Goal: Task Accomplishment & Management: Manage account settings

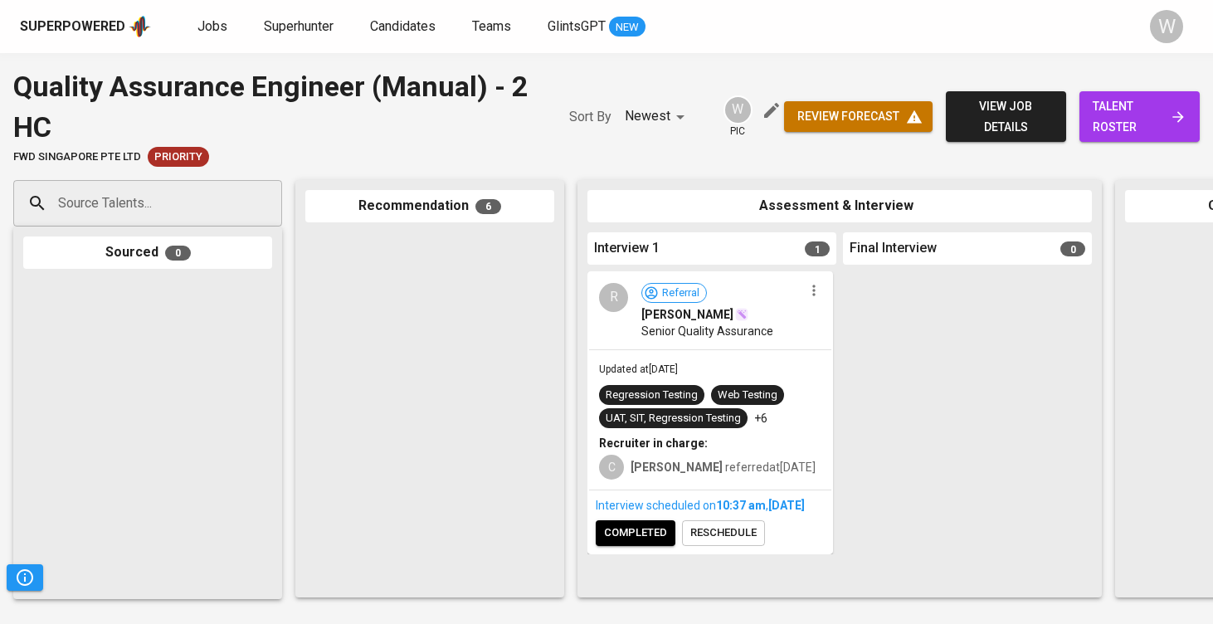
scroll to position [973, 0]
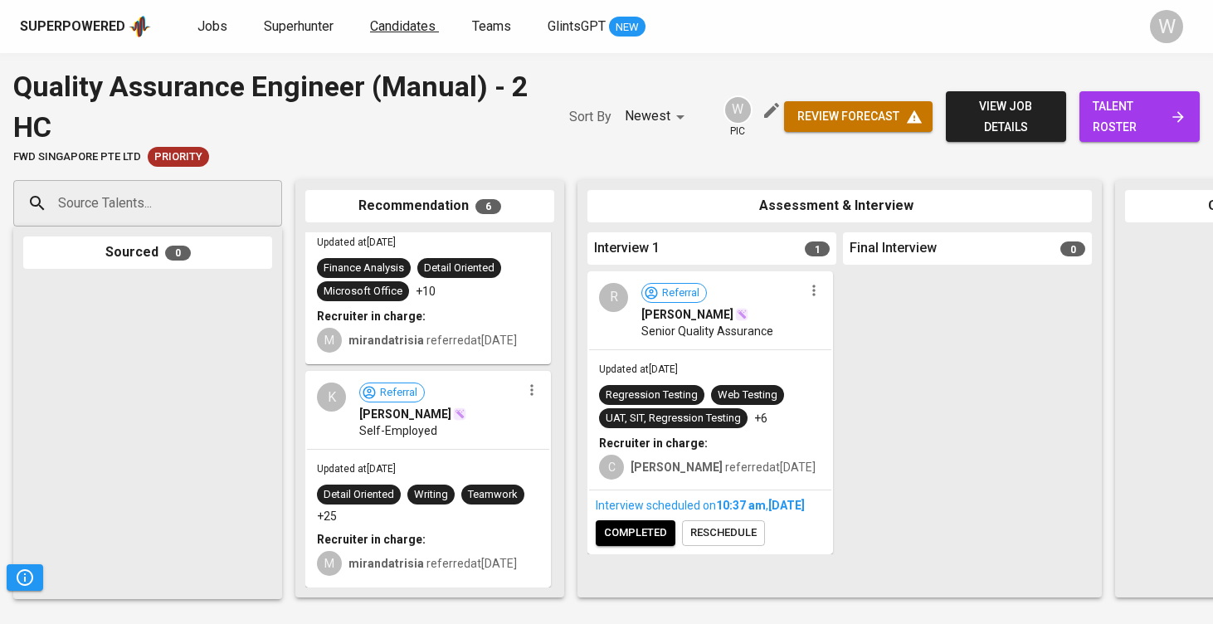
click at [403, 18] on span "Candidates" at bounding box center [403, 26] width 66 height 16
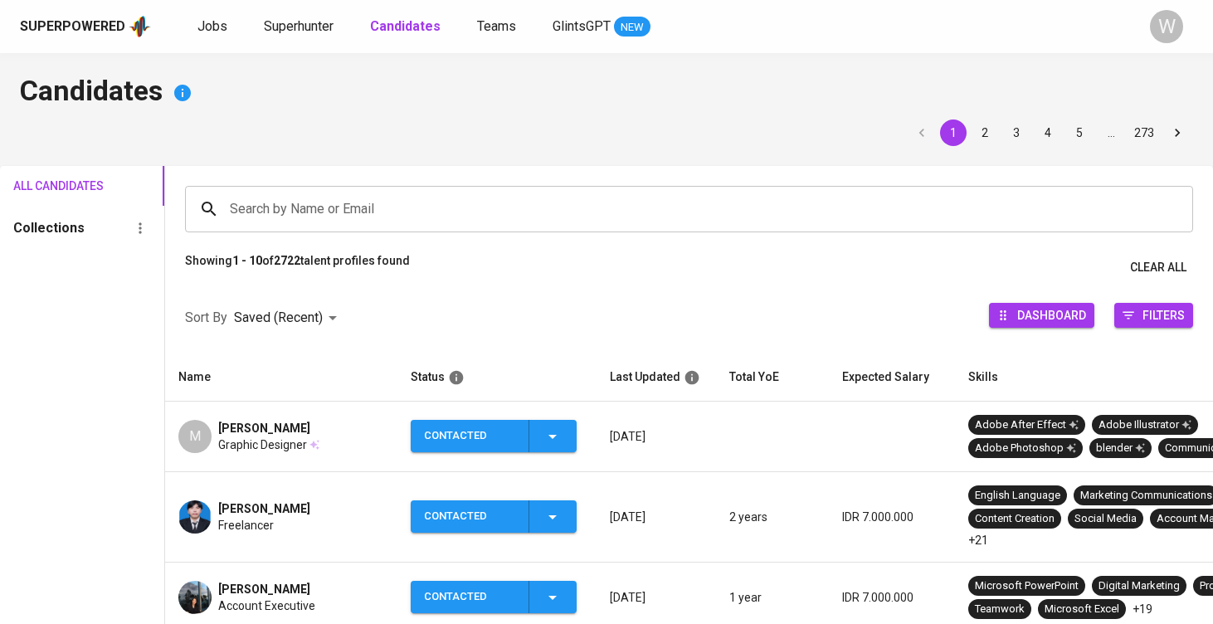
click at [237, 221] on input "Search by Name or Email" at bounding box center [693, 209] width 935 height 32
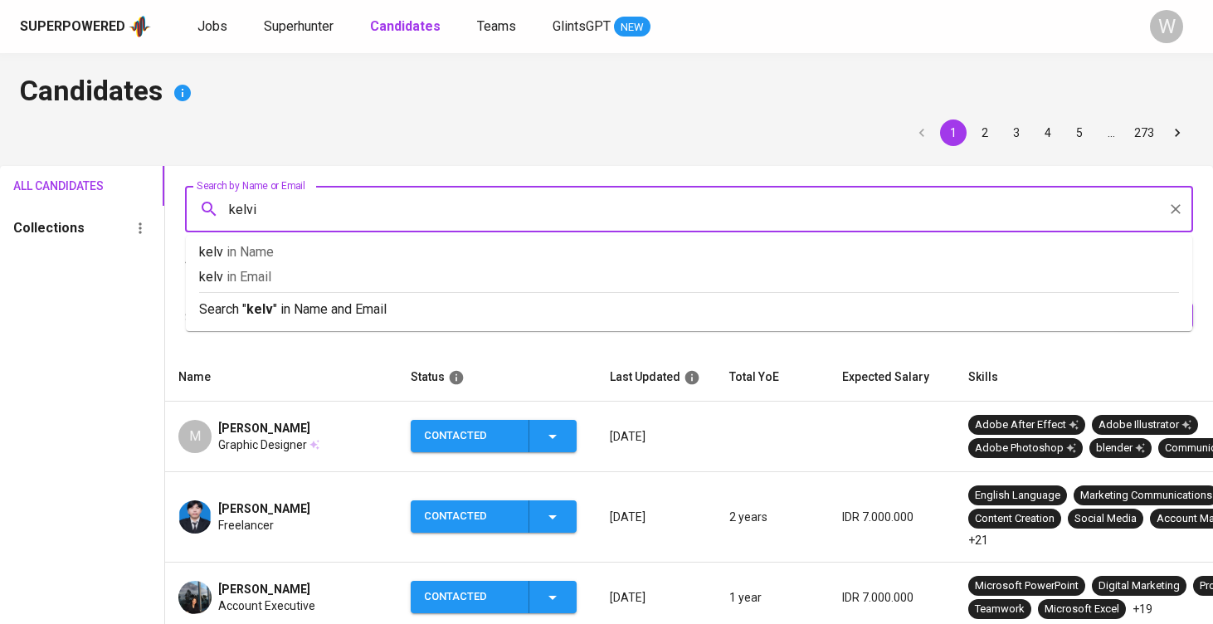
type input "[PERSON_NAME]"
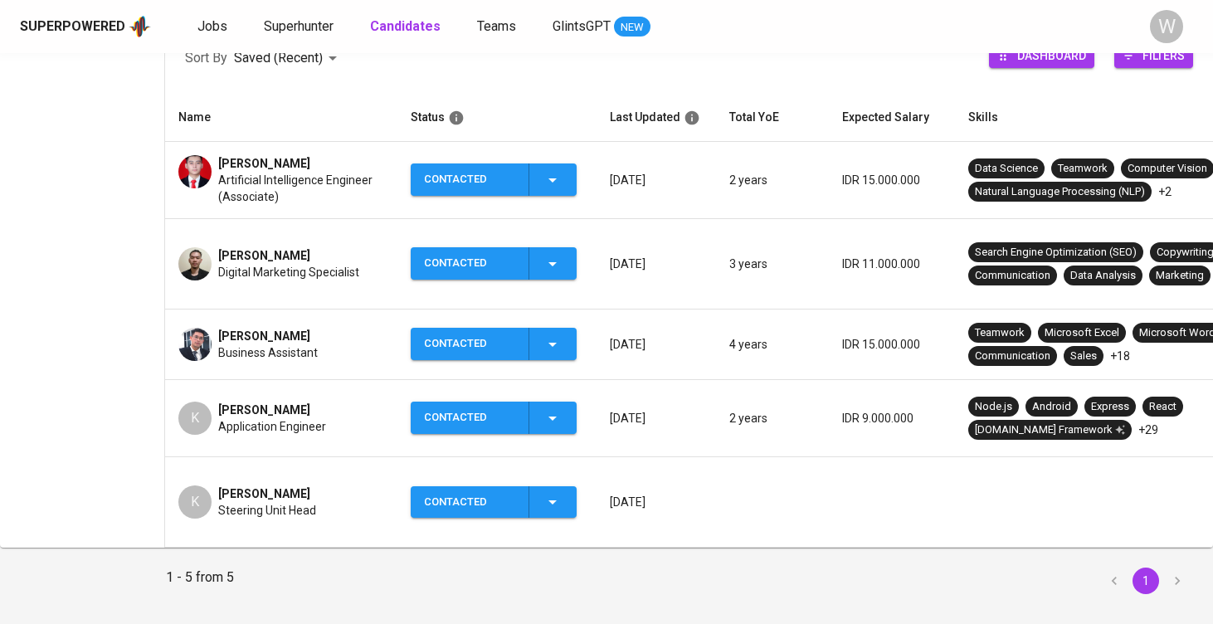
scroll to position [292, 0]
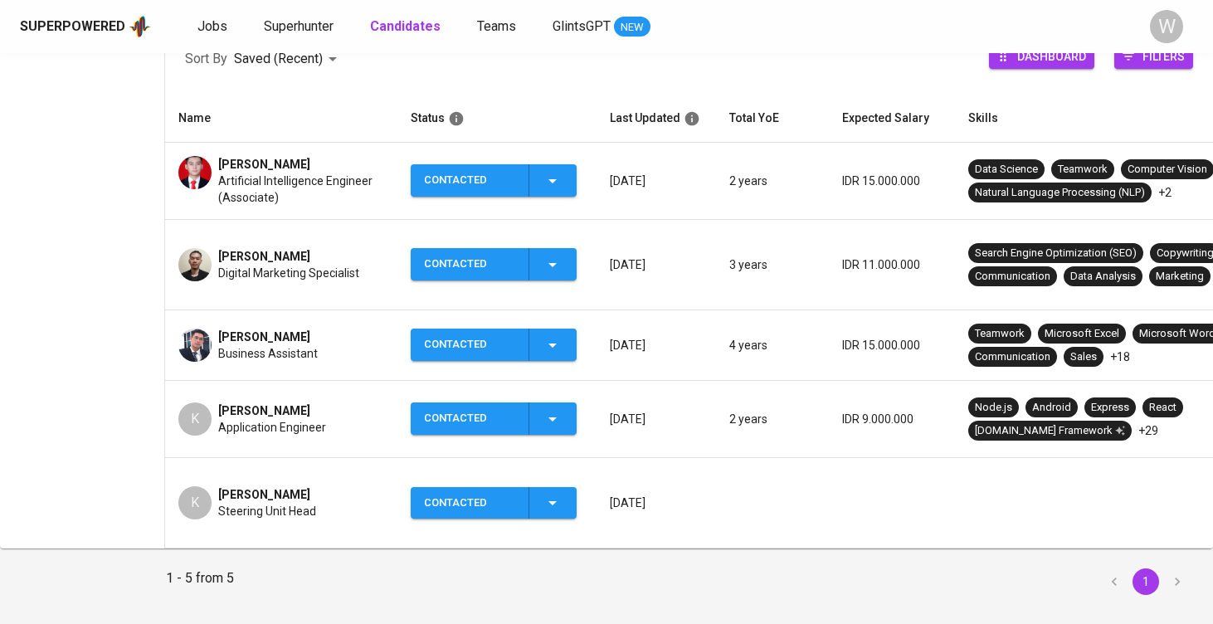
click at [295, 265] on span "Digital Marketing Specialist" at bounding box center [288, 273] width 141 height 17
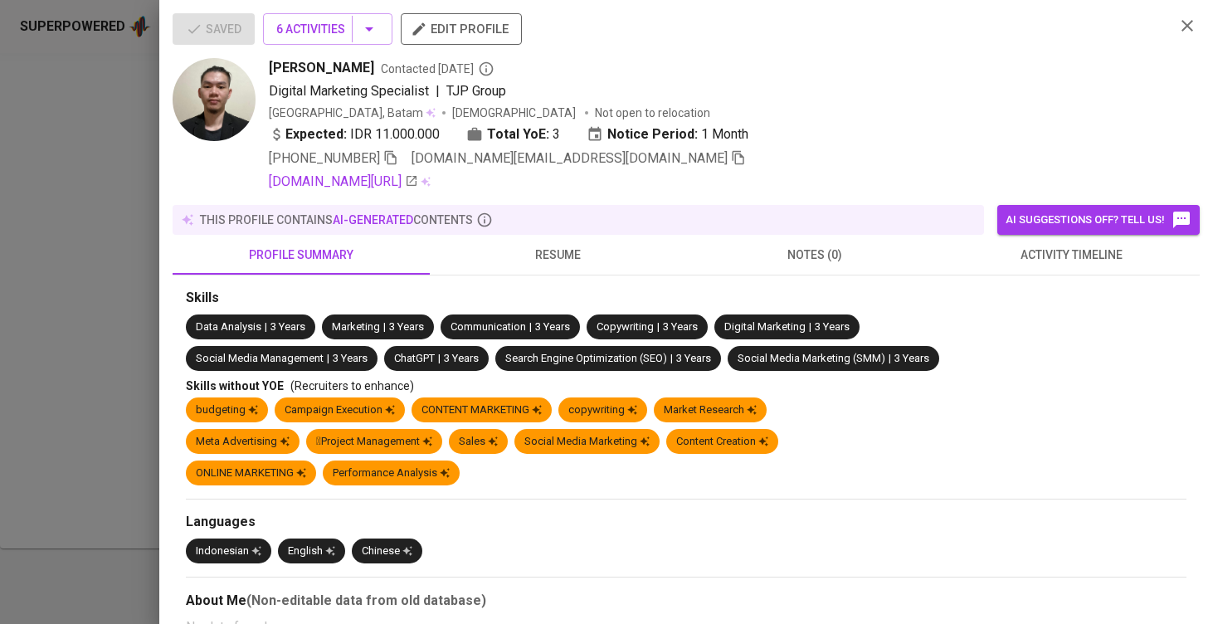
click at [631, 166] on span "[DOMAIN_NAME][EMAIL_ADDRESS][DOMAIN_NAME]" at bounding box center [579, 159] width 334 height 20
click at [731, 165] on span at bounding box center [738, 158] width 15 height 16
click at [107, 285] on div at bounding box center [606, 312] width 1213 height 624
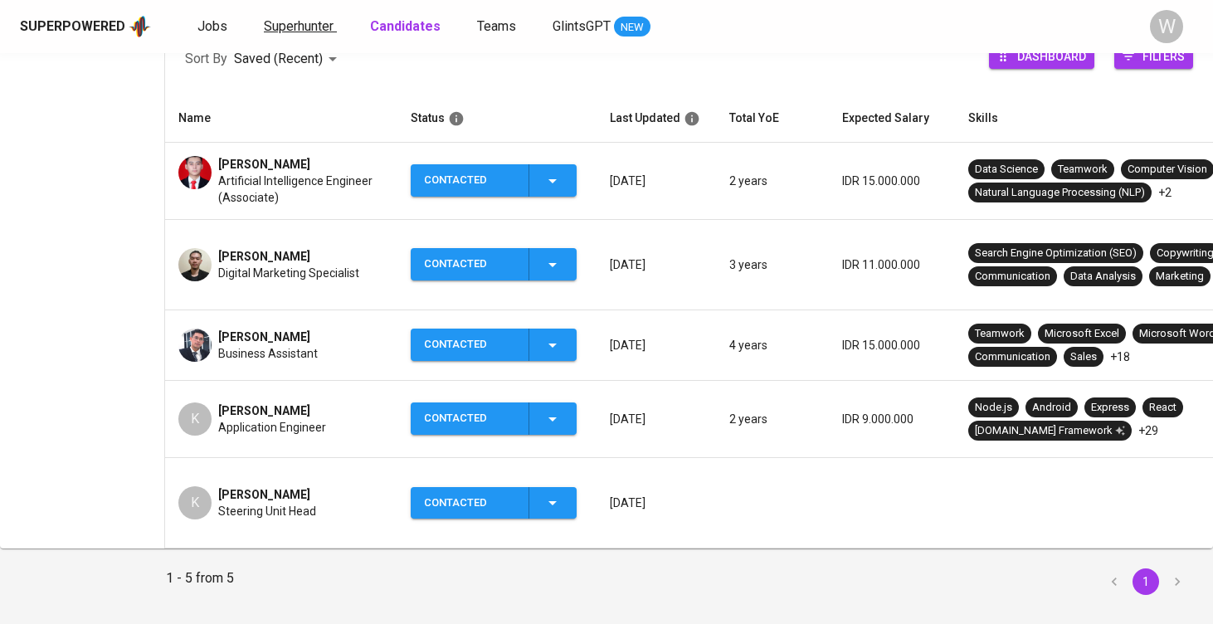
click at [286, 25] on span "Superhunter" at bounding box center [299, 26] width 70 height 16
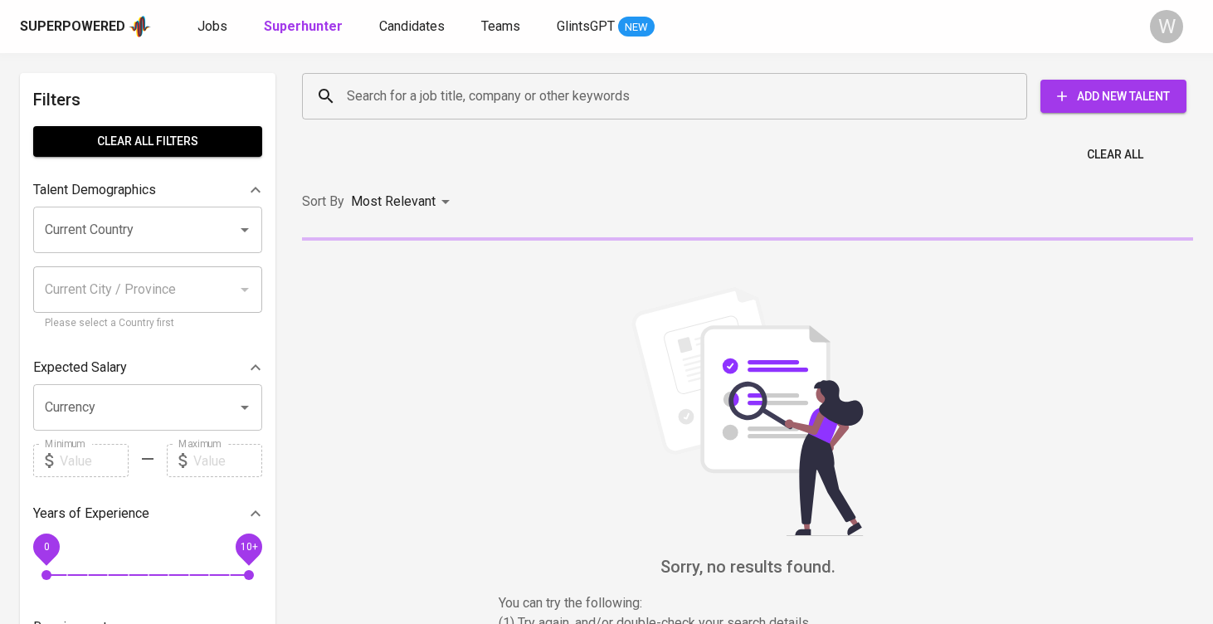
click at [413, 100] on input "Search for a job title, company or other keywords" at bounding box center [669, 97] width 652 height 32
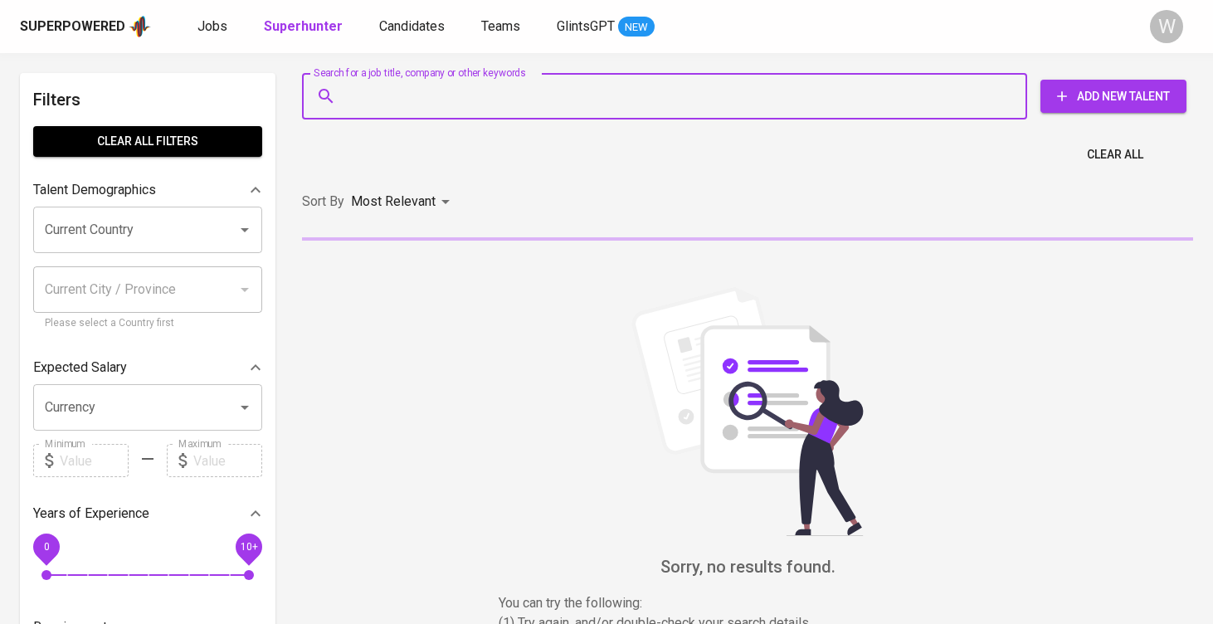
paste input "kelvinyenson1999.ky@gmail.com"
type input "kelvinyenson1999.ky@gmail.com"
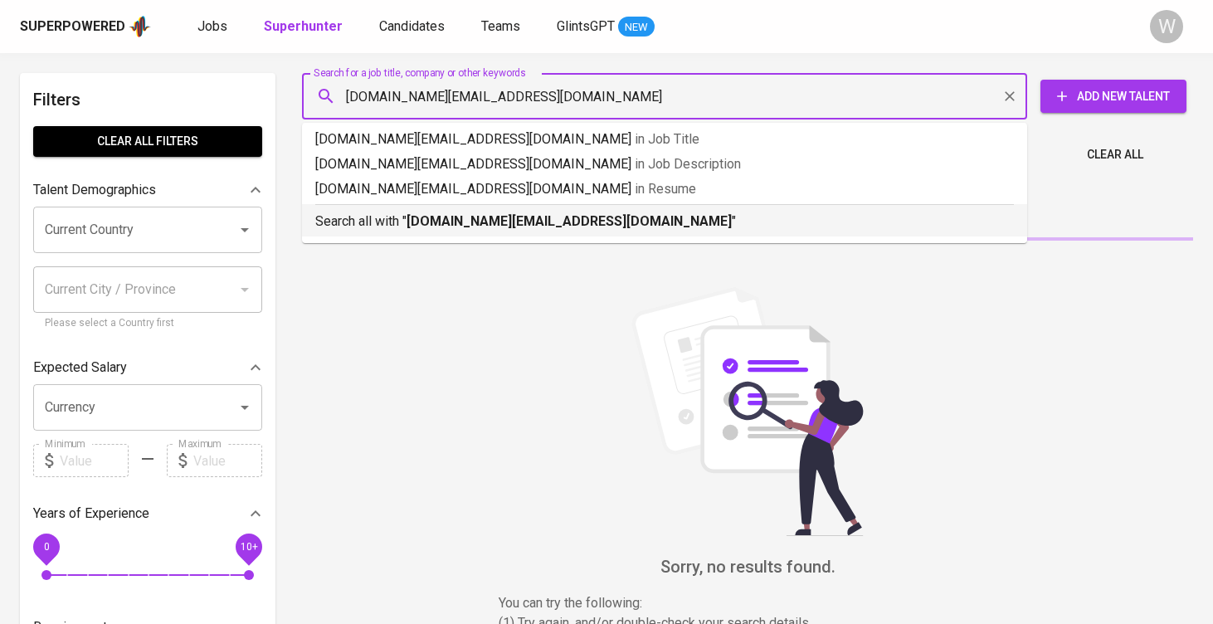
click at [541, 218] on b "kelvinyenson1999.ky@gmail.com" at bounding box center [569, 221] width 325 height 16
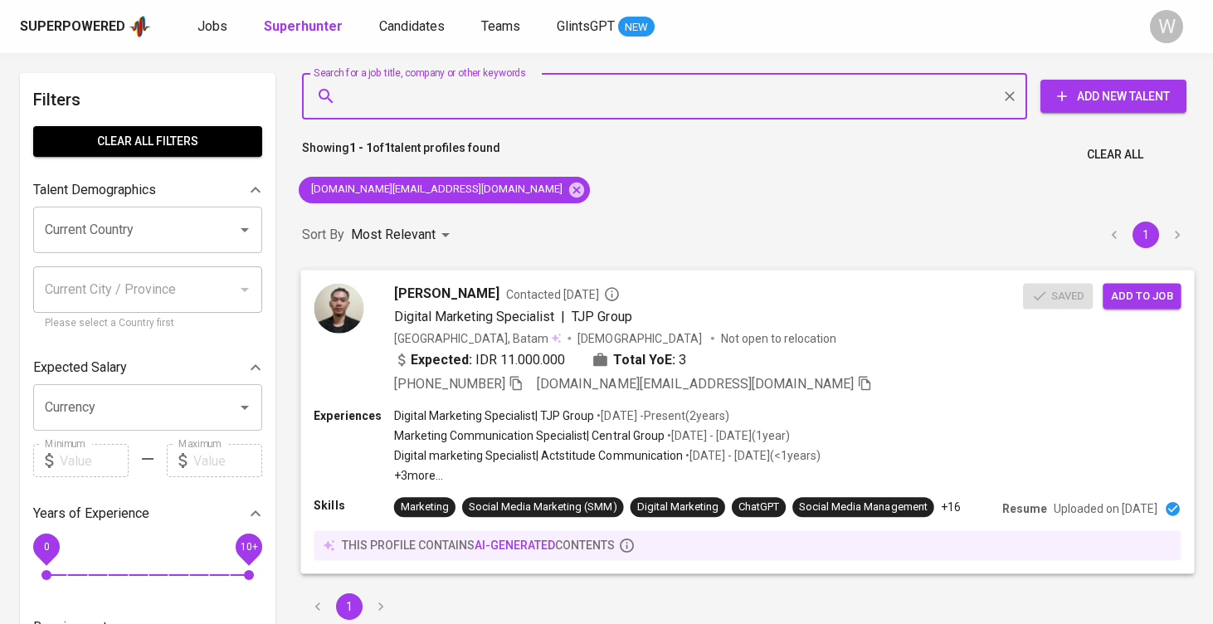
click at [1134, 285] on button "Add to job" at bounding box center [1142, 296] width 78 height 26
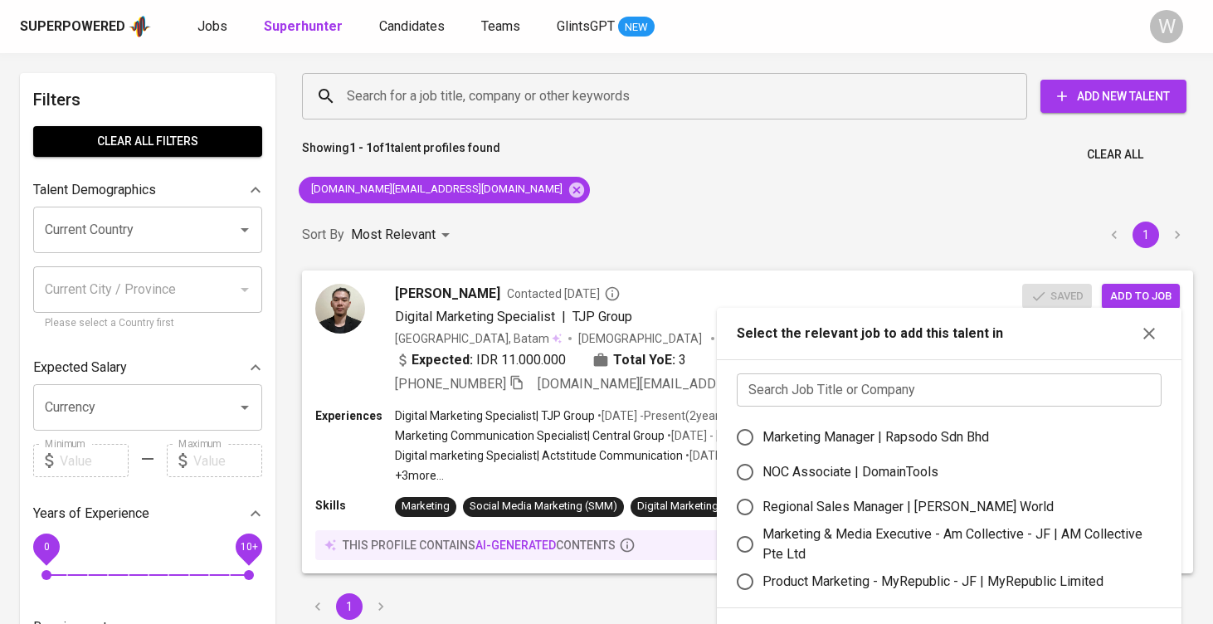
click at [862, 393] on input "text" at bounding box center [949, 390] width 425 height 33
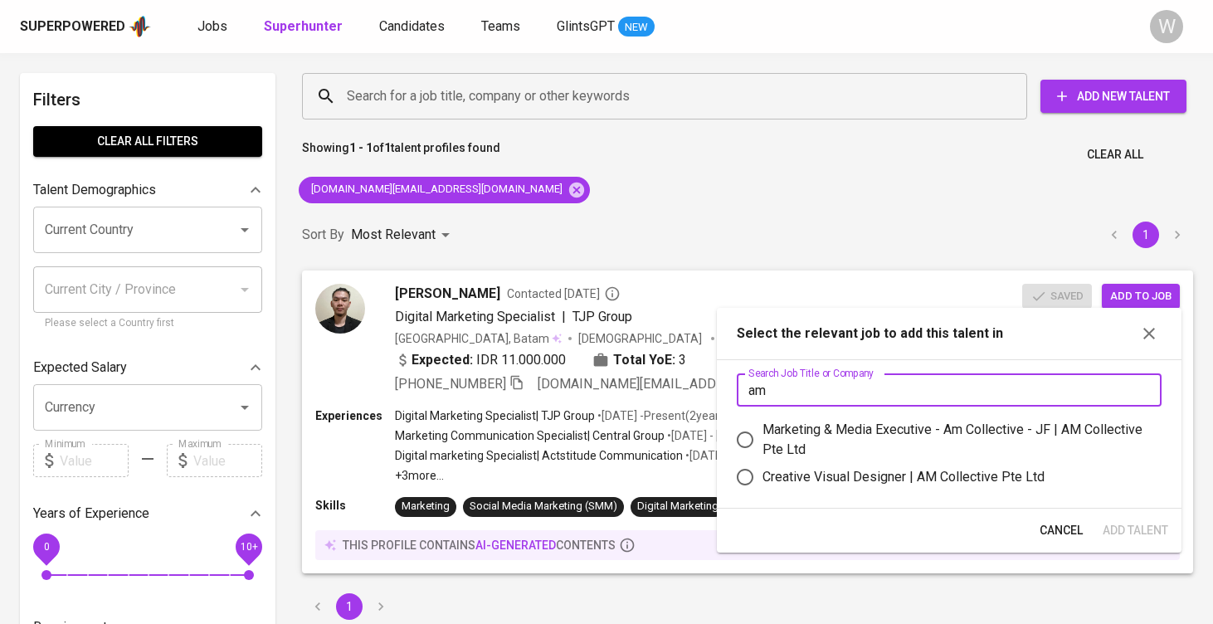
type input "am"
click at [859, 447] on div "Marketing & Media Executive - Am Collective - JF | AM Collective Pte Ltd" at bounding box center [956, 440] width 386 height 40
click at [763, 447] on input "Marketing & Media Executive - Am Collective - JF | AM Collective Pte Ltd" at bounding box center [745, 439] width 35 height 35
radio input "true"
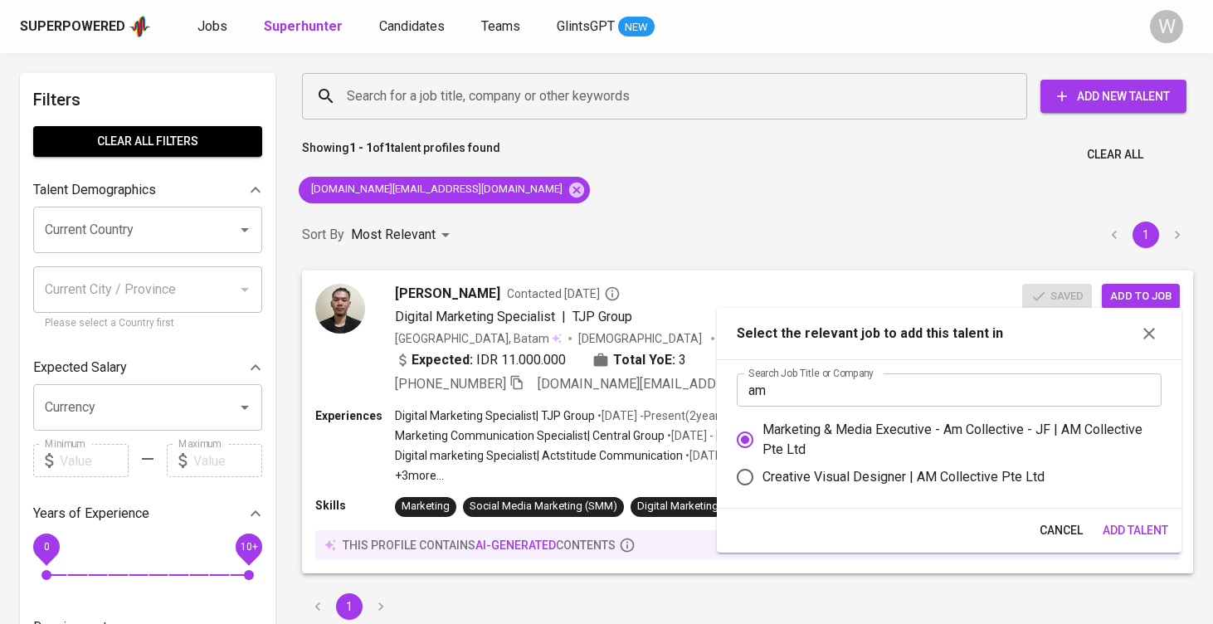
click at [1129, 530] on span "Add Talent" at bounding box center [1136, 530] width 66 height 21
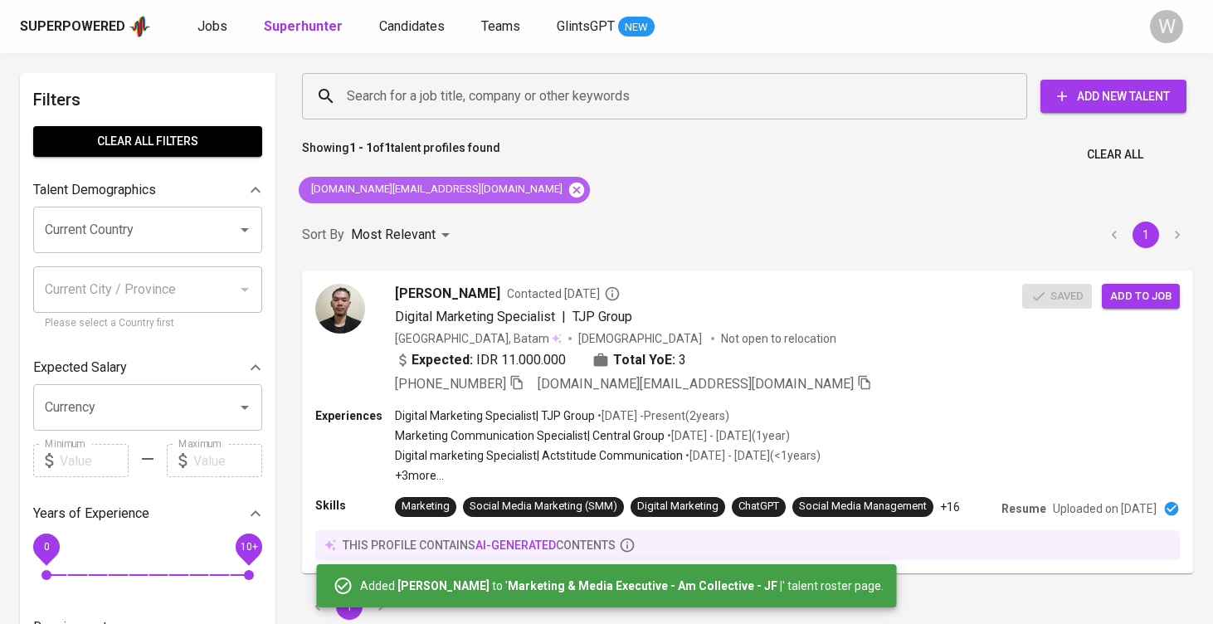
click at [568, 192] on icon at bounding box center [577, 190] width 18 height 18
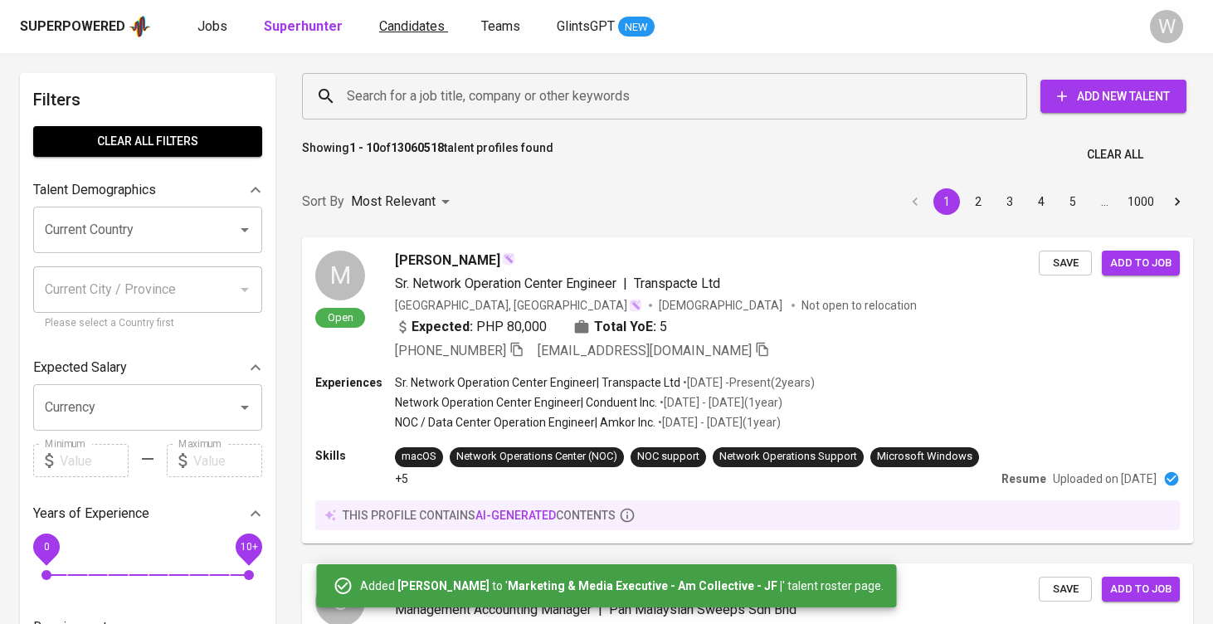
click at [404, 28] on span "Candidates" at bounding box center [412, 26] width 66 height 16
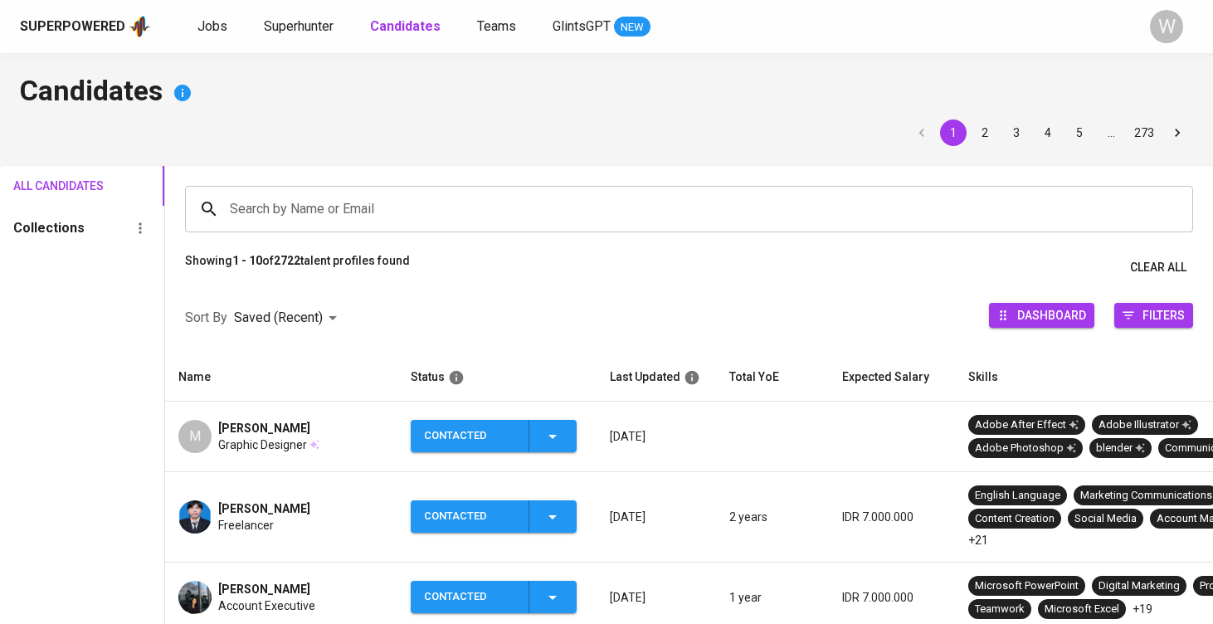
click at [320, 440] on div "Graphic Designer" at bounding box center [268, 445] width 101 height 17
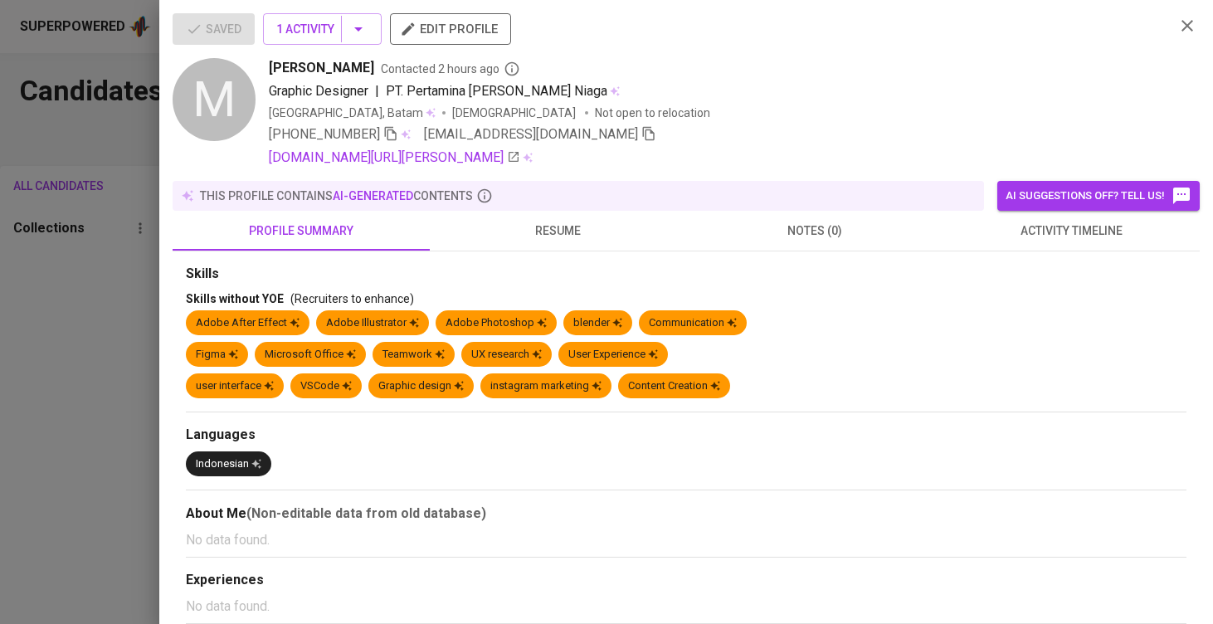
click at [642, 138] on icon "button" at bounding box center [649, 133] width 15 height 15
click at [92, 291] on div at bounding box center [606, 312] width 1213 height 624
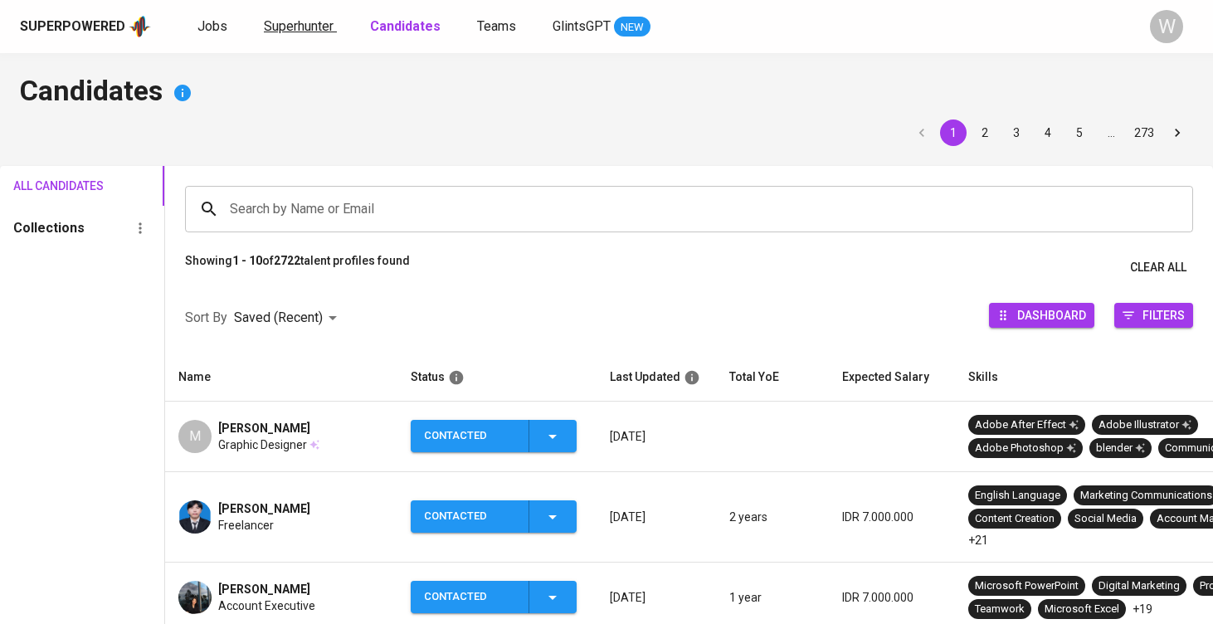
click at [278, 30] on span "Superhunter" at bounding box center [299, 26] width 70 height 16
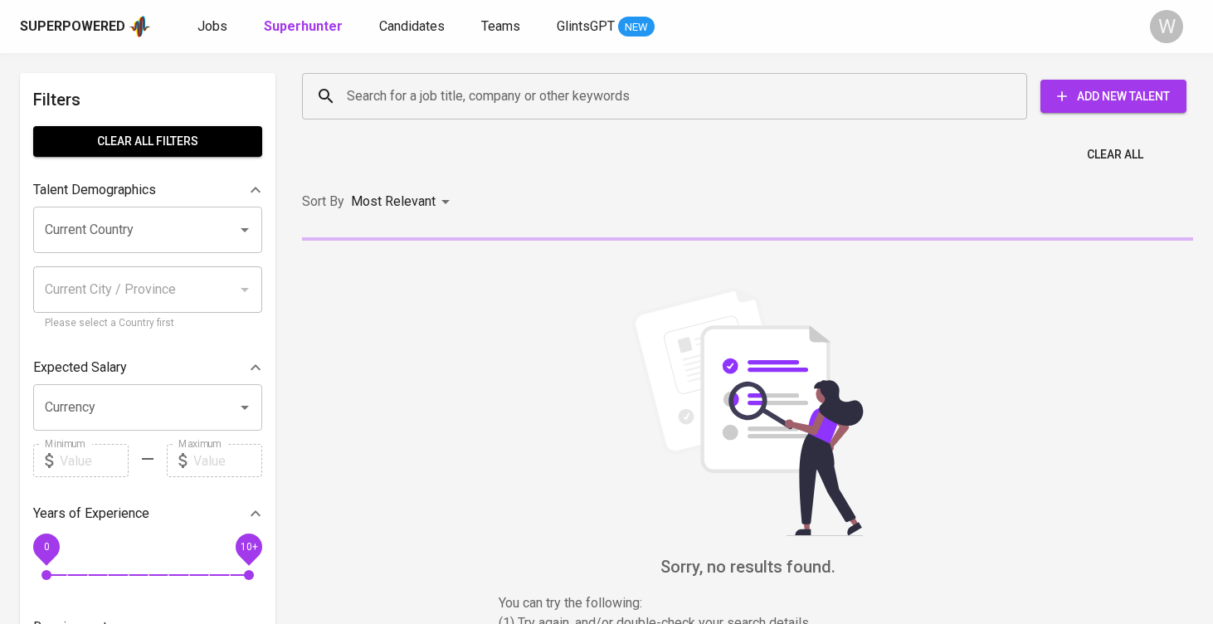
click at [359, 100] on input "Search for a job title, company or other keywords" at bounding box center [669, 97] width 652 height 32
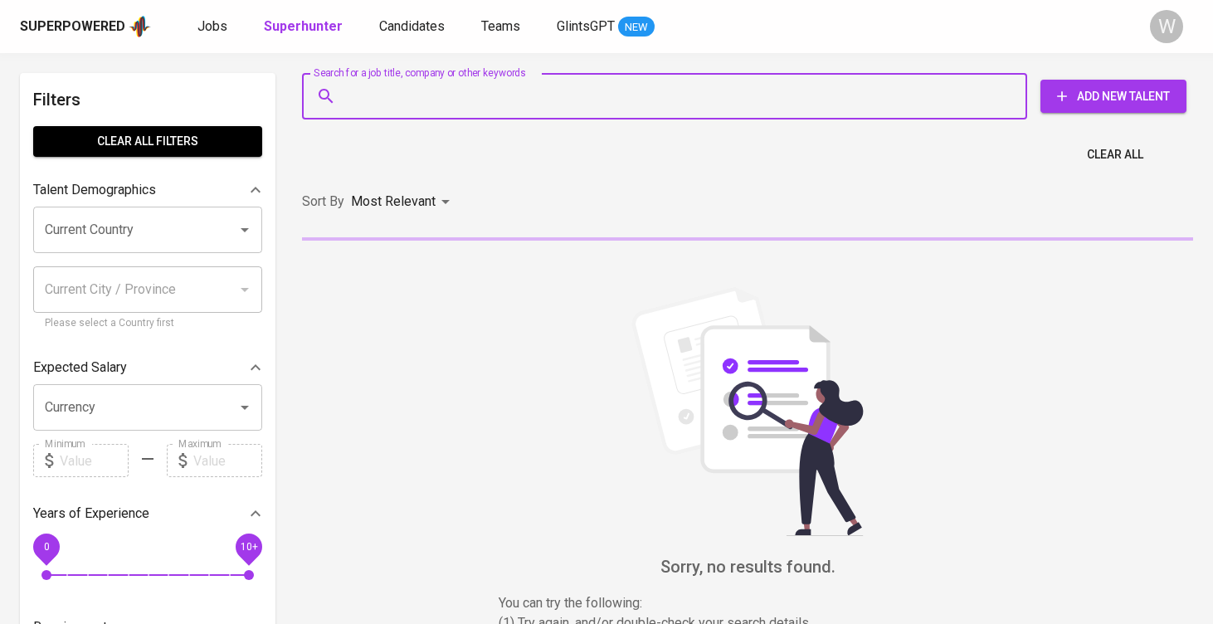
paste input "[EMAIL_ADDRESS][DOMAIN_NAME]"
type input "[EMAIL_ADDRESS][DOMAIN_NAME]"
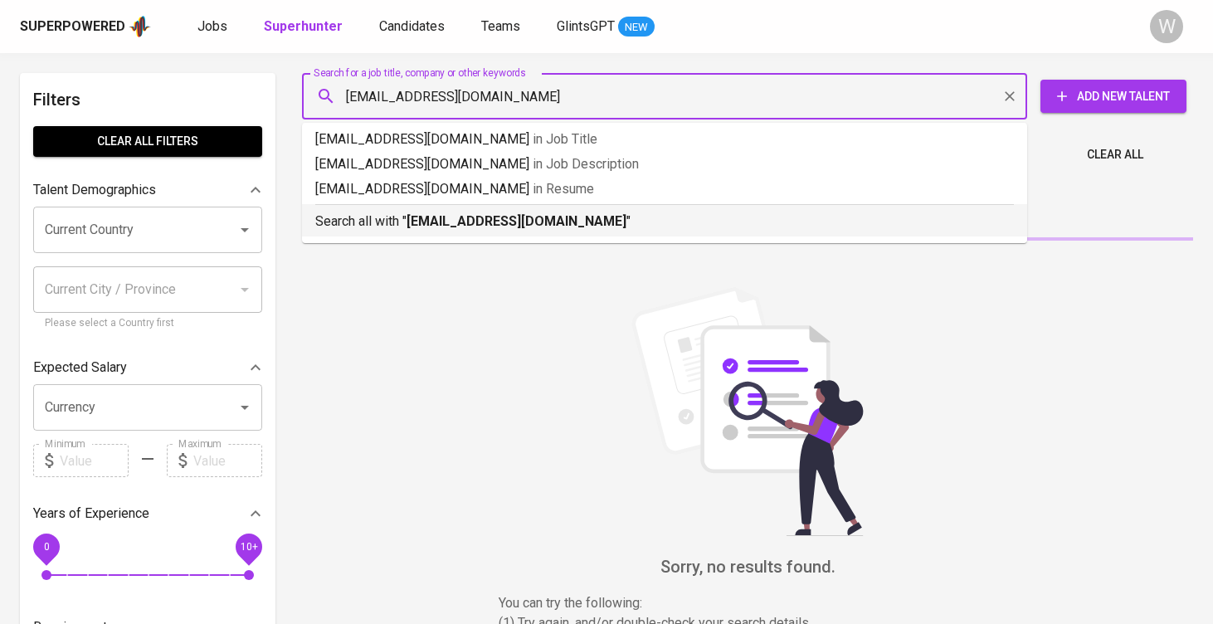
click at [477, 211] on div "Search all with " mchandraprtma8@gmail.com "" at bounding box center [664, 217] width 699 height 27
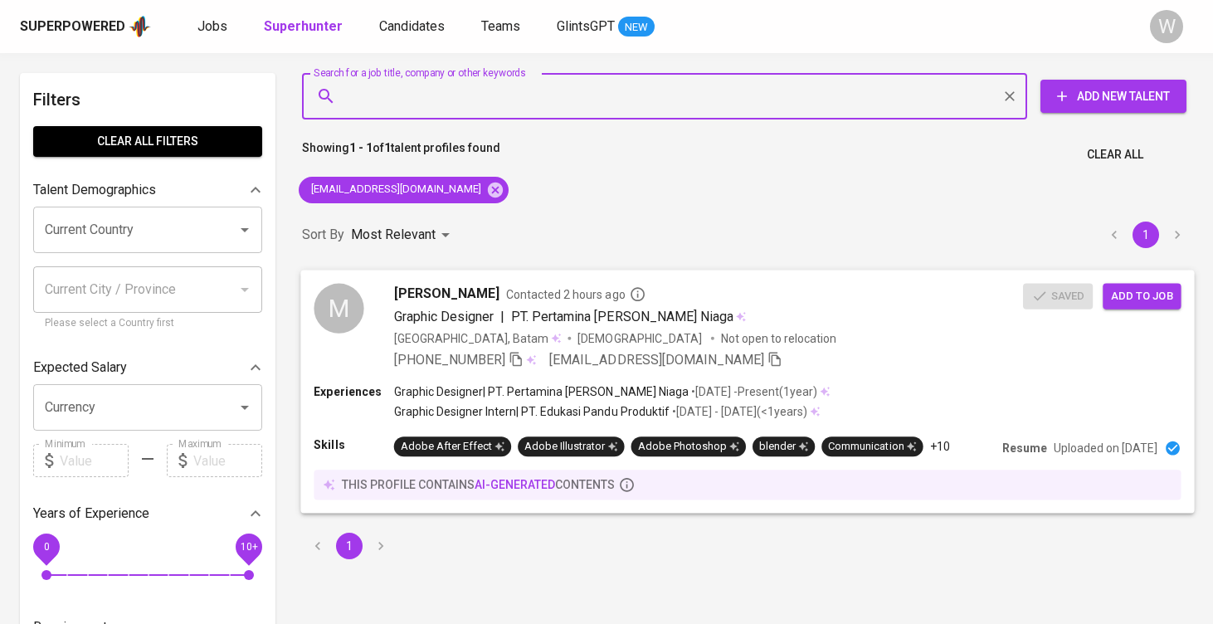
click at [1148, 294] on span "Add to job" at bounding box center [1141, 295] width 61 height 19
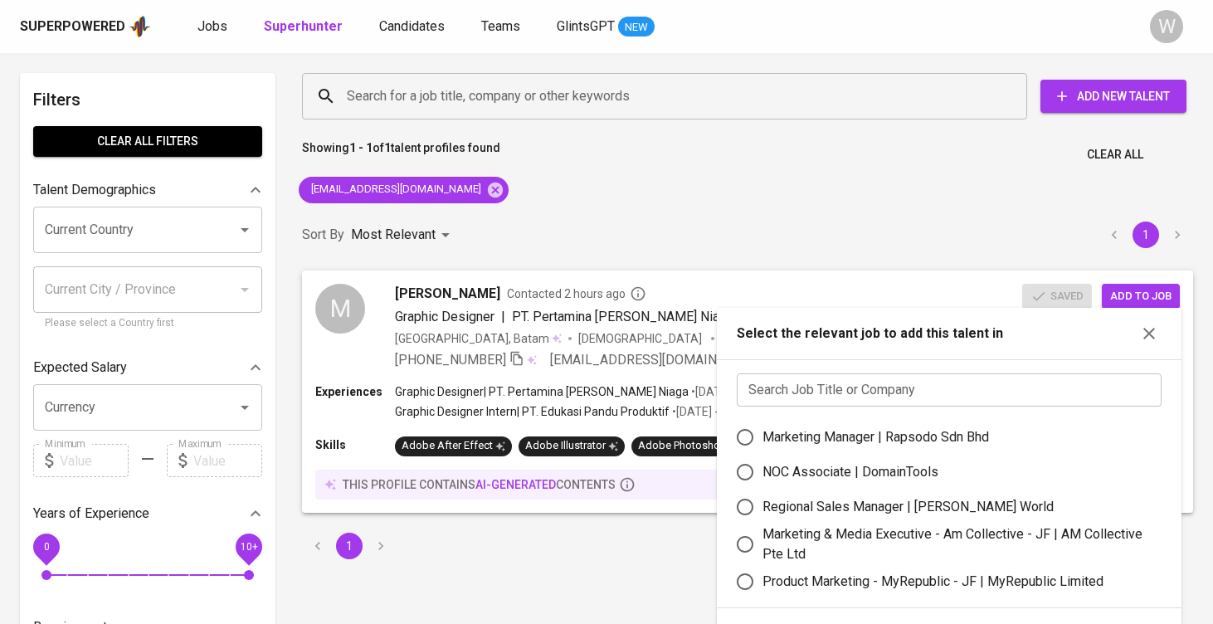
click at [862, 374] on input "text" at bounding box center [949, 390] width 425 height 33
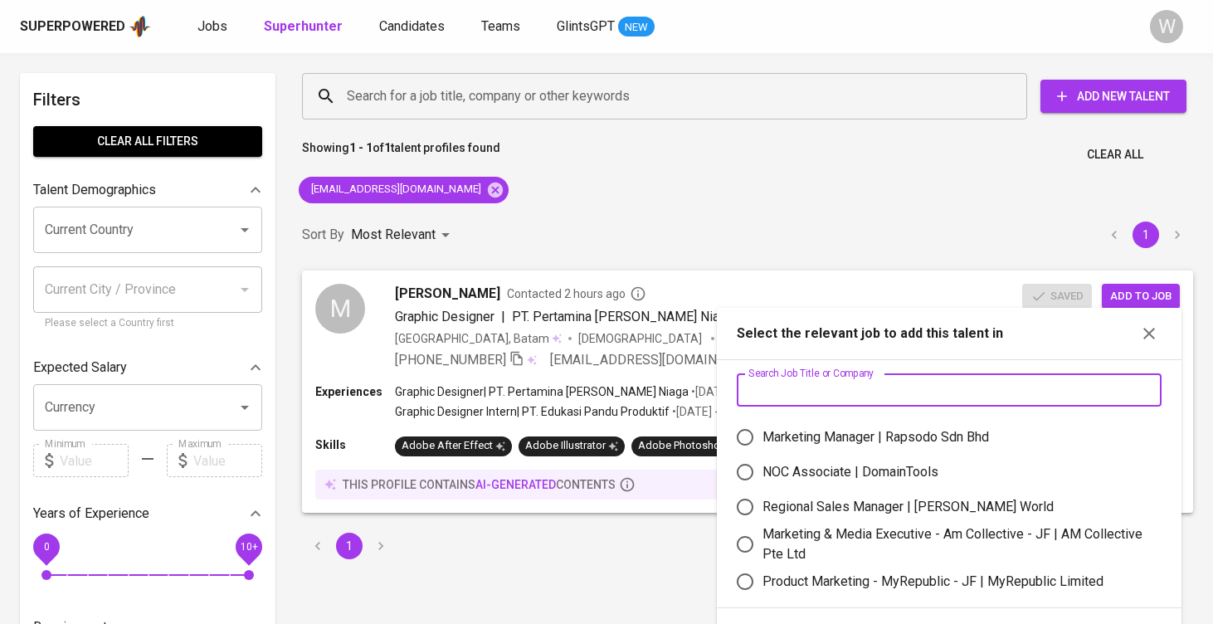
click at [842, 535] on div "Marketing & Media Executive - Am Collective - JF | AM Collective Pte Ltd" at bounding box center [956, 545] width 386 height 40
click at [763, 535] on input "Marketing & Media Executive - Am Collective - JF | AM Collective Pte Ltd" at bounding box center [745, 544] width 35 height 35
radio input "true"
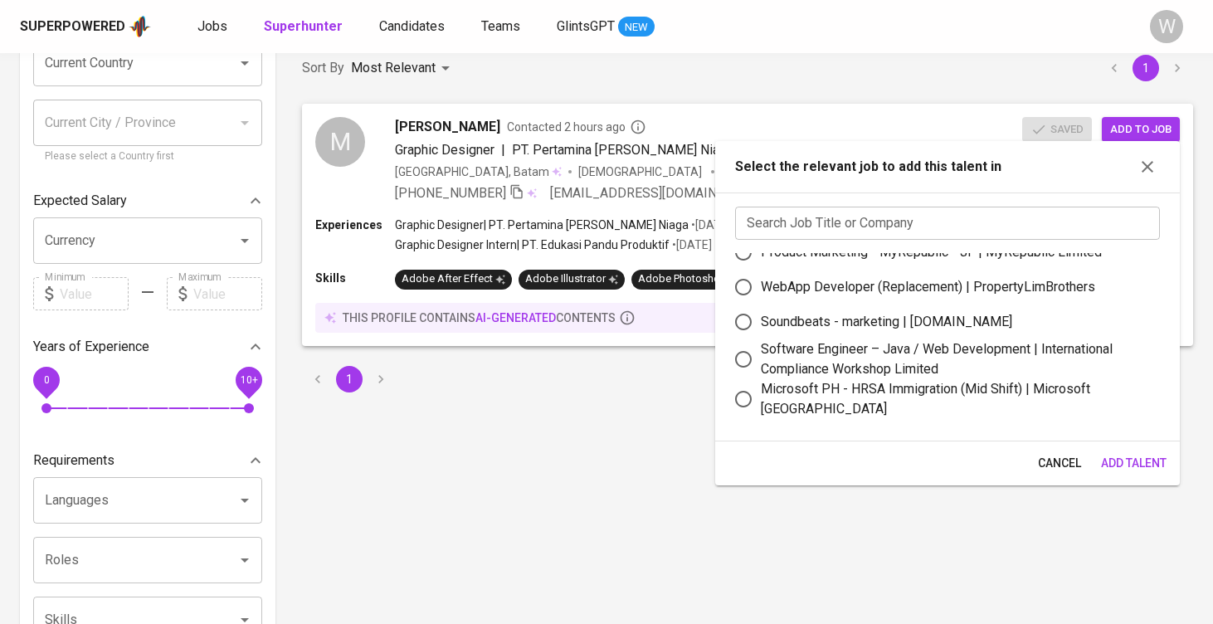
scroll to position [466, 0]
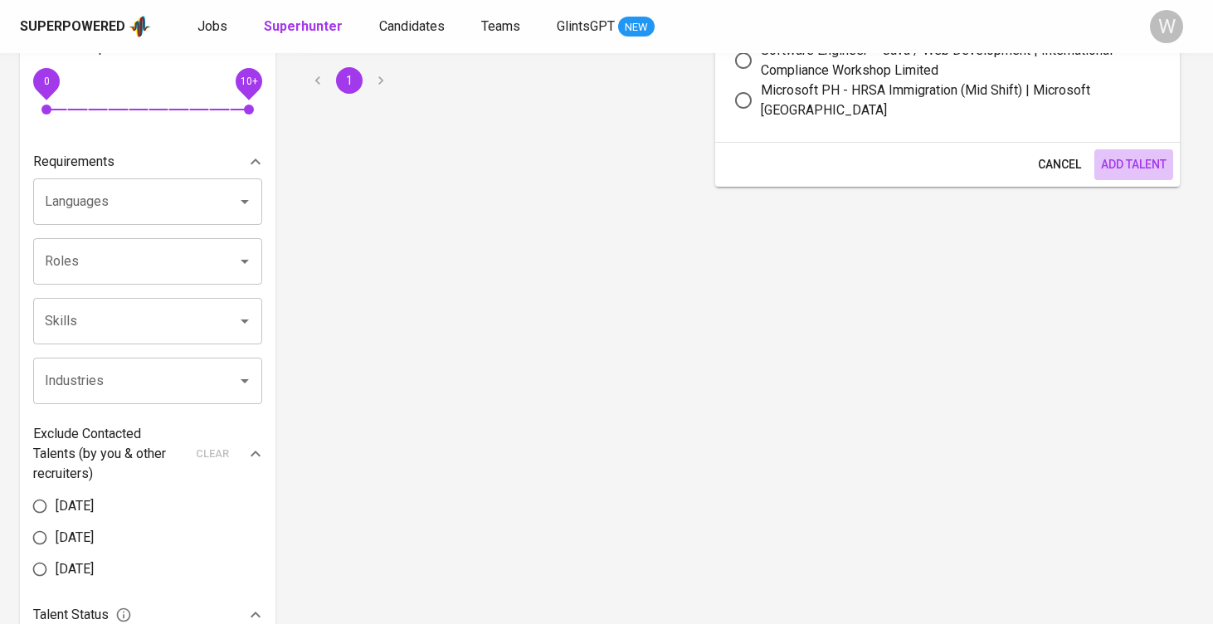
click at [1154, 157] on span "Add Talent" at bounding box center [1134, 164] width 66 height 21
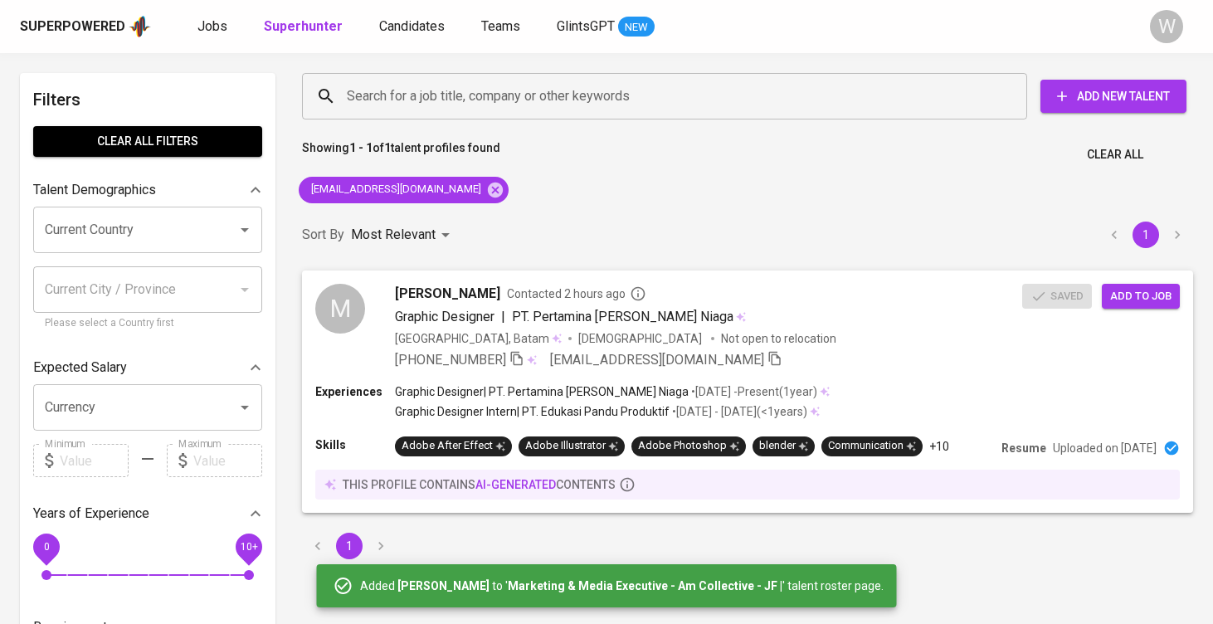
scroll to position [0, 0]
click at [488, 190] on icon at bounding box center [495, 189] width 15 height 15
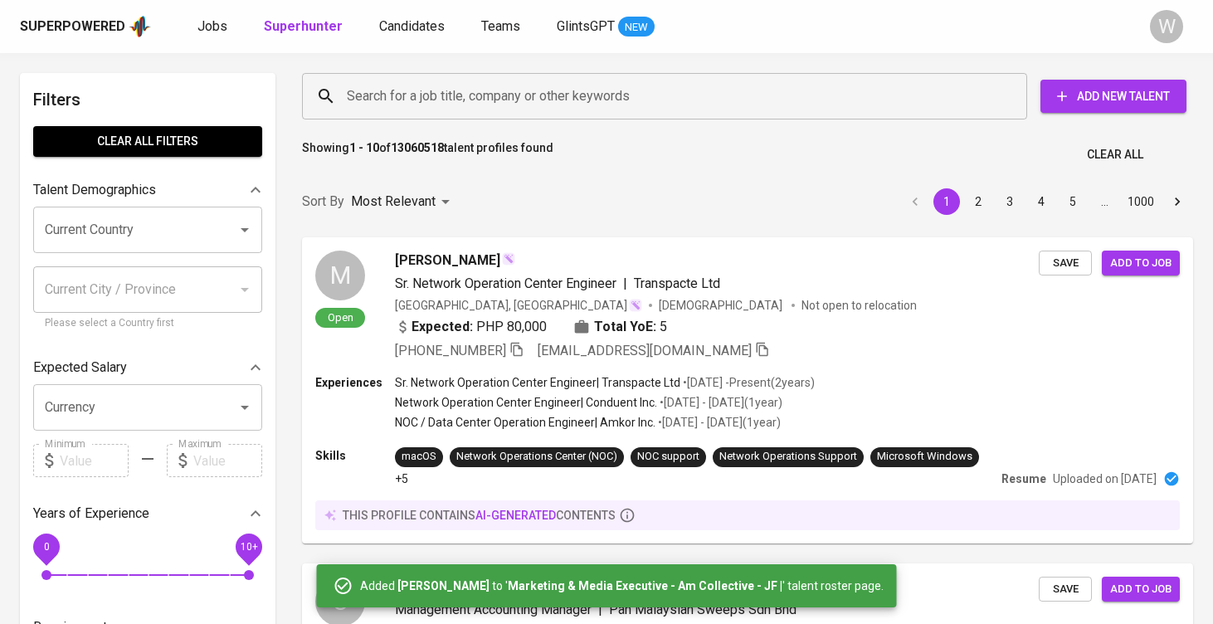
click at [506, 95] on input "Search for a job title, company or other keywords" at bounding box center [669, 97] width 652 height 32
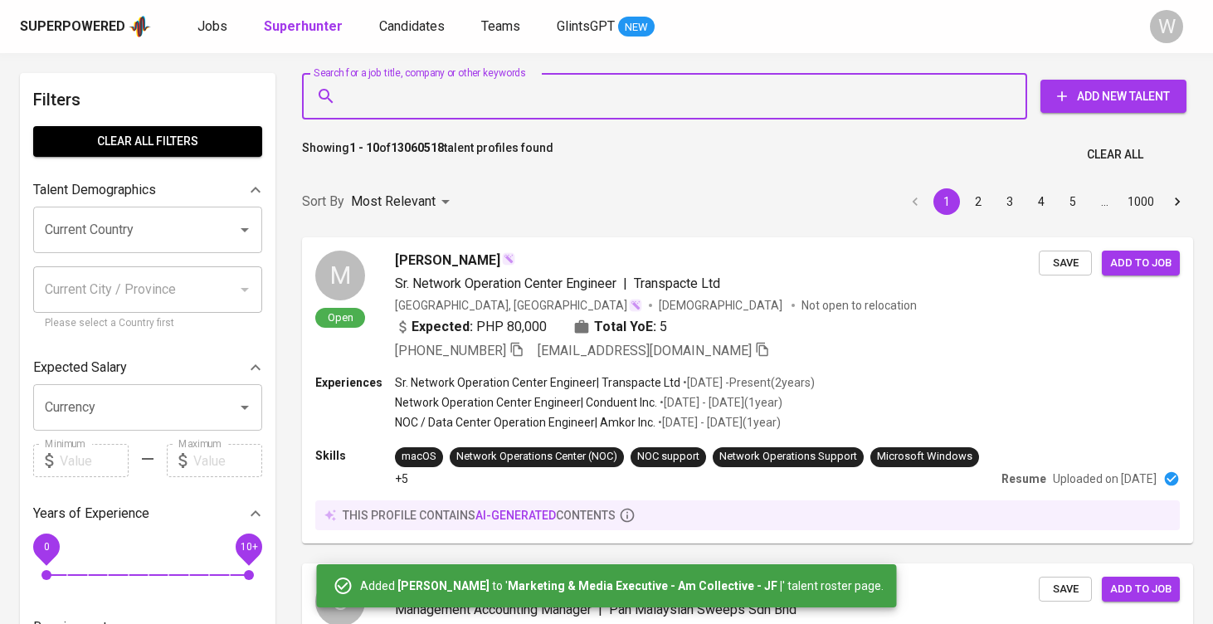
paste input "[EMAIL_ADDRESS][DOMAIN_NAME]"
type input "[EMAIL_ADDRESS][DOMAIN_NAME]"
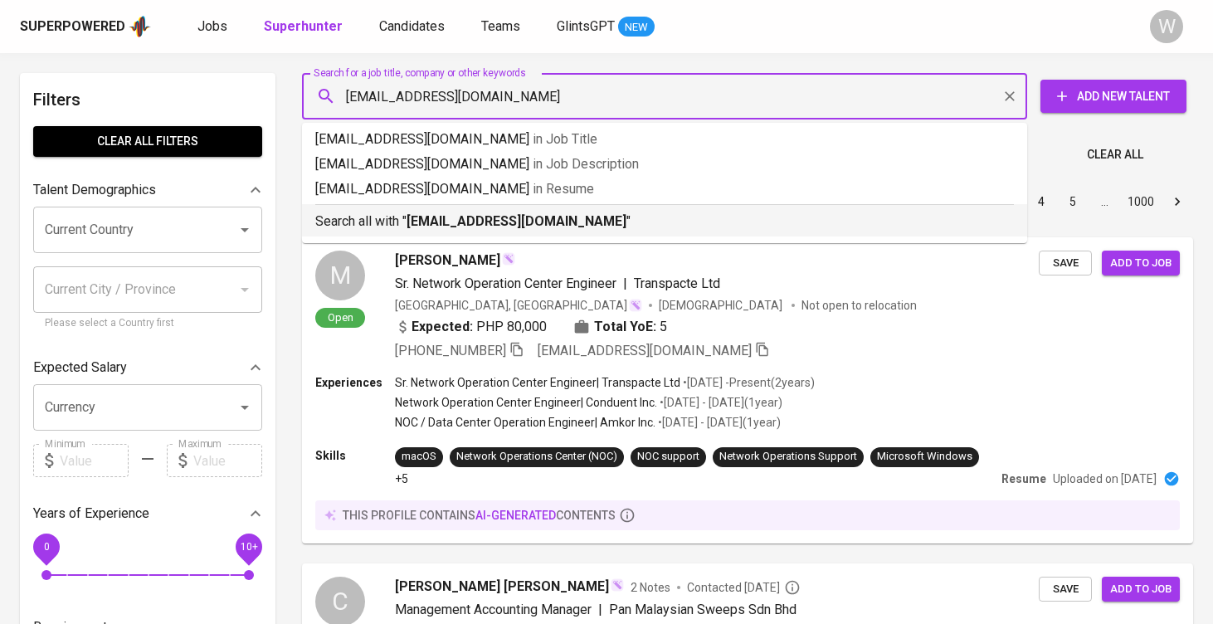
click at [496, 218] on b "[EMAIL_ADDRESS][DOMAIN_NAME]" at bounding box center [517, 221] width 220 height 16
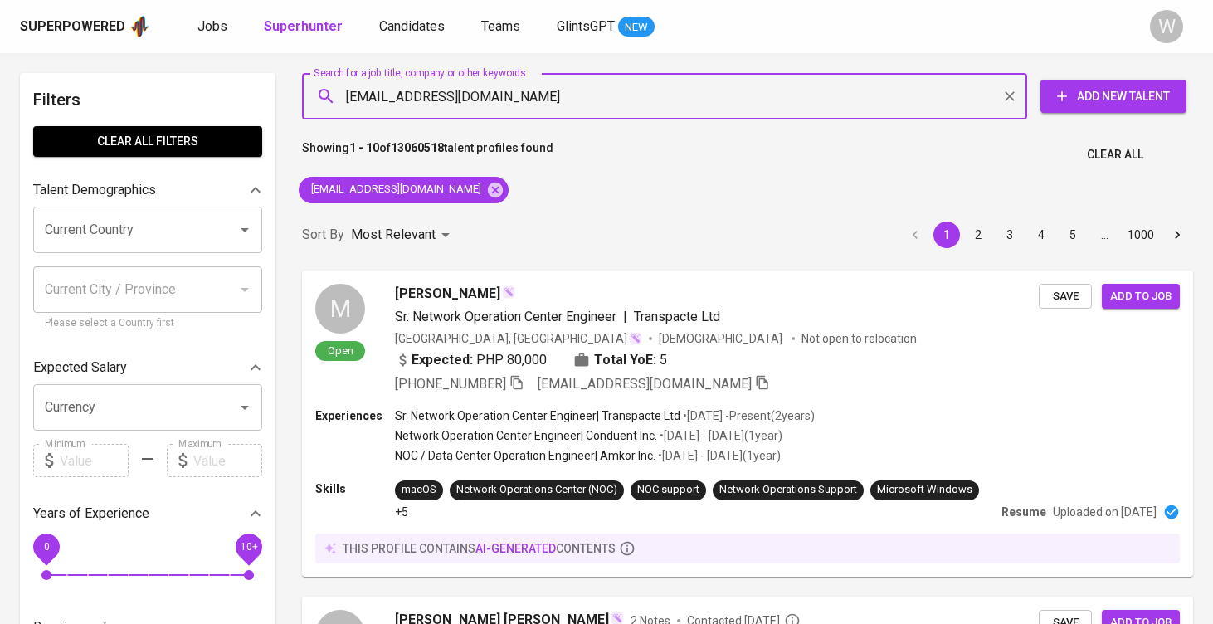
click at [496, 218] on div "Sort By Most Relevant MOST_RELEVANT 1 2 3 4 5 … 1000" at bounding box center [747, 235] width 911 height 51
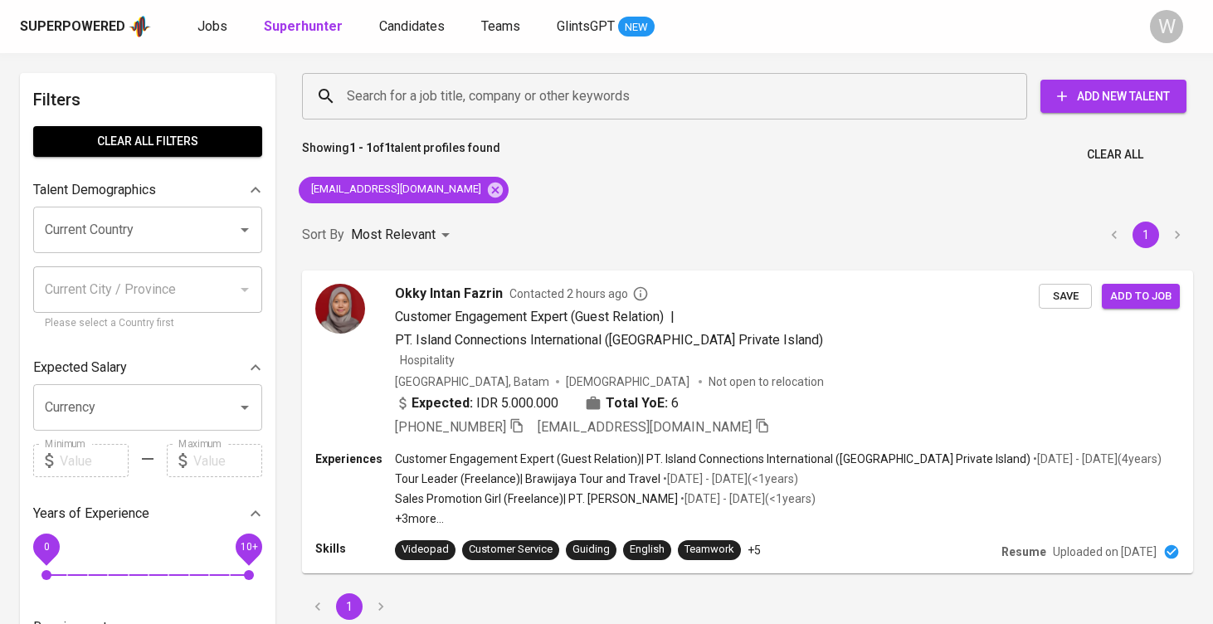
click at [566, 213] on div "Sort By Most Relevant MOST_RELEVANT 1" at bounding box center [747, 235] width 911 height 51
click at [1125, 292] on span "Add to job" at bounding box center [1141, 295] width 61 height 19
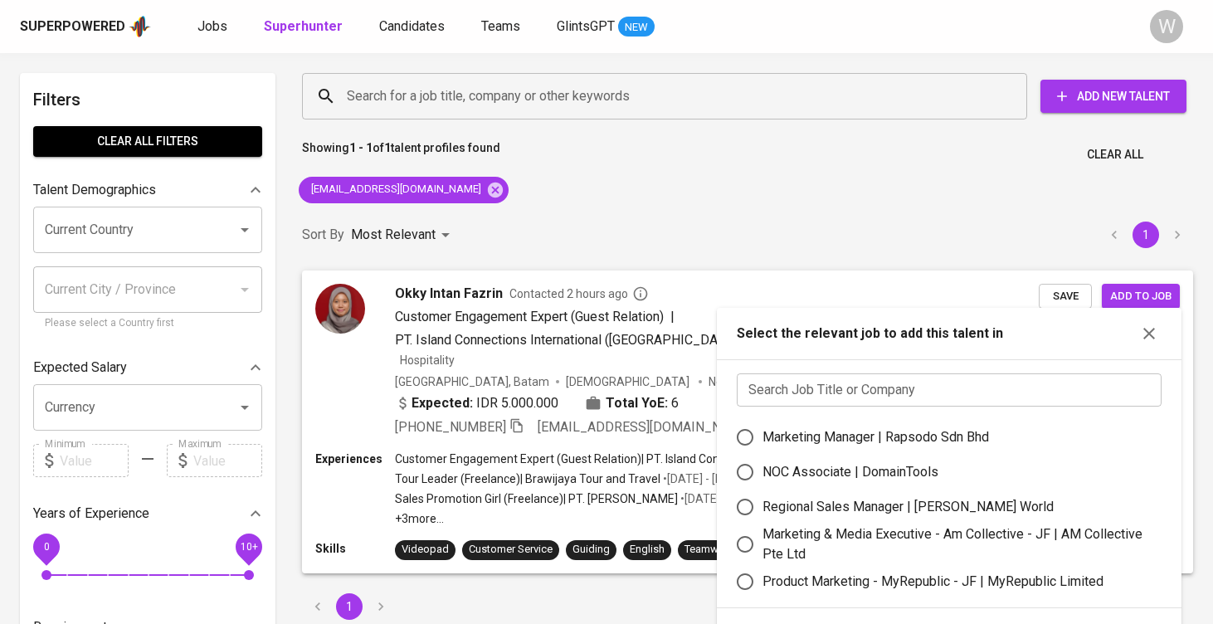
click at [871, 366] on div "Search Job Title or Company Search Job Title or Company Marketing Manager | Rap…" at bounding box center [949, 483] width 465 height 249
click at [862, 376] on input "text" at bounding box center [949, 390] width 425 height 33
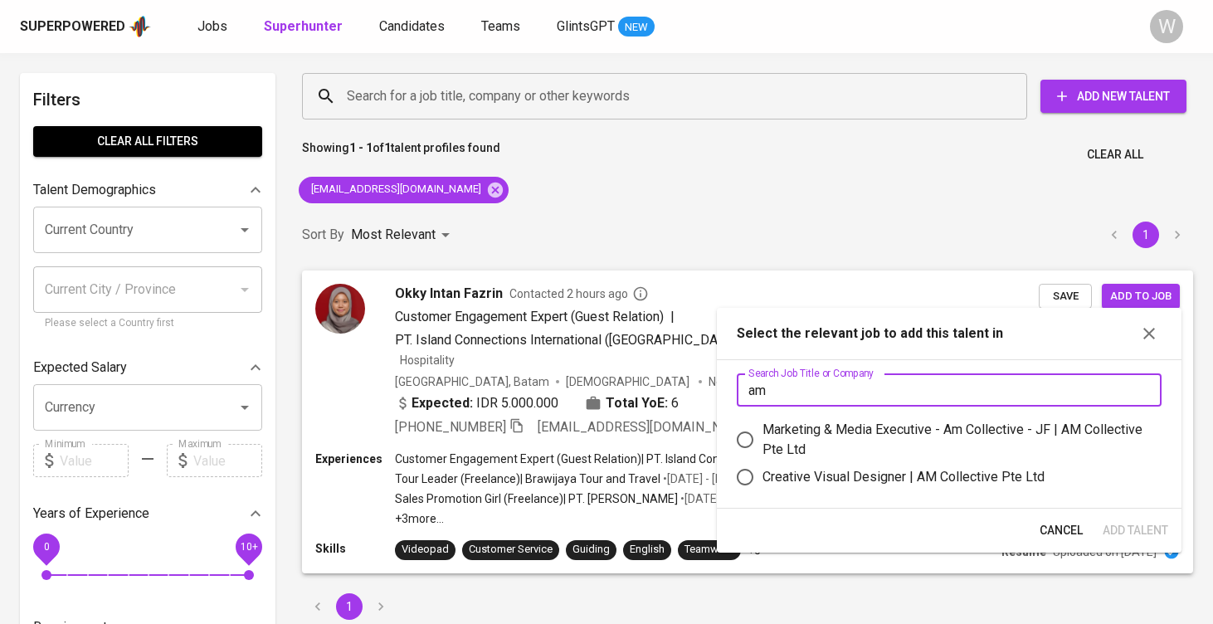
type input "am"
click at [820, 436] on div "Marketing & Media Executive - Am Collective - JF | AM Collective Pte Ltd" at bounding box center [956, 440] width 386 height 40
click at [763, 436] on input "Marketing & Media Executive - Am Collective - JF | AM Collective Pte Ltd" at bounding box center [745, 439] width 35 height 35
radio input "true"
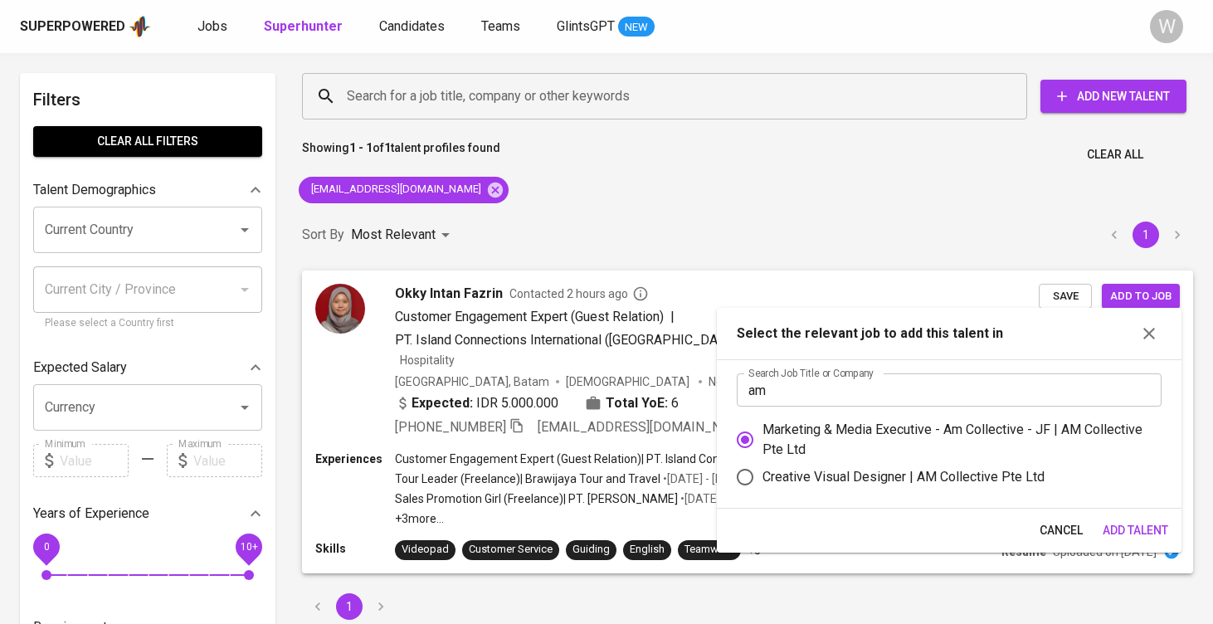
click at [1119, 521] on span "Add Talent" at bounding box center [1136, 530] width 66 height 21
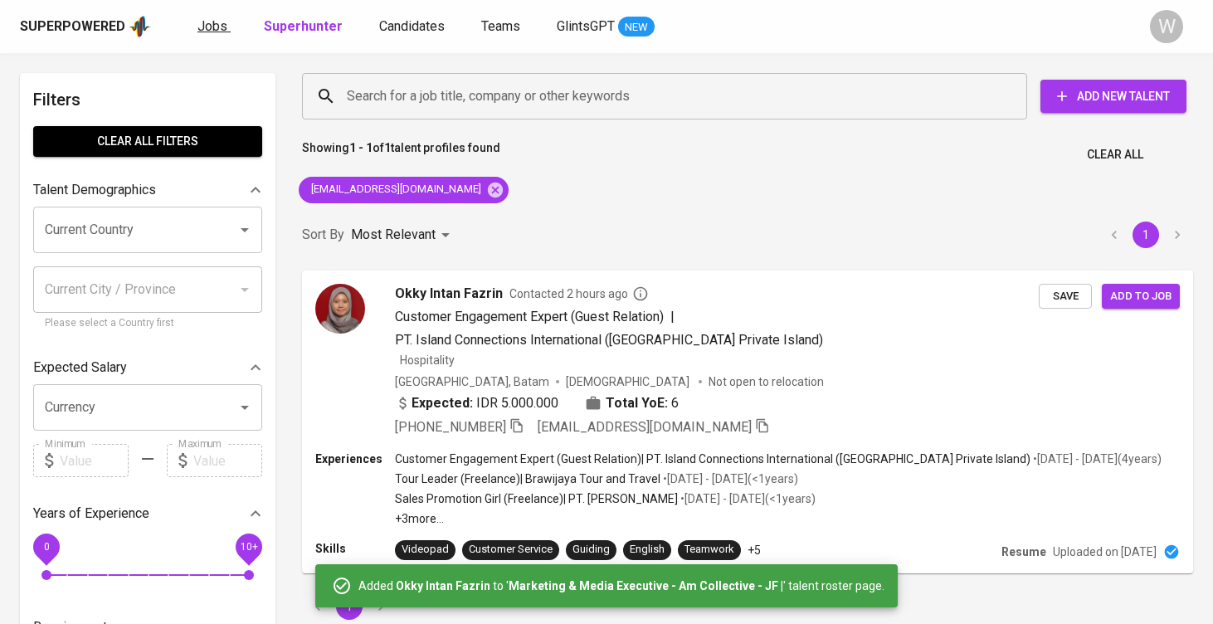
click at [225, 32] on link "Jobs" at bounding box center [214, 27] width 33 height 21
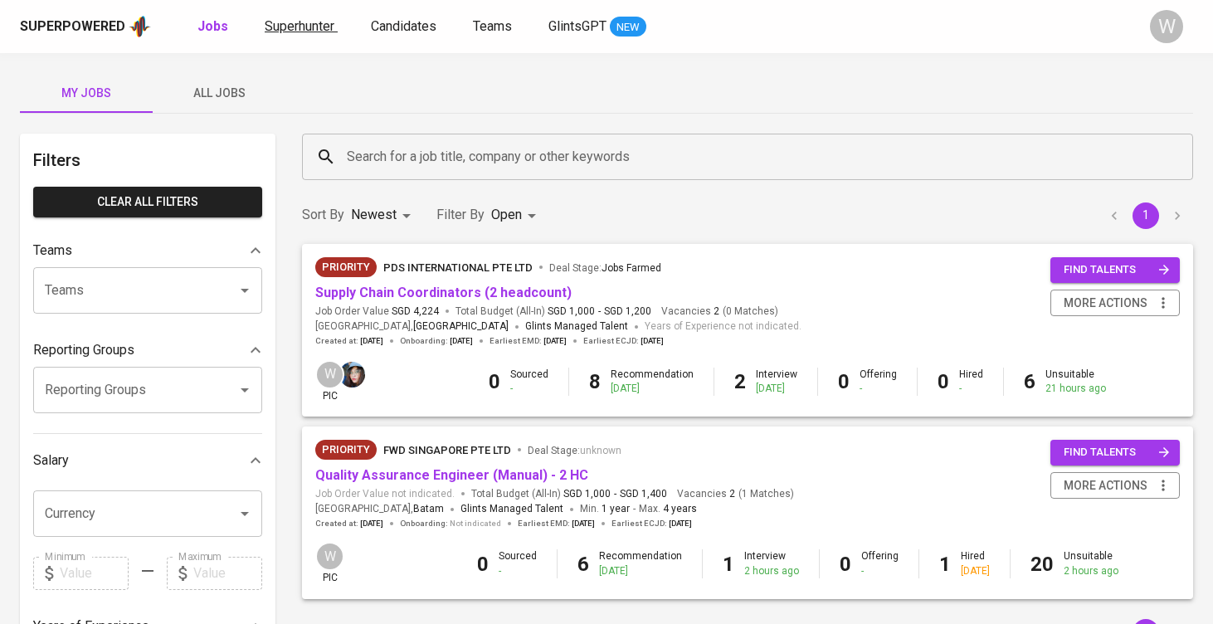
click at [300, 33] on span "Superhunter" at bounding box center [300, 26] width 70 height 16
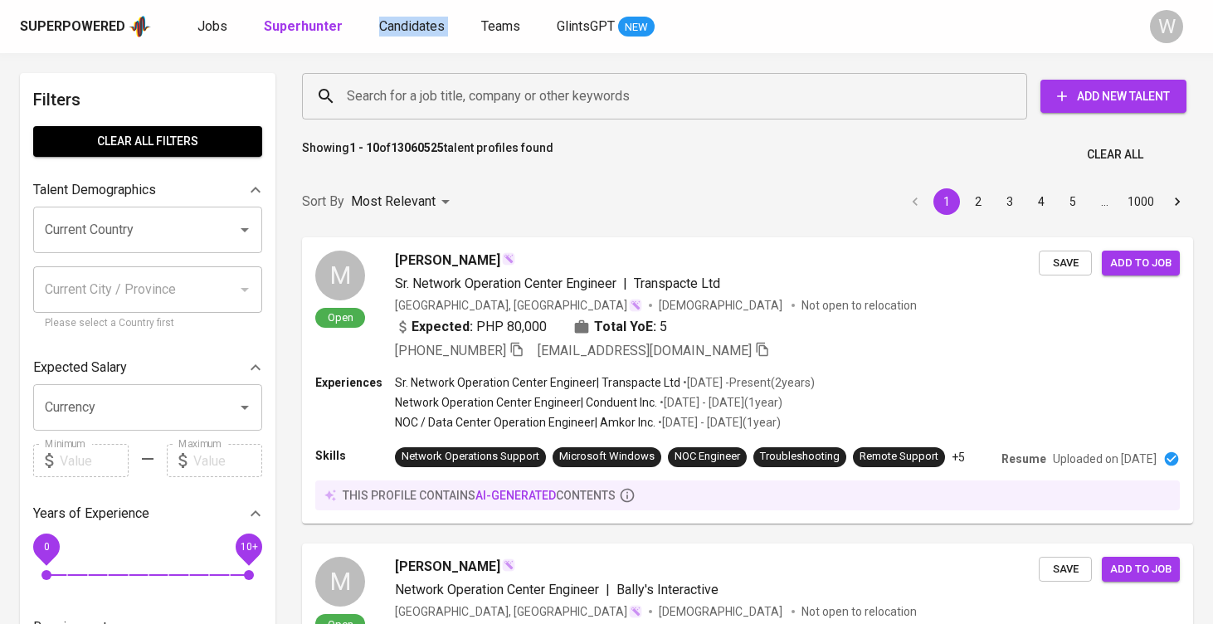
click at [441, 95] on input "Search for a job title, company or other keywords" at bounding box center [669, 97] width 652 height 32
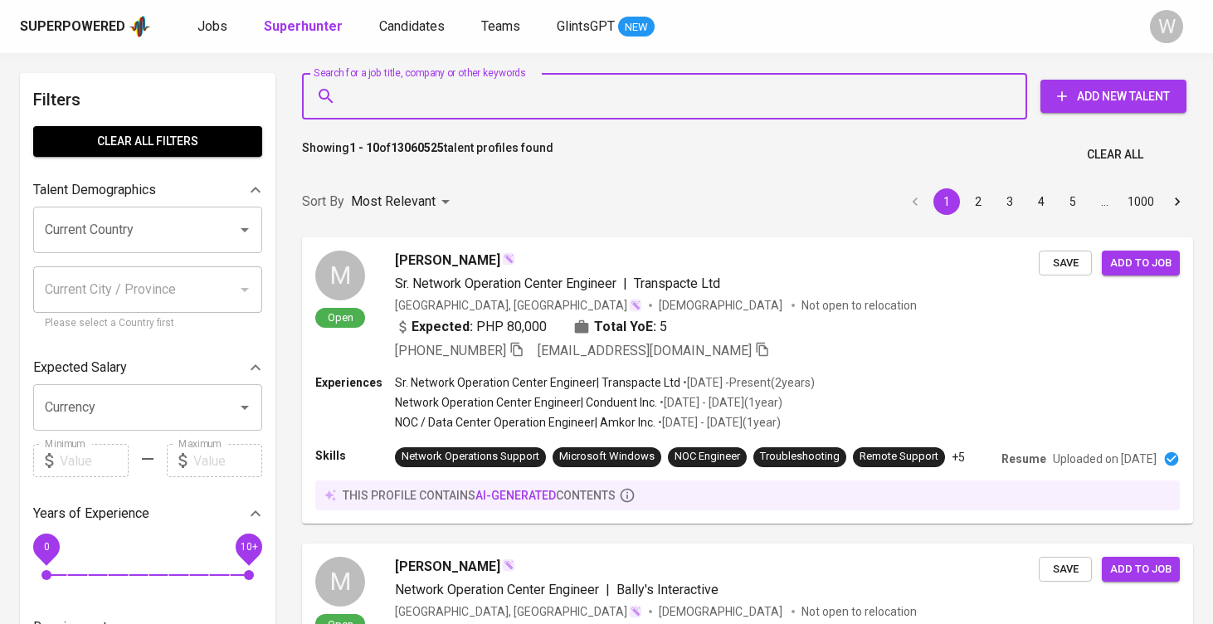
paste input "geniungamartya@gmail.com"
type input "geniungamartya@gmail.com"
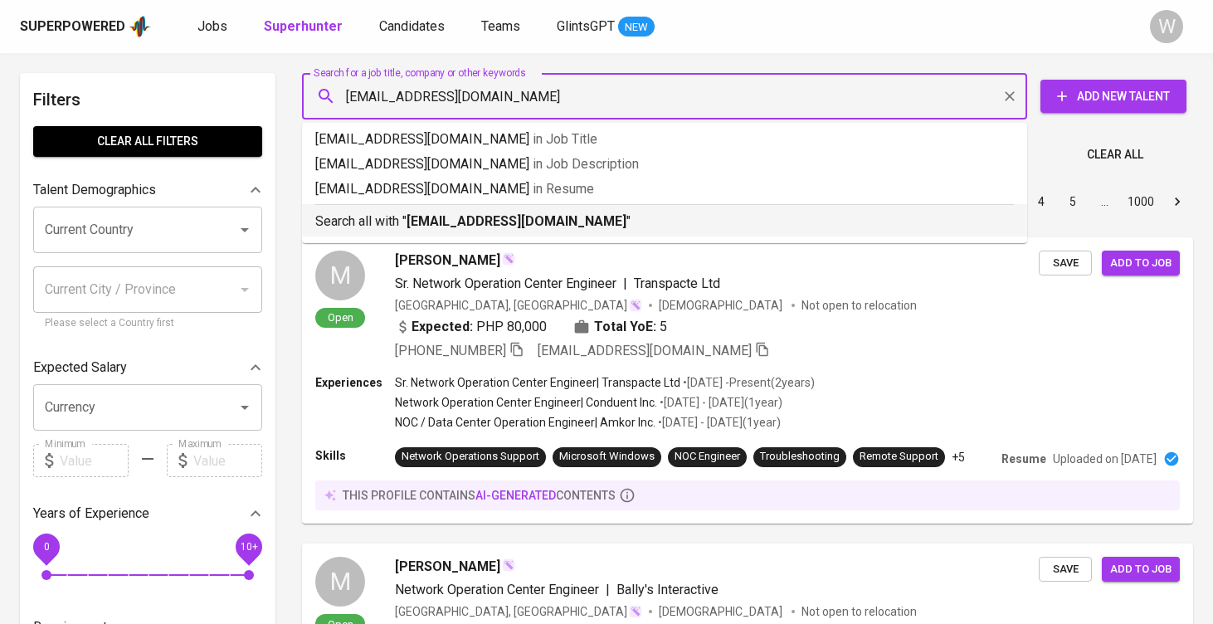
click at [446, 216] on b "geniungamartya@gmail.com" at bounding box center [517, 221] width 220 height 16
click at [446, 216] on div "Sort By Most Relevant MOST_RELEVANT 1 2 3 4 5 … 1000" at bounding box center [747, 202] width 911 height 51
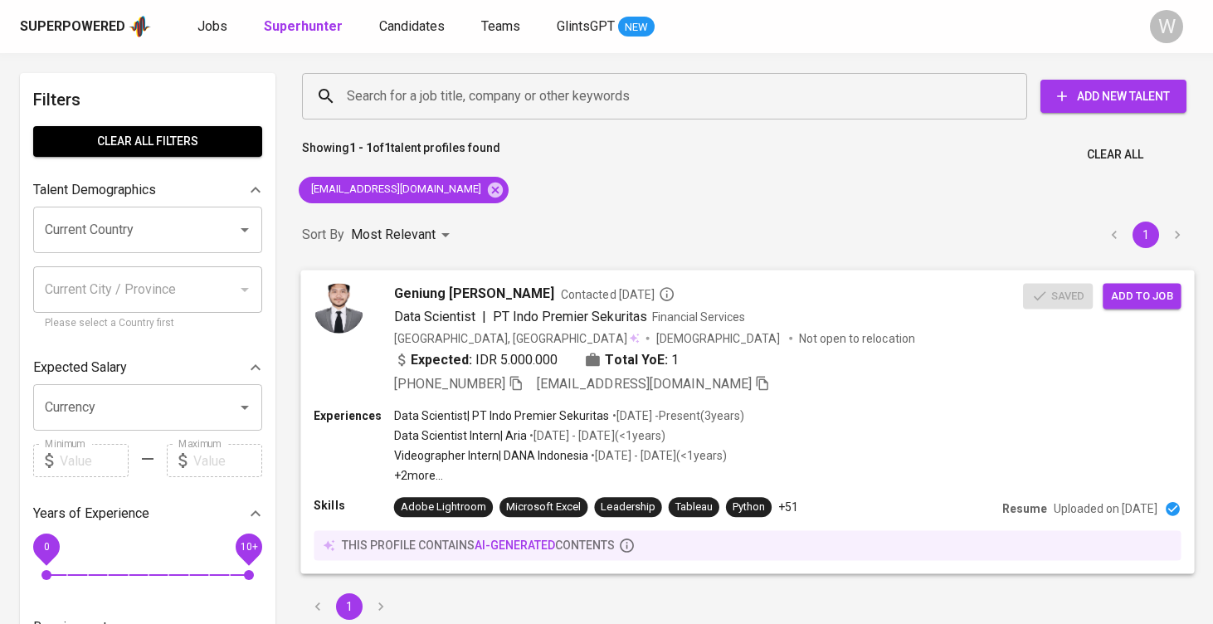
click at [1145, 295] on span "Add to job" at bounding box center [1141, 295] width 61 height 19
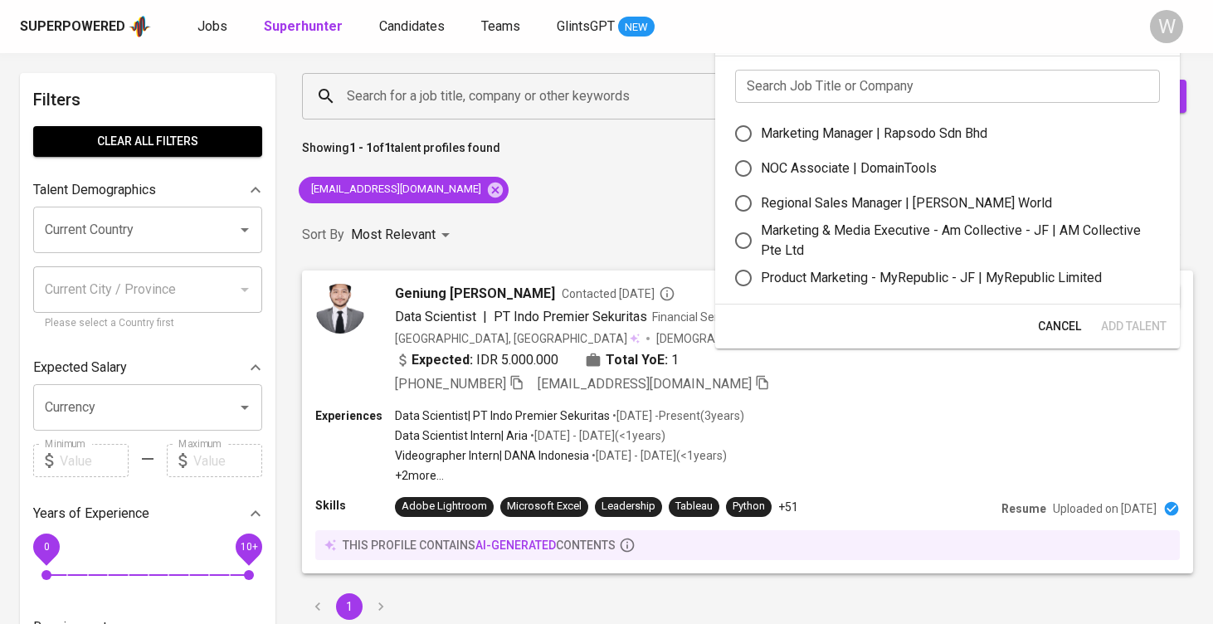
click at [869, 77] on input "text" at bounding box center [947, 86] width 425 height 33
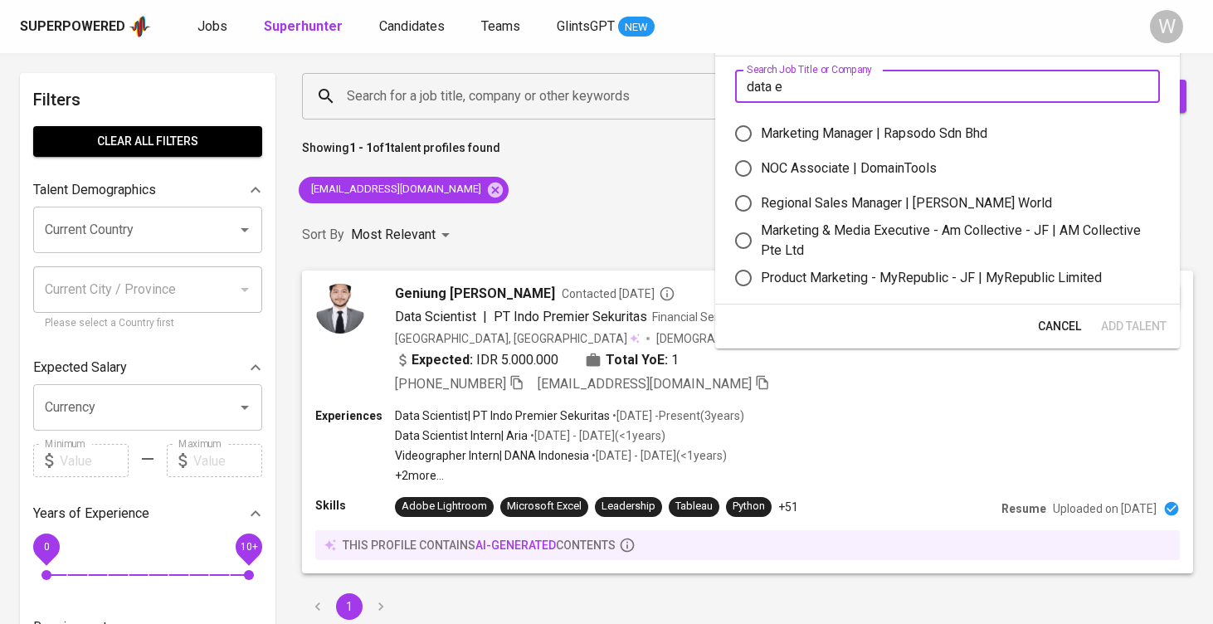
type input "data en"
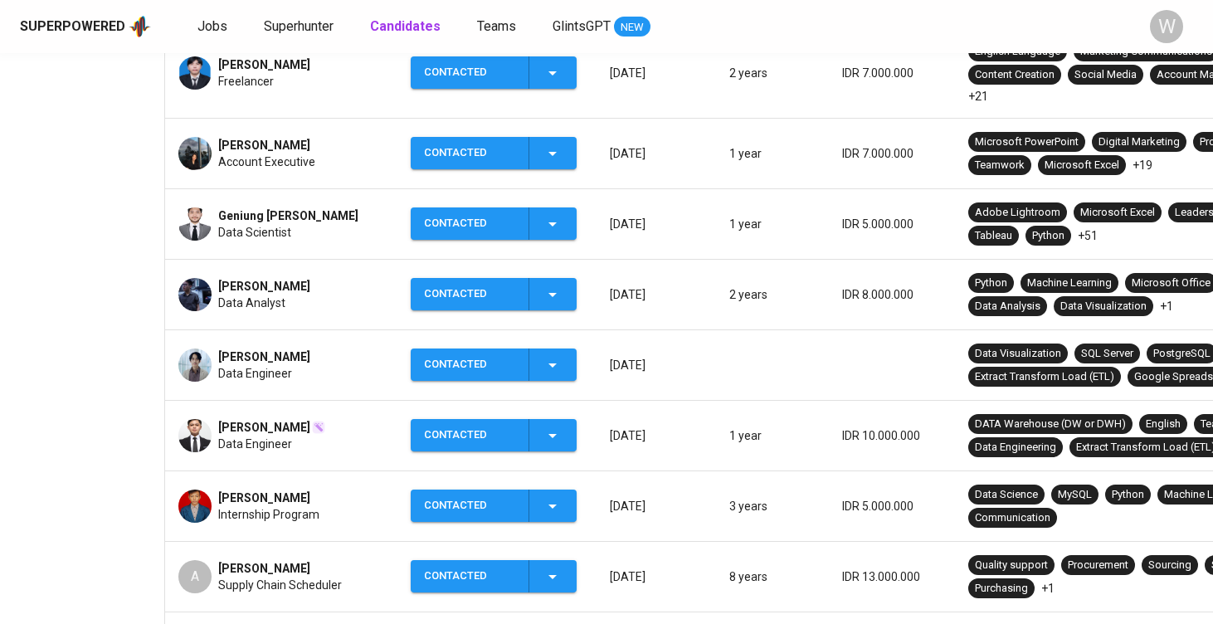
scroll to position [445, 0]
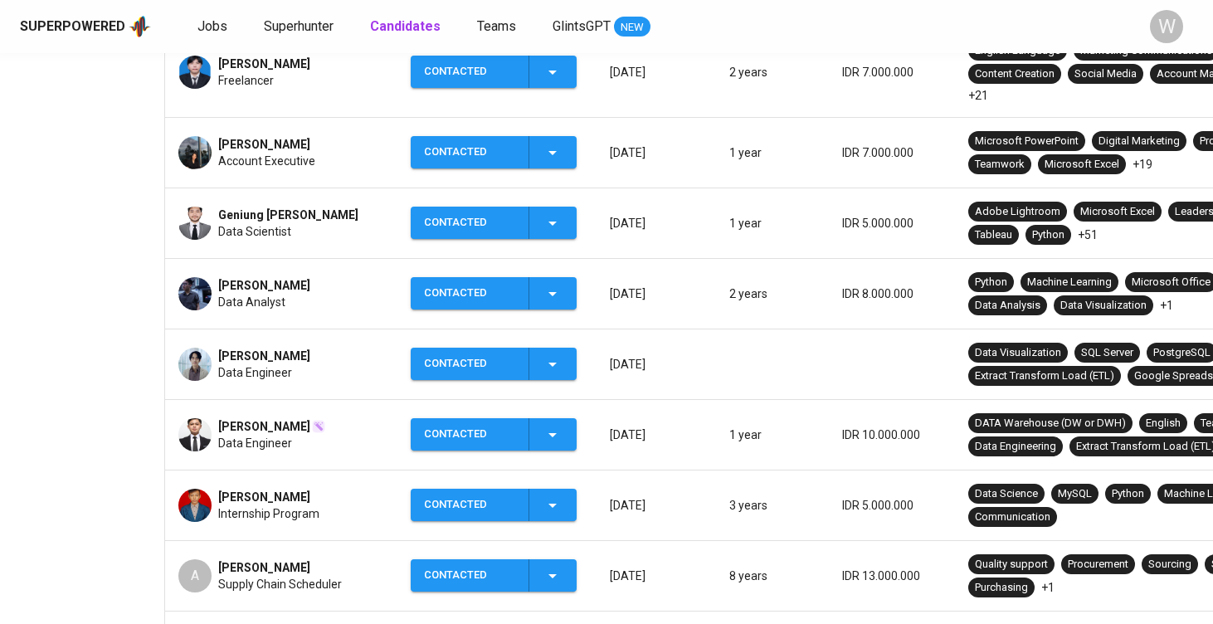
click at [266, 227] on span "Data Scientist" at bounding box center [254, 231] width 73 height 17
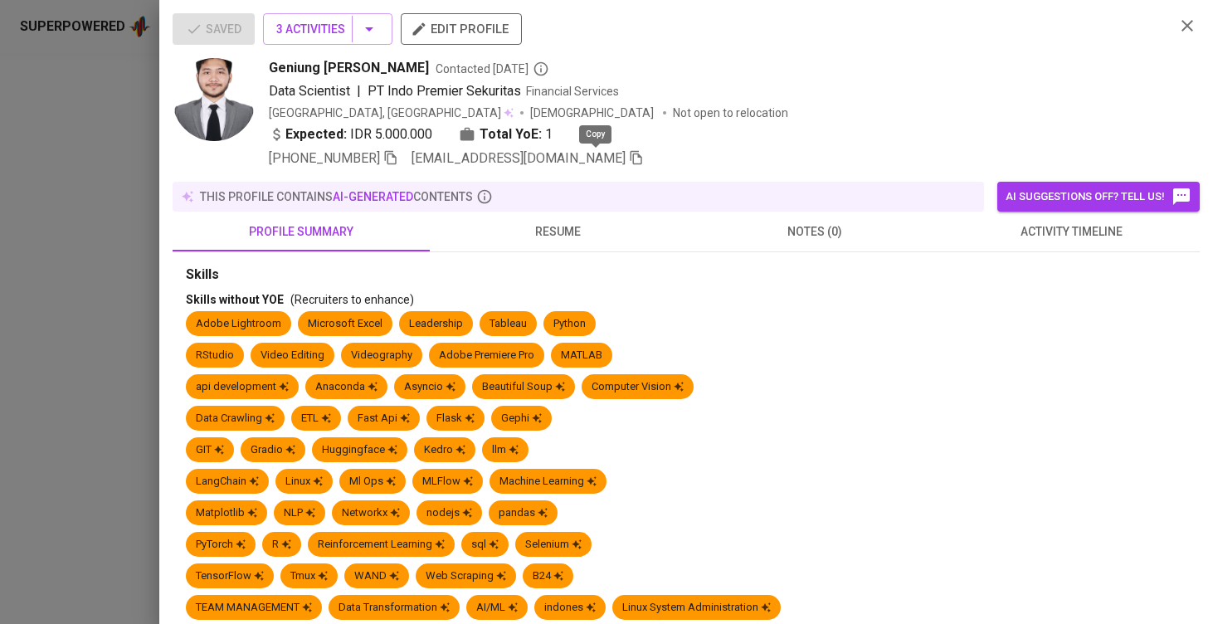
click at [629, 159] on icon "button" at bounding box center [636, 157] width 15 height 15
click at [91, 334] on div at bounding box center [606, 312] width 1213 height 624
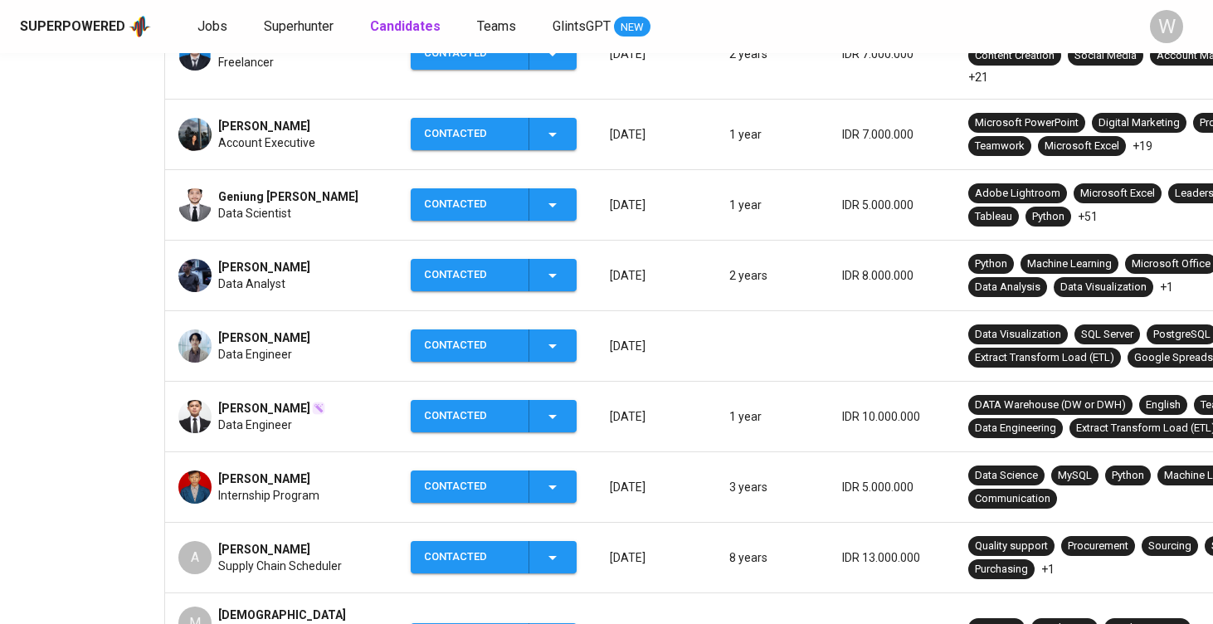
scroll to position [467, 0]
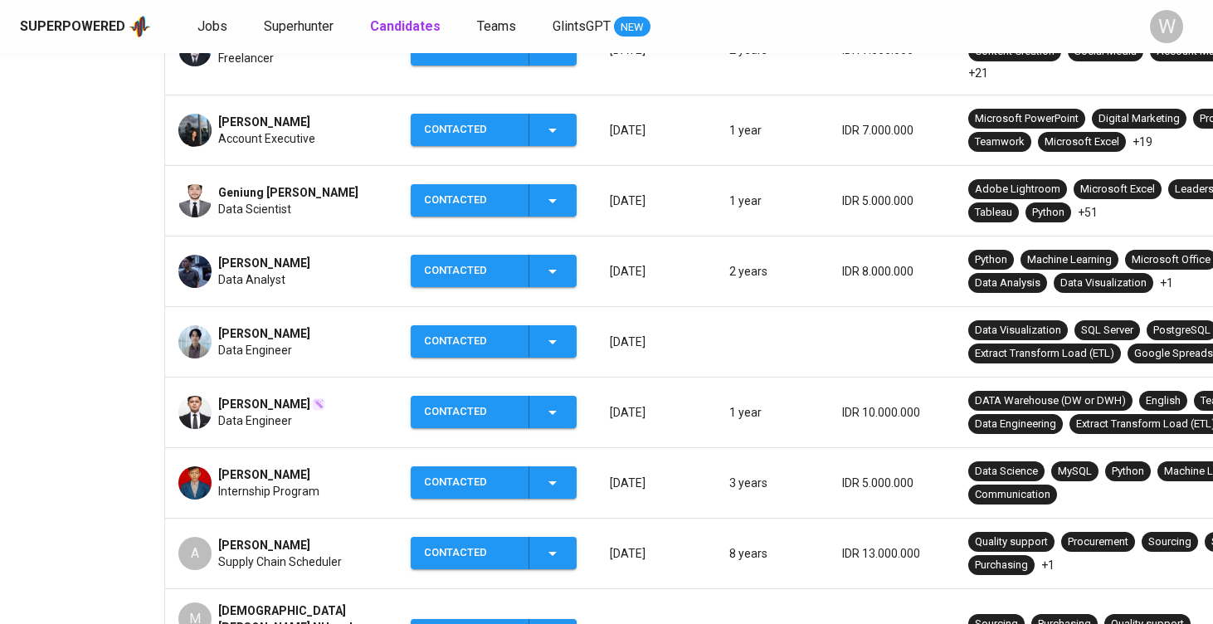
click at [257, 396] on span "[PERSON_NAME]" at bounding box center [264, 404] width 92 height 17
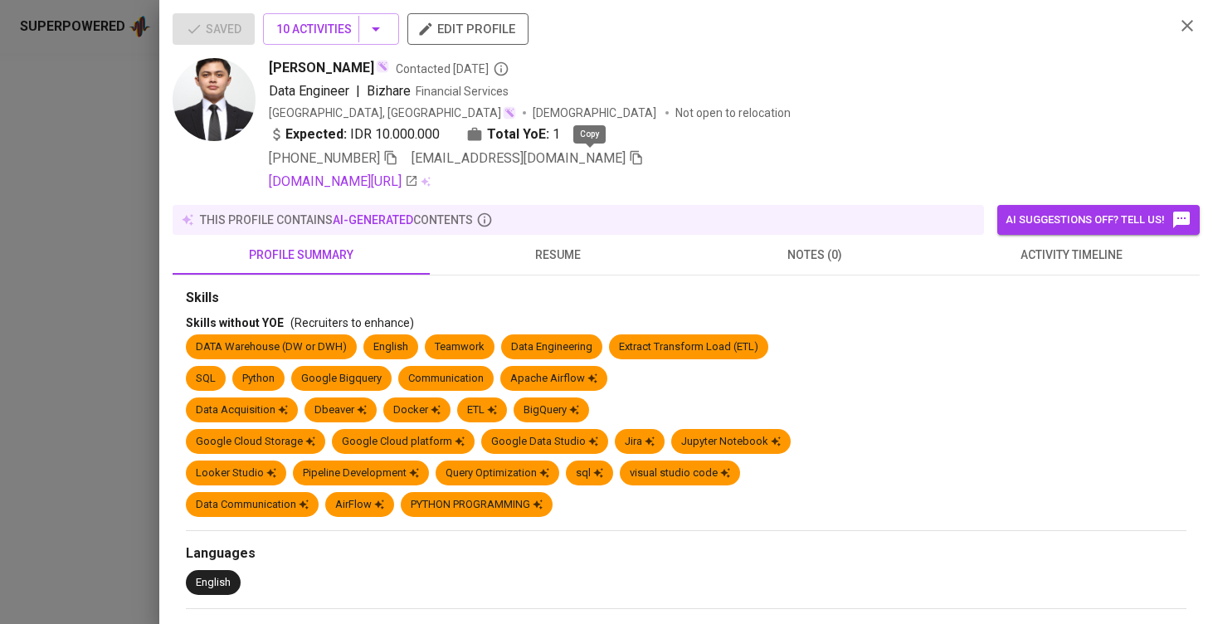
click at [629, 164] on icon "button" at bounding box center [636, 157] width 15 height 15
click at [11, 237] on div at bounding box center [606, 312] width 1213 height 624
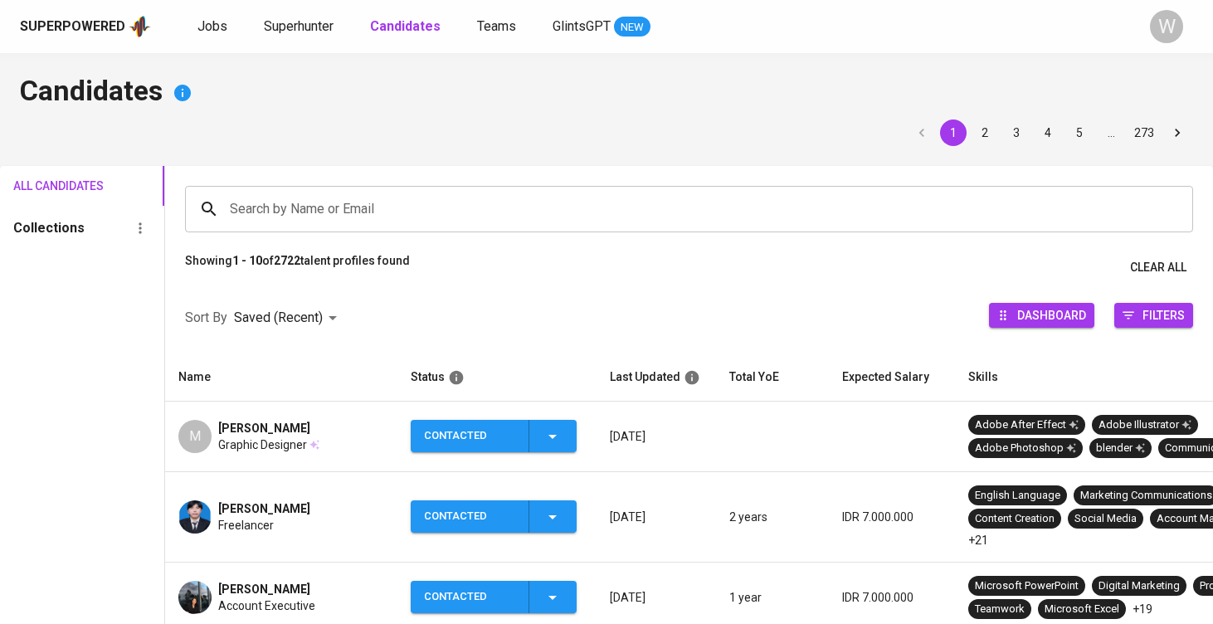
scroll to position [0, 0]
click at [295, 206] on input "Search by Name or Email" at bounding box center [693, 209] width 935 height 32
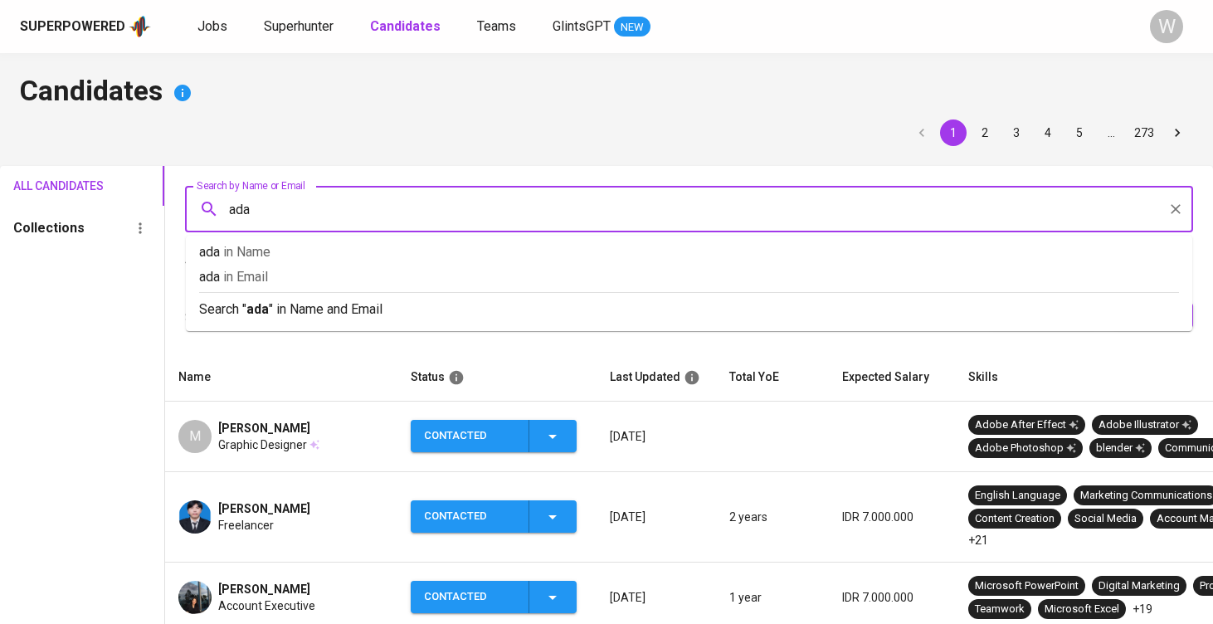
type input "adam"
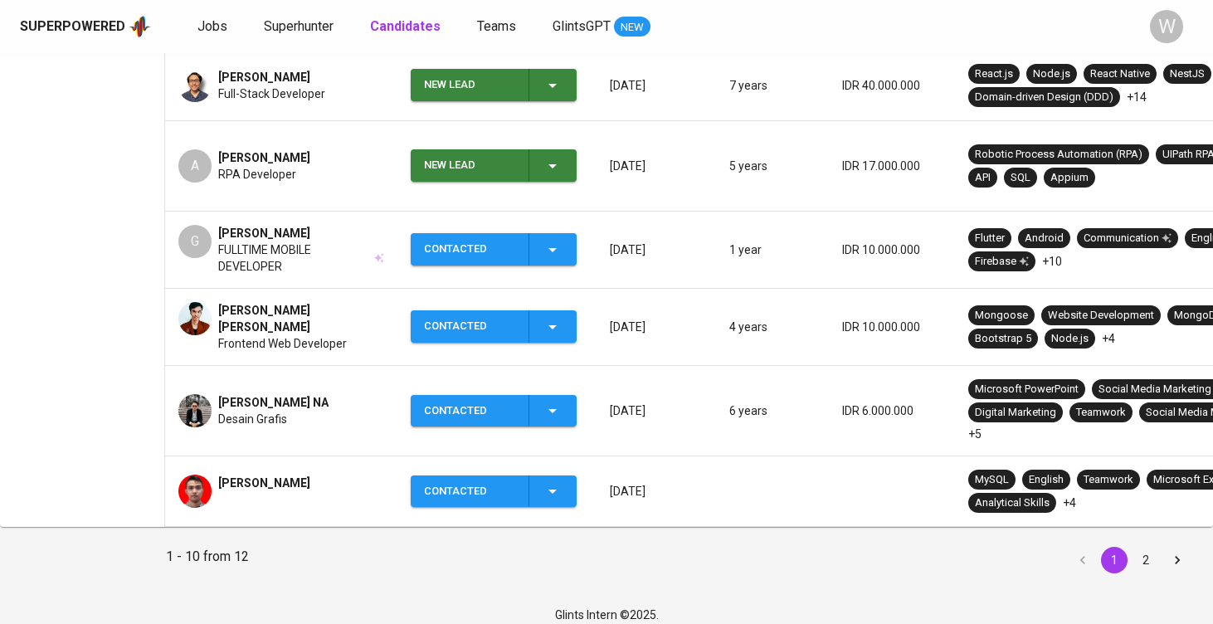
scroll to position [655, 0]
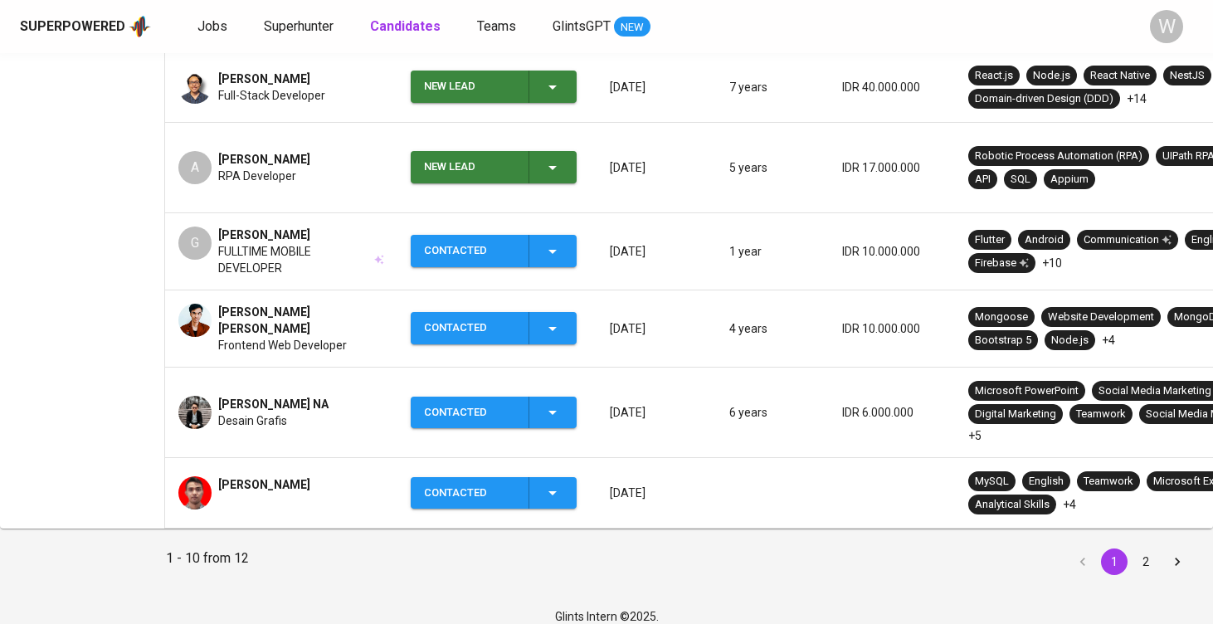
click at [280, 476] on span "adam aditama" at bounding box center [264, 484] width 92 height 17
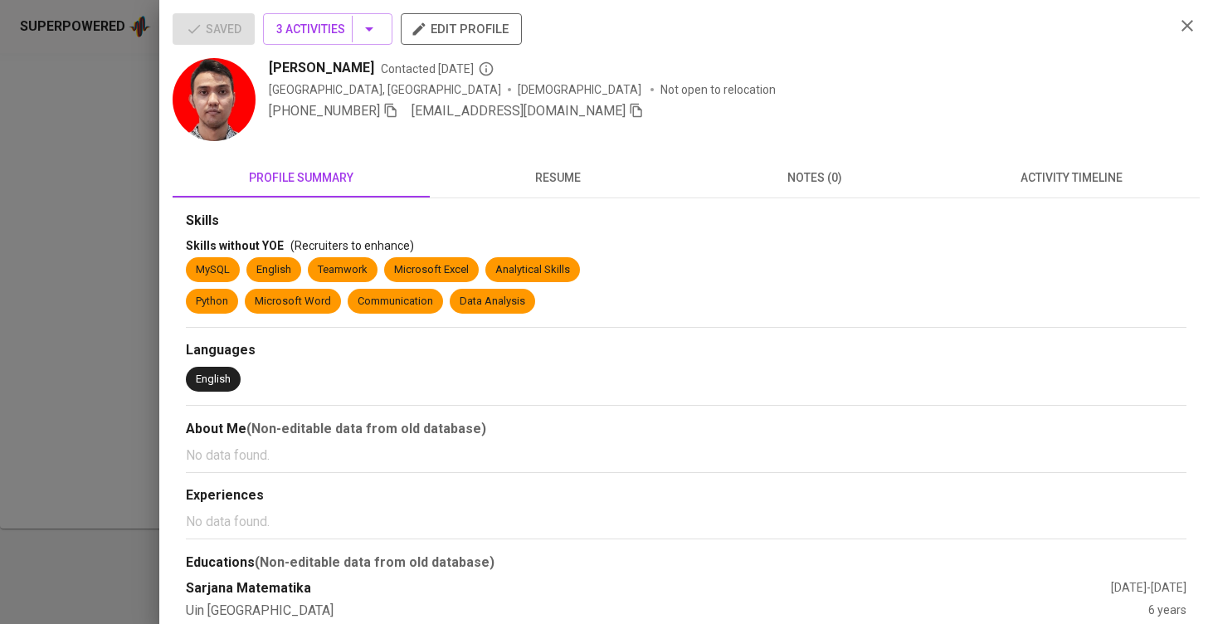
click at [629, 114] on icon "button" at bounding box center [636, 110] width 15 height 15
click at [42, 272] on div at bounding box center [606, 312] width 1213 height 624
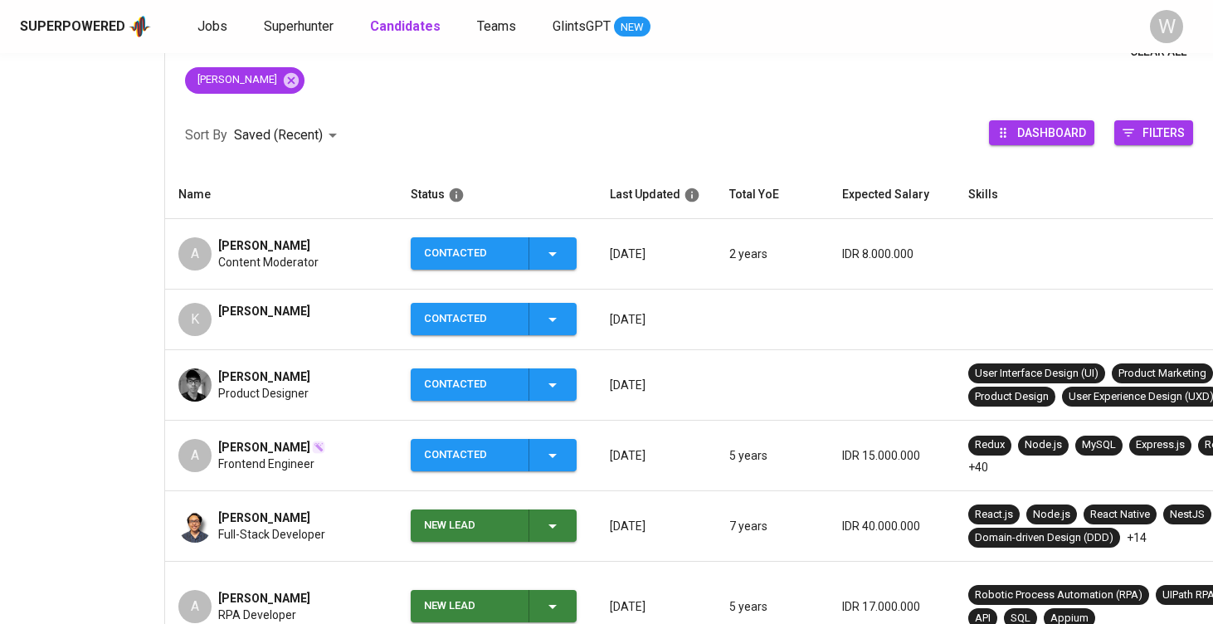
scroll to position [71, 0]
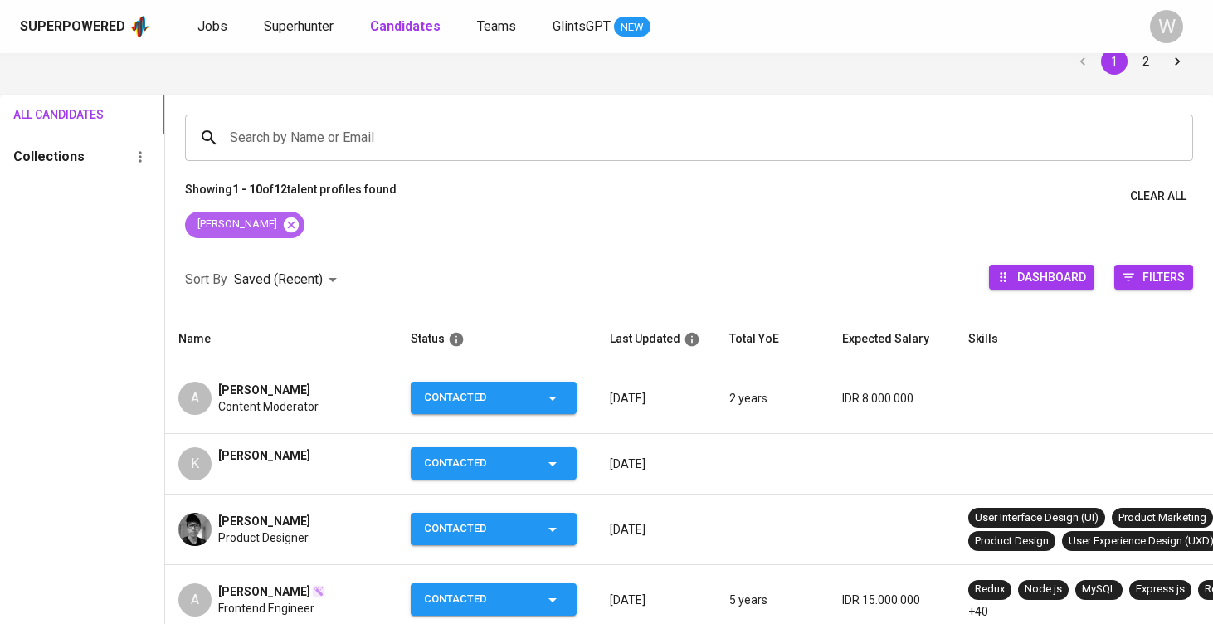
click at [284, 224] on icon at bounding box center [291, 224] width 15 height 15
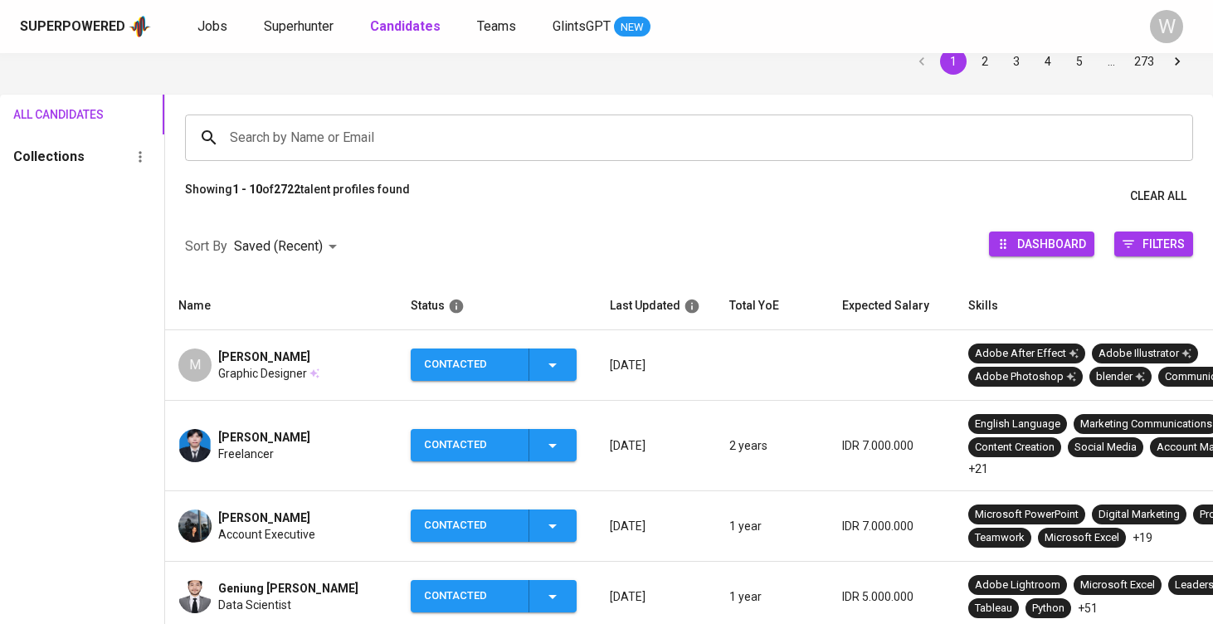
scroll to position [202, 0]
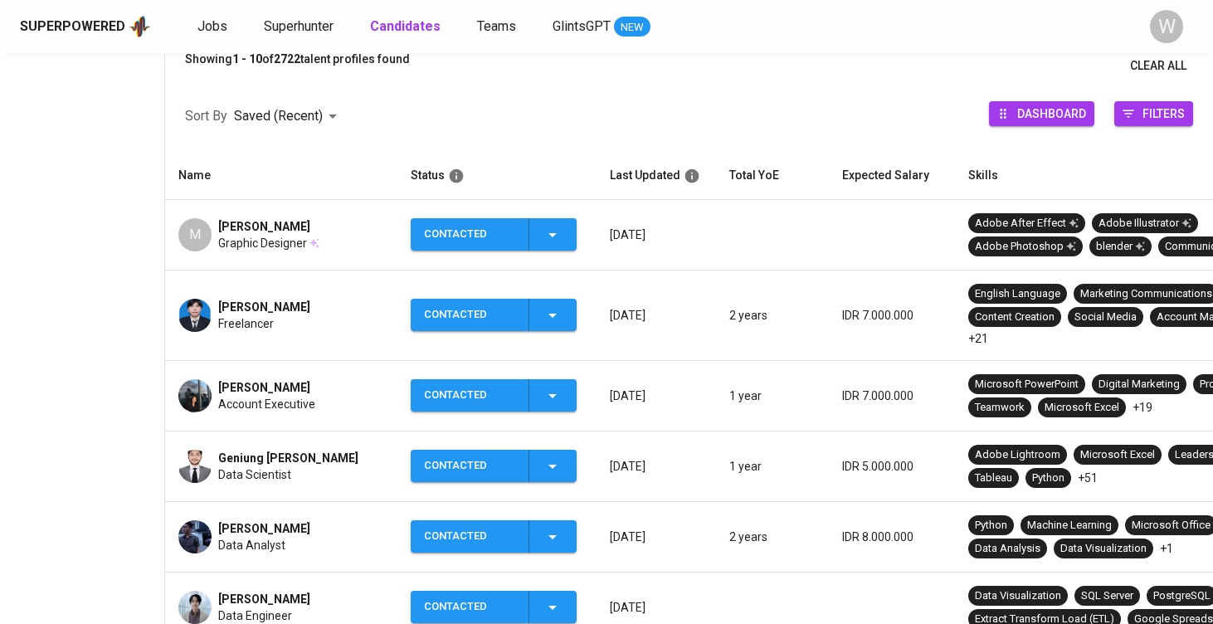
click at [256, 598] on span "Rexy Gideon Manurung" at bounding box center [264, 599] width 92 height 17
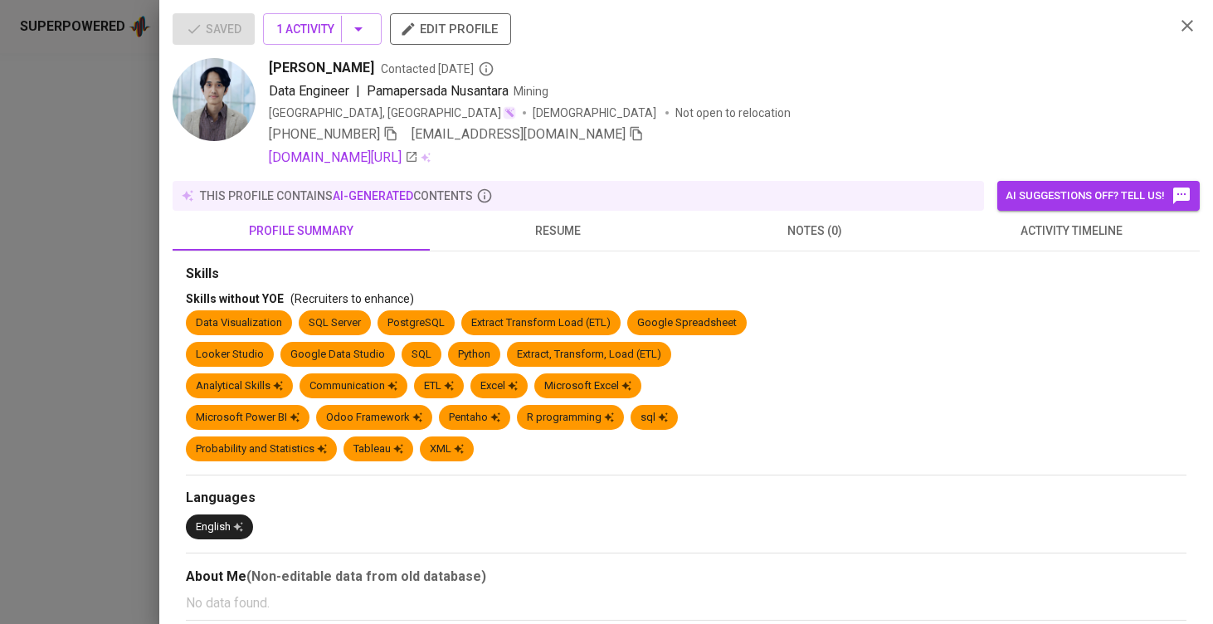
click at [629, 132] on icon "button" at bounding box center [636, 133] width 15 height 15
click at [527, 1] on div "Saved 1 Activity edit profile Rexy Gideon Manurung Contacted 1 day ago Data Eng…" at bounding box center [686, 312] width 1054 height 624
click at [39, 336] on div at bounding box center [606, 312] width 1213 height 624
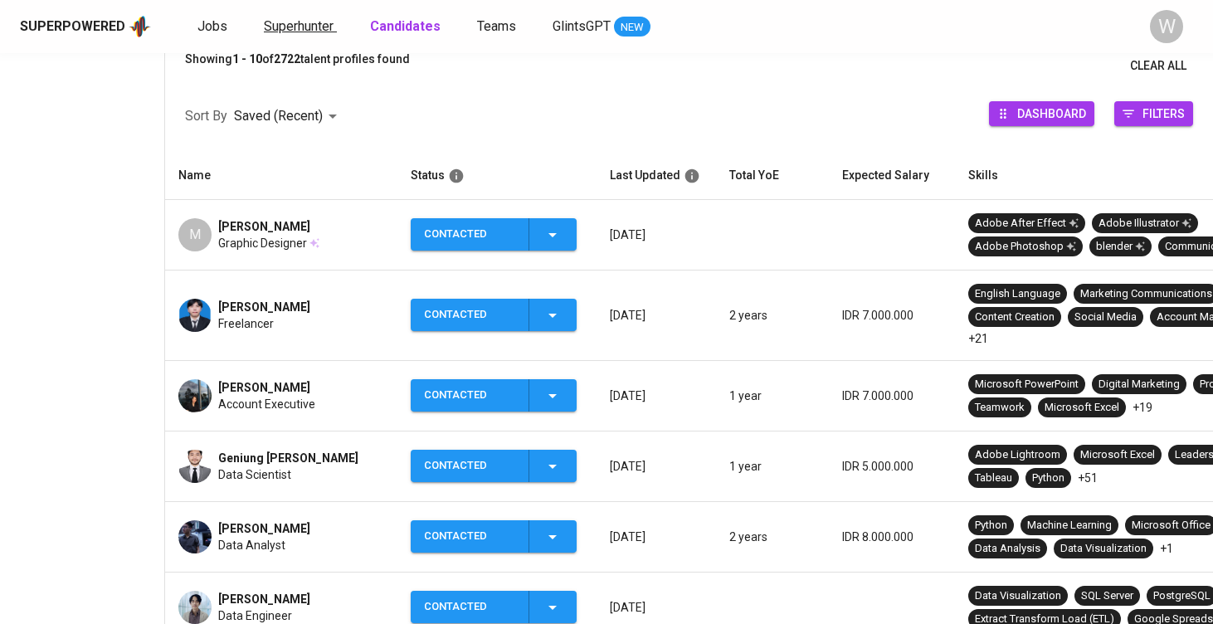
click at [311, 32] on span "Superhunter" at bounding box center [299, 26] width 70 height 16
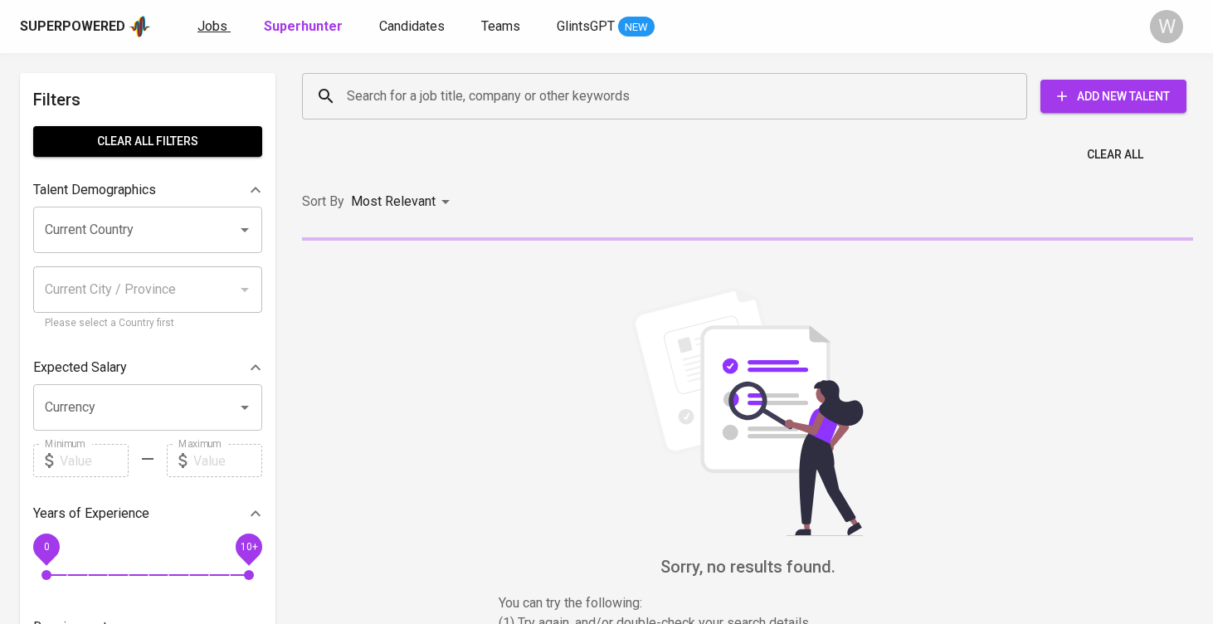
click at [206, 25] on span "Jobs" at bounding box center [213, 26] width 30 height 16
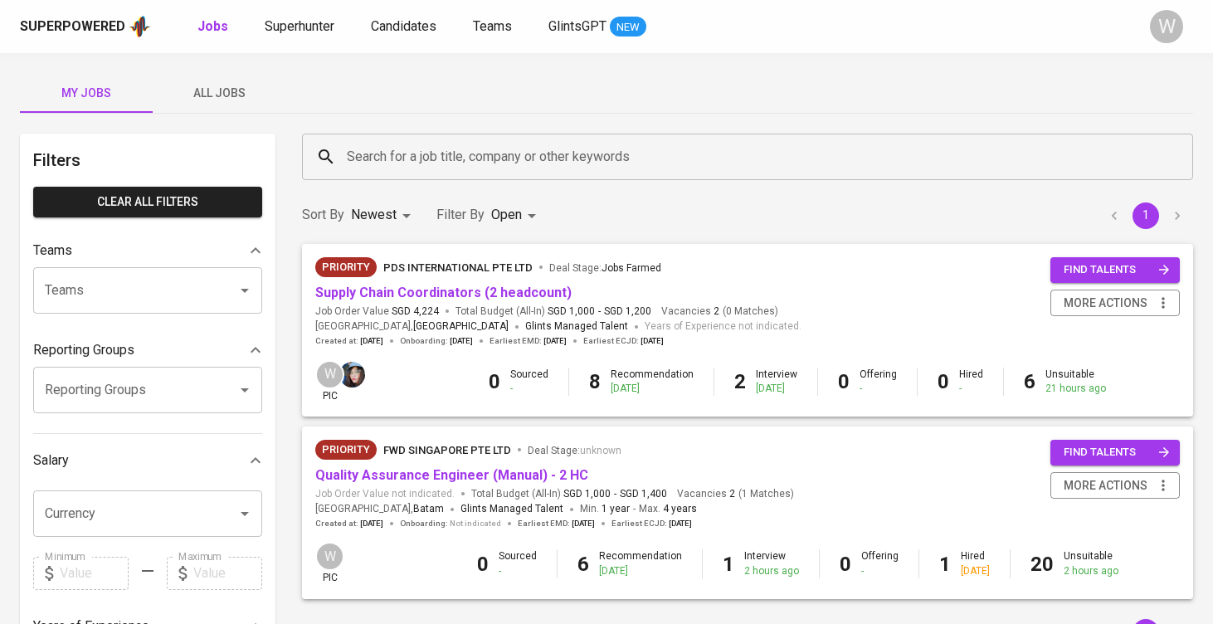
click at [246, 93] on span "All Jobs" at bounding box center [219, 93] width 113 height 21
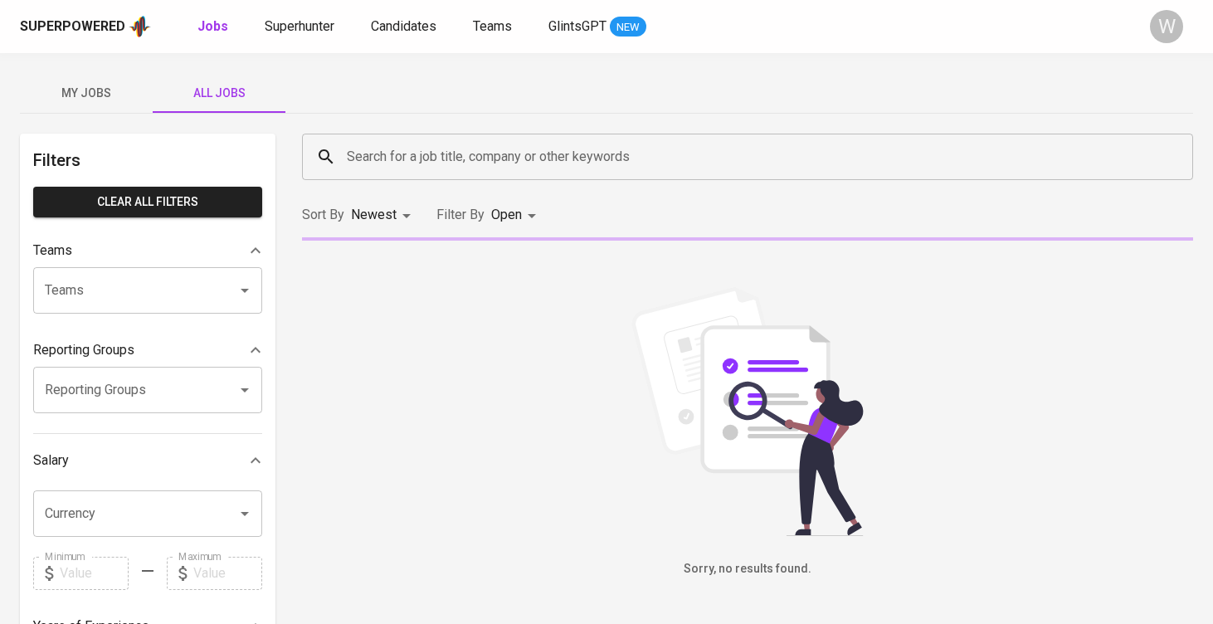
click at [447, 161] on input "Search for a job title, company or other keywords" at bounding box center [752, 157] width 818 height 32
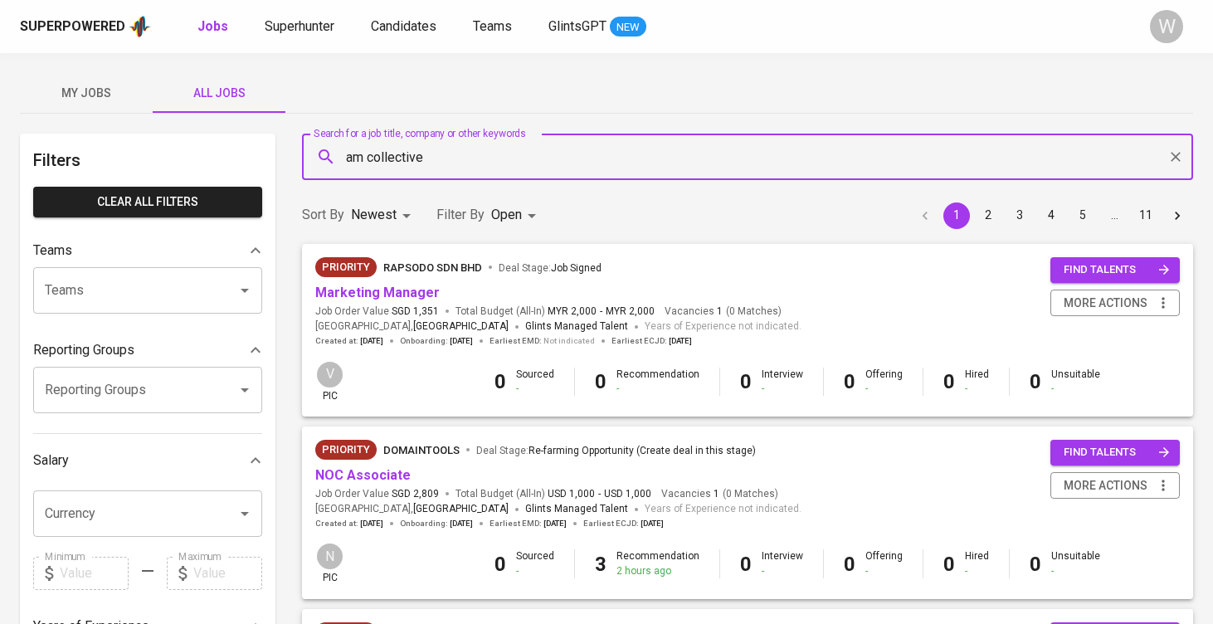
type input "am collective"
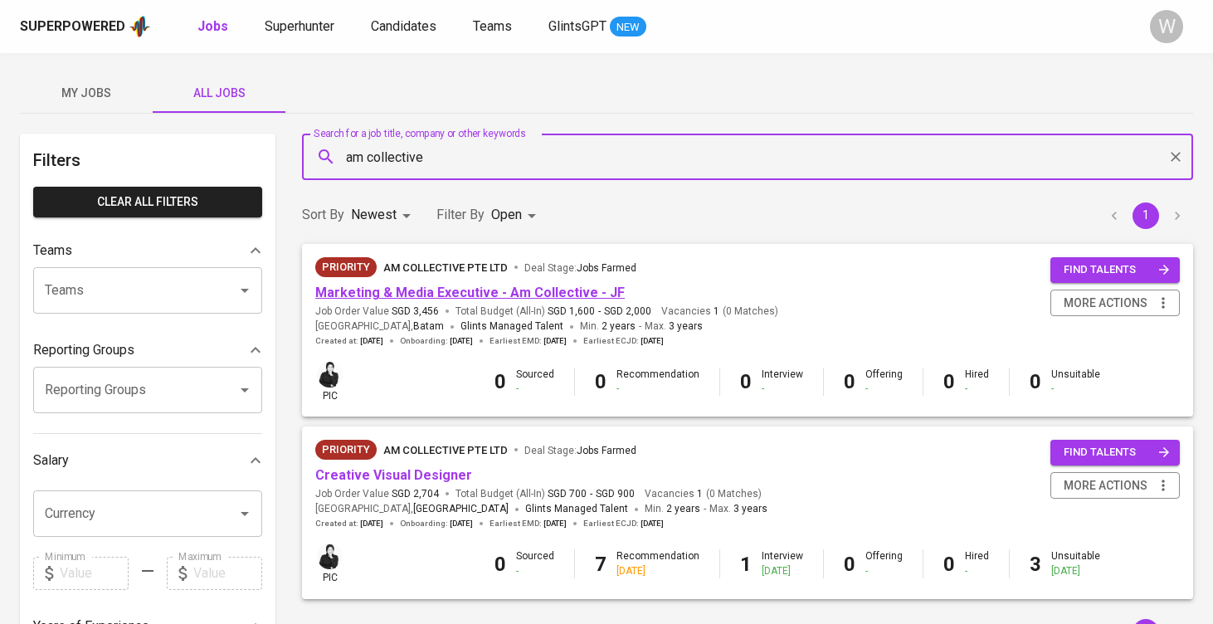
click at [491, 294] on link "Marketing & Media Executive - Am Collective - JF" at bounding box center [470, 293] width 310 height 16
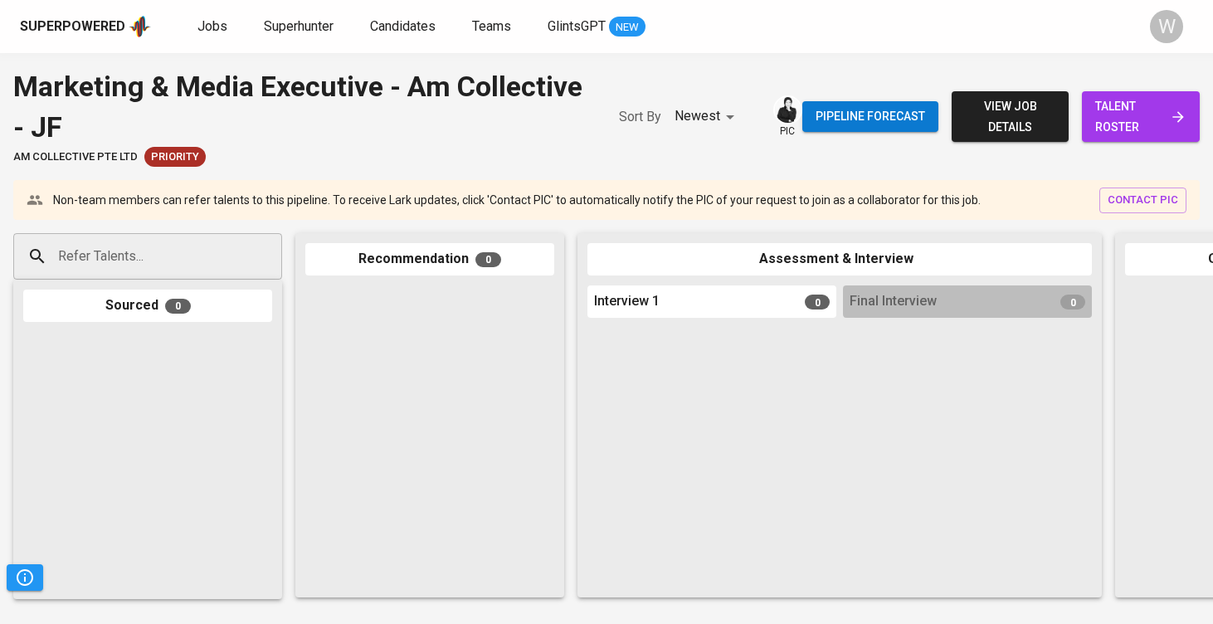
click at [1148, 134] on span "talent roster" at bounding box center [1141, 116] width 91 height 41
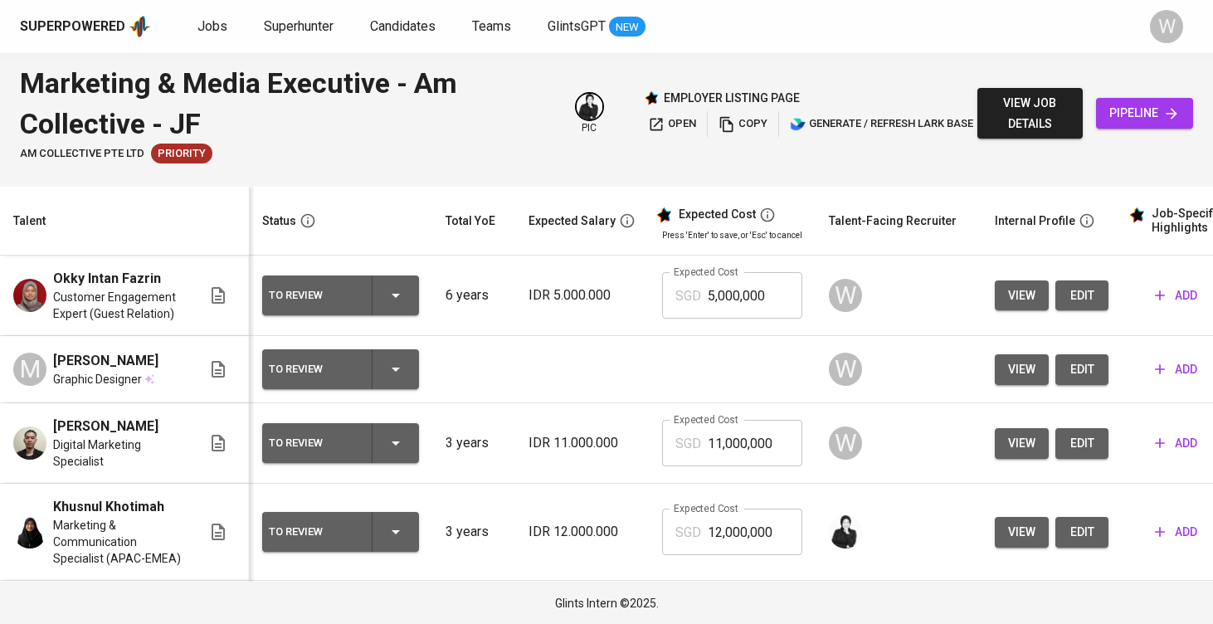
click at [1075, 359] on td "view edit" at bounding box center [1052, 369] width 140 height 67
click at [1071, 380] on span "edit" at bounding box center [1082, 369] width 27 height 21
click at [1071, 296] on span "edit" at bounding box center [1082, 296] width 27 height 21
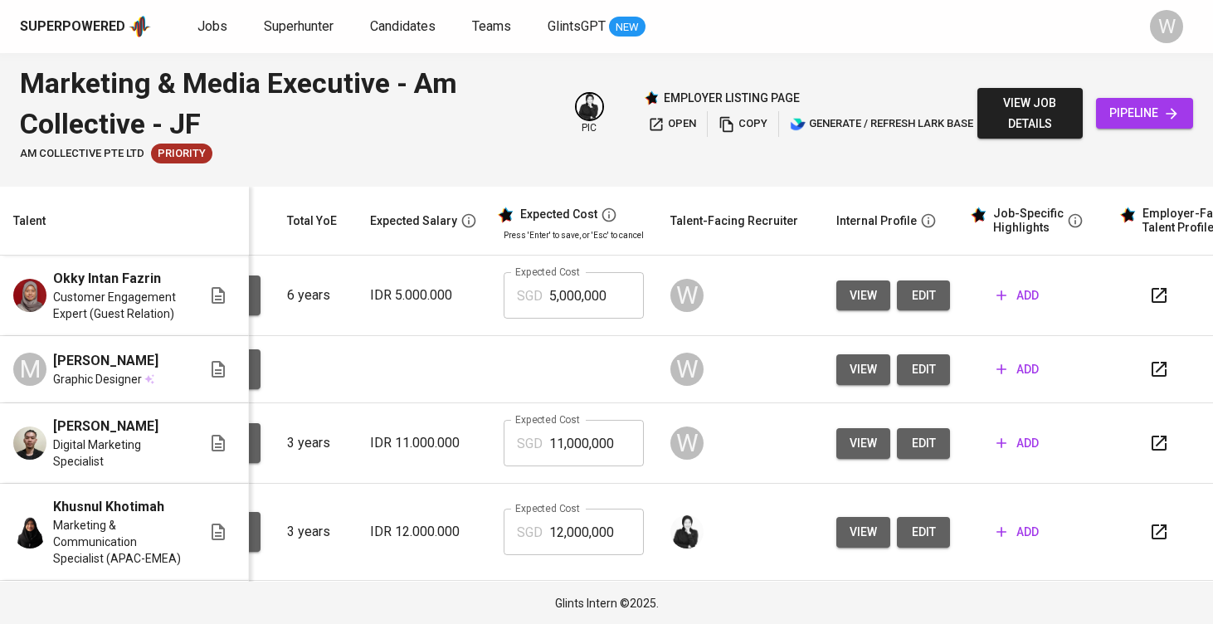
scroll to position [0, 159]
click at [1033, 393] on td "add" at bounding box center [1038, 369] width 149 height 67
click at [1024, 380] on span "add" at bounding box center [1018, 369] width 42 height 21
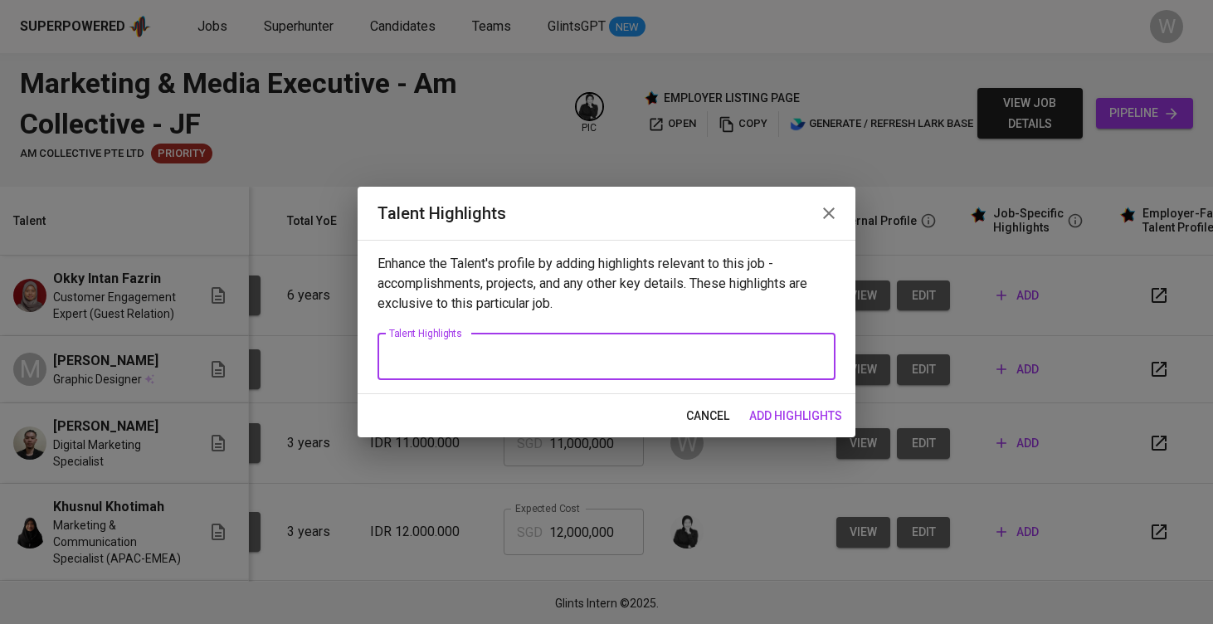
click at [714, 355] on textarea at bounding box center [606, 357] width 435 height 16
paste textarea "[PERSON_NAME] has around two years of experience in digital and media creative …"
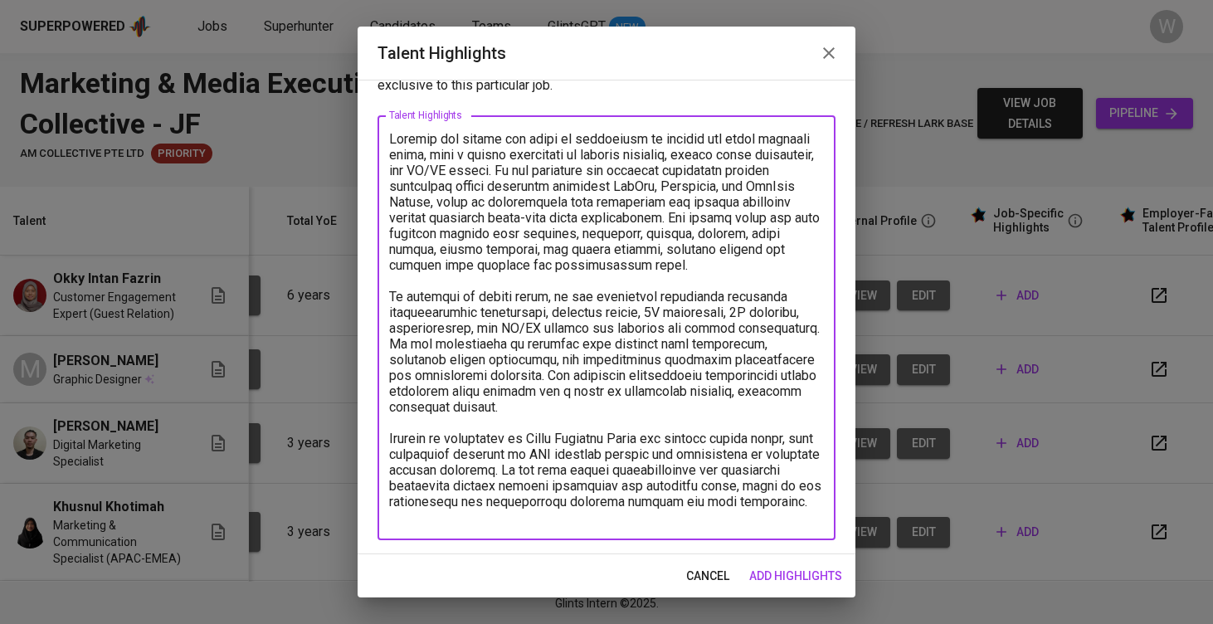
type textarea "[PERSON_NAME] has around two years of experience in digital and media creative …"
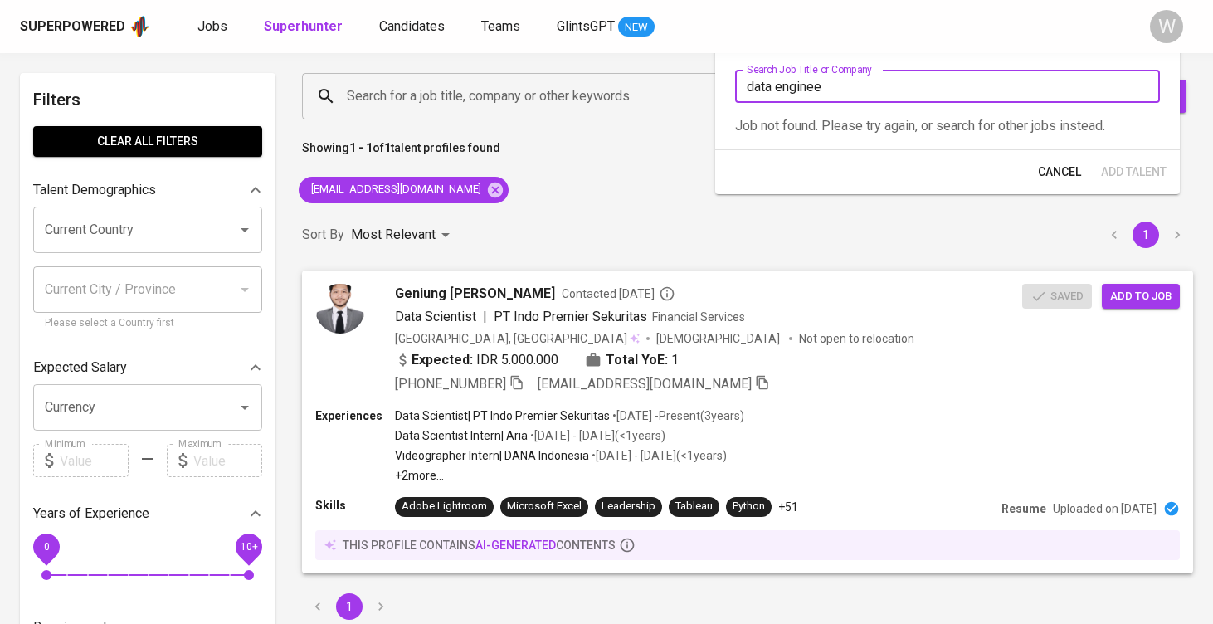
type input "data engineer"
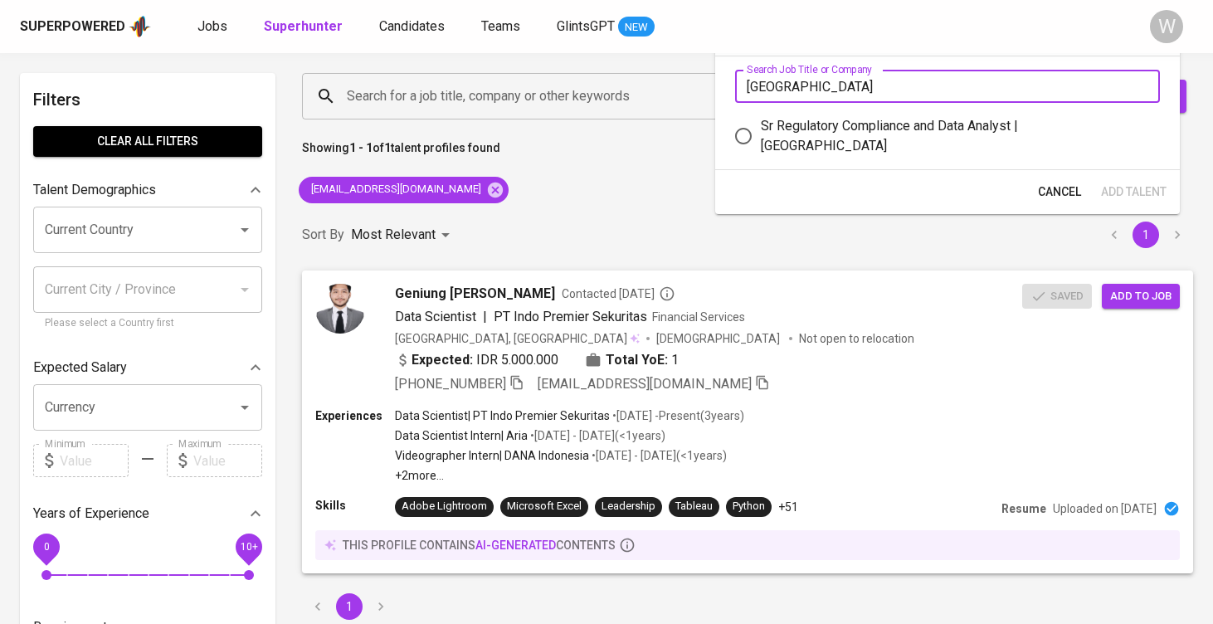
type input "stamford"
click at [890, 154] on div "Sr Regulatory Compliance and Data Analyst | Stamford American International Sch…" at bounding box center [954, 136] width 386 height 40
click at [761, 154] on input "Sr Regulatory Compliance and Data Analyst | Stamford American International Sch…" at bounding box center [743, 136] width 35 height 35
radio input "true"
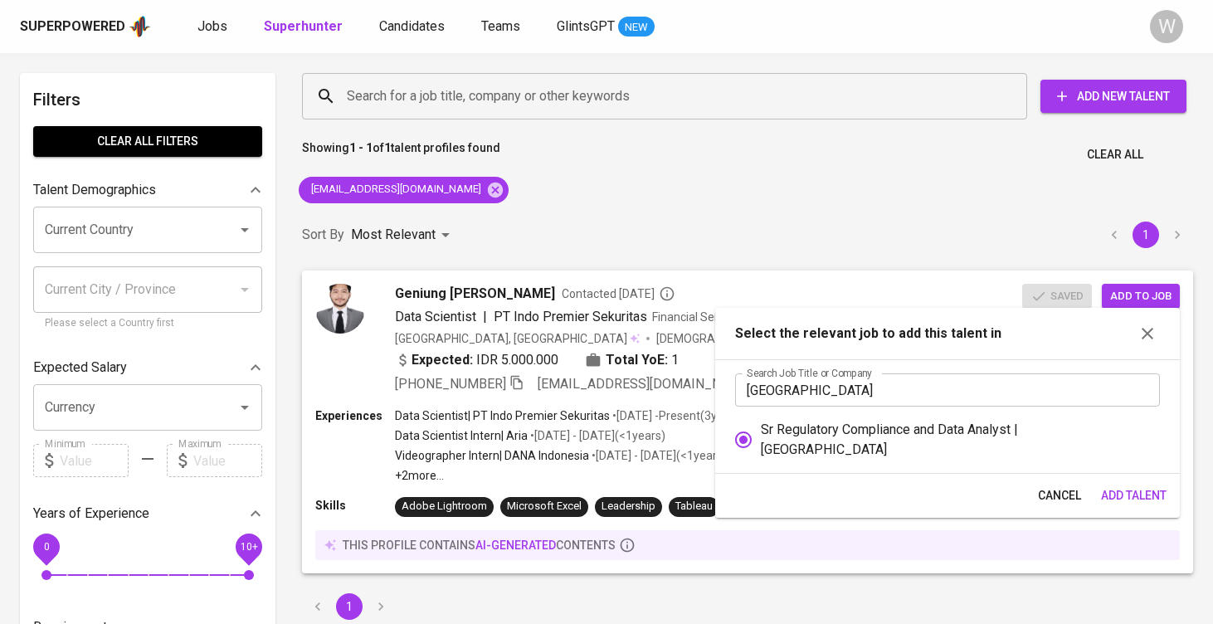
click at [1119, 492] on span "Add Talent" at bounding box center [1134, 496] width 66 height 21
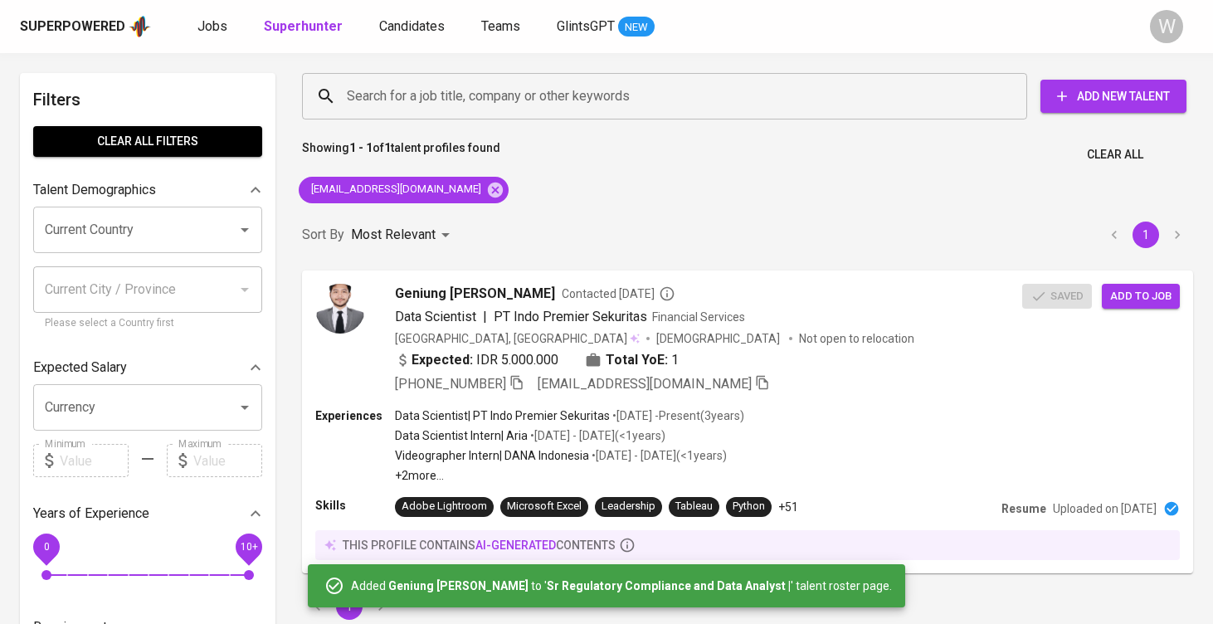
click at [720, 2] on div "Superpowered Jobs Superhunter Candidates Teams GlintsGPT NEW W" at bounding box center [606, 26] width 1213 height 53
click at [486, 181] on icon at bounding box center [495, 190] width 18 height 18
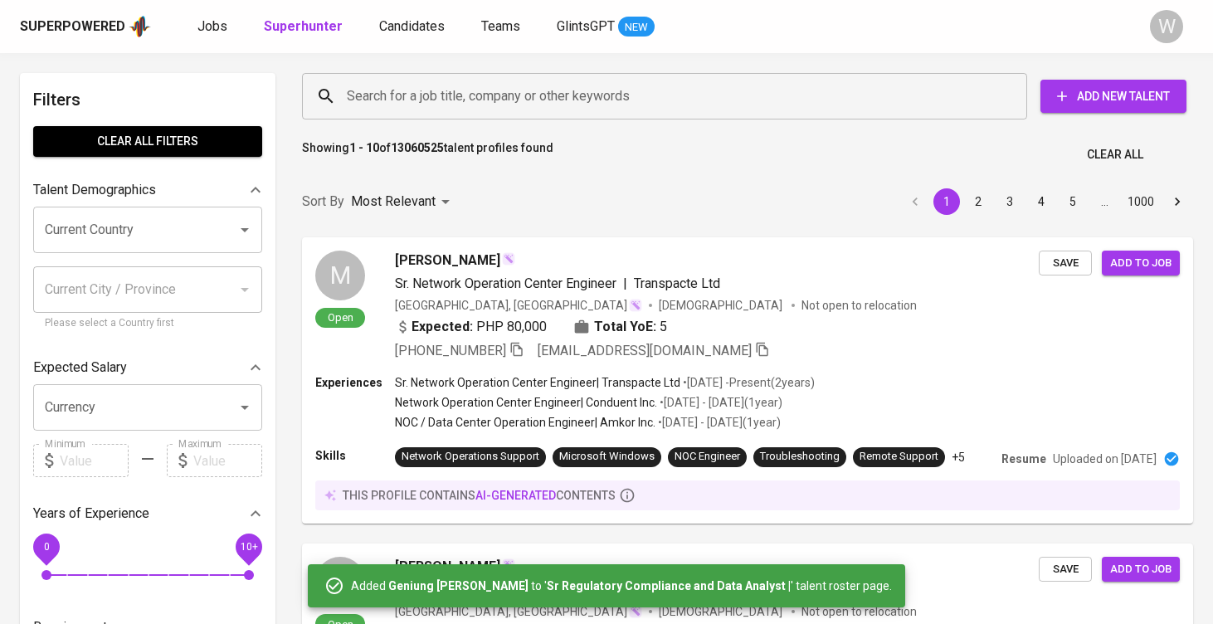
click at [455, 66] on div "Search for a job title, company or other keywords Search for a job title, compa…" at bounding box center [744, 96] width 911 height 73
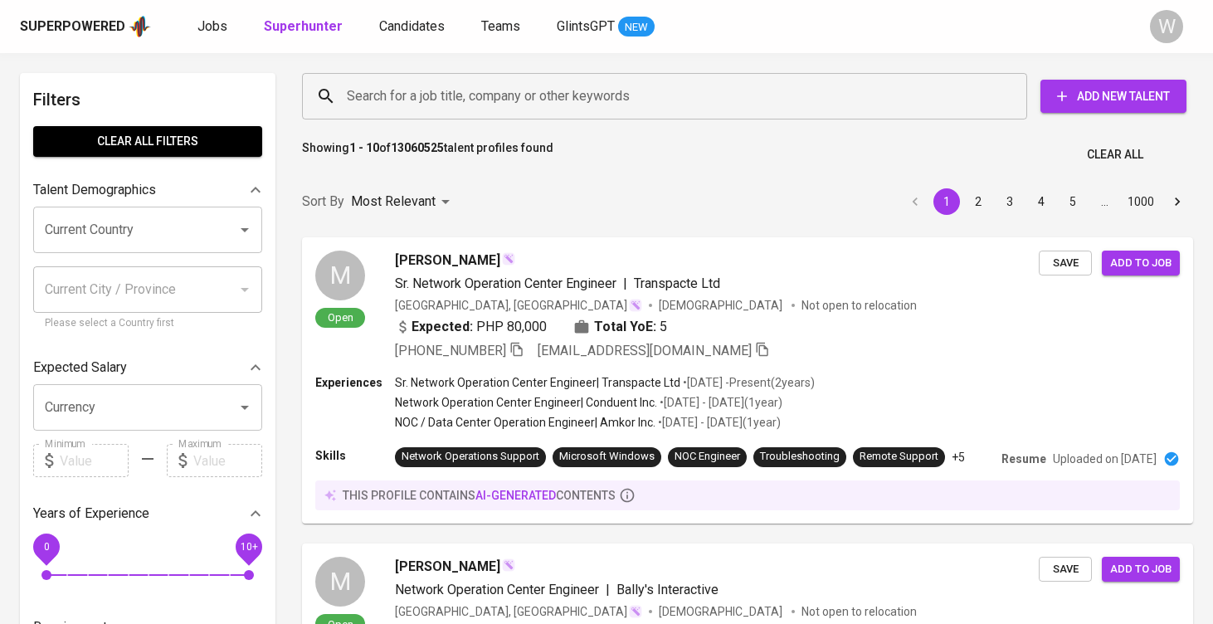
click at [449, 75] on div "Search for a job title, company or other keywords" at bounding box center [664, 96] width 725 height 46
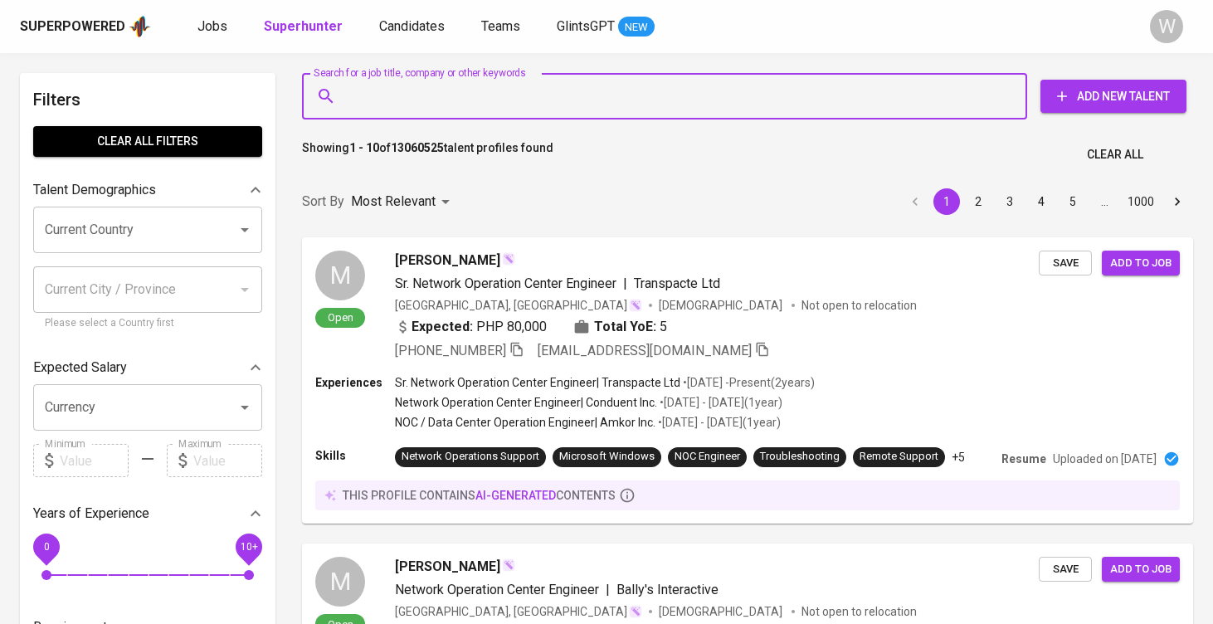
paste input "azka.ghulam13@gmail.com"
type input "azka.ghulam13@gmail.com"
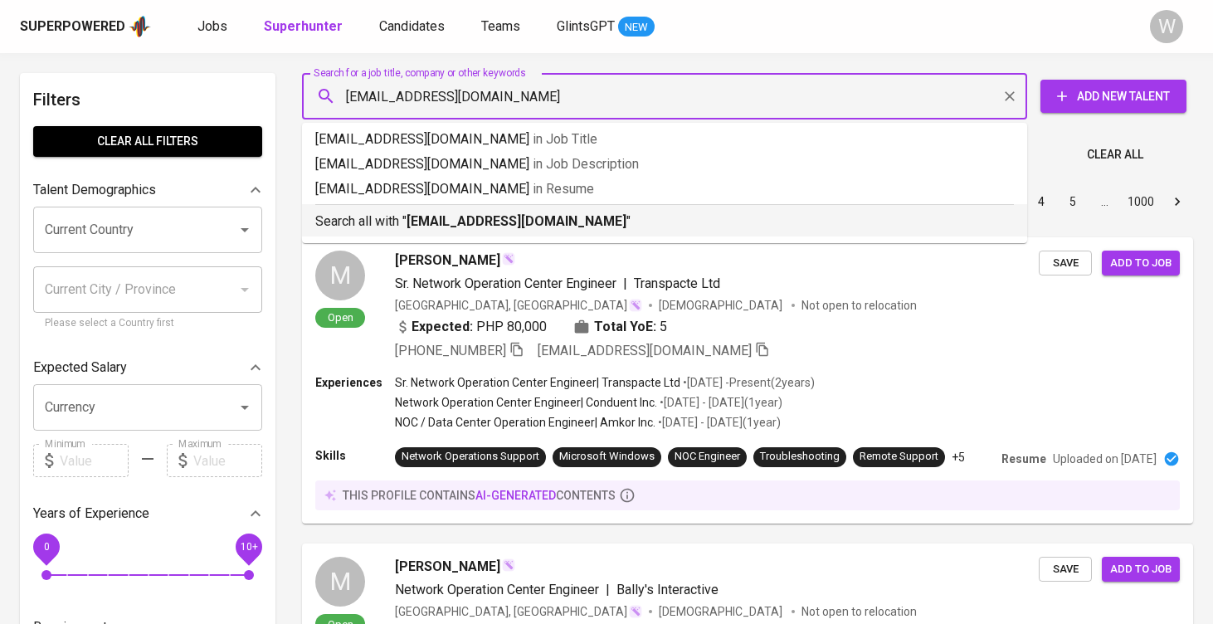
click at [495, 214] on b "azka.ghulam13@gmail.com" at bounding box center [517, 221] width 220 height 16
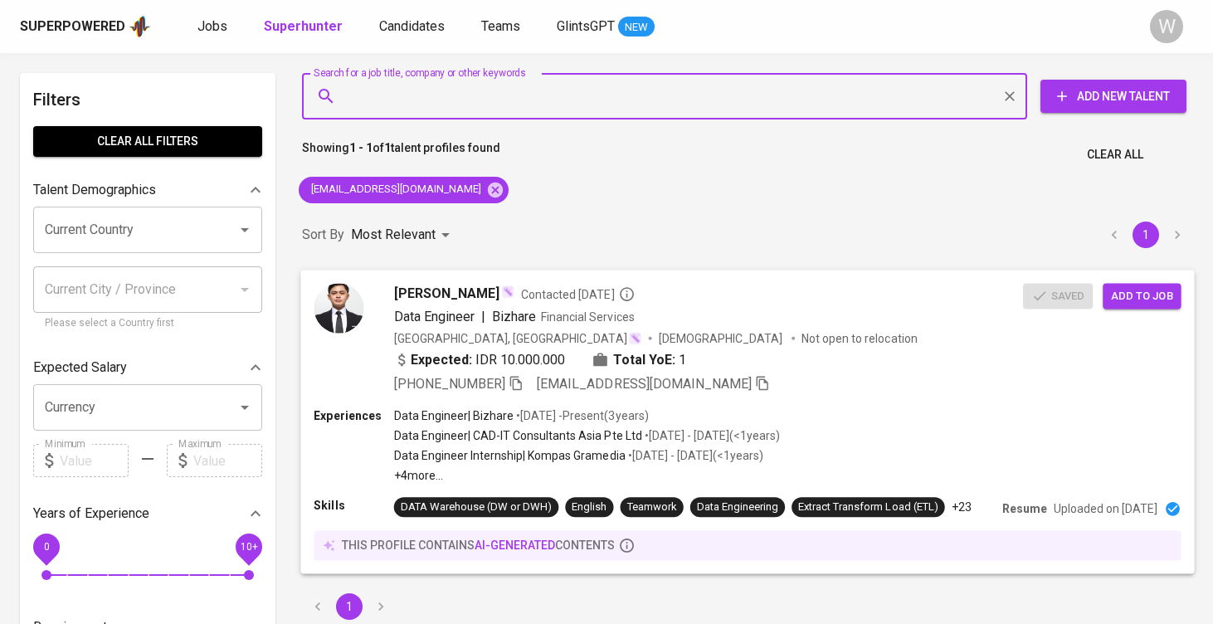
click at [1153, 295] on span "Add to job" at bounding box center [1141, 295] width 61 height 19
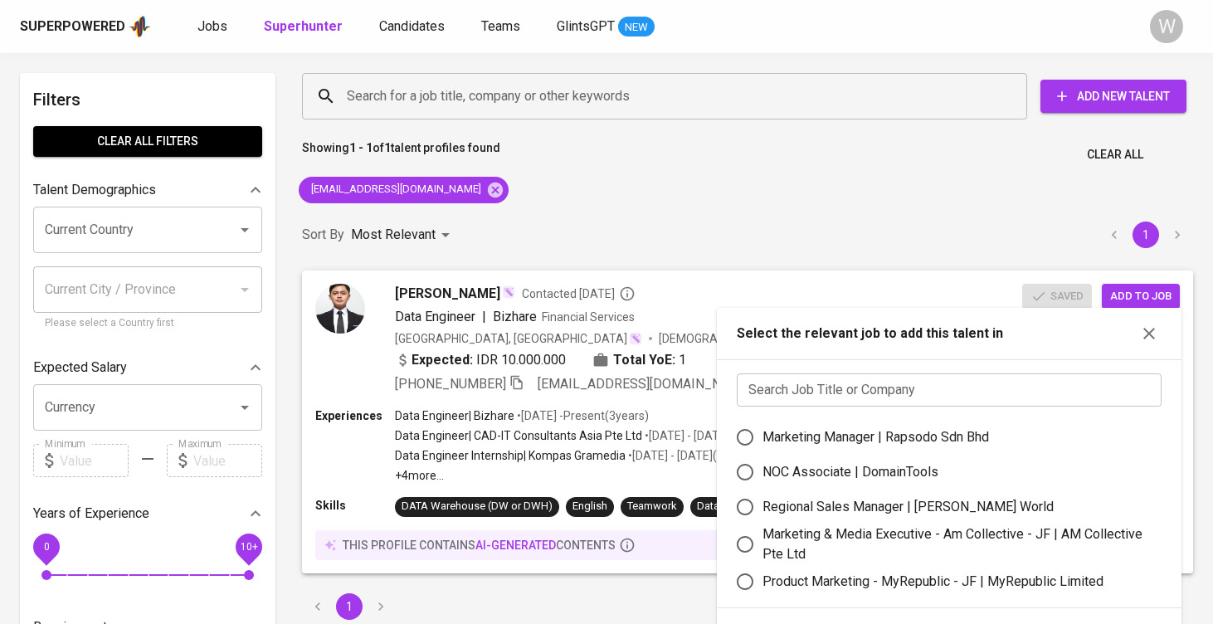
click at [919, 392] on input "text" at bounding box center [949, 390] width 425 height 33
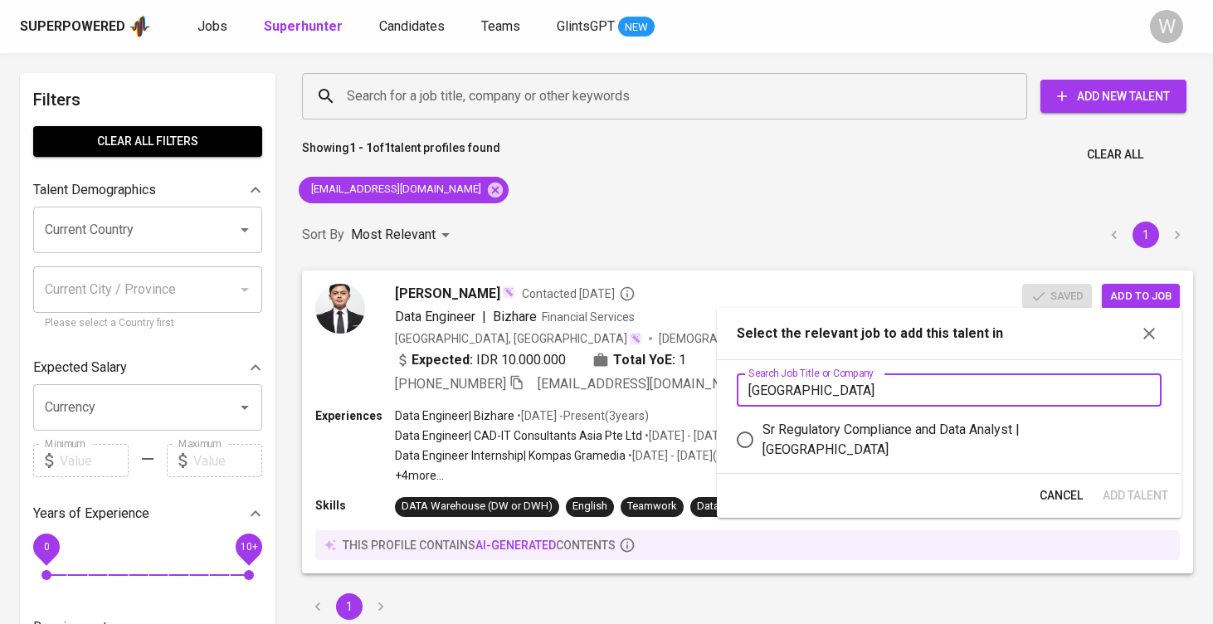
type input "stamford"
click at [916, 433] on div "Sr Regulatory Compliance and Data Analyst | Stamford American International Sch…" at bounding box center [956, 440] width 386 height 40
click at [763, 433] on input "Sr Regulatory Compliance and Data Analyst | Stamford American International Sch…" at bounding box center [745, 439] width 35 height 35
radio input "true"
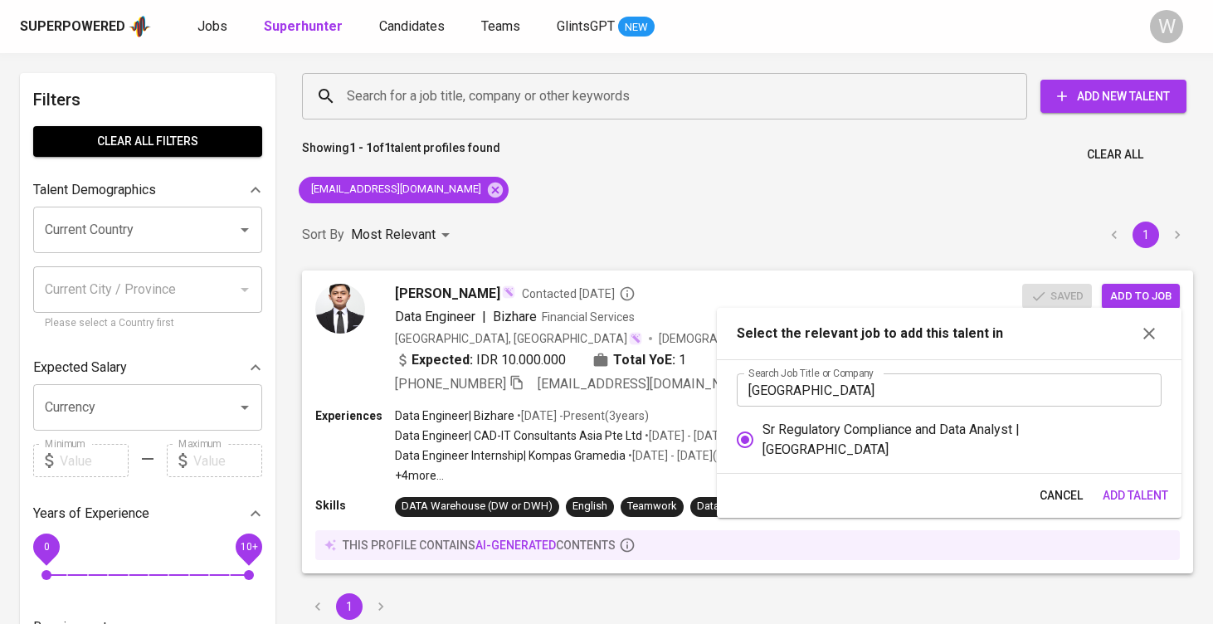
click at [1131, 496] on span "Add Talent" at bounding box center [1136, 496] width 66 height 21
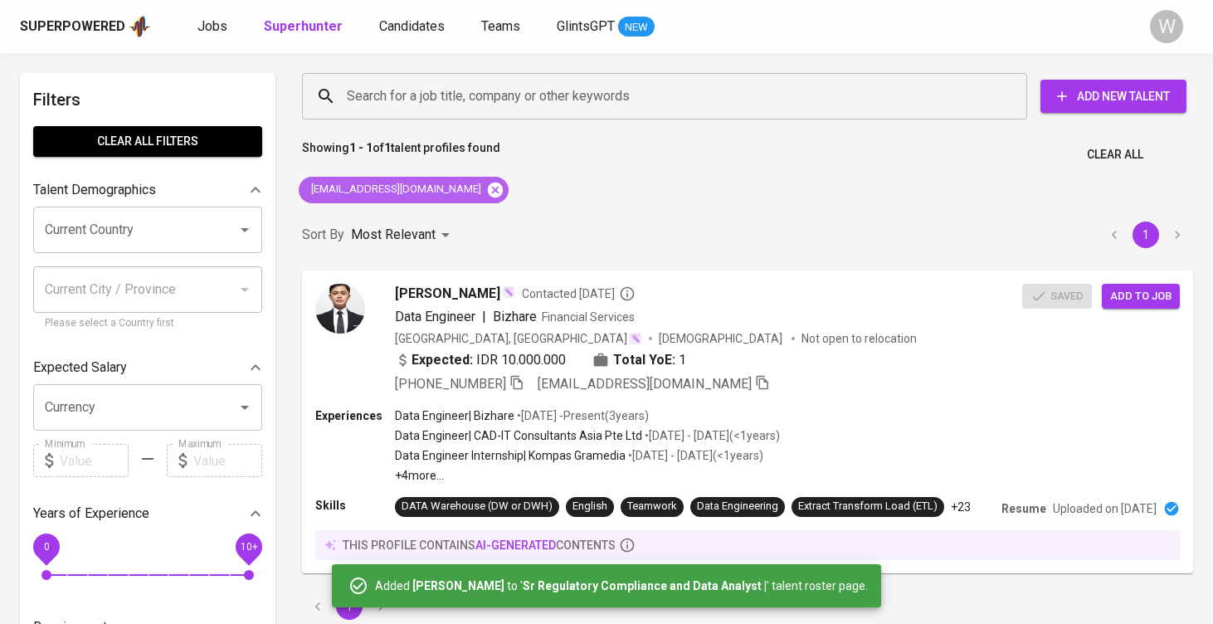
click at [488, 195] on icon at bounding box center [495, 189] width 15 height 15
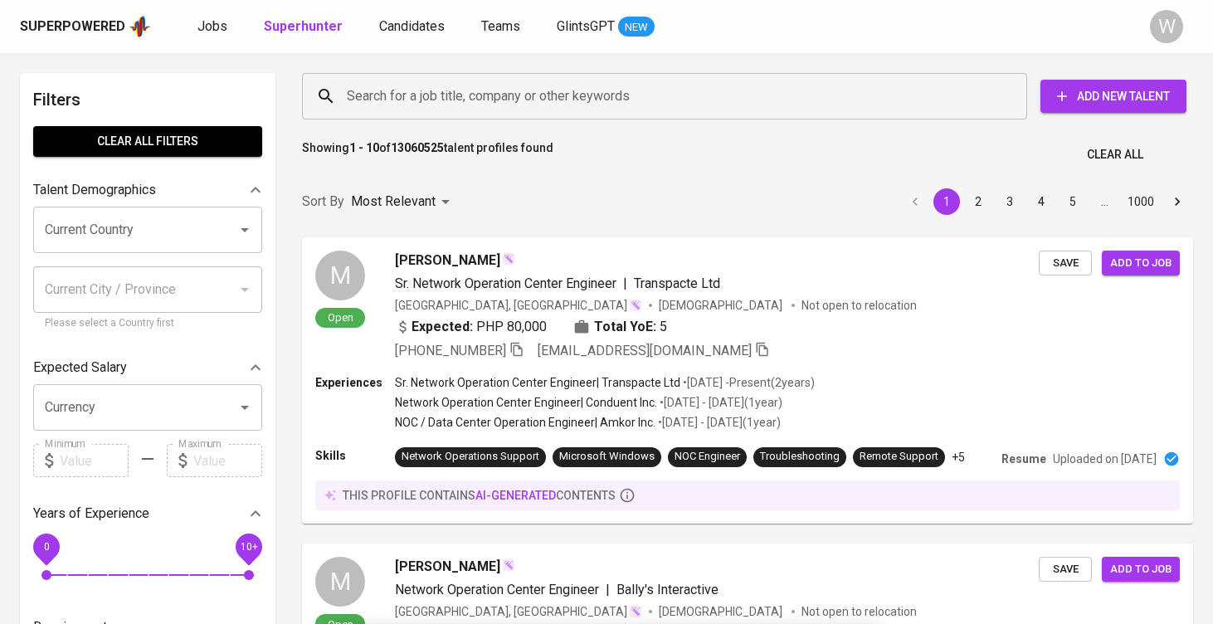
click at [455, 106] on input "Search for a job title, company or other keywords" at bounding box center [669, 97] width 652 height 32
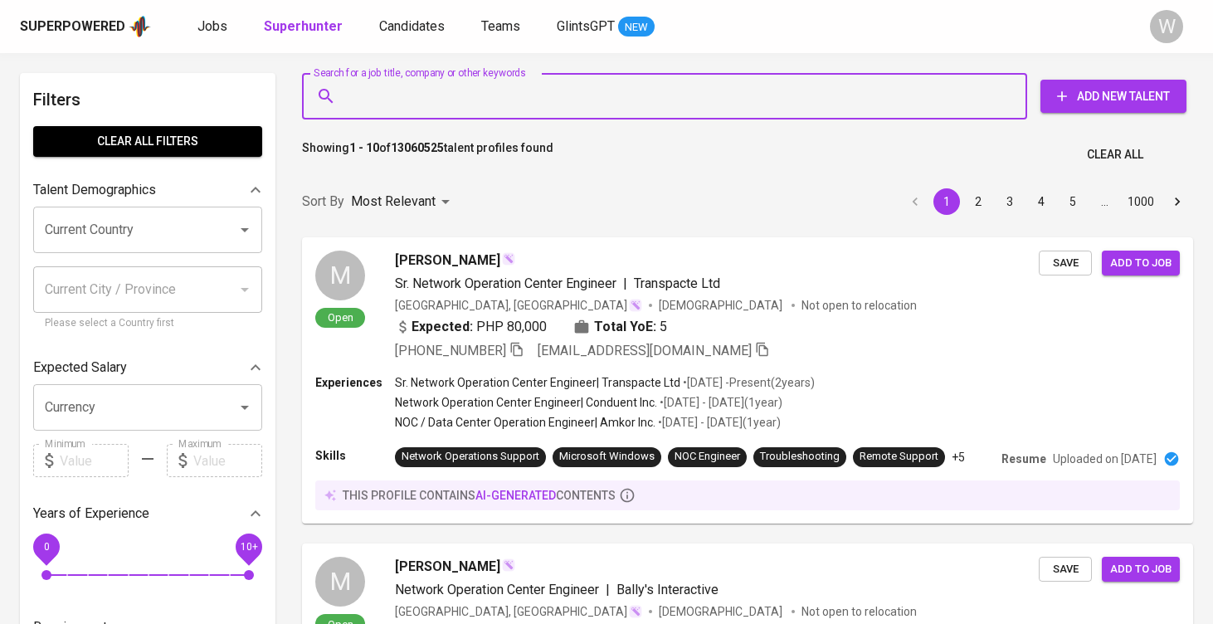
paste input "adamaditamaa@gmail.com"
type input "adamaditamaa@gmail.com"
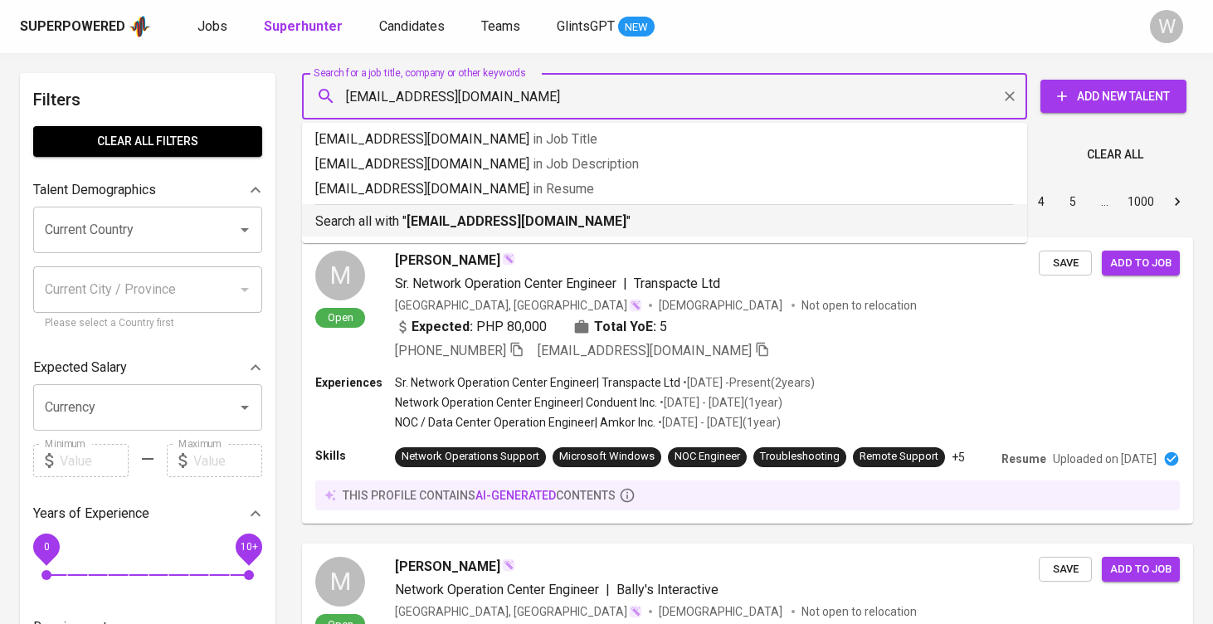
click at [502, 222] on b "adamaditamaa@gmail.com" at bounding box center [517, 221] width 220 height 16
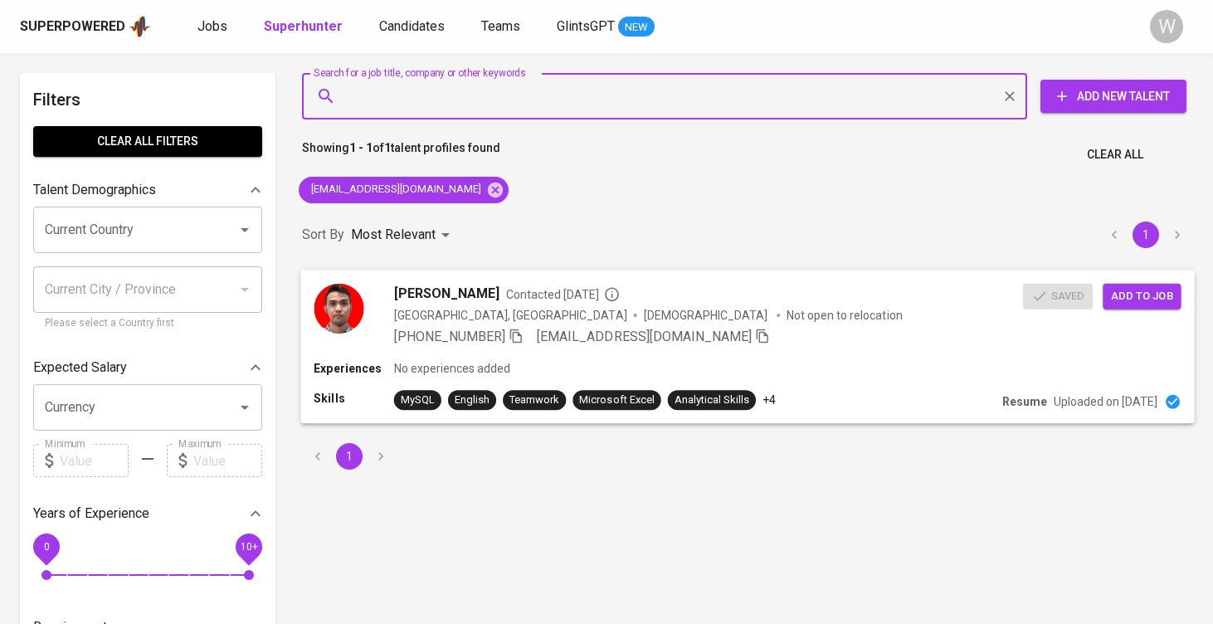
click at [1119, 303] on span "Add to job" at bounding box center [1141, 295] width 61 height 19
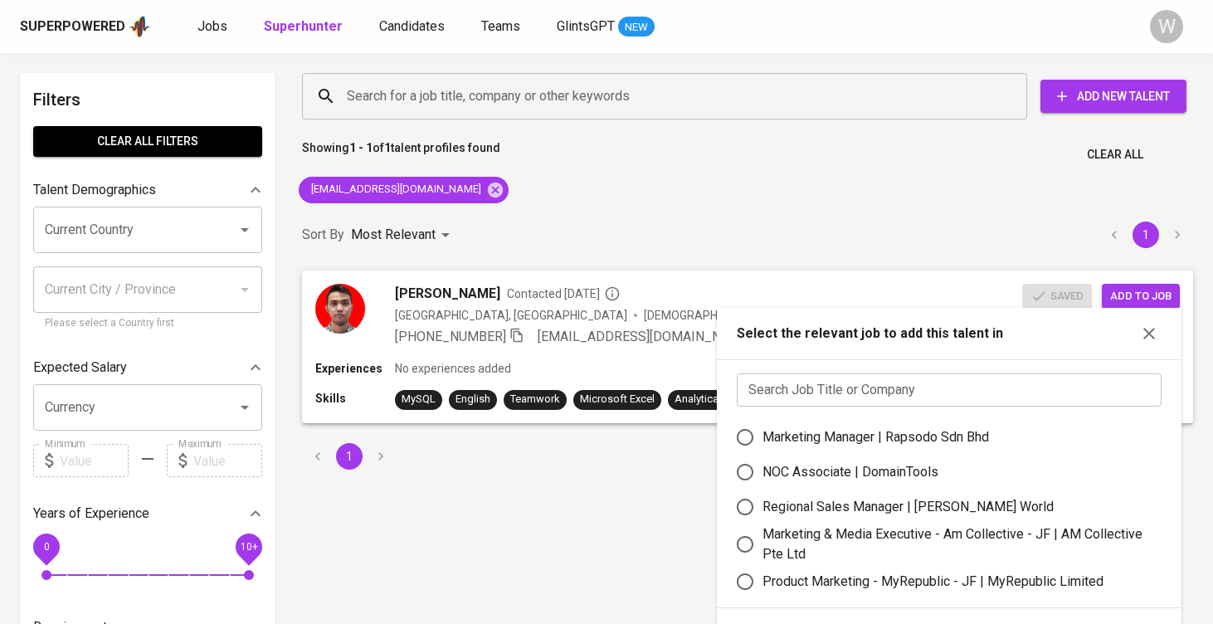
click at [807, 370] on div "Search Job Title or Company Search Job Title or Company Marketing Manager | Rap…" at bounding box center [949, 483] width 465 height 249
click at [802, 388] on input "text" at bounding box center [949, 390] width 425 height 33
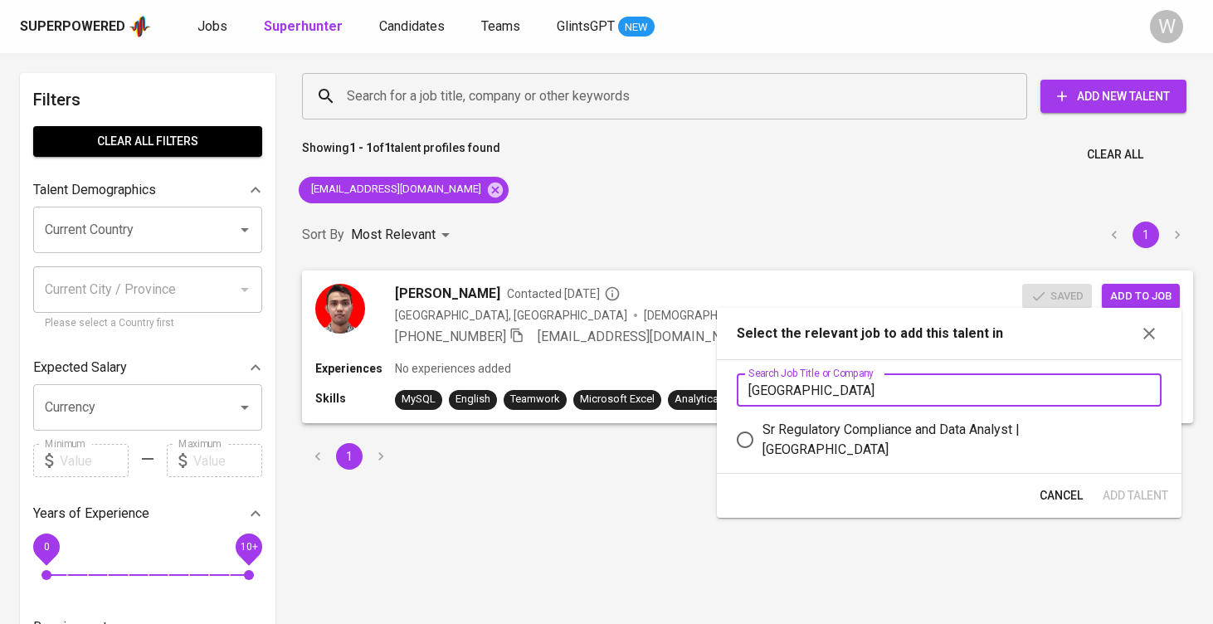
type input "stamford"
click at [831, 429] on div "Sr Regulatory Compliance and Data Analyst | Stamford American International Sch…" at bounding box center [956, 440] width 386 height 40
click at [763, 429] on input "Sr Regulatory Compliance and Data Analyst | Stamford American International Sch…" at bounding box center [745, 439] width 35 height 35
radio input "true"
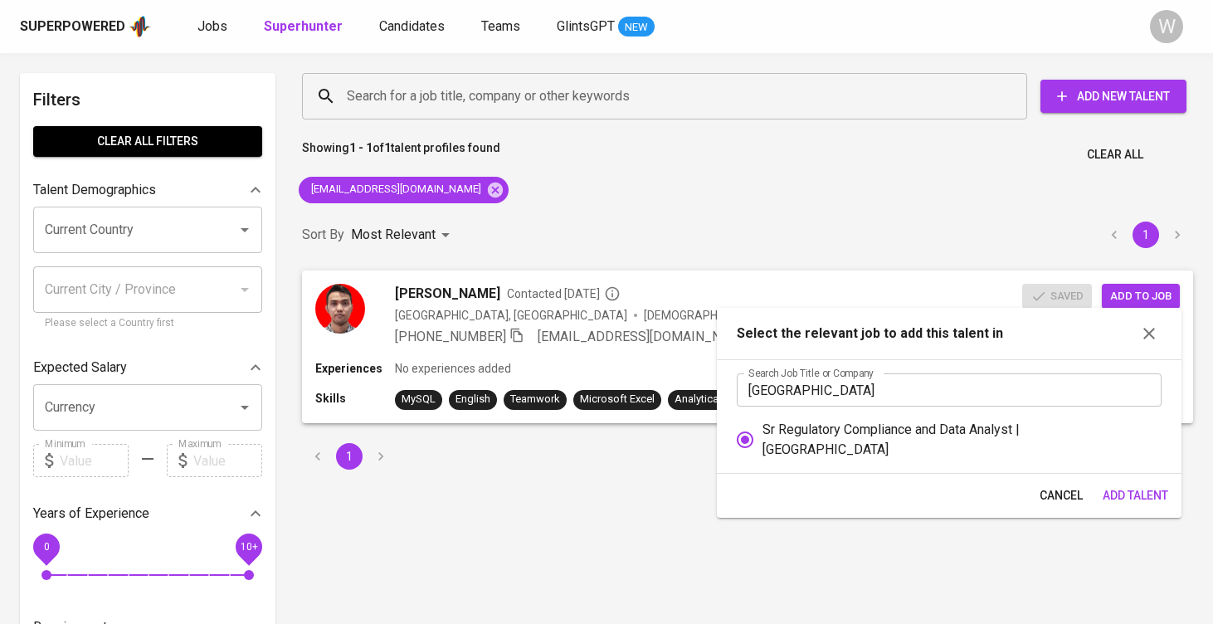
click at [1125, 496] on span "Add Talent" at bounding box center [1136, 496] width 66 height 21
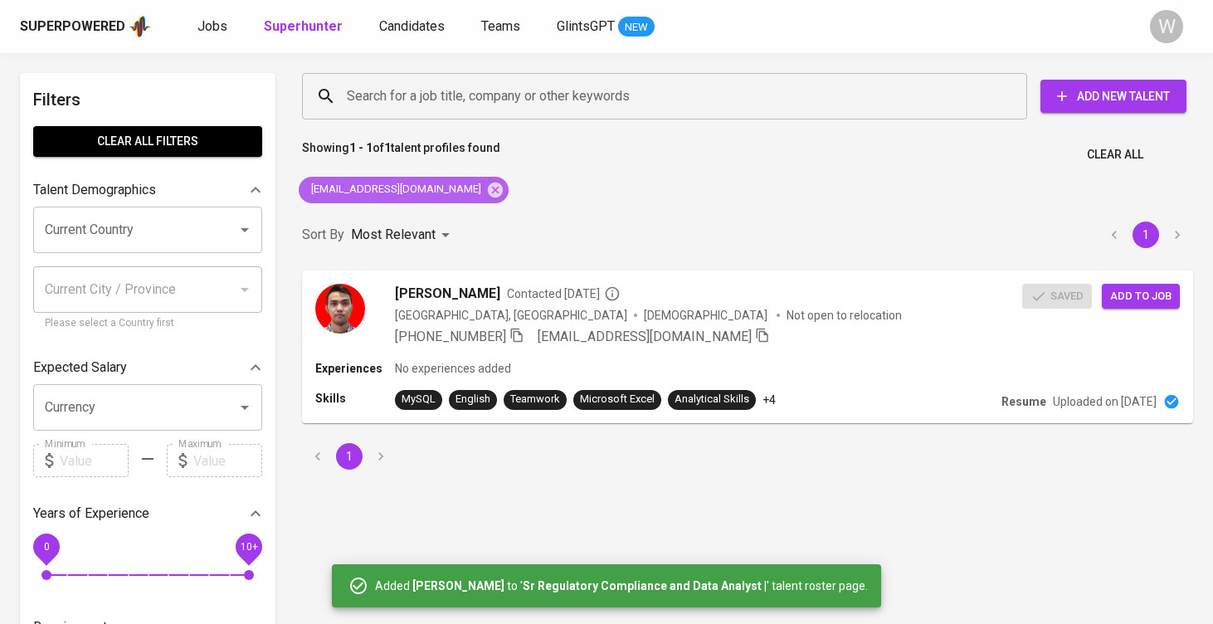
click at [458, 179] on div "adamaditamaa@gmail.com" at bounding box center [404, 190] width 210 height 27
click at [486, 188] on icon at bounding box center [495, 190] width 18 height 18
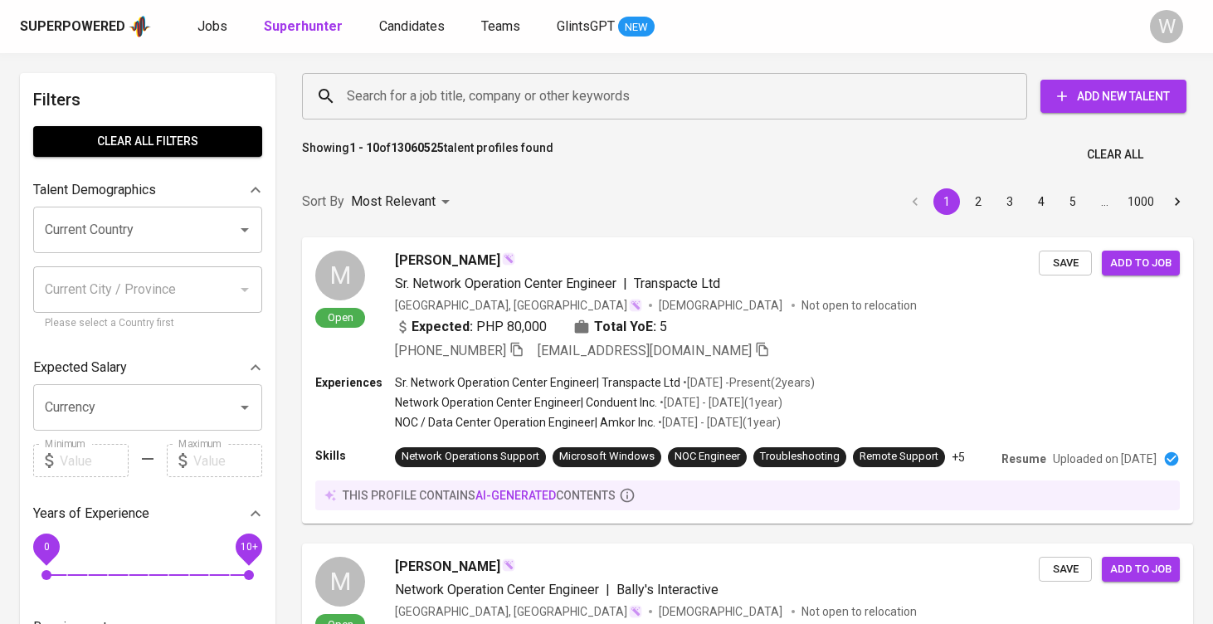
click at [383, 134] on div "Showing 1 - 10 of 13060525 talent profiles found Clear All" at bounding box center [747, 149] width 911 height 41
click at [388, 118] on div "Search for a job title, company or other keywords" at bounding box center [664, 96] width 725 height 46
paste input "rexygideon28@gmail.com"
type input "rexygideon28@gmail.com"
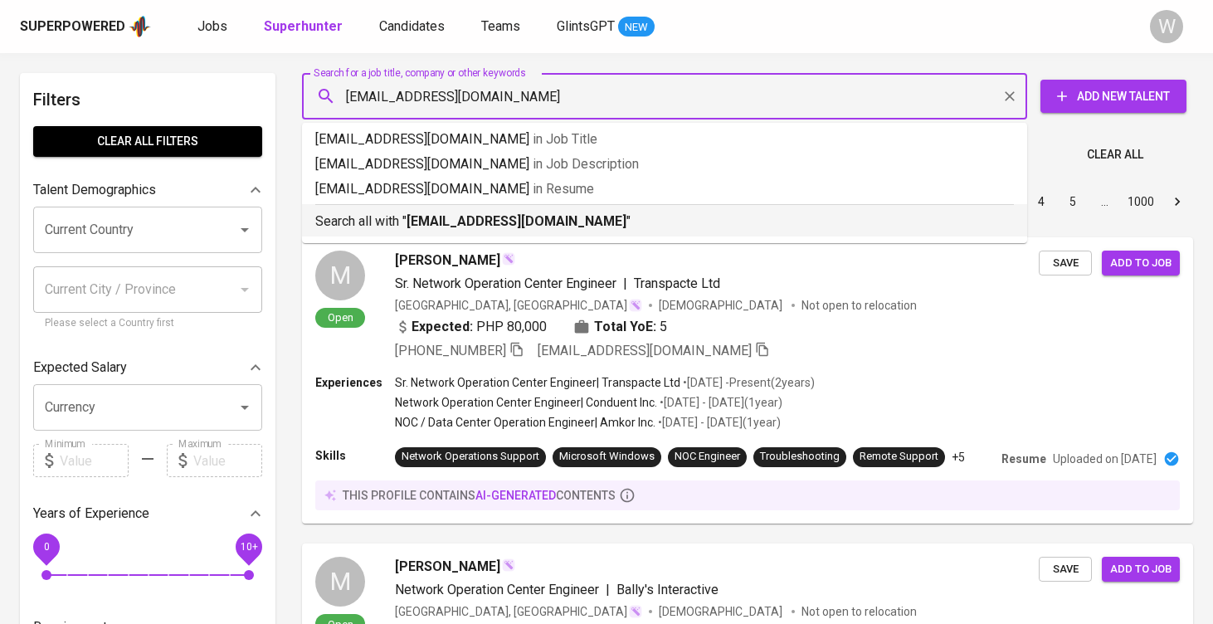
click at [451, 233] on li "Search all with " rexygideon28@gmail.com "" at bounding box center [664, 220] width 725 height 32
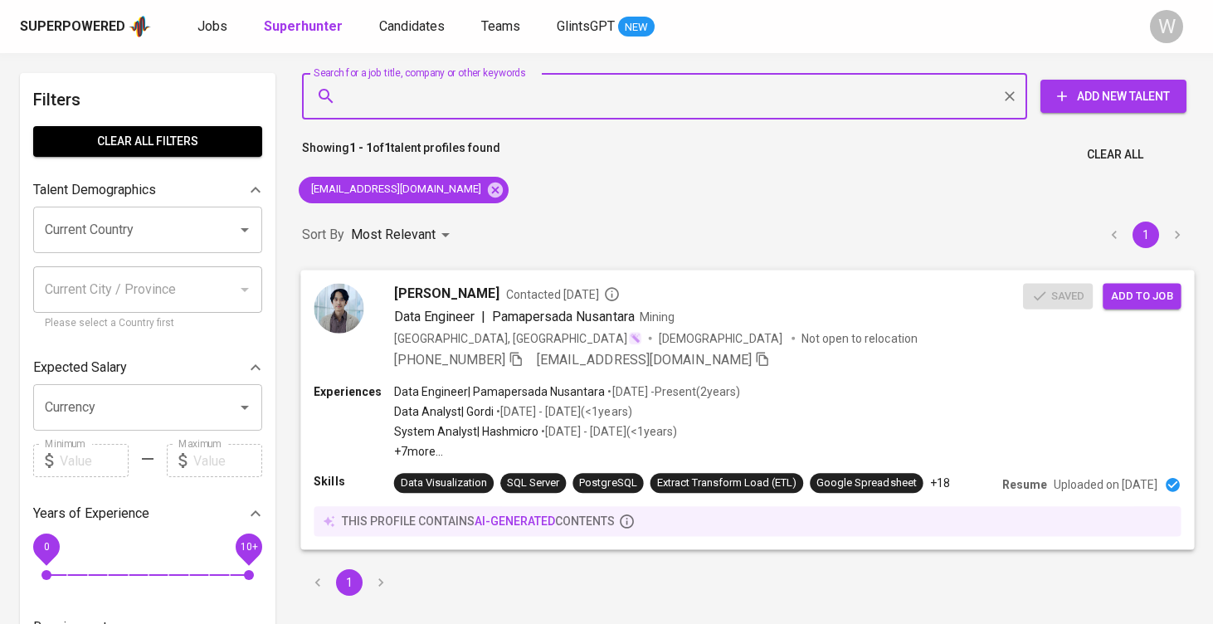
click at [1146, 290] on span "Add to job" at bounding box center [1141, 295] width 61 height 19
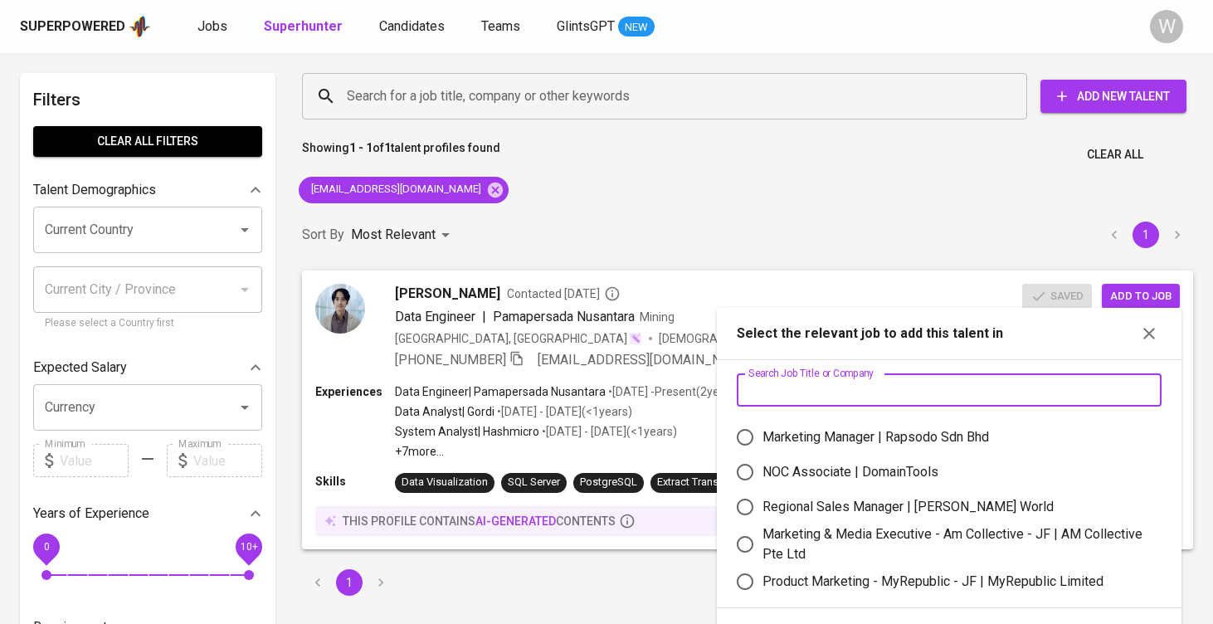
click at [859, 385] on input "text" at bounding box center [949, 390] width 425 height 33
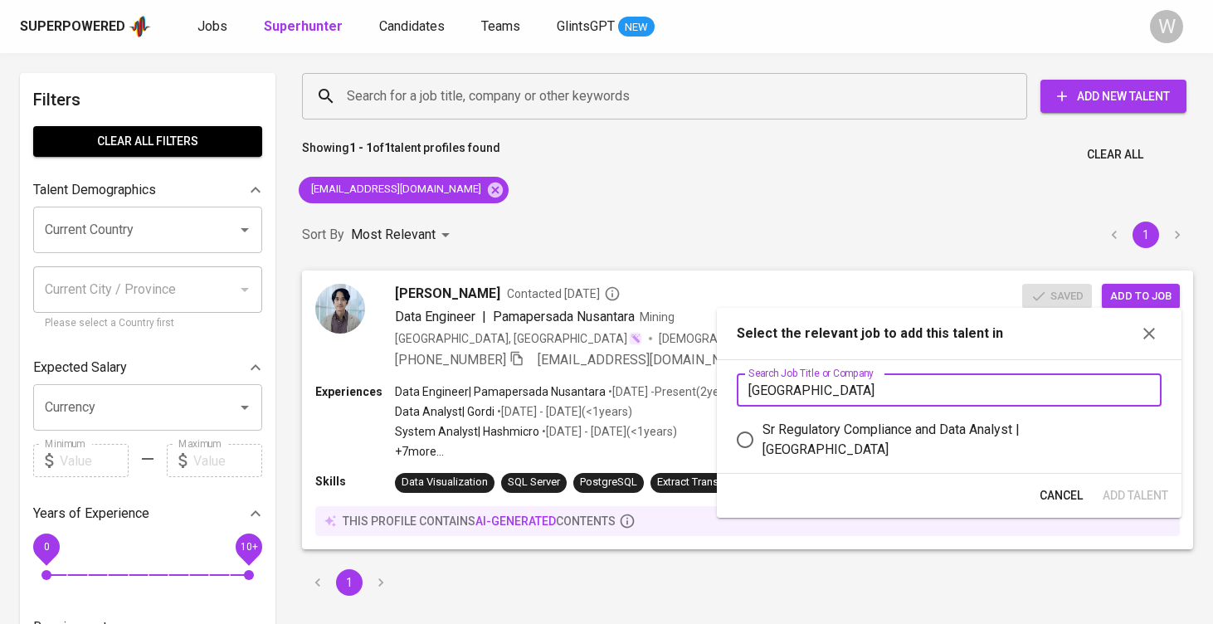
type input "stamford"
click at [847, 445] on div "Sr Regulatory Compliance and Data Analyst | Stamford American International Sch…" at bounding box center [956, 440] width 386 height 40
click at [763, 445] on input "Sr Regulatory Compliance and Data Analyst | Stamford American International Sch…" at bounding box center [745, 439] width 35 height 35
radio input "true"
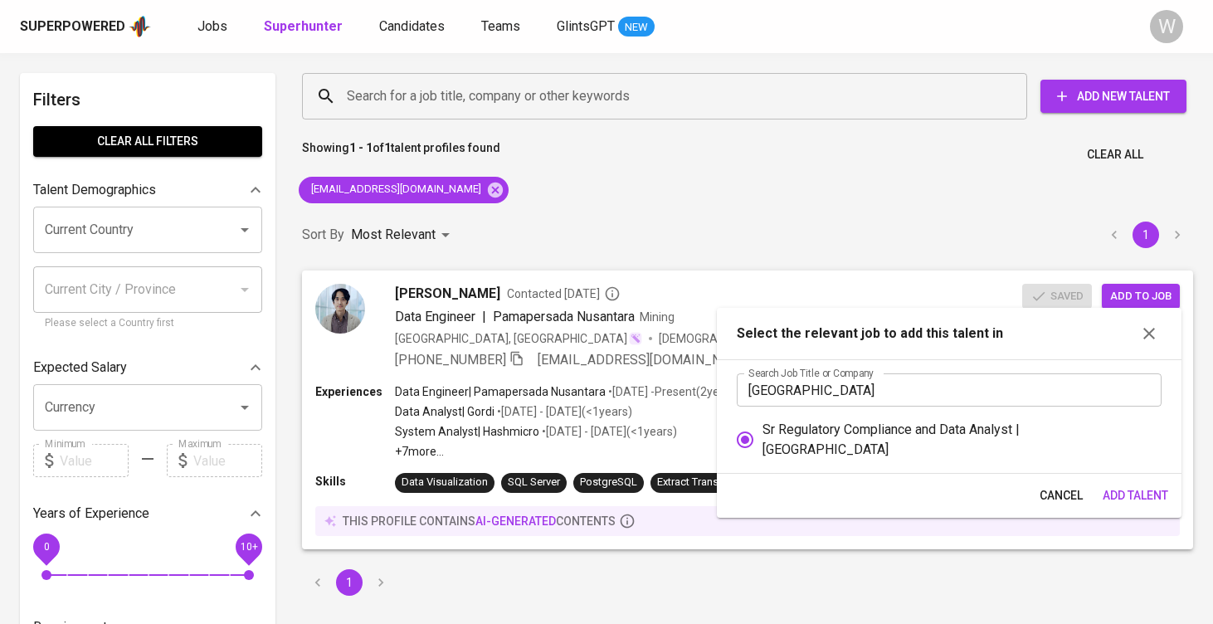
click at [1119, 496] on span "Add Talent" at bounding box center [1136, 496] width 66 height 21
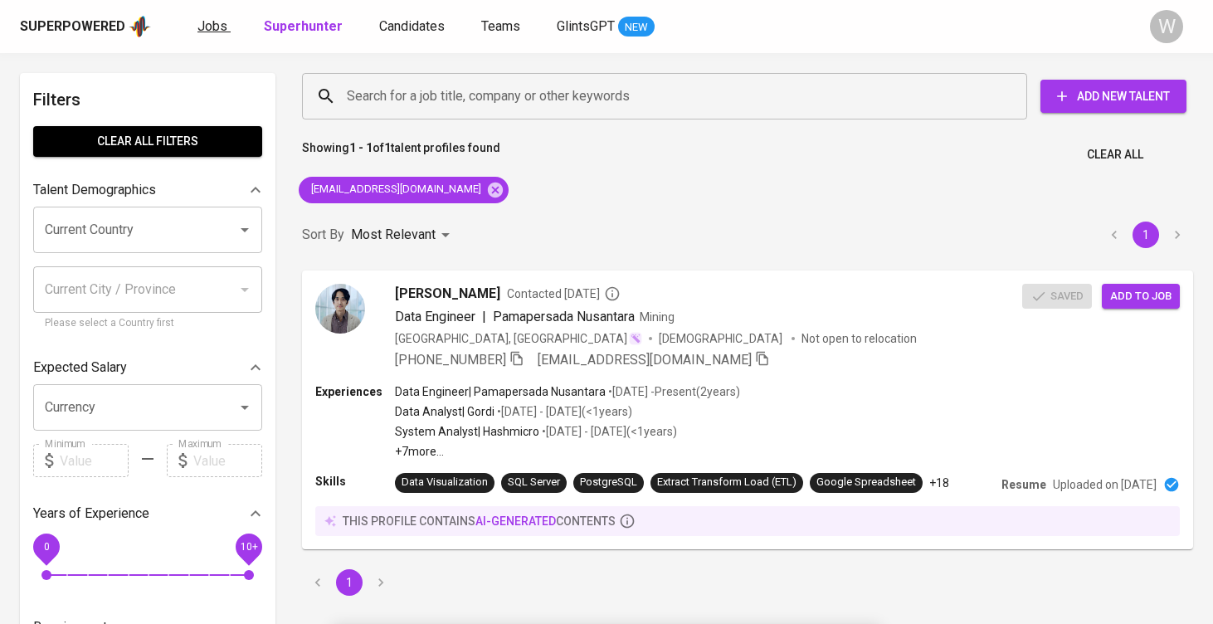
click at [214, 22] on span "Jobs" at bounding box center [213, 26] width 30 height 16
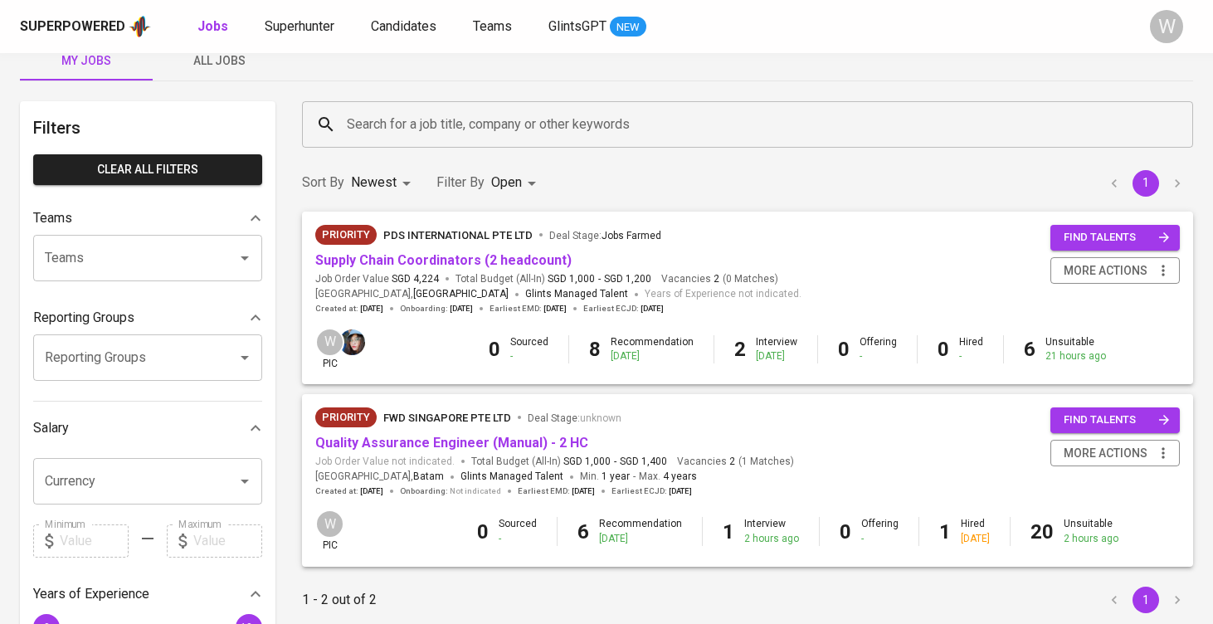
scroll to position [36, 0]
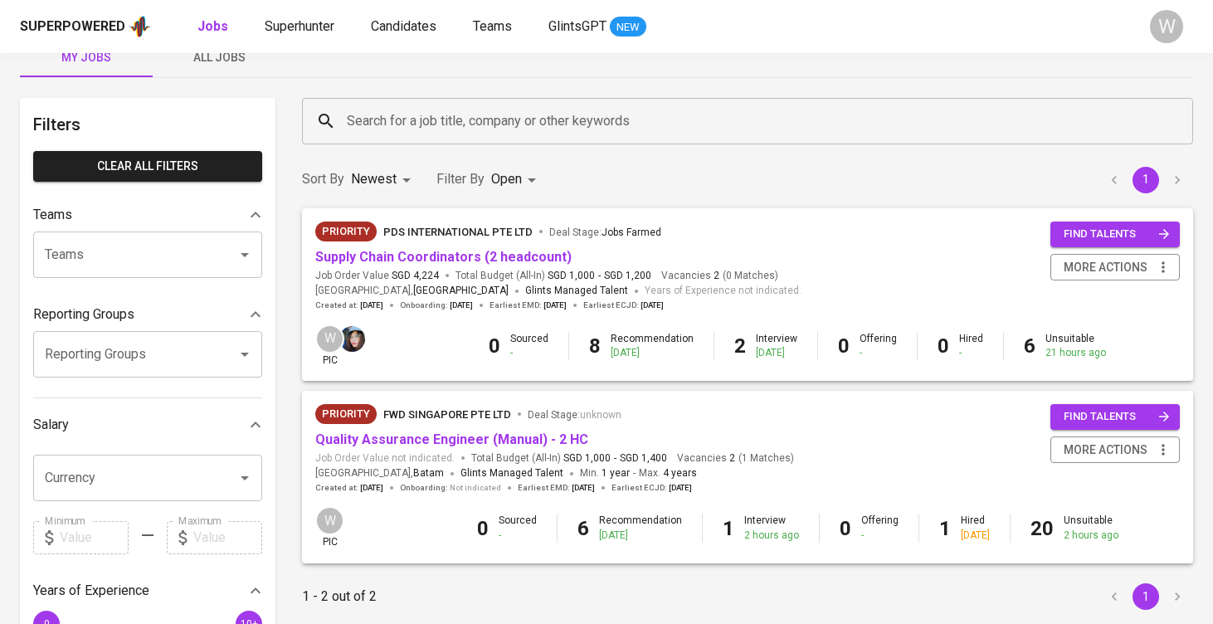
click at [517, 516] on div "Sourced -" at bounding box center [518, 528] width 38 height 28
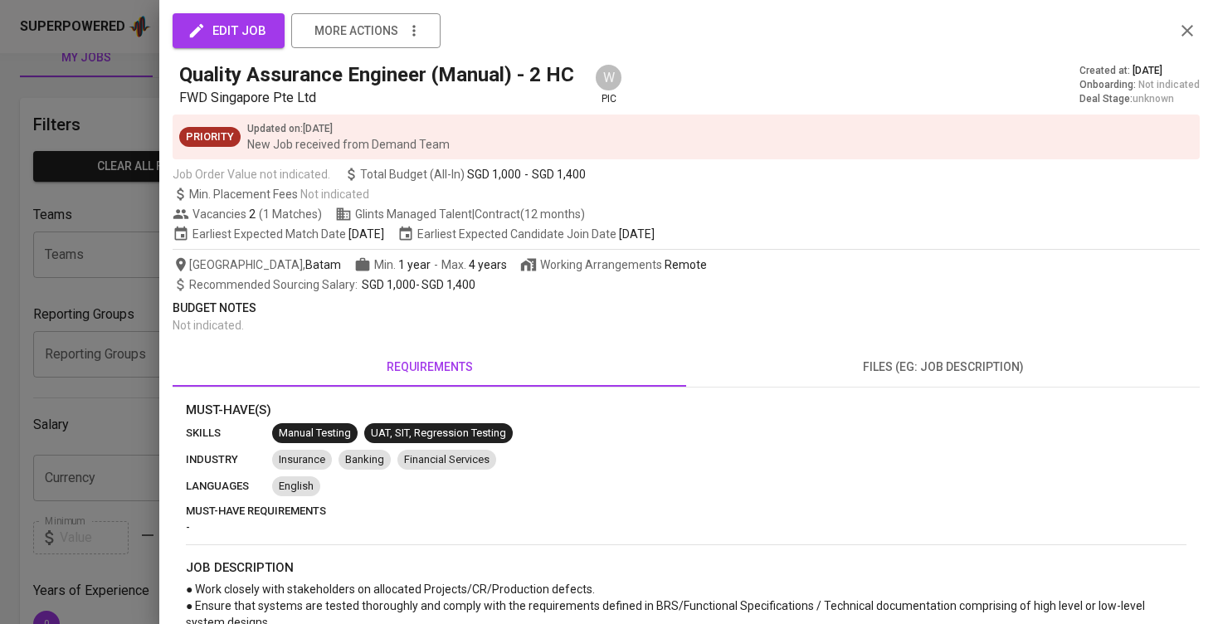
click at [98, 311] on div at bounding box center [606, 312] width 1213 height 624
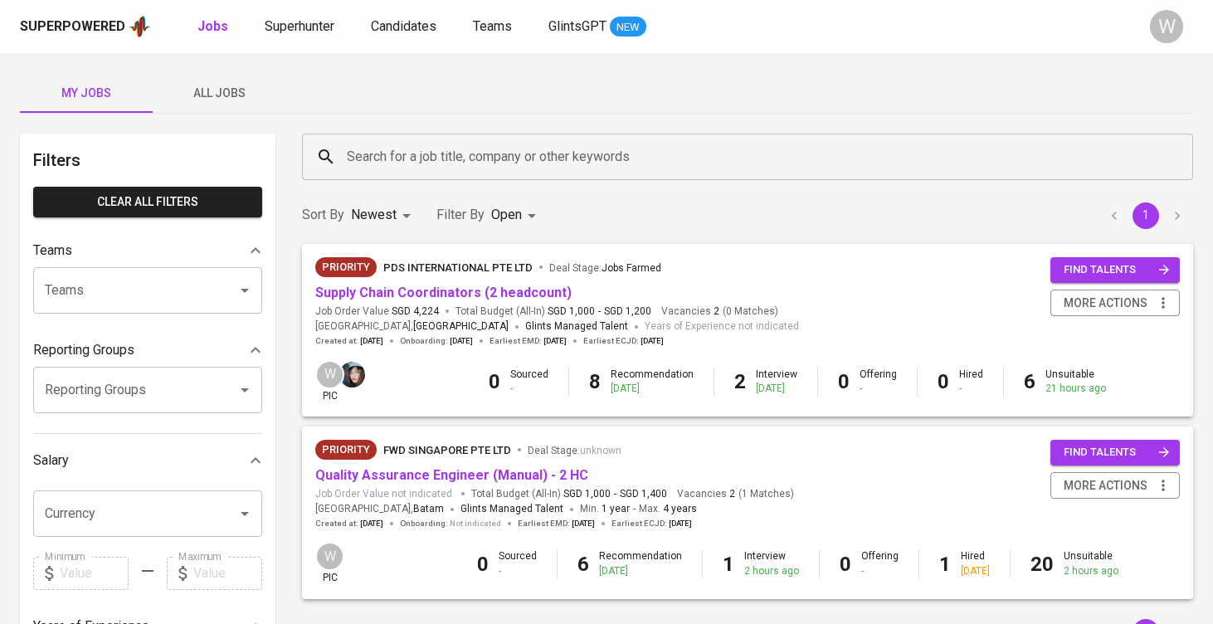
scroll to position [0, 0]
click at [236, 95] on span "All Jobs" at bounding box center [219, 93] width 113 height 21
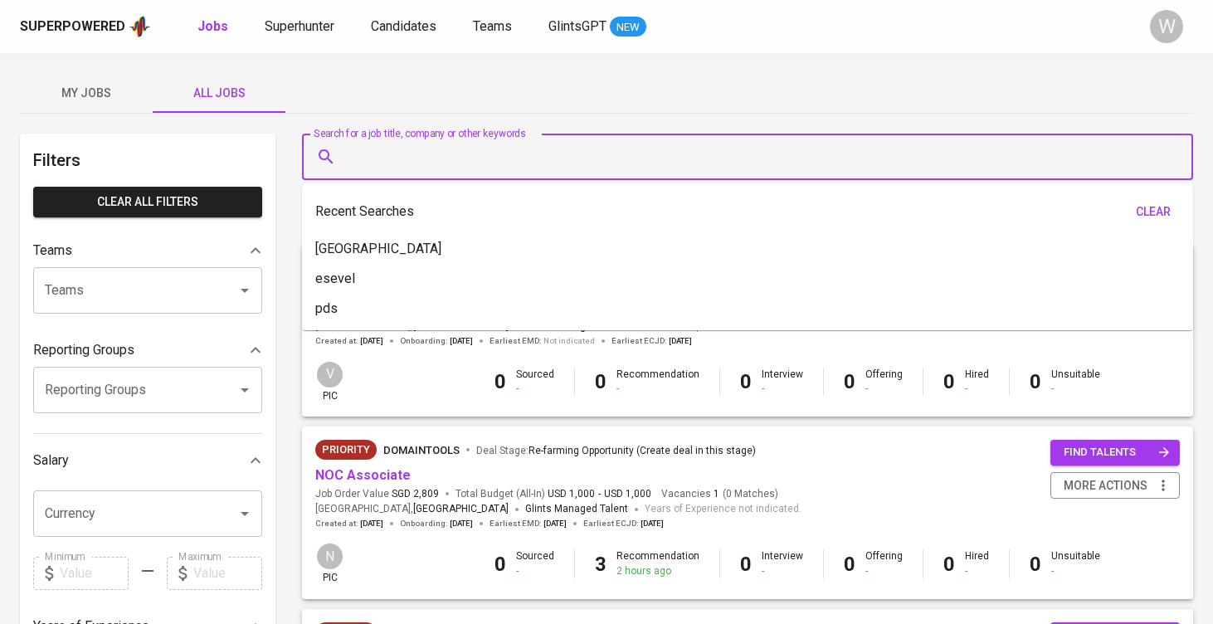
click at [435, 158] on input "Search for a job title, company or other keywords" at bounding box center [752, 157] width 818 height 32
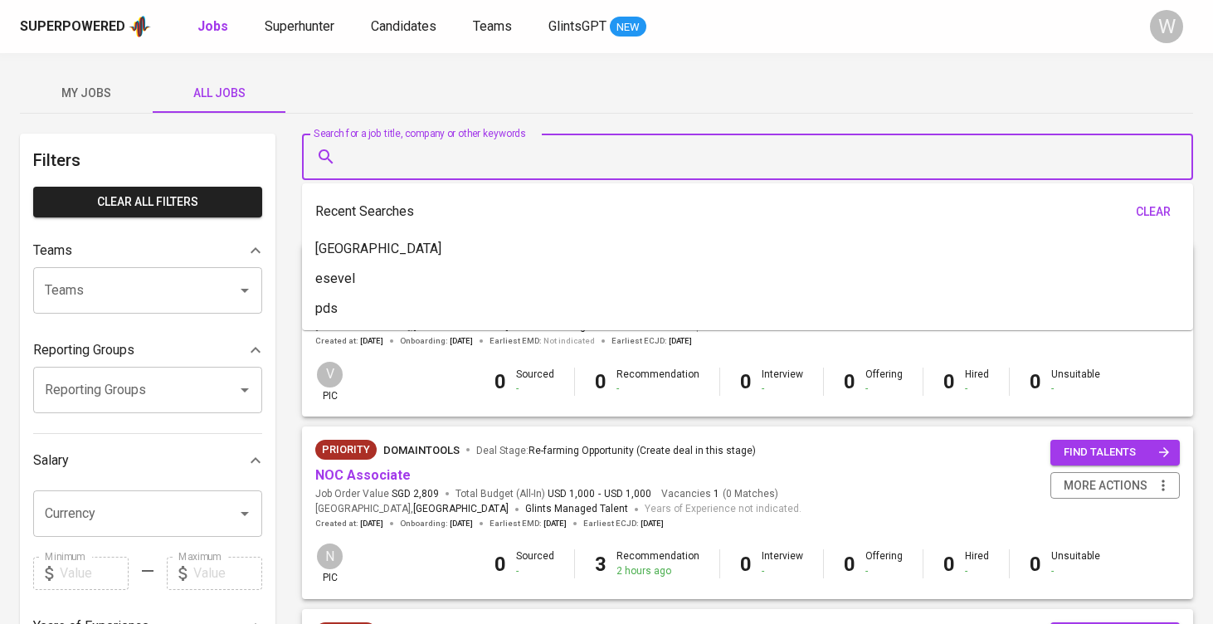
click at [398, 149] on input "Search for a job title, company or other keywords" at bounding box center [752, 157] width 818 height 32
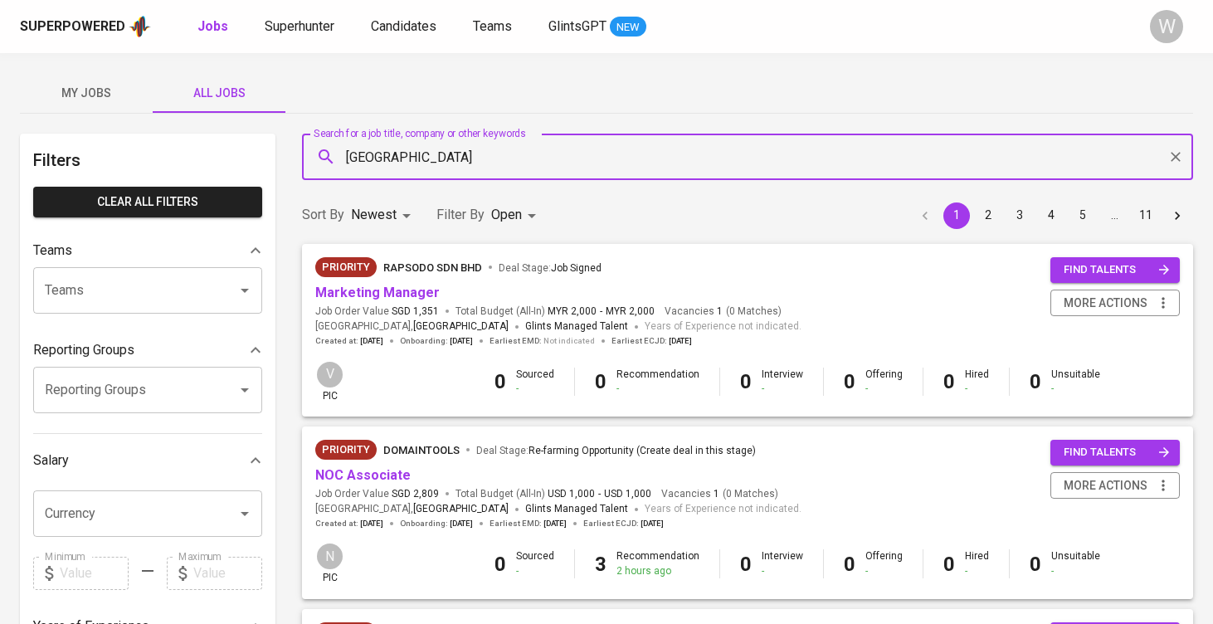
type input "stamford"
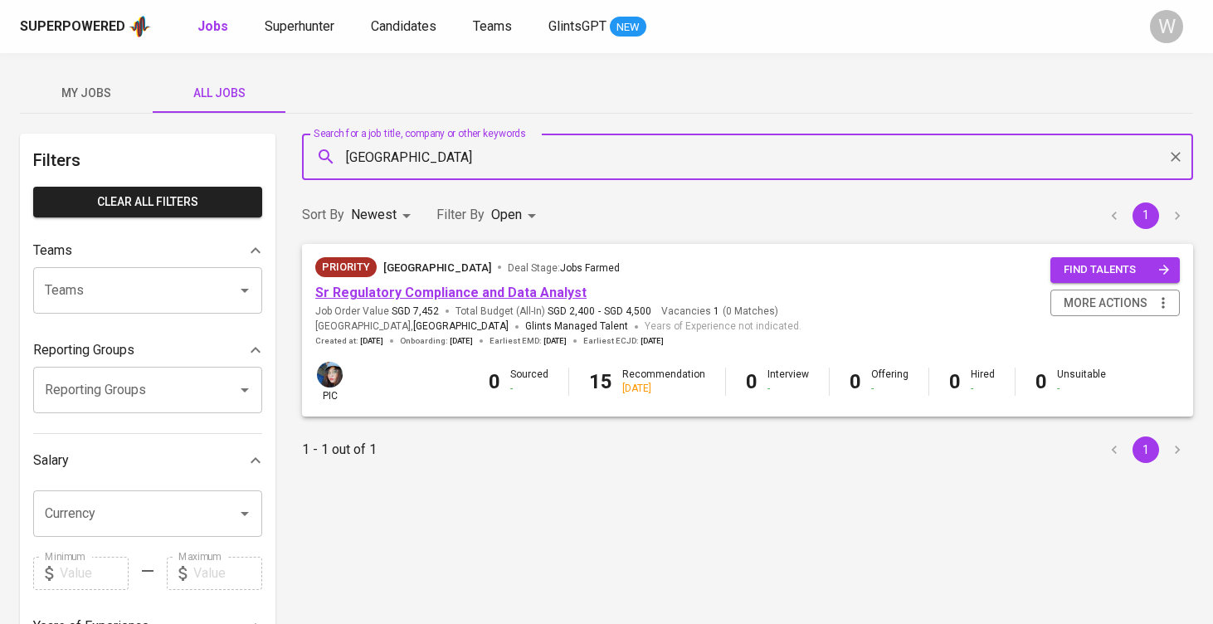
click at [427, 285] on link "Sr Regulatory Compliance and Data Analyst" at bounding box center [450, 293] width 271 height 16
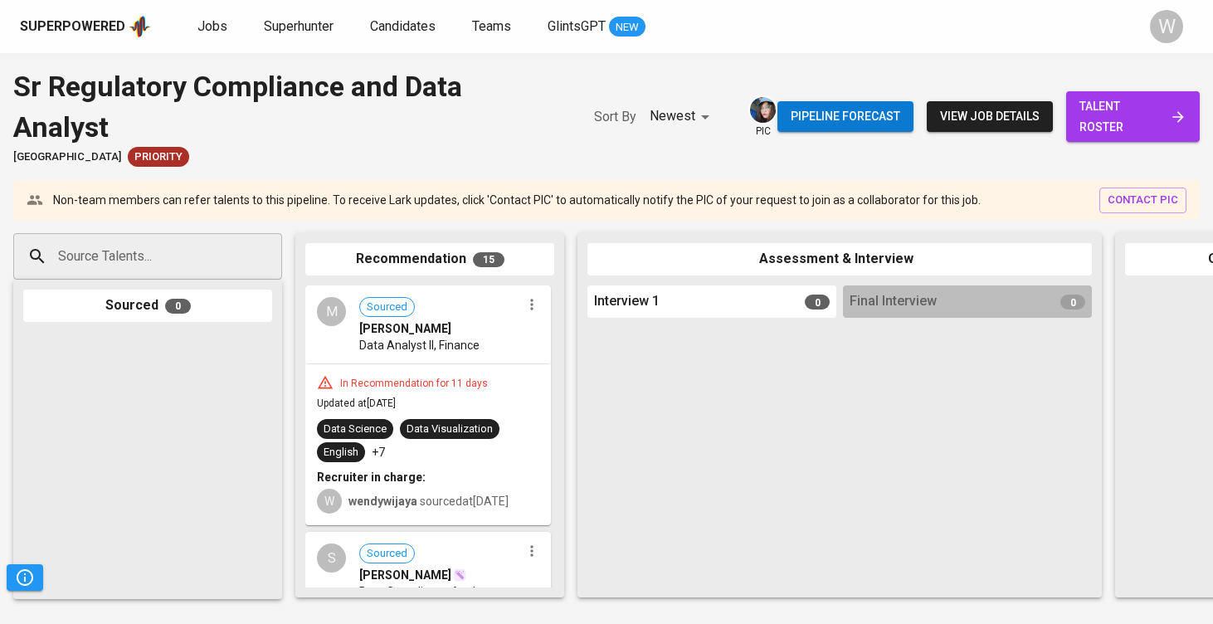
click at [1148, 107] on span "talent roster" at bounding box center [1133, 116] width 107 height 41
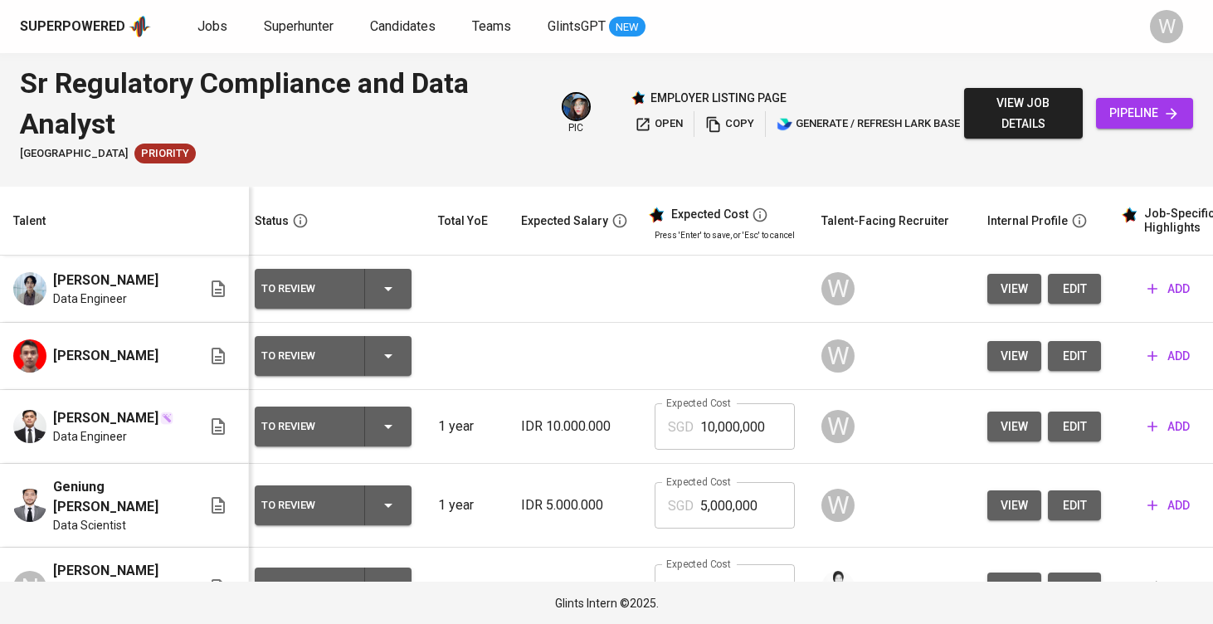
scroll to position [0, 7]
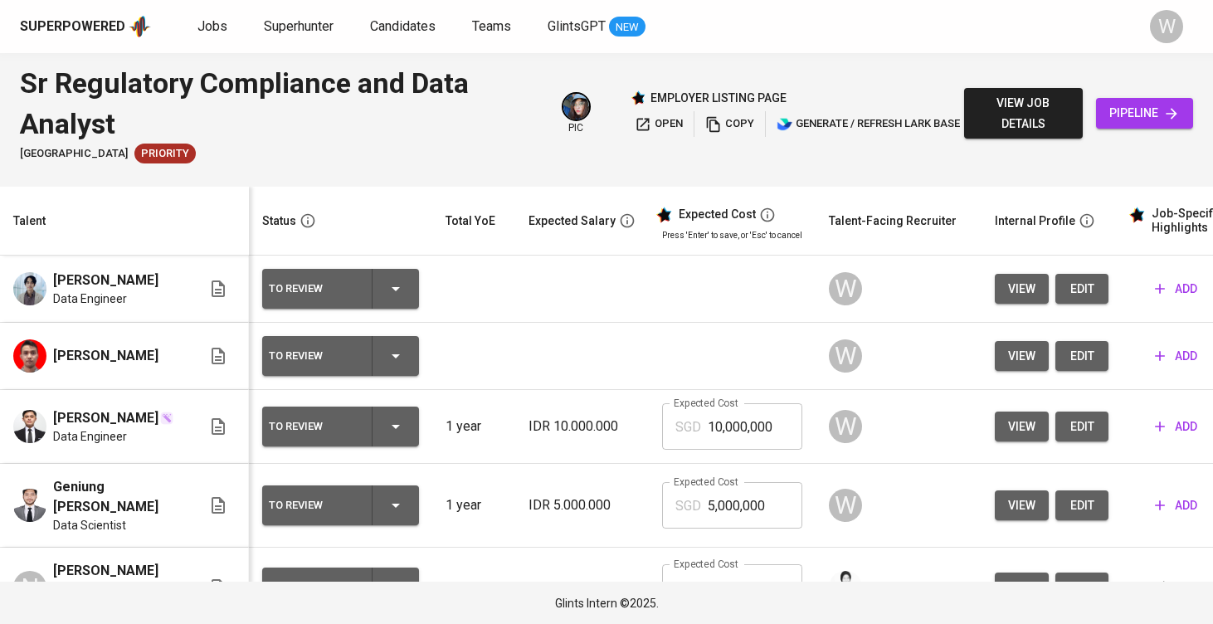
scroll to position [0, 7]
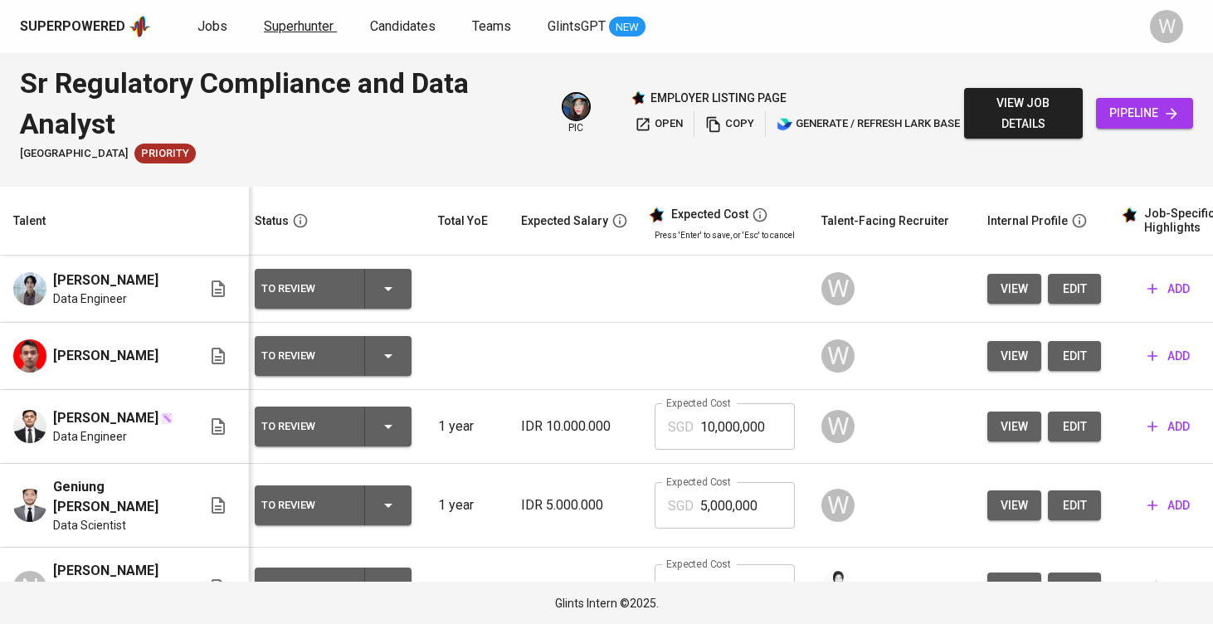
click at [310, 28] on span "Superhunter" at bounding box center [299, 26] width 70 height 16
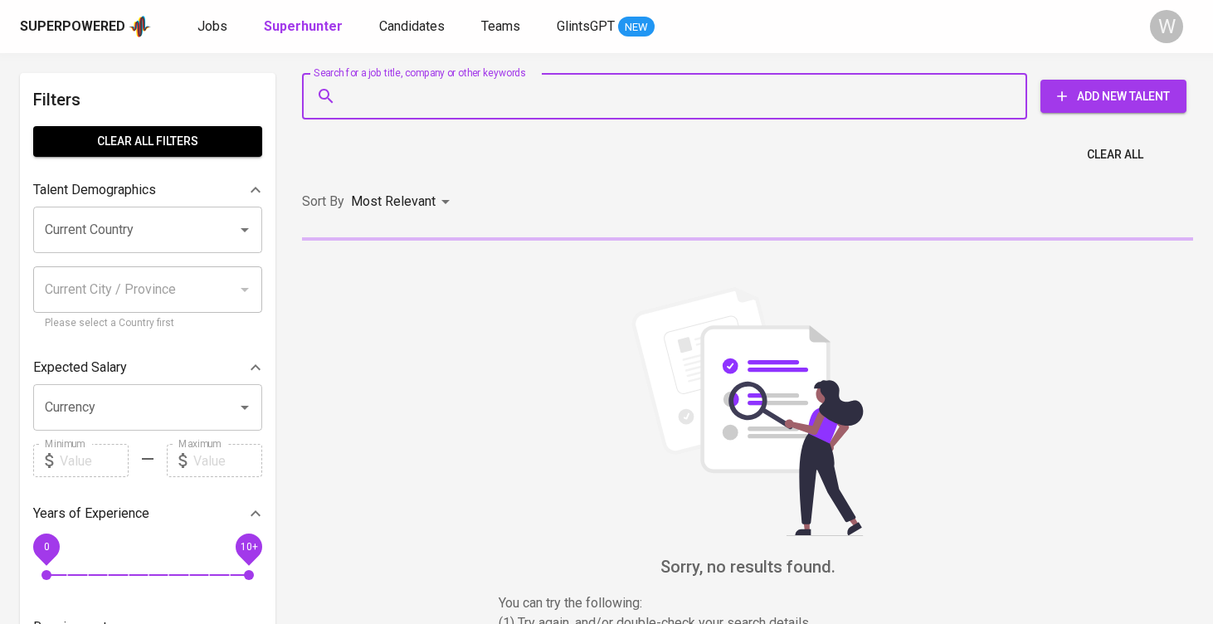
click at [452, 110] on input "Search for a job title, company or other keywords" at bounding box center [669, 97] width 652 height 32
paste input "n: +628 1286 2660 11"
type input "n: +628 1286 2660 11"
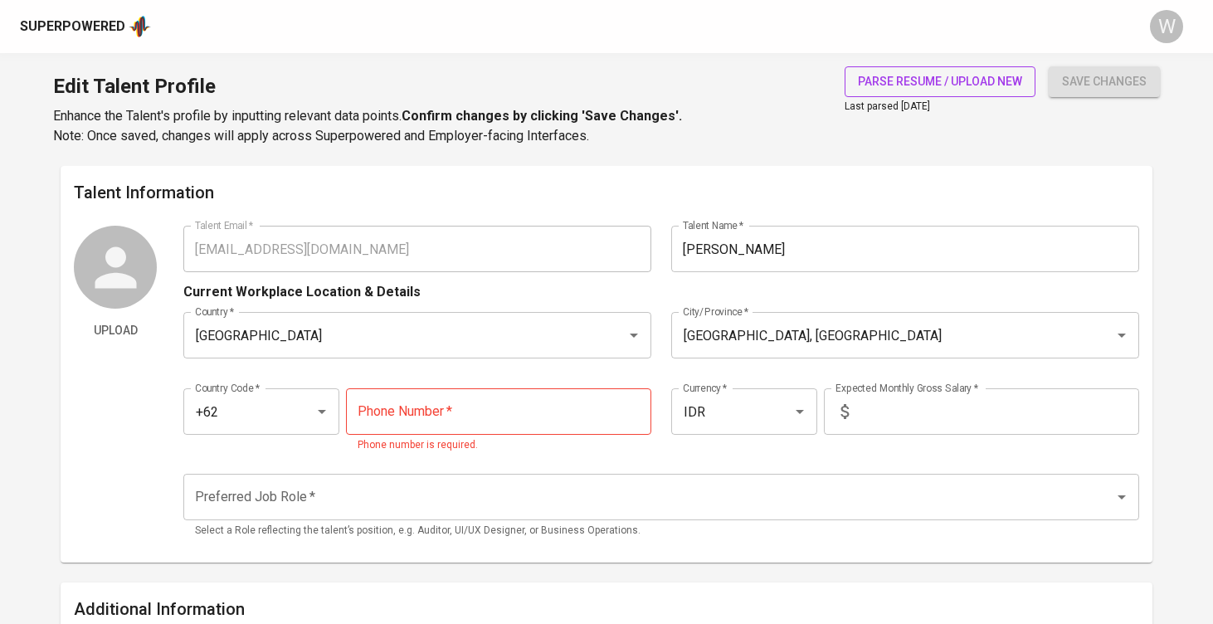
click at [923, 83] on span "parse resume / upload new" at bounding box center [940, 81] width 164 height 21
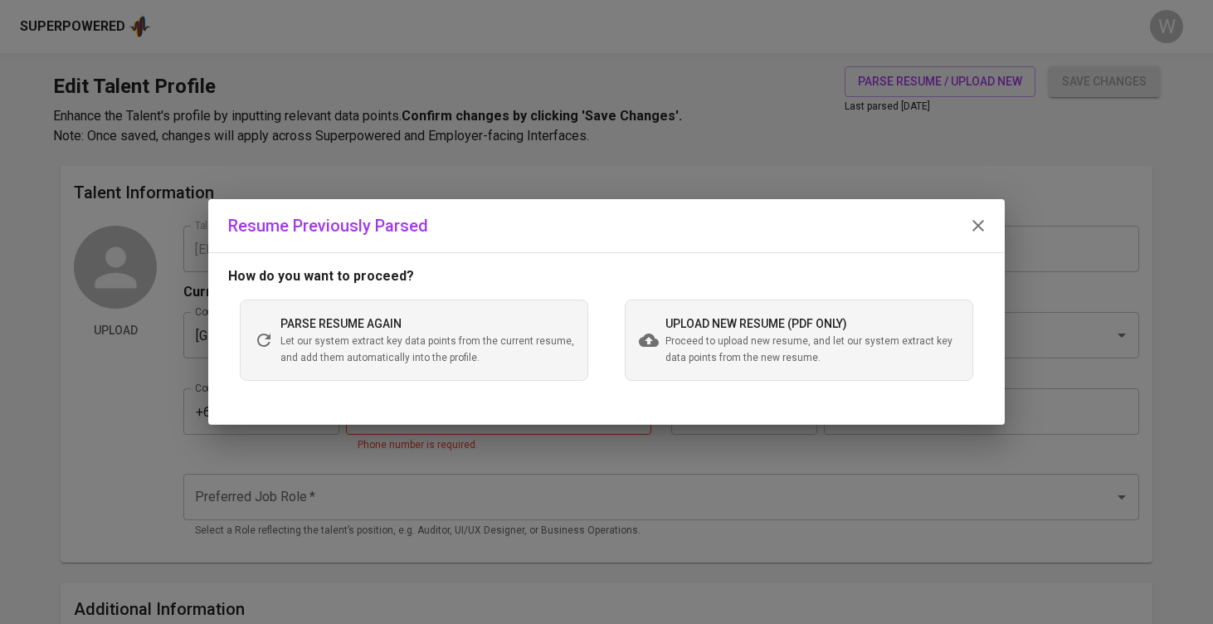
click at [742, 316] on div "upload new resume (pdf only) Proceed to upload new resume, and let our system e…" at bounding box center [813, 340] width 294 height 53
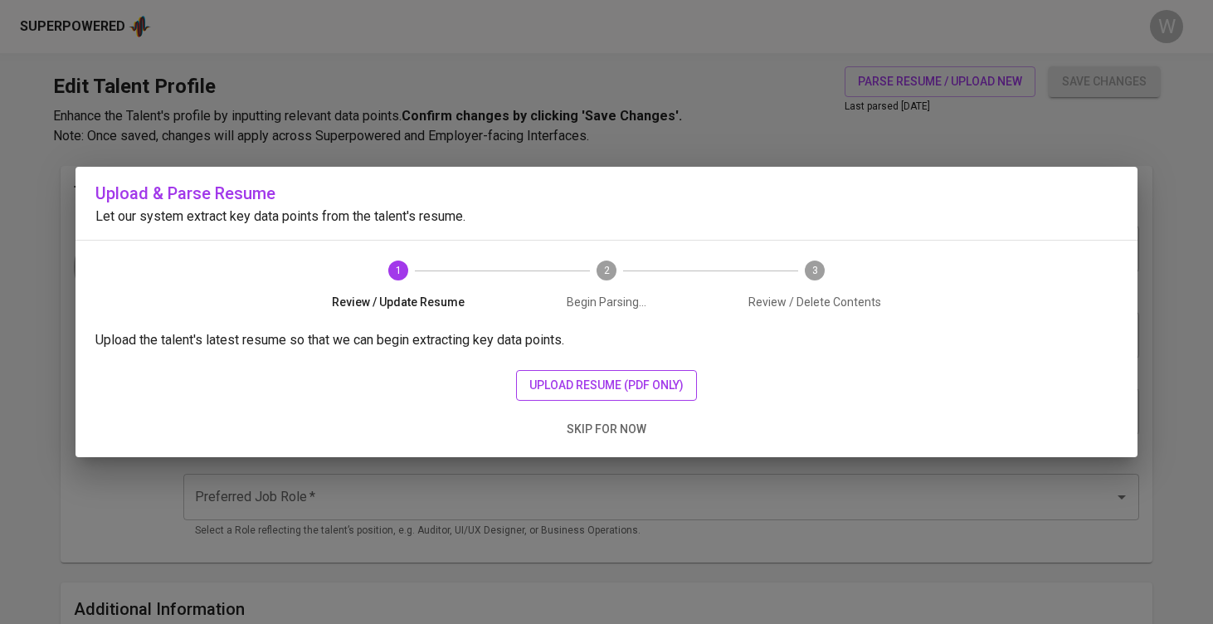
click at [584, 378] on span "upload resume (pdf only)" at bounding box center [607, 385] width 154 height 21
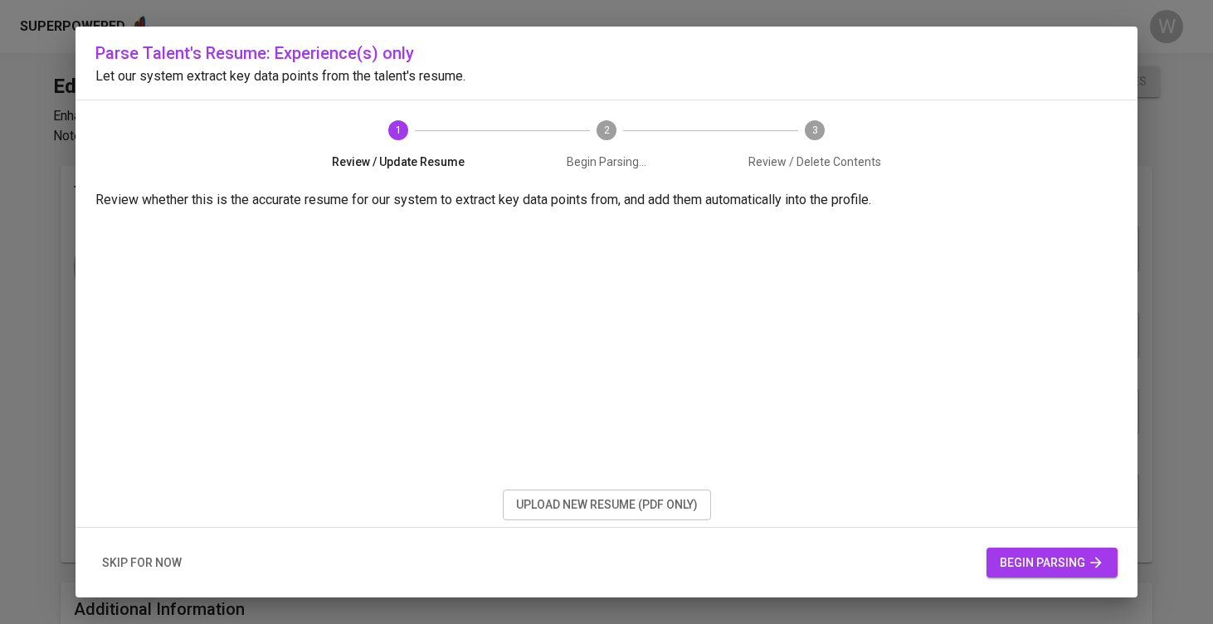
click at [1019, 570] on span "begin parsing" at bounding box center [1052, 563] width 105 height 21
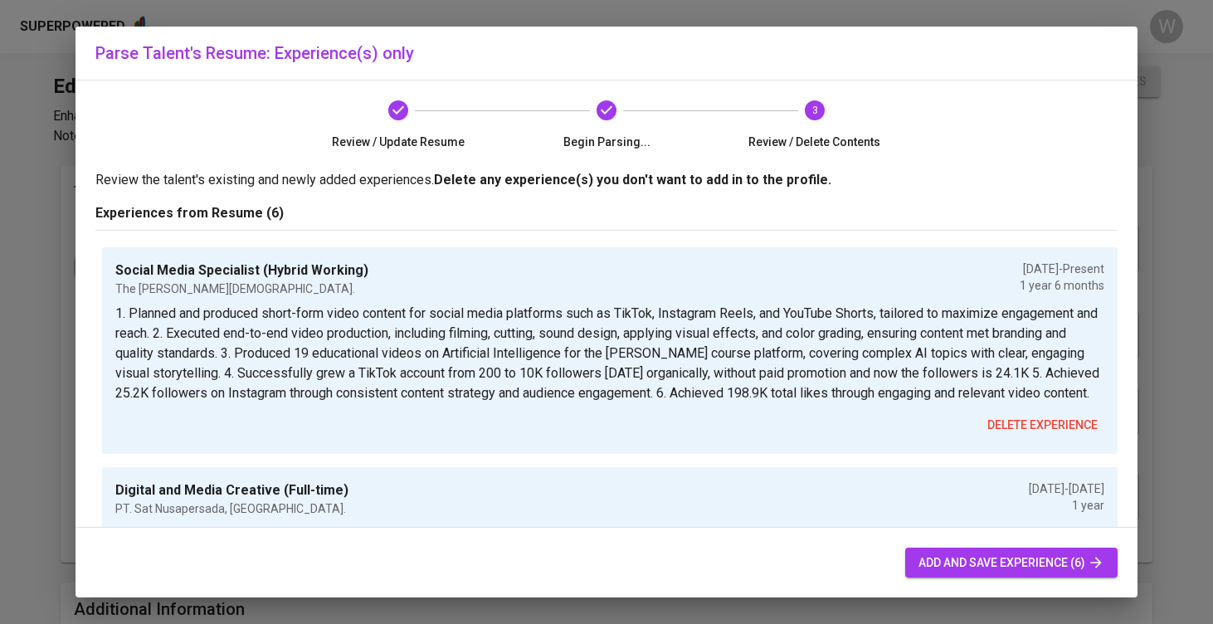
click at [963, 570] on span "add and save experience (6)" at bounding box center [1012, 563] width 186 height 21
type input "+62"
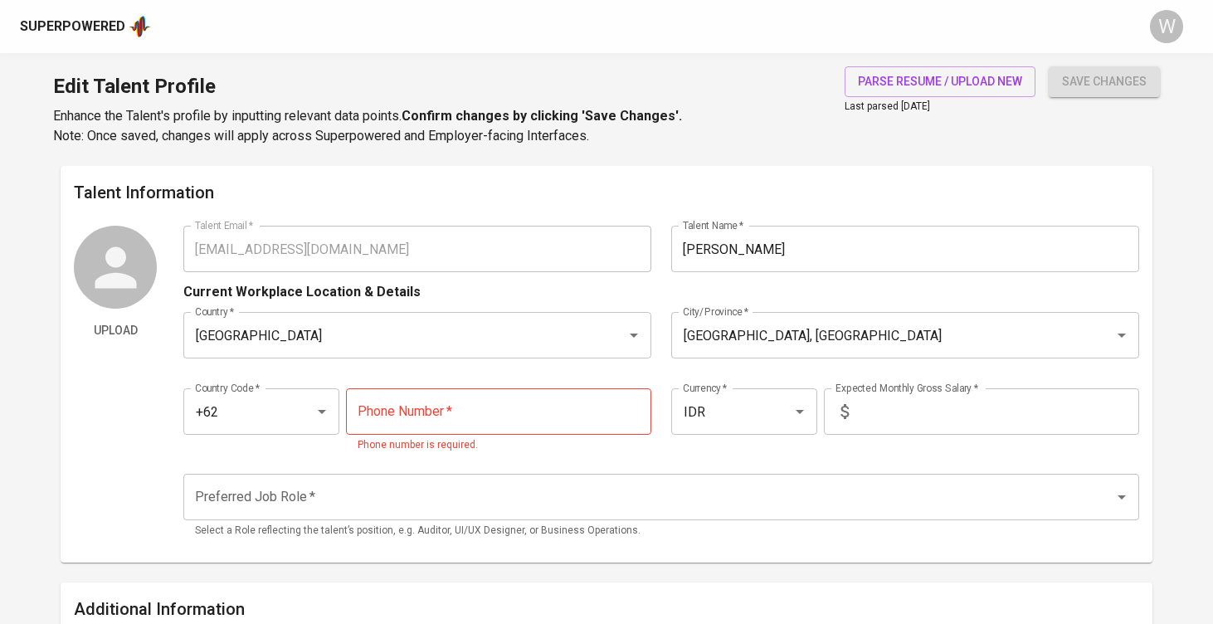
click at [577, 383] on div "Country Code   * +62 Country Code * Phone Number   * Phone Number * Phone numbe…" at bounding box center [661, 416] width 956 height 95
click at [890, 422] on input "text" at bounding box center [998, 411] width 284 height 46
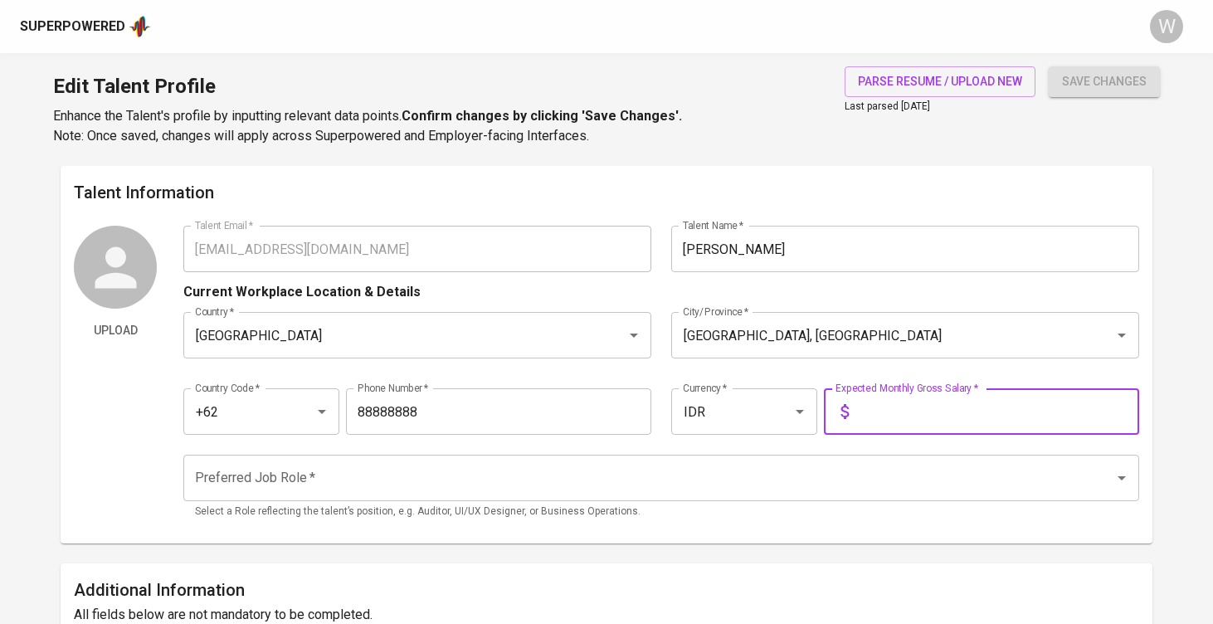
click at [579, 398] on input "88888888" at bounding box center [498, 411] width 305 height 46
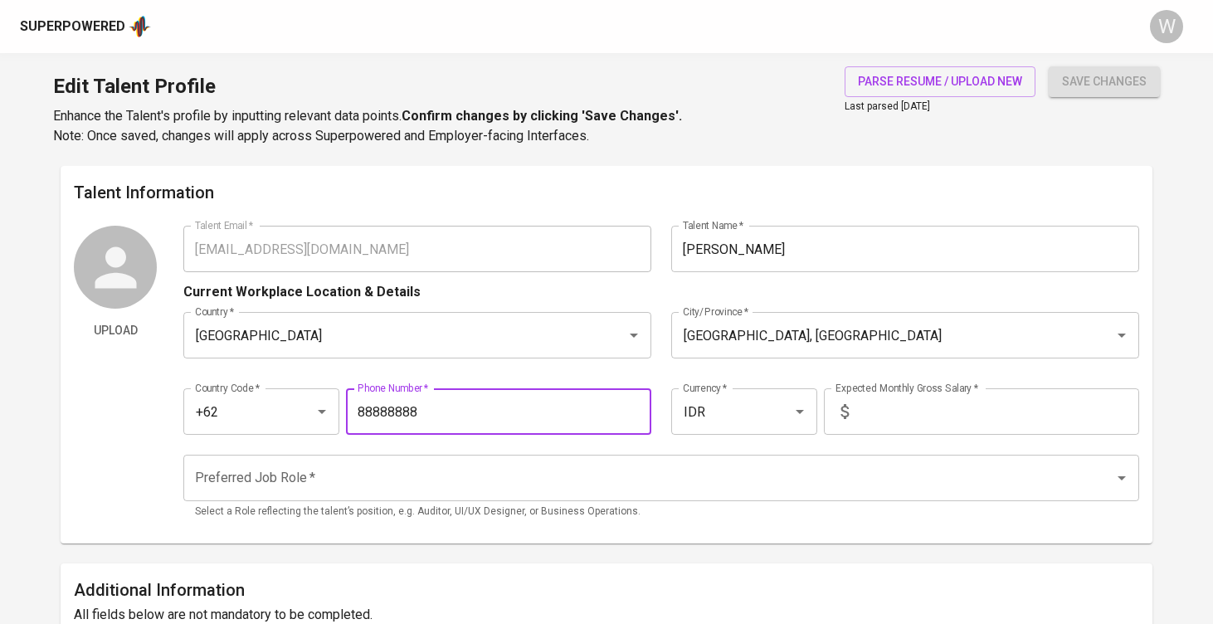
click at [579, 398] on input "88888888" at bounding box center [498, 411] width 305 height 46
click at [569, 407] on input "88888888" at bounding box center [498, 411] width 305 height 46
type input "[PHONE_NUMBER]"
click at [928, 408] on input "text" at bounding box center [998, 411] width 284 height 46
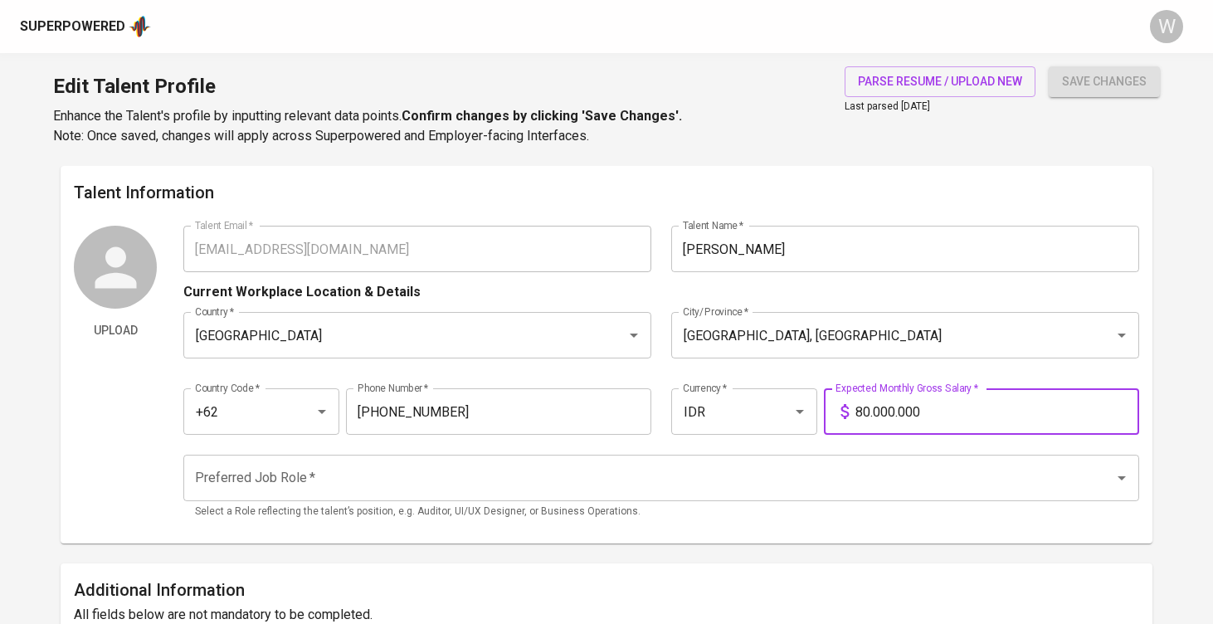
type input "8.000.000"
click at [887, 490] on input "Preferred Job Role   *" at bounding box center [638, 478] width 895 height 32
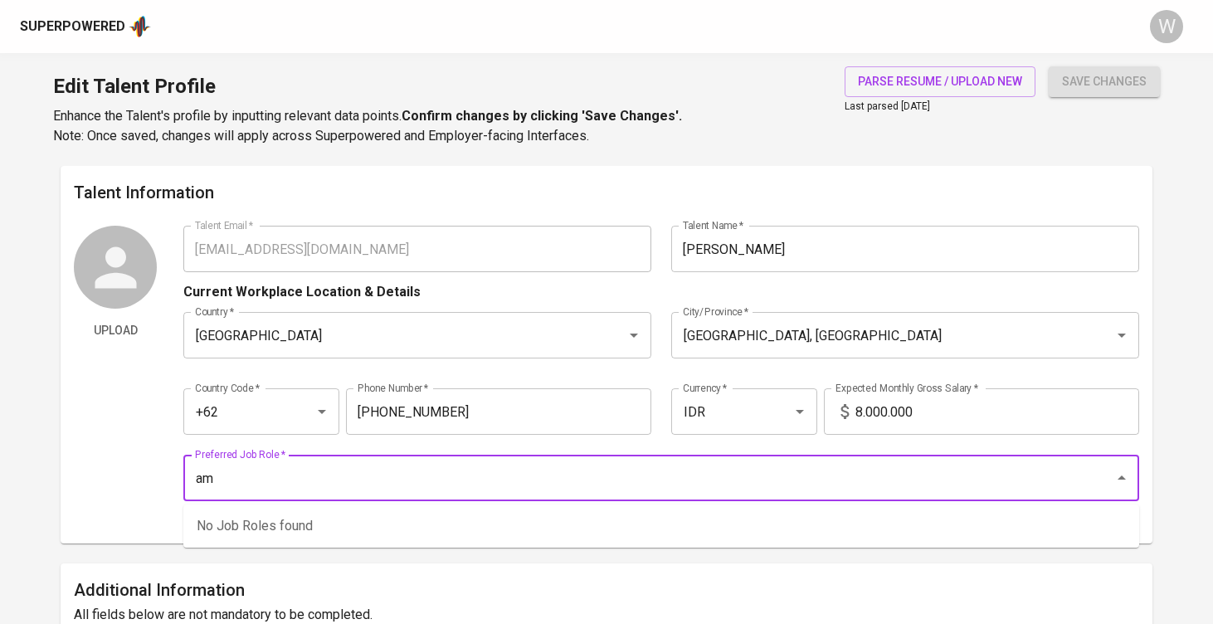
type input "a"
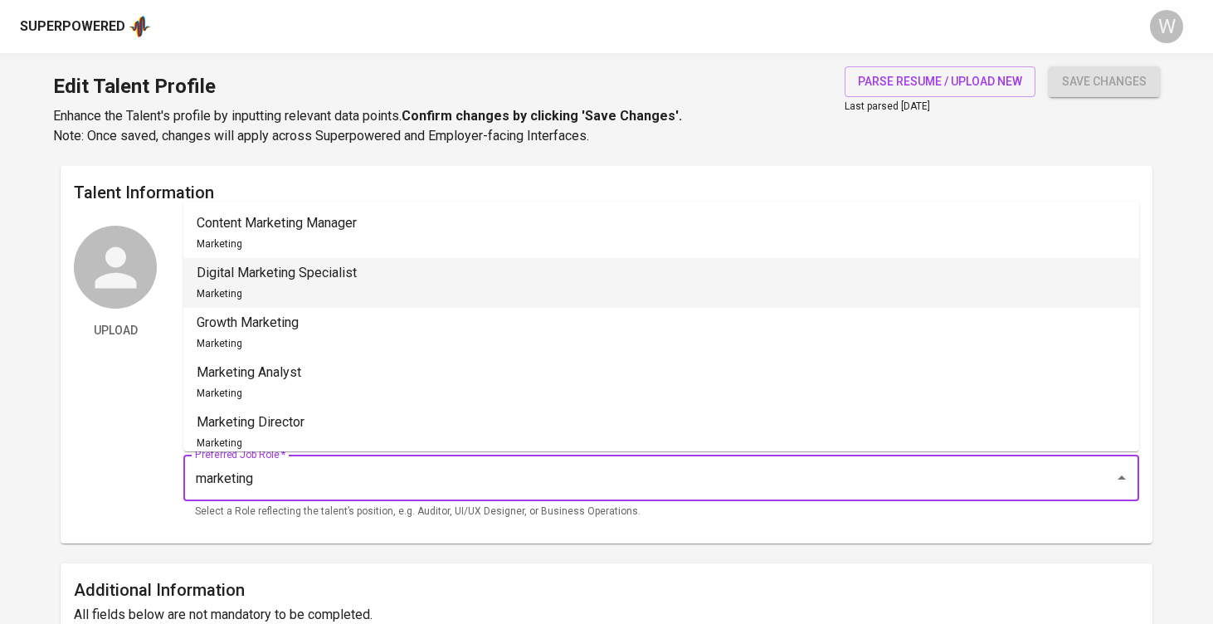
click at [707, 292] on li "Digital Marketing Specialist Marketing" at bounding box center [661, 283] width 956 height 50
type input "Digital Marketing Specialist"
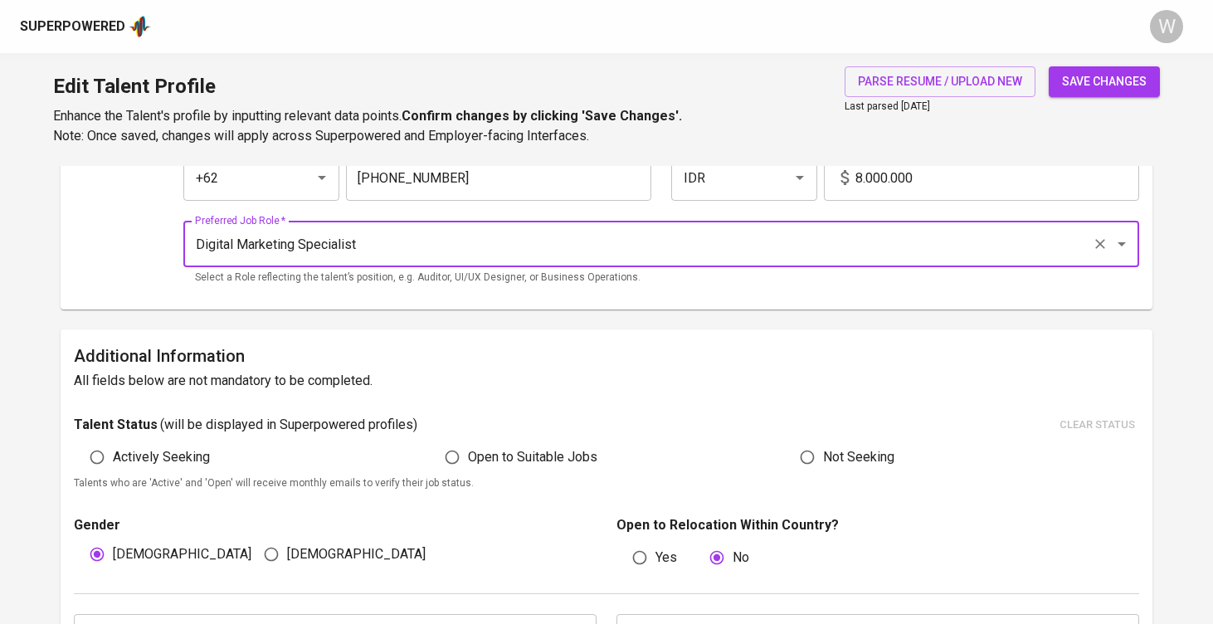
scroll to position [275, 0]
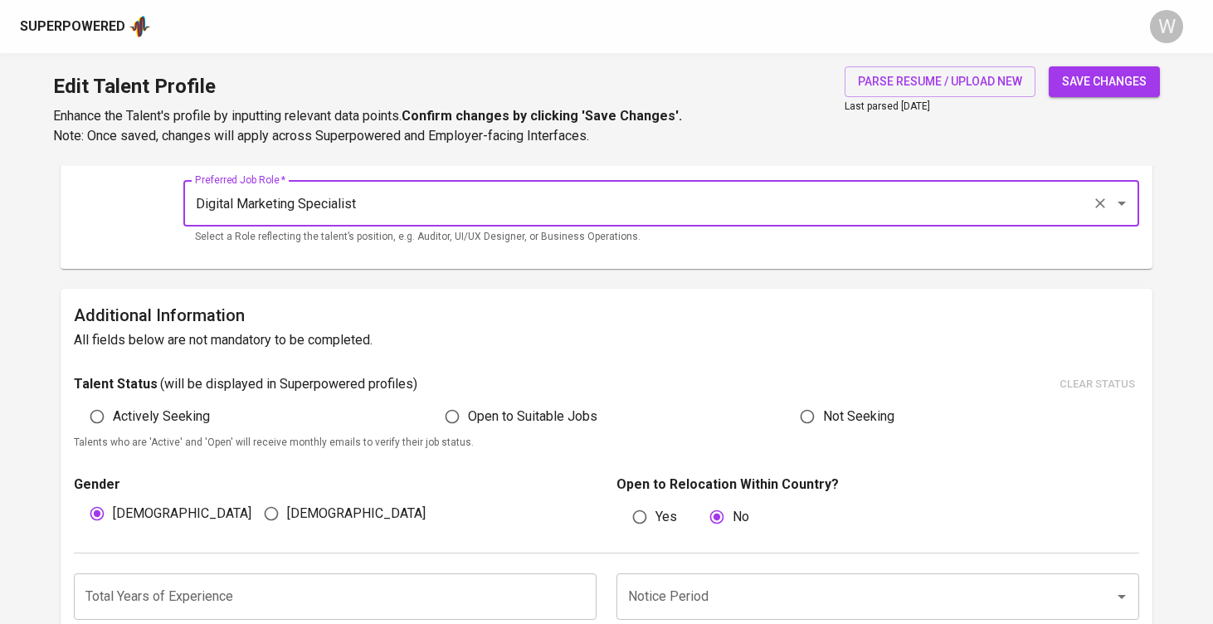
click at [540, 415] on span "Open to Suitable Jobs" at bounding box center [532, 417] width 129 height 20
click at [468, 415] on input "Open to Suitable Jobs" at bounding box center [453, 417] width 32 height 32
radio input "true"
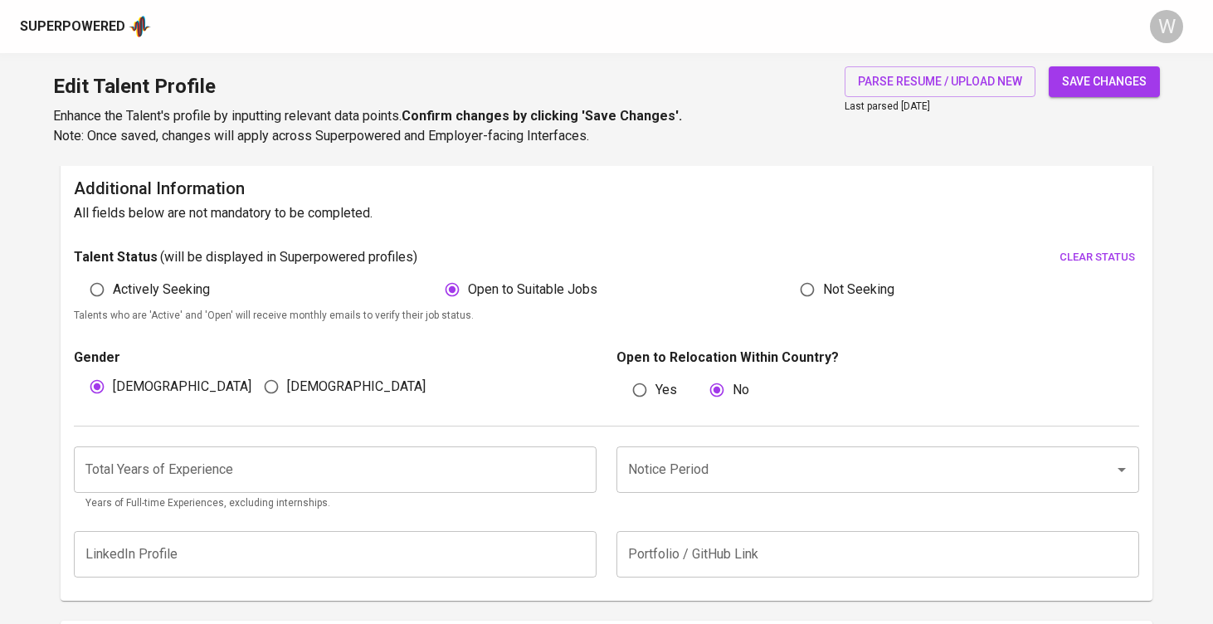
scroll to position [427, 0]
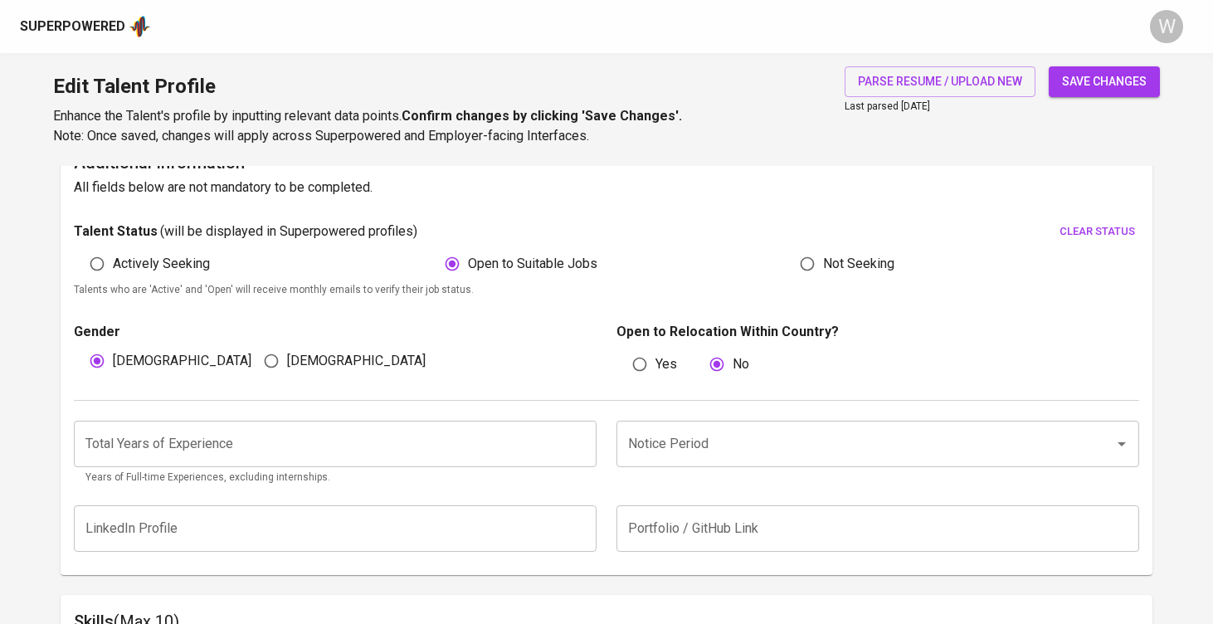
click at [247, 442] on input "number" at bounding box center [335, 444] width 523 height 46
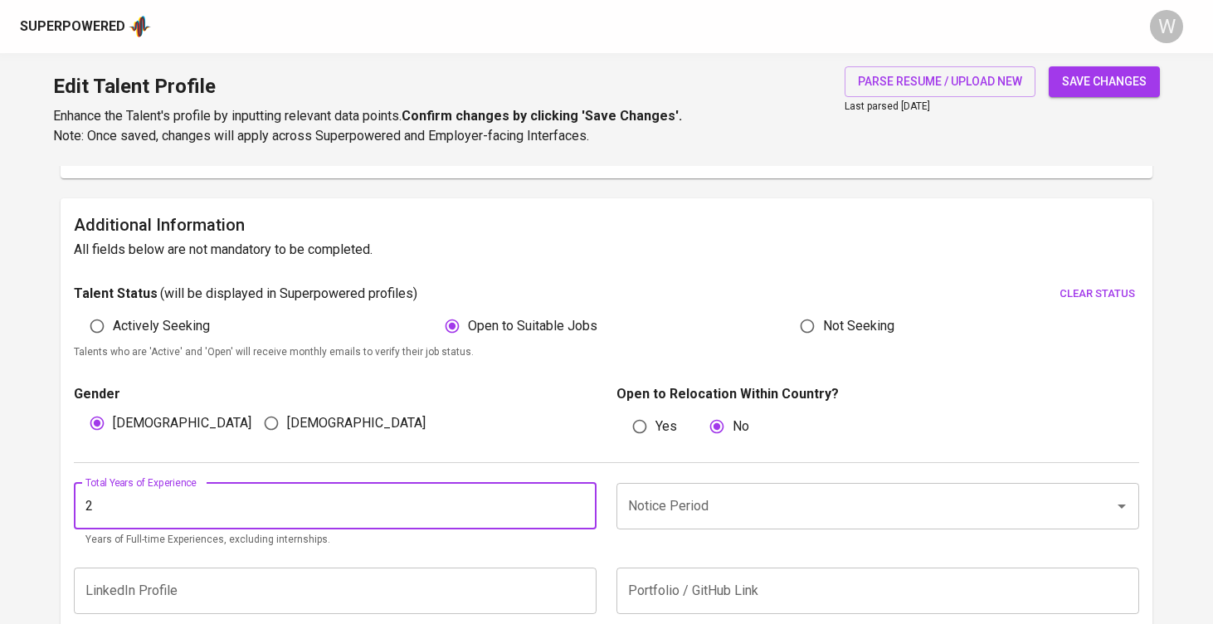
scroll to position [403, 0]
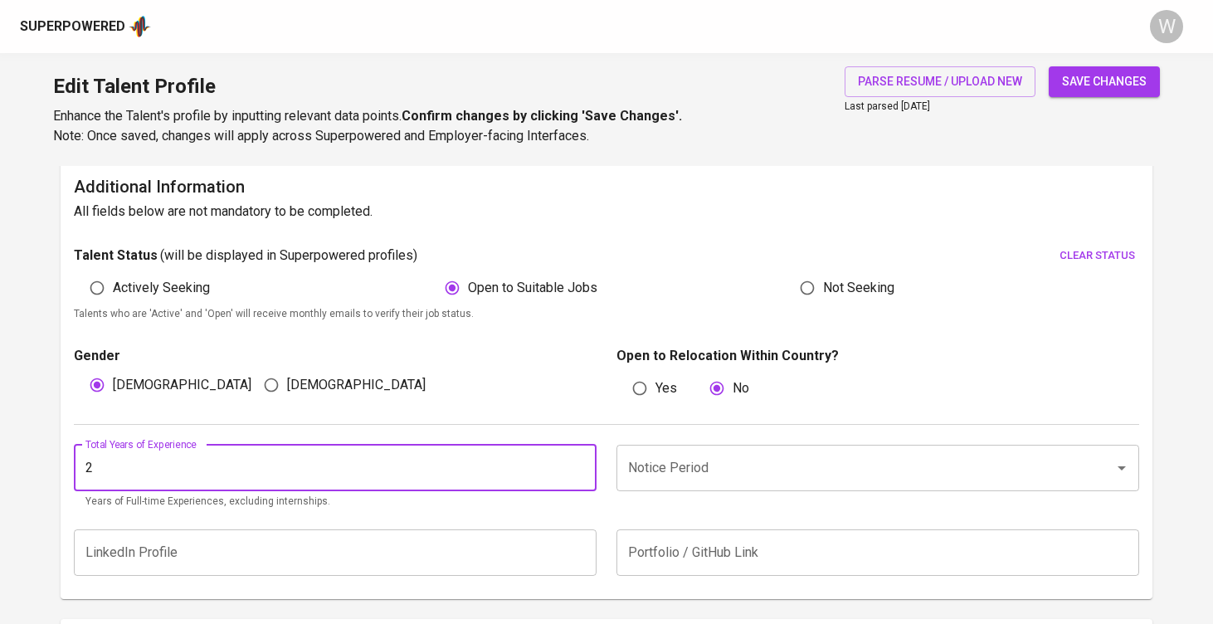
type input "2"
click at [652, 464] on input "Notice Period" at bounding box center [854, 468] width 461 height 32
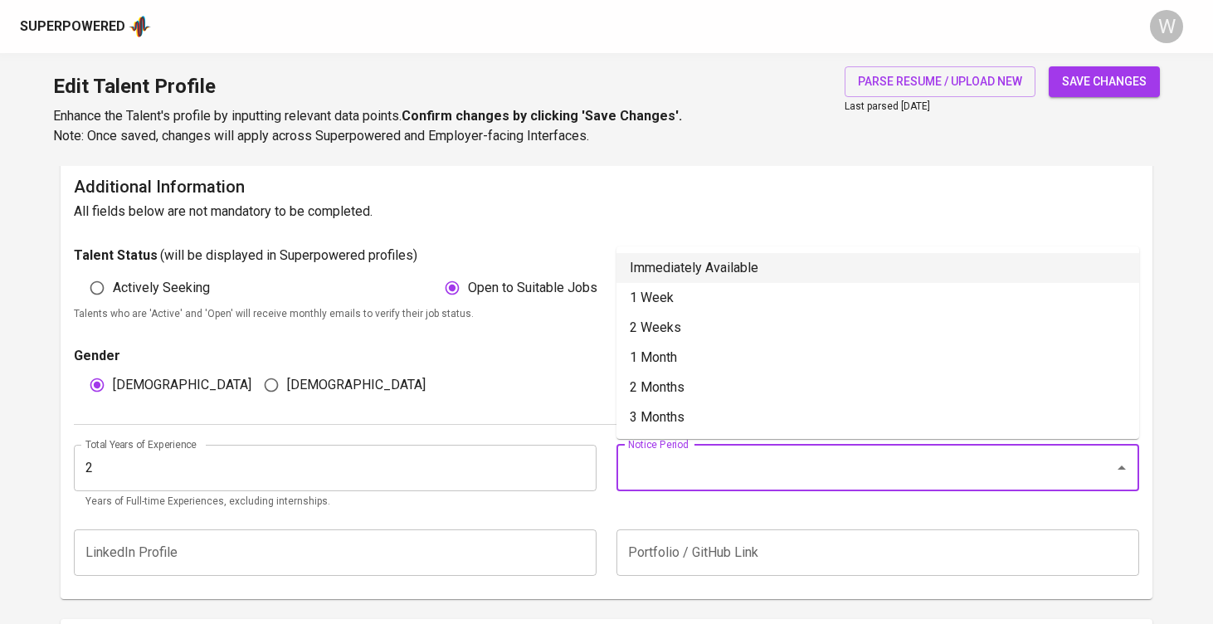
click at [684, 267] on li "Immediately Available" at bounding box center [878, 268] width 523 height 30
type input "Immediately Available"
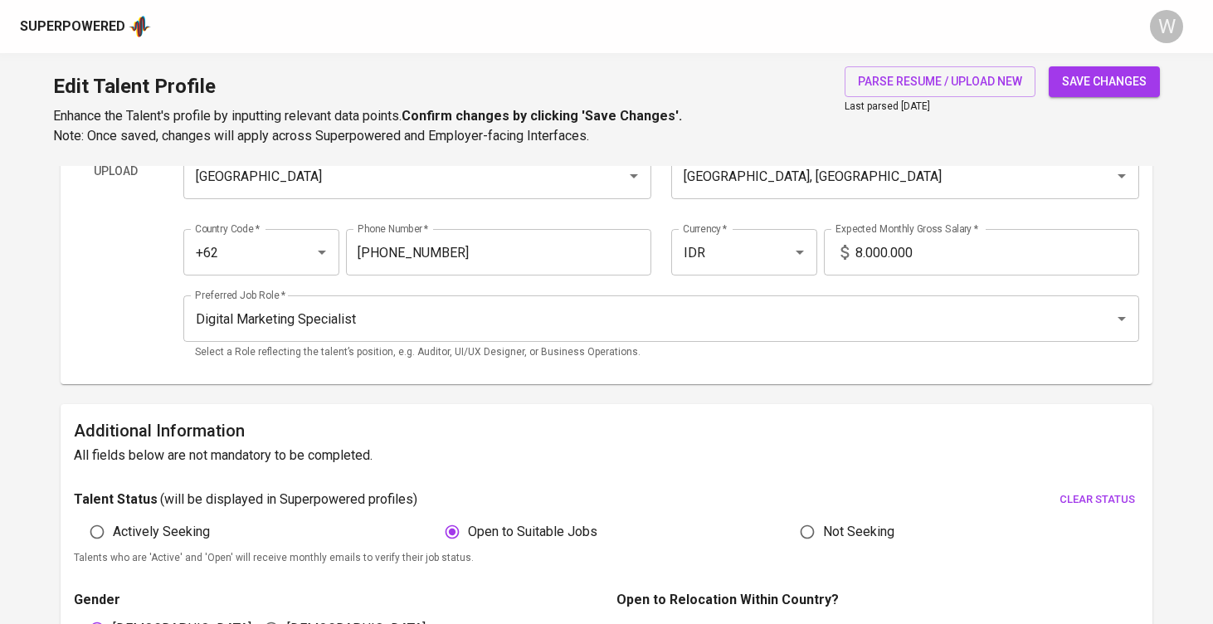
scroll to position [92, 0]
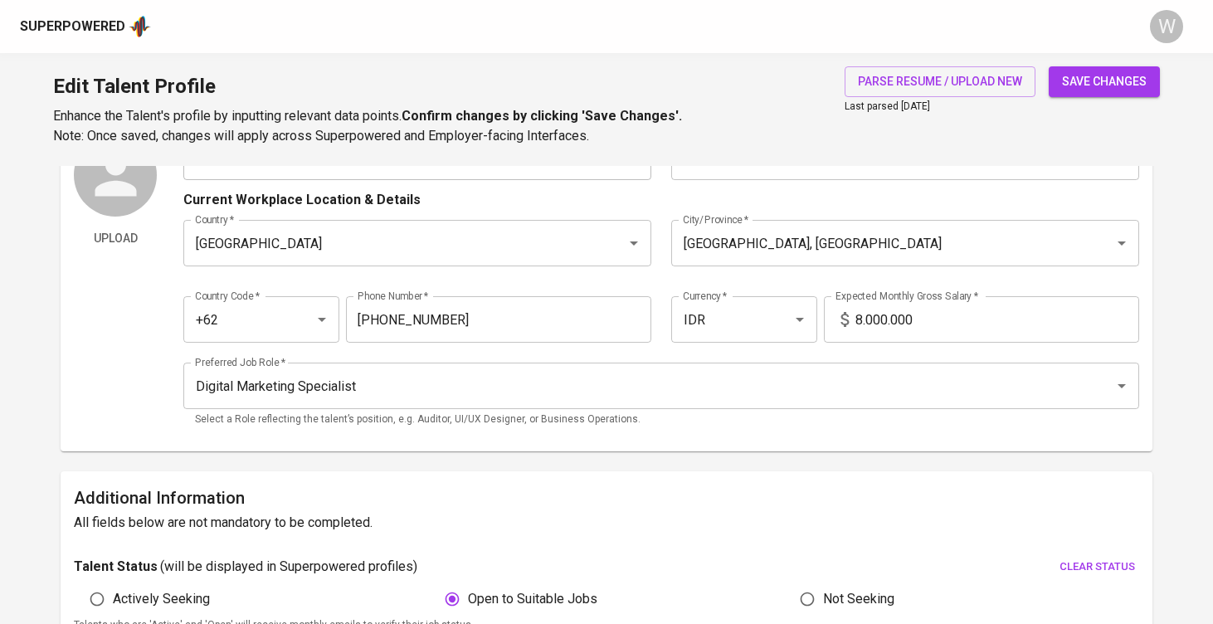
click at [1080, 76] on span "save changes" at bounding box center [1104, 81] width 85 height 21
type input "888888888"
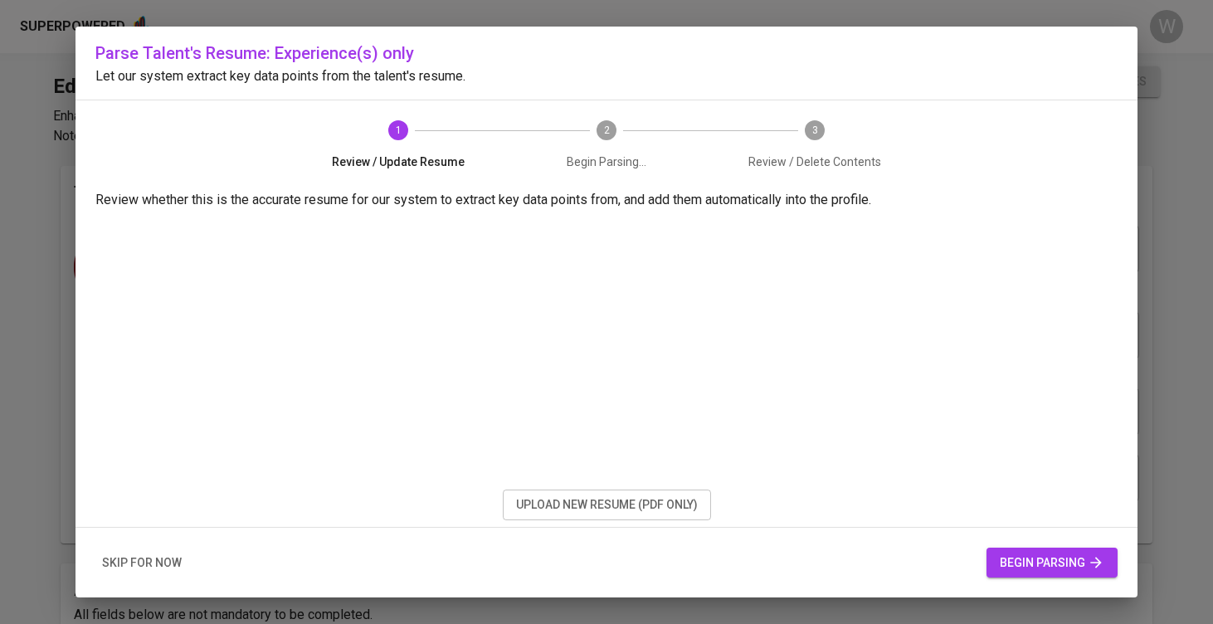
click at [510, 508] on button "upload new resume (pdf only)" at bounding box center [607, 505] width 208 height 31
click at [1044, 570] on span "begin parsing" at bounding box center [1052, 563] width 105 height 21
click at [1040, 563] on span "begin parsing" at bounding box center [1052, 563] width 105 height 21
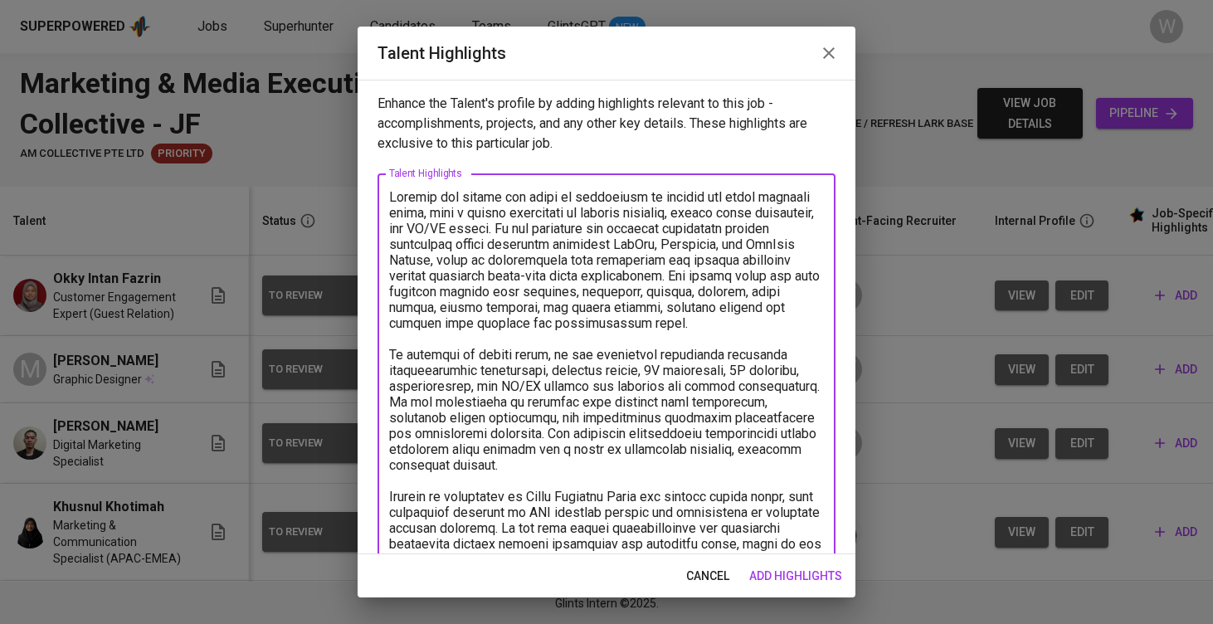
scroll to position [61, 0]
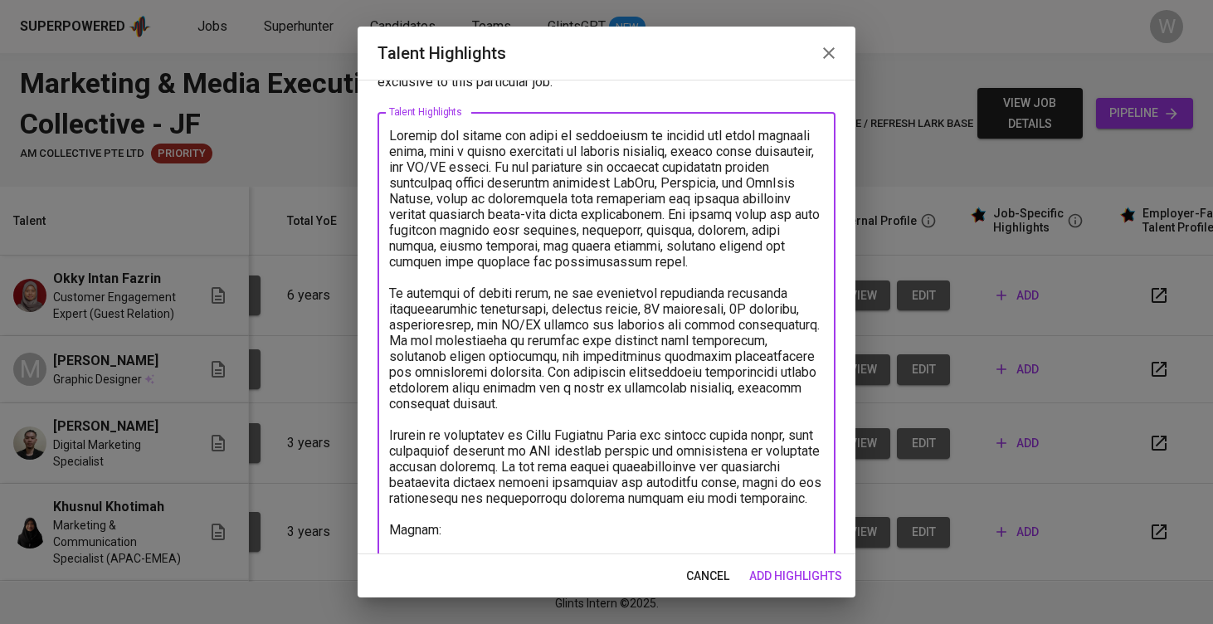
paste textarea "[URL][DOMAIN_NAME]"
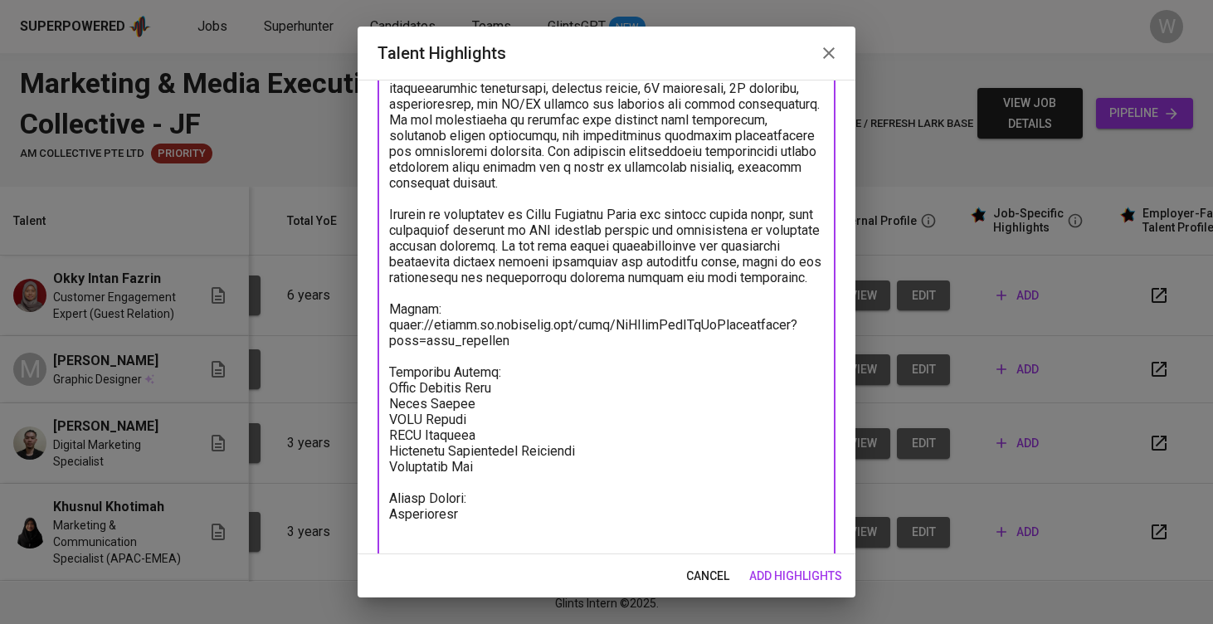
scroll to position [298, 0]
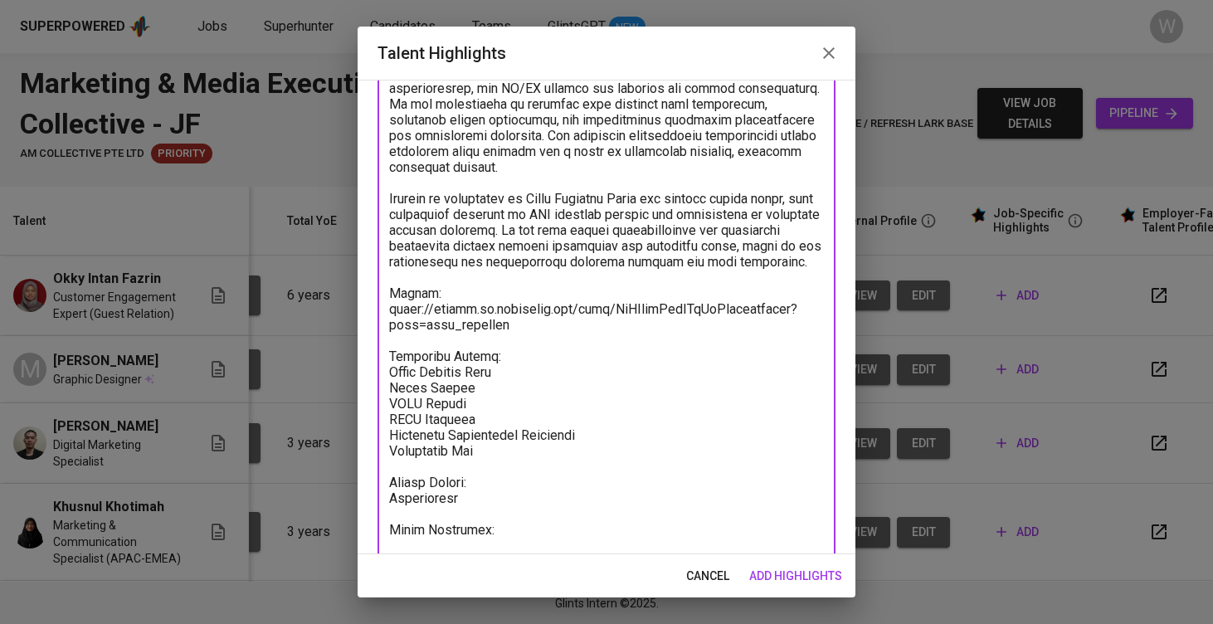
paste textarea "https://glints.sg.larksuite.com/minutes/obsgiv8t163j98uh18xqa5gs?from=from_copy…"
type textarea "Chandra has around two years of experience in digital and media creative roles,…"
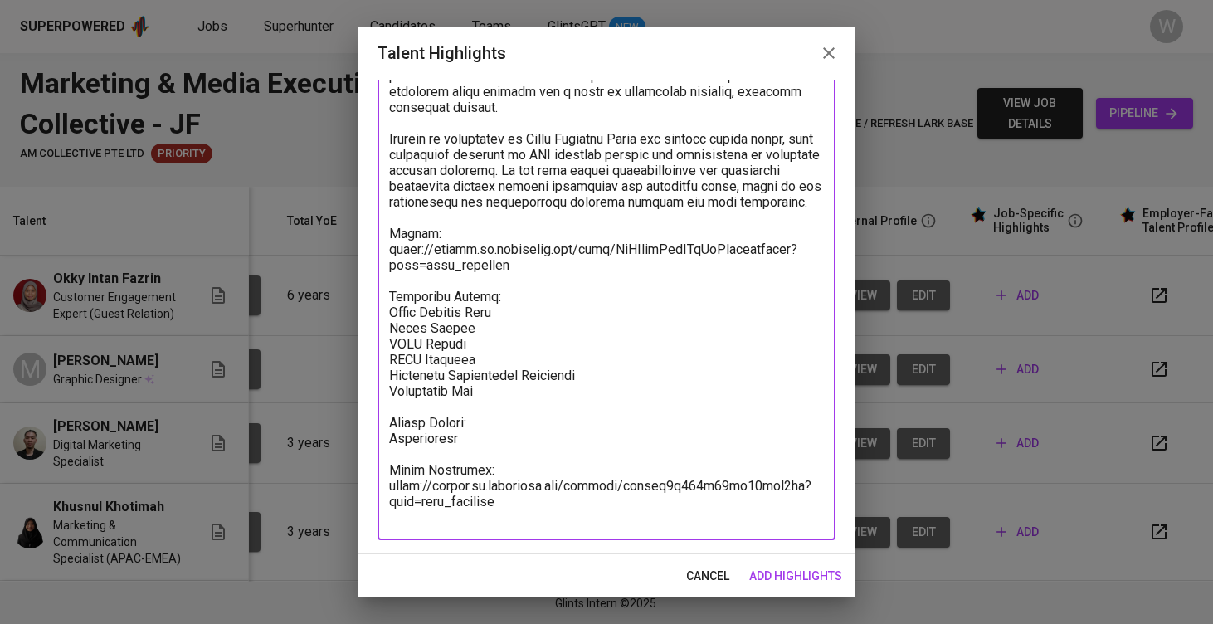
click at [777, 569] on span "add highlights" at bounding box center [796, 576] width 93 height 21
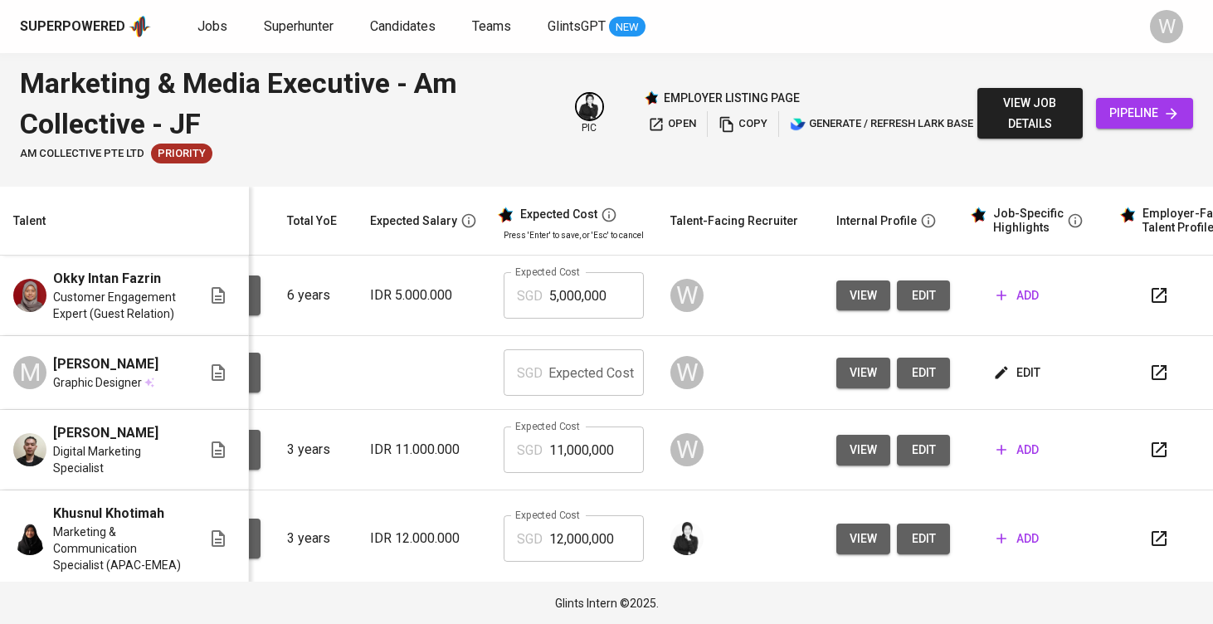
click at [554, 396] on input "text" at bounding box center [596, 372] width 95 height 46
type input "8,000,000"
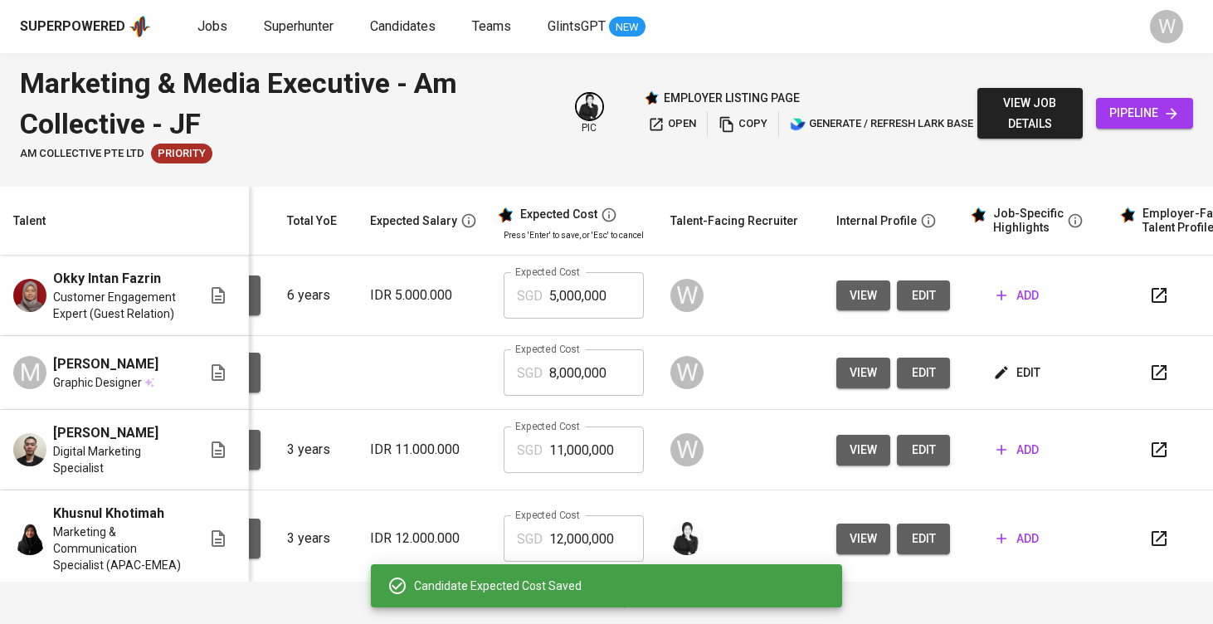
click at [1007, 295] on span "add" at bounding box center [1018, 296] width 42 height 21
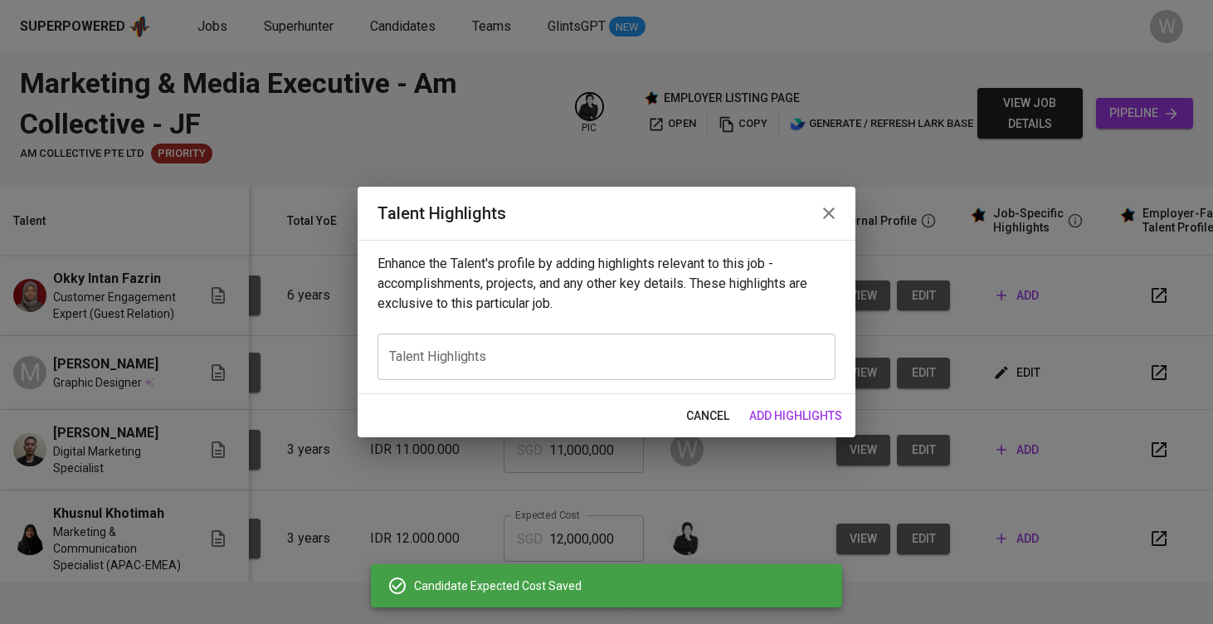
click at [668, 349] on textarea at bounding box center [606, 357] width 435 height 16
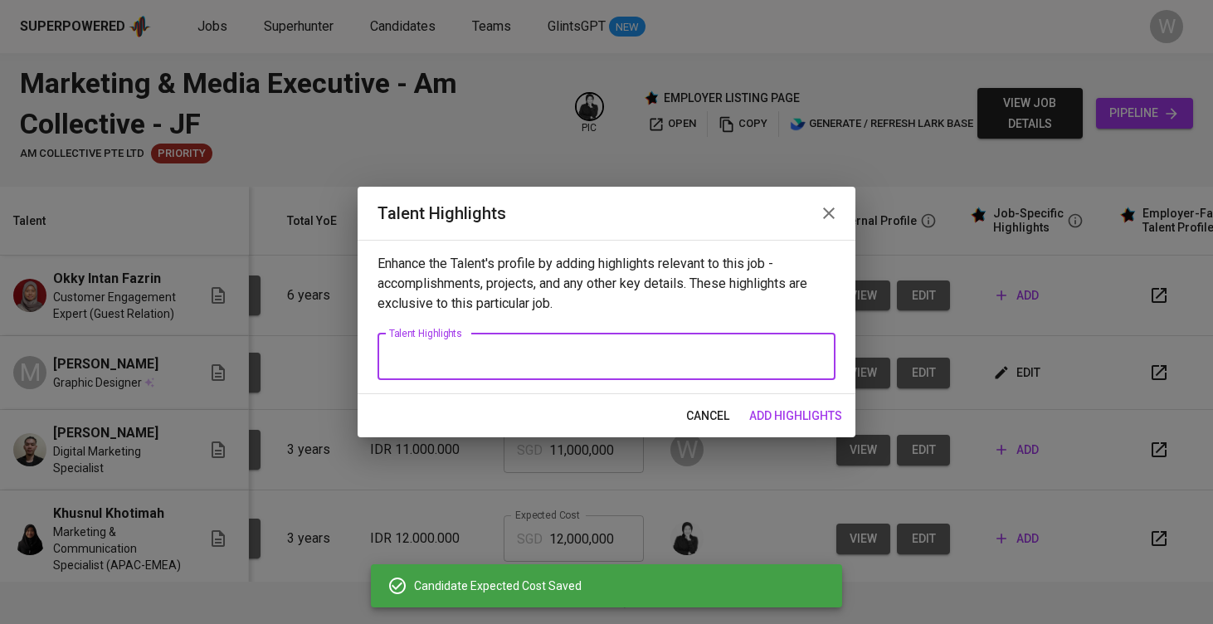
paste textarea "Oky is a digital marketing specialist with a strong background in managing camp…"
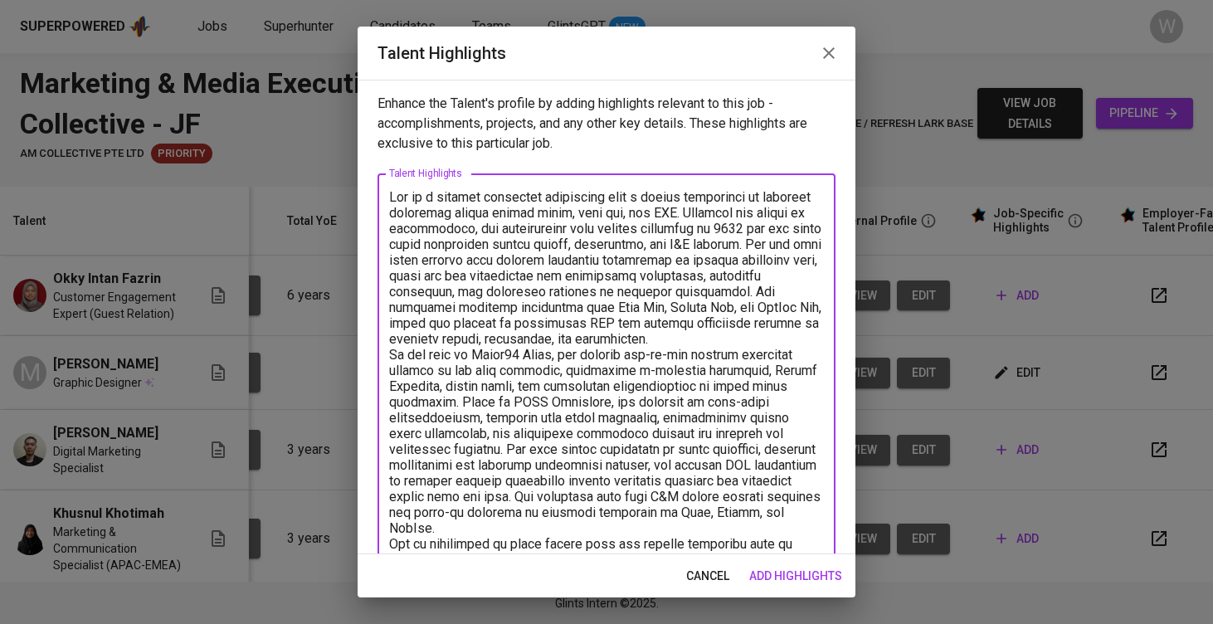
scroll to position [0, 0]
click at [766, 338] on textarea at bounding box center [606, 488] width 435 height 599
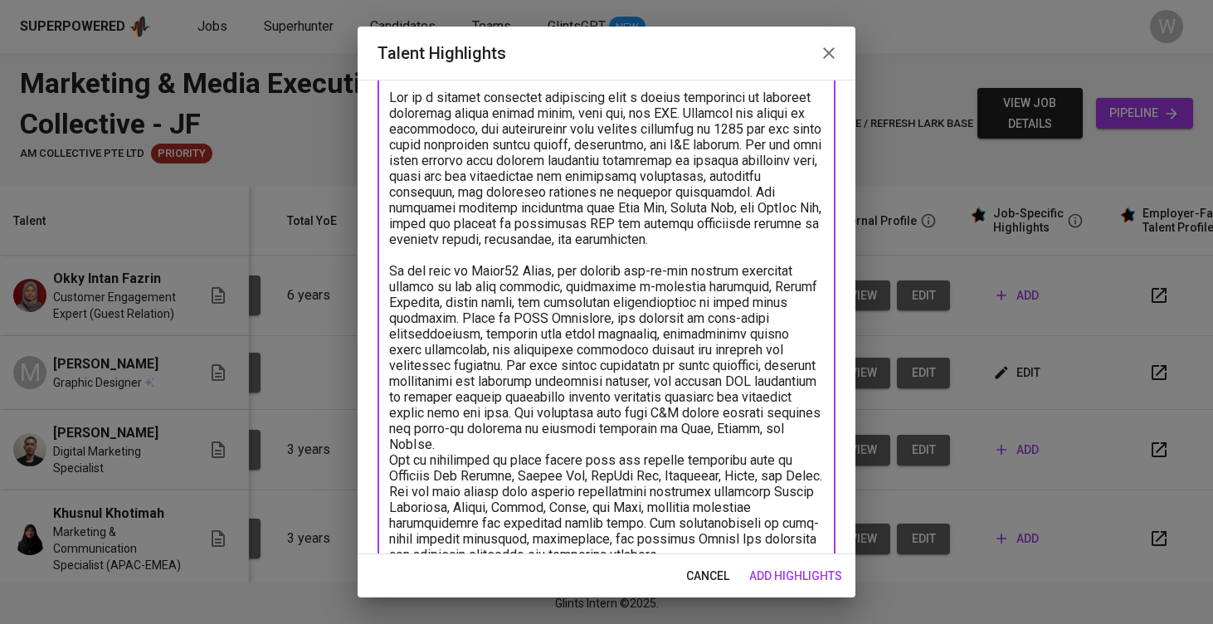
scroll to position [105, 0]
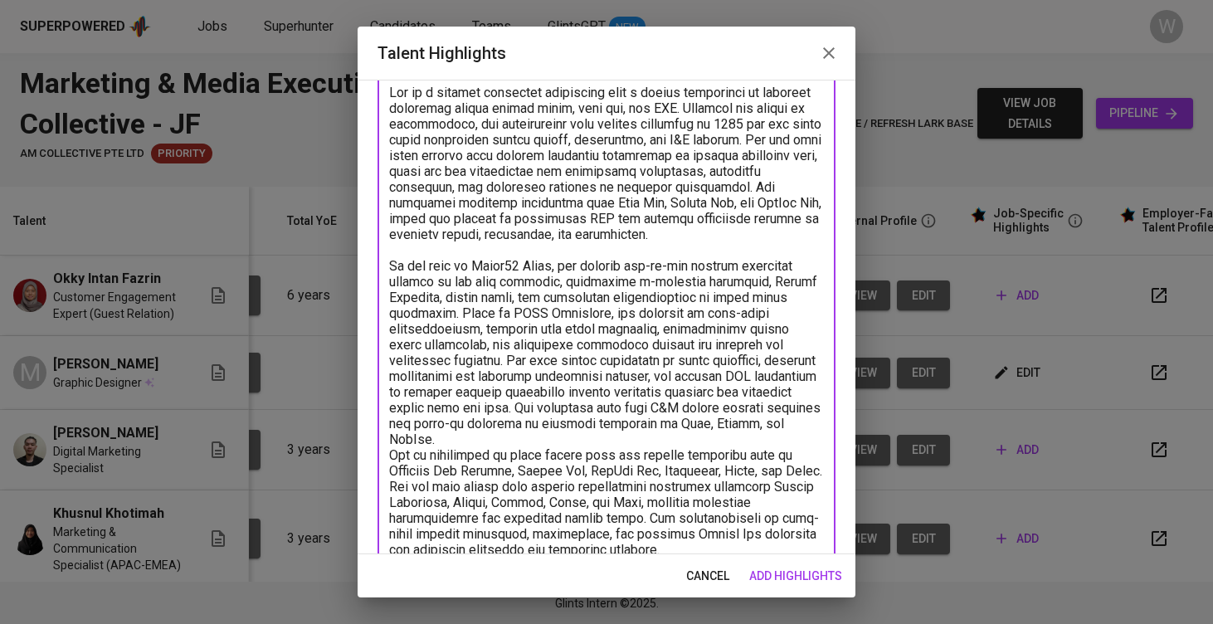
click at [617, 437] on textarea at bounding box center [606, 392] width 435 height 615
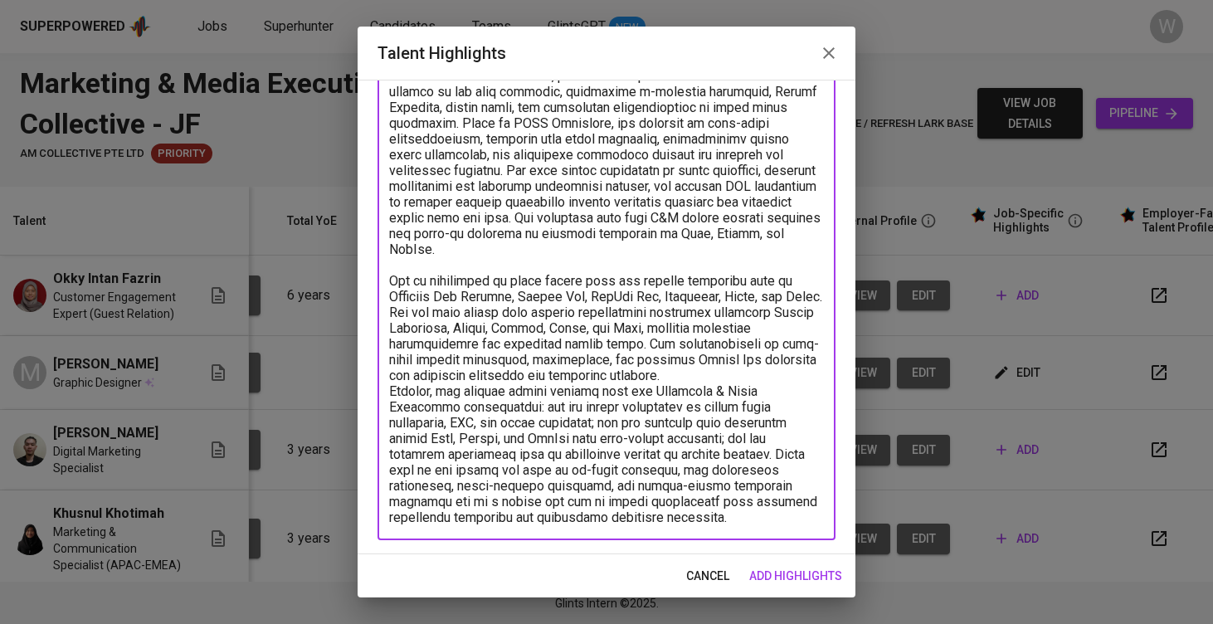
scroll to position [295, 0]
click at [666, 380] on textarea at bounding box center [606, 210] width 435 height 631
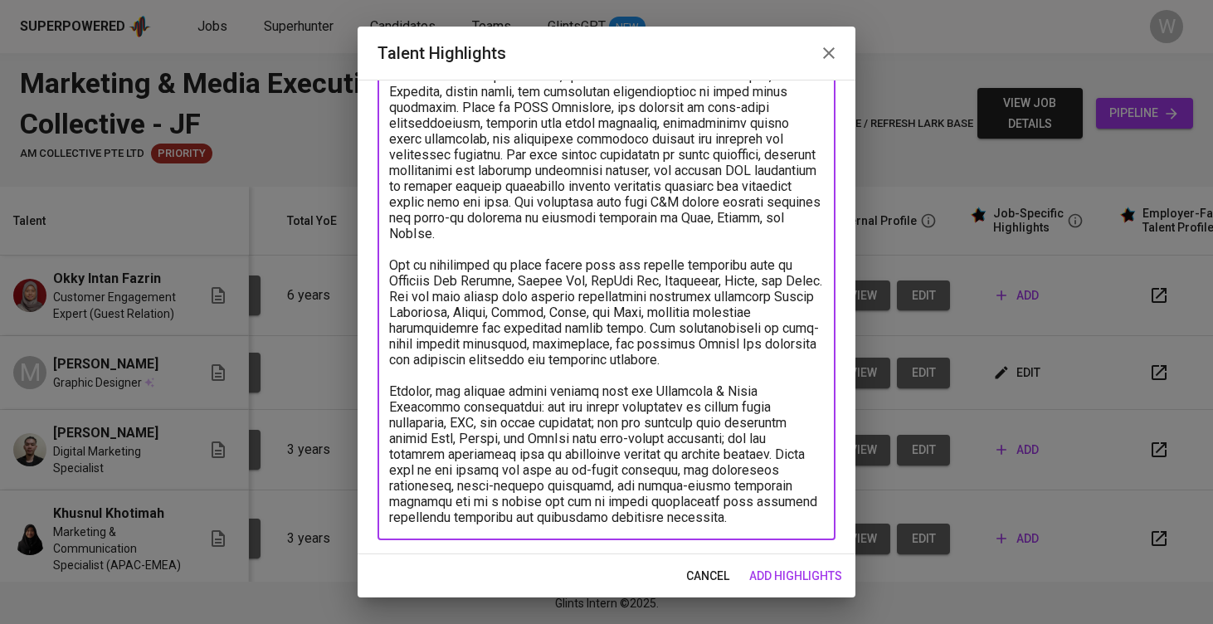
scroll to position [310, 0]
click at [616, 526] on div "x Talent Highlights" at bounding box center [607, 201] width 458 height 677
click at [613, 525] on div "x Talent Highlights" at bounding box center [607, 201] width 458 height 677
click at [608, 520] on textarea at bounding box center [606, 202] width 435 height 647
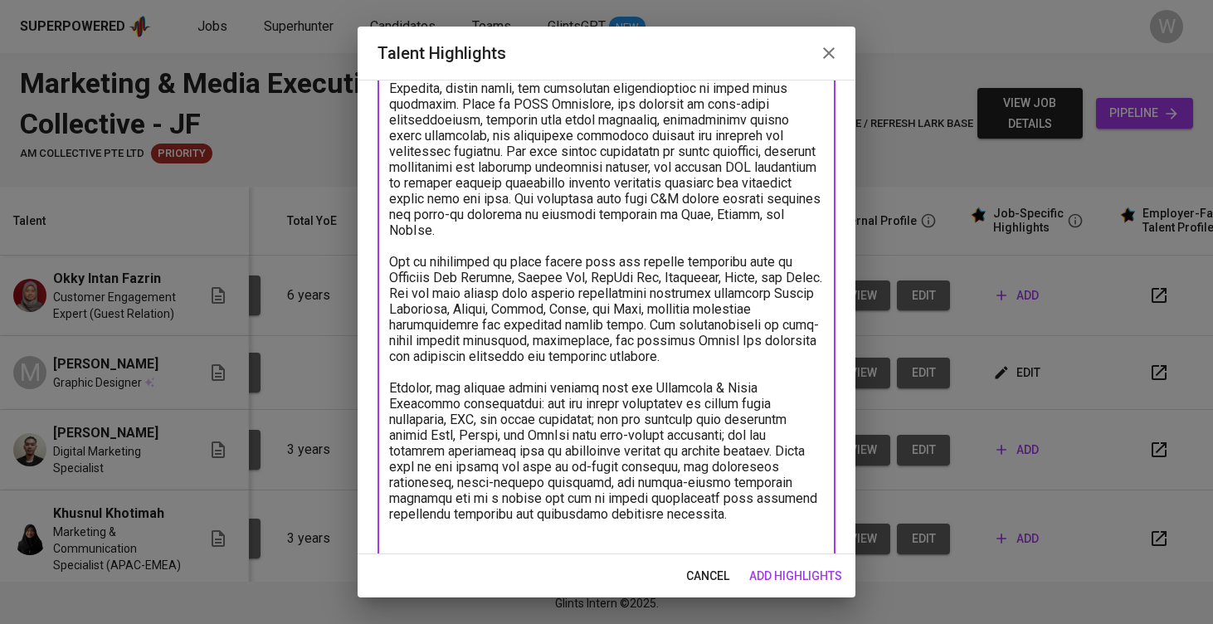
type textarea "Oky is a digital marketing specialist with a strong background in managing camp…"
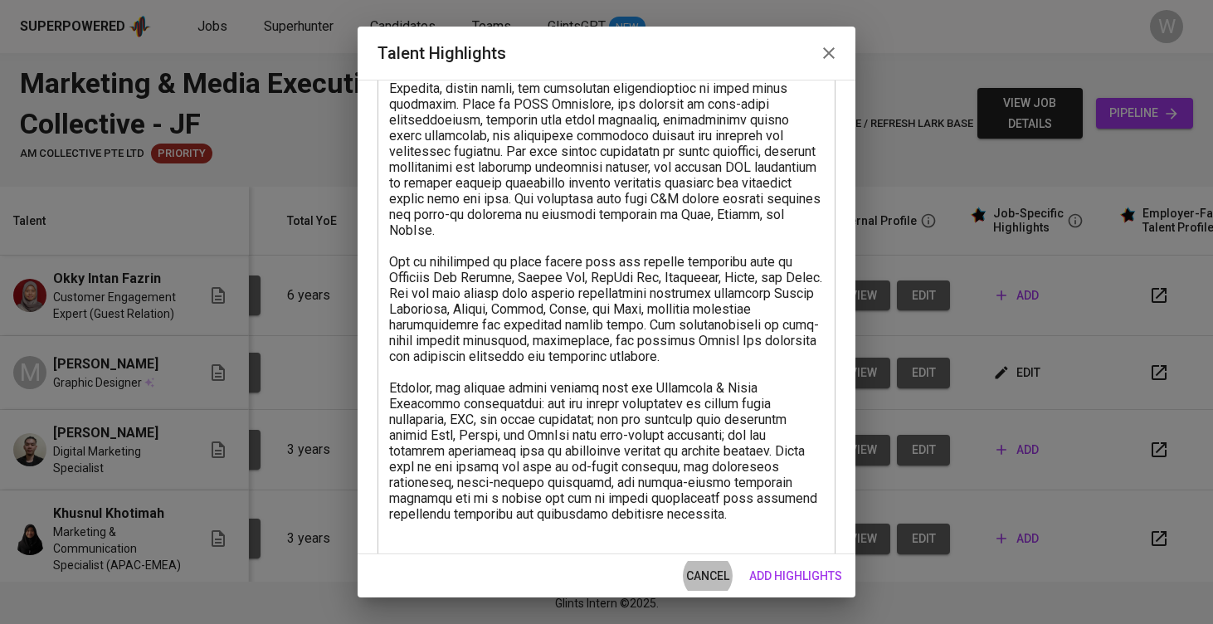
click at [604, 489] on textarea at bounding box center [606, 214] width 435 height 678
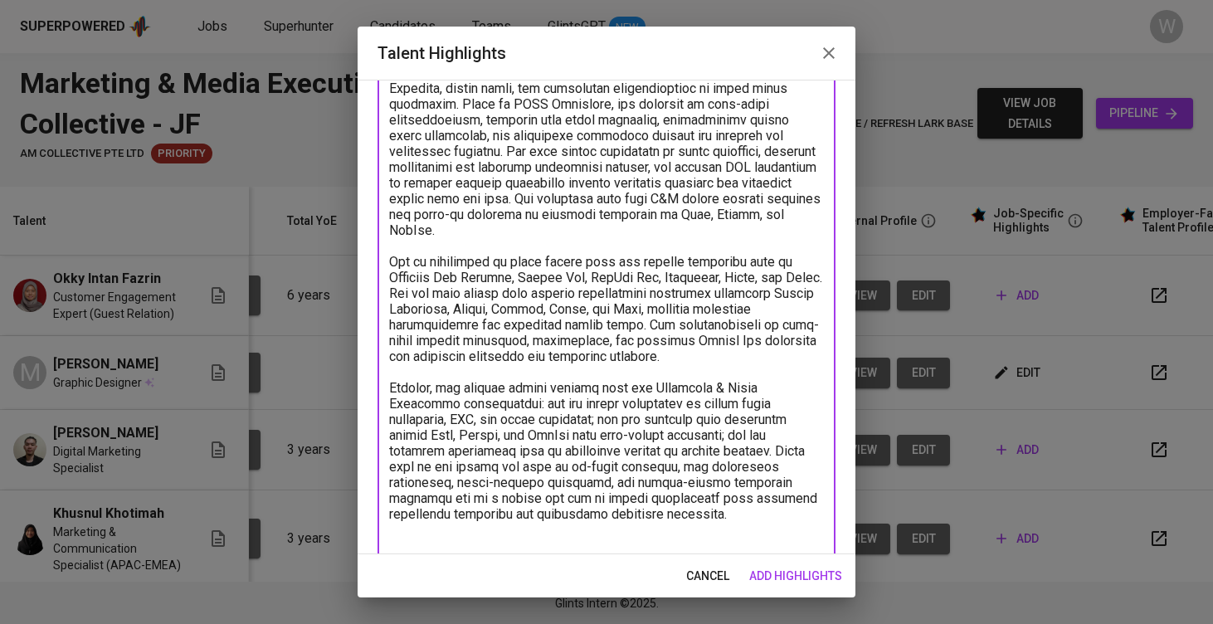
click at [579, 537] on textarea at bounding box center [606, 214] width 435 height 678
paste textarea "https://glints.sg.larksuite.com/file/AivxbW3E8oqpepxAbSuloYWIgHq?from=from_copy…"
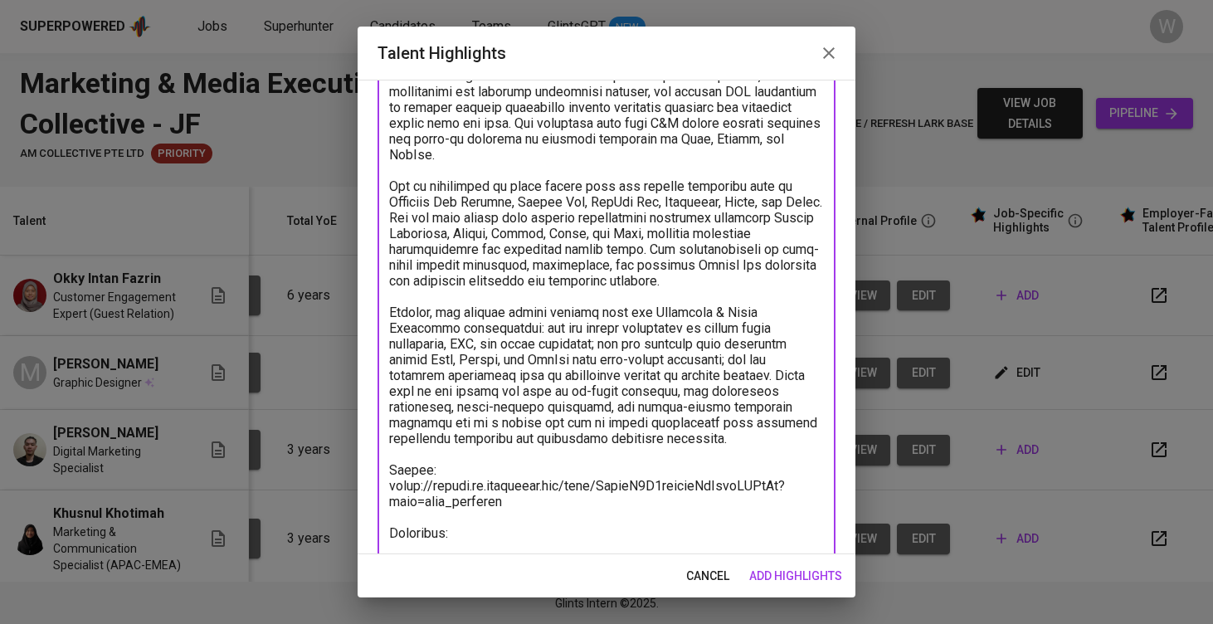
paste textarea "https://www.notion.so/1ddd558d1dbb8112836fc20e24c80e0a?v=1ddd558d1dbb81b6b1c500…"
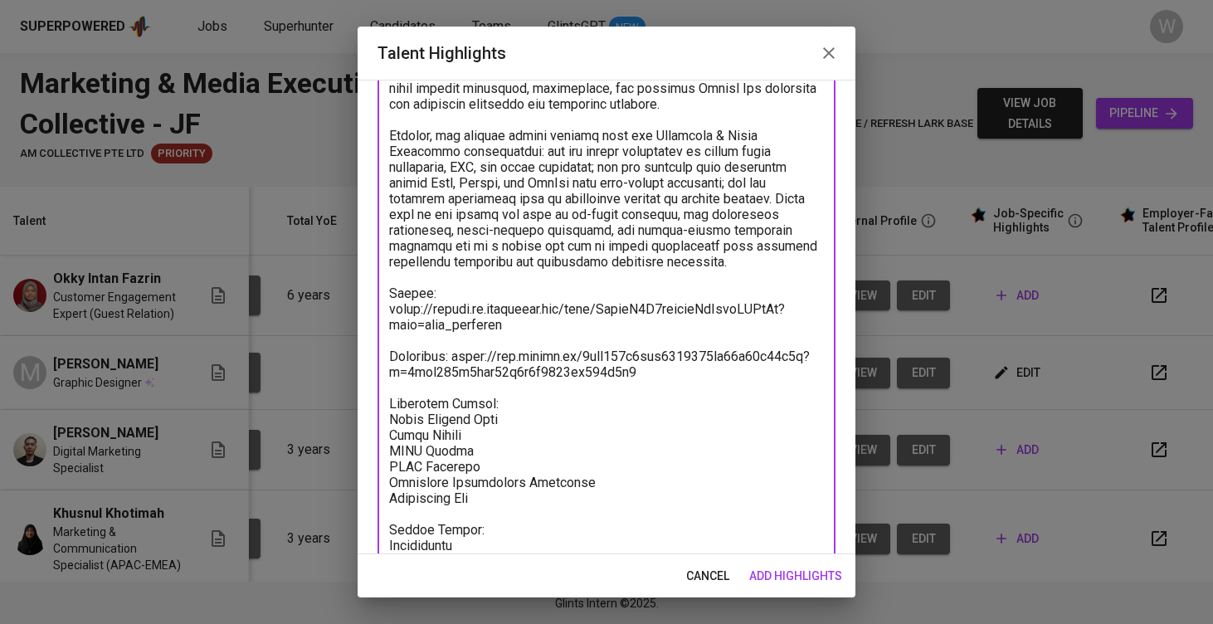
scroll to position [598, 0]
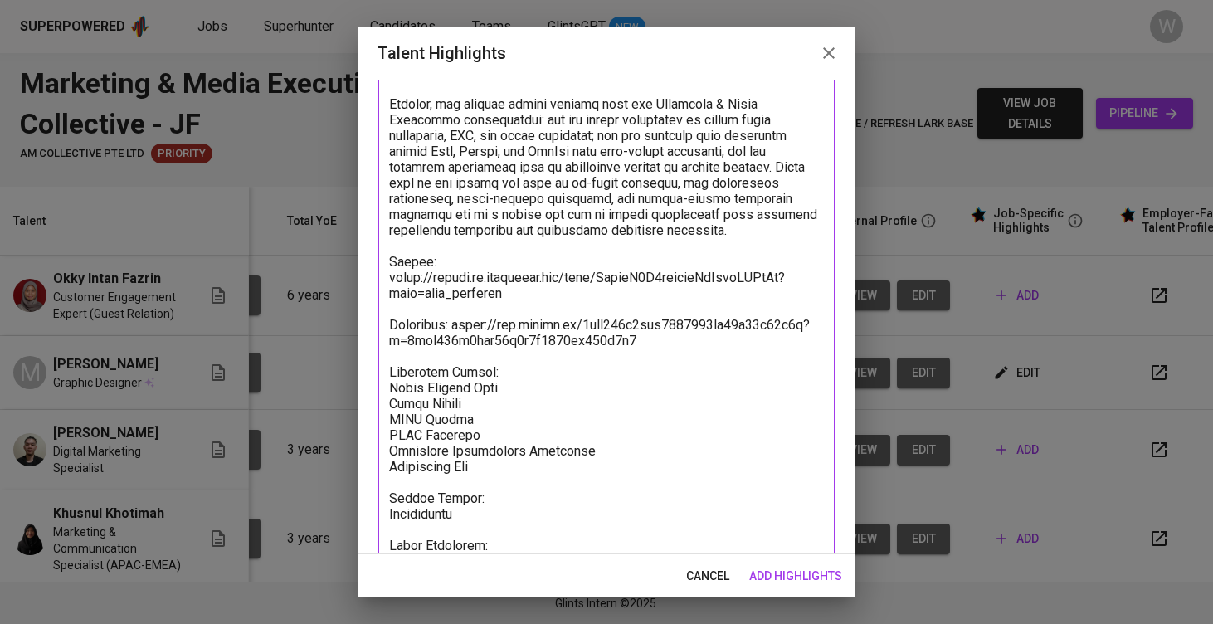
paste textarea "https://glints.sg.larksuite.com/minutes/obsgiwaxifiy3f8tbnz4bgi8?from=from_copy…"
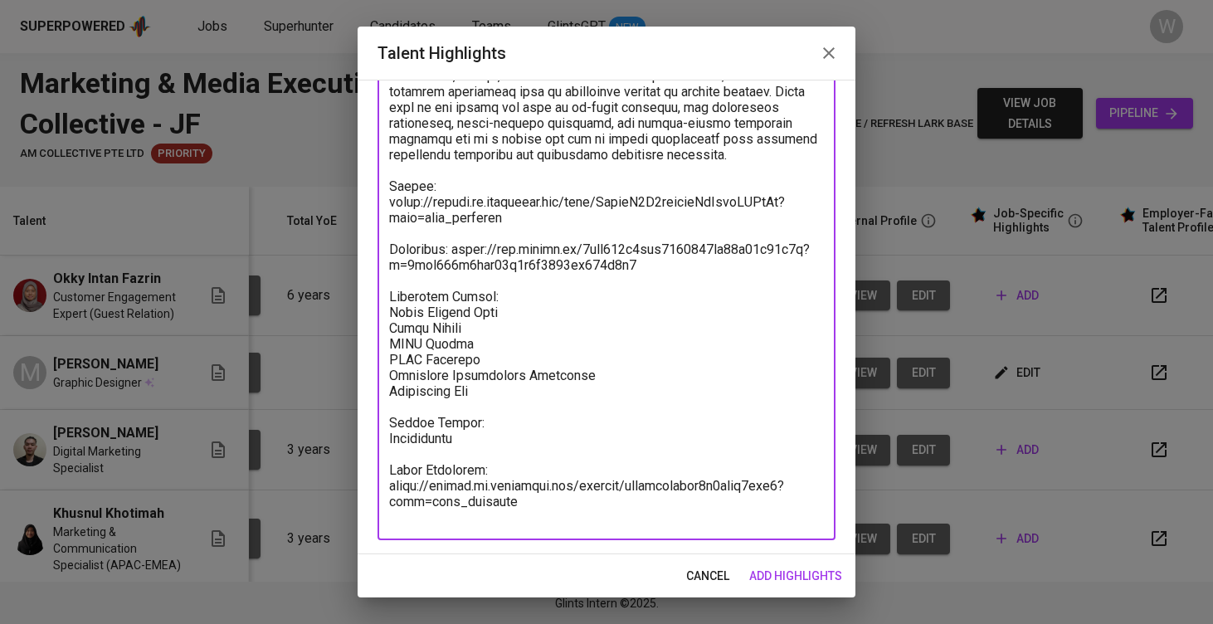
type textarea "Oky is a digital marketing specialist with a strong background in managing camp…"
click at [657, 527] on div "x Talent Highlights" at bounding box center [607, 20] width 458 height 1040
click at [817, 569] on span "add highlights" at bounding box center [796, 576] width 93 height 21
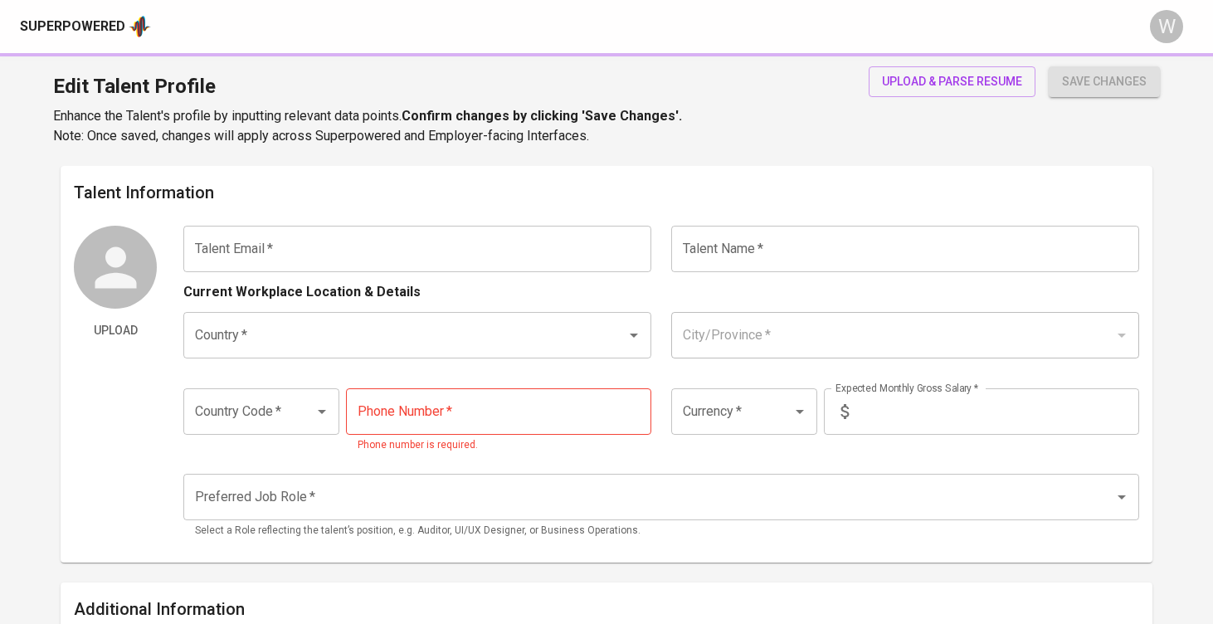
type input "[EMAIL_ADDRESS][DOMAIN_NAME]"
type input "Okky Intan Fazrin"
type input "[GEOGRAPHIC_DATA]"
type input "[GEOGRAPHIC_DATA], [GEOGRAPHIC_DATA]"
type input "+62"
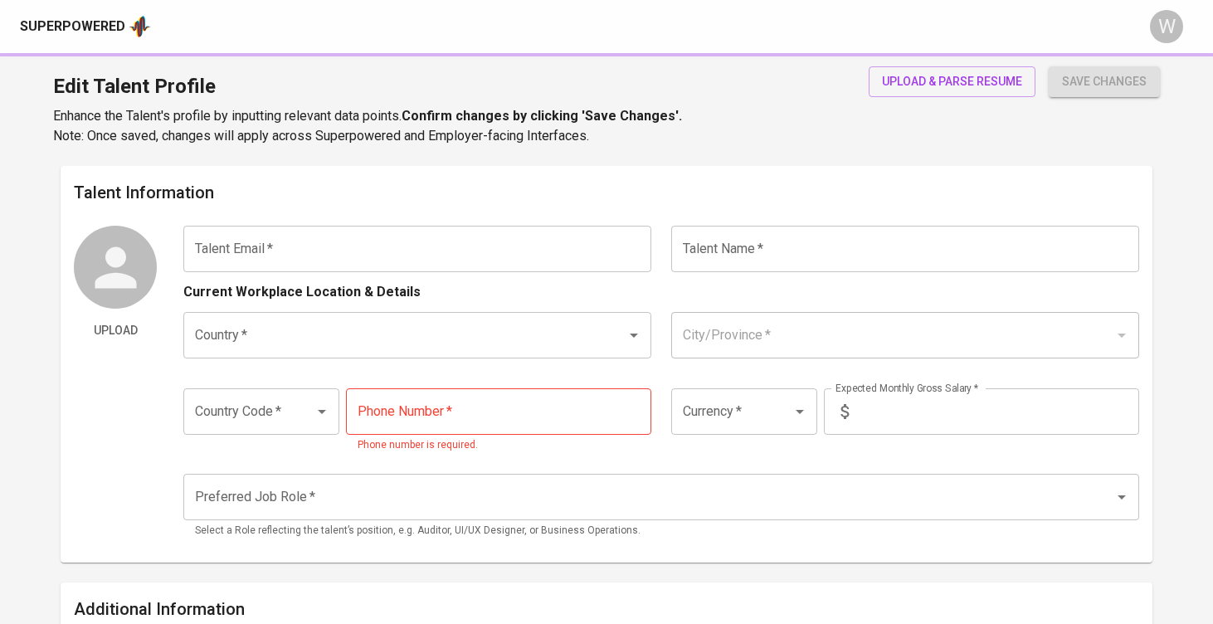
type input "[PHONE_NUMBER]"
type input "IDR"
radio input "true"
type input "6"
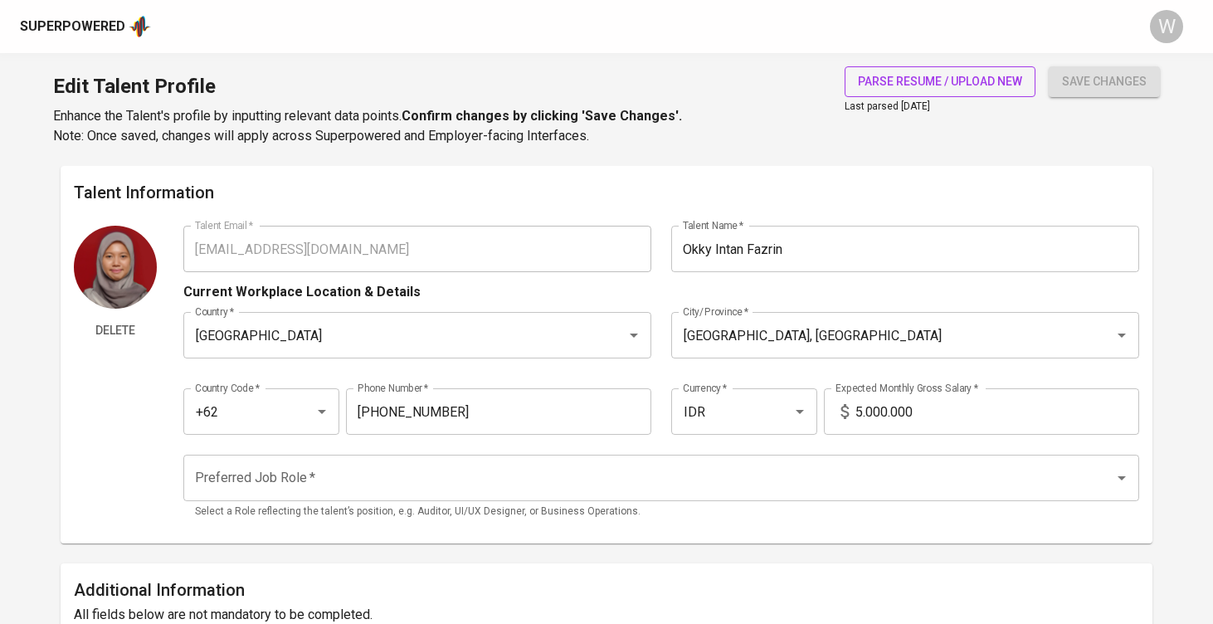
click at [908, 91] on button "parse resume / upload new" at bounding box center [940, 81] width 191 height 31
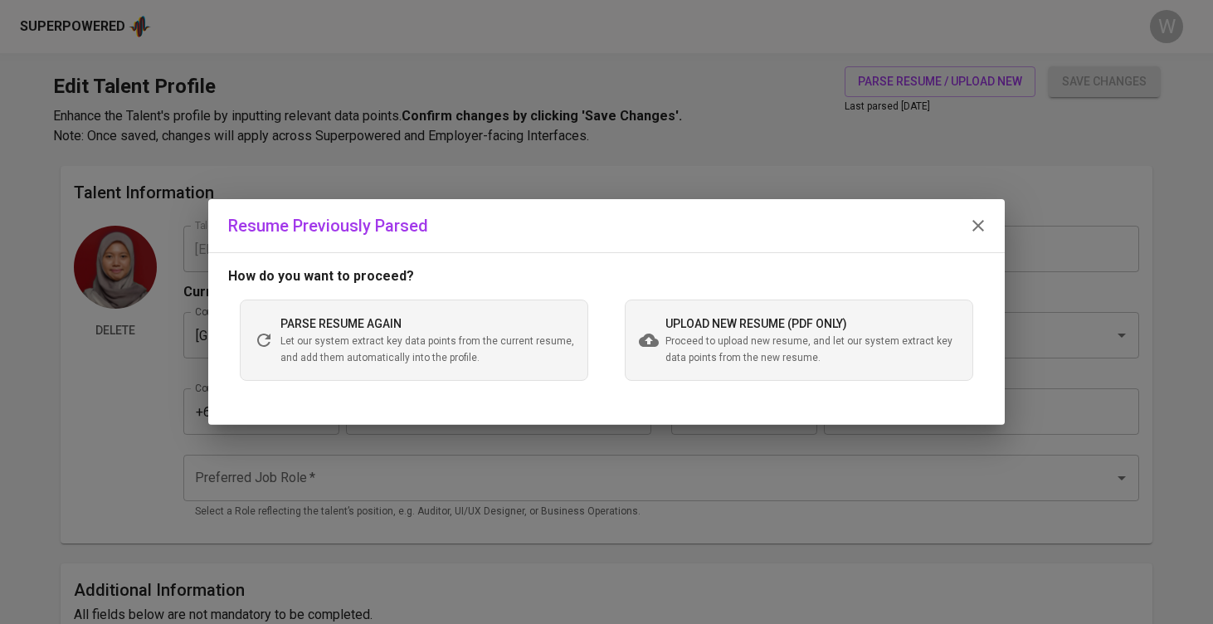
click at [698, 349] on span "Proceed to upload new resume, and let our system extract key data points from t…" at bounding box center [813, 350] width 294 height 33
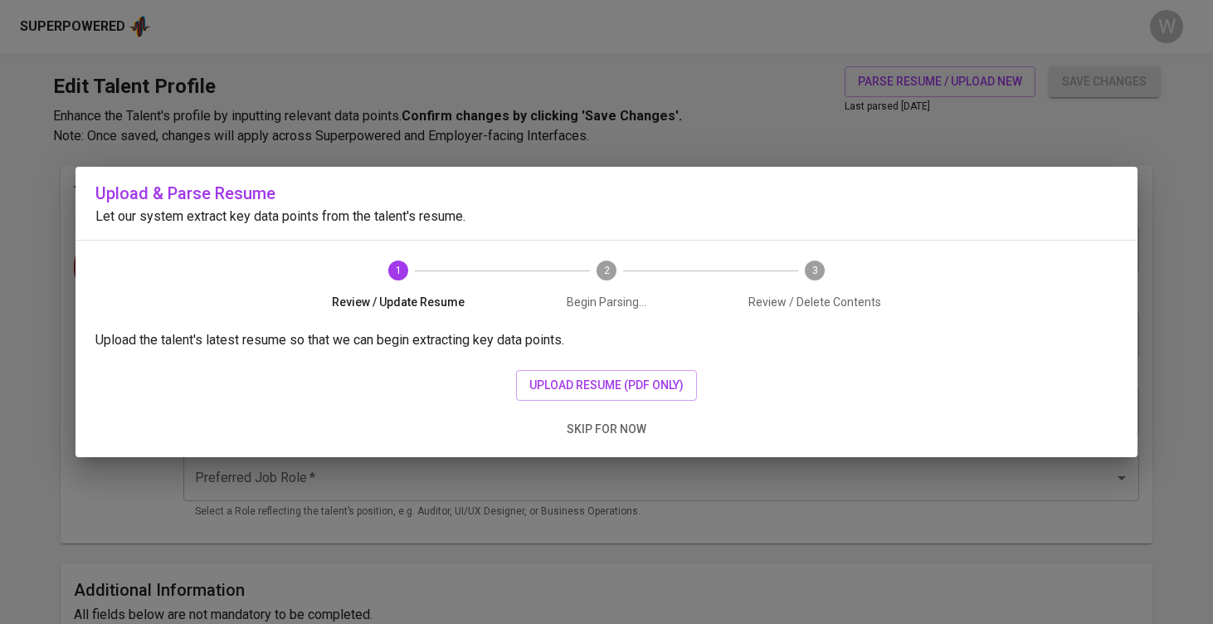
click at [623, 441] on button "skip for now" at bounding box center [606, 429] width 93 height 31
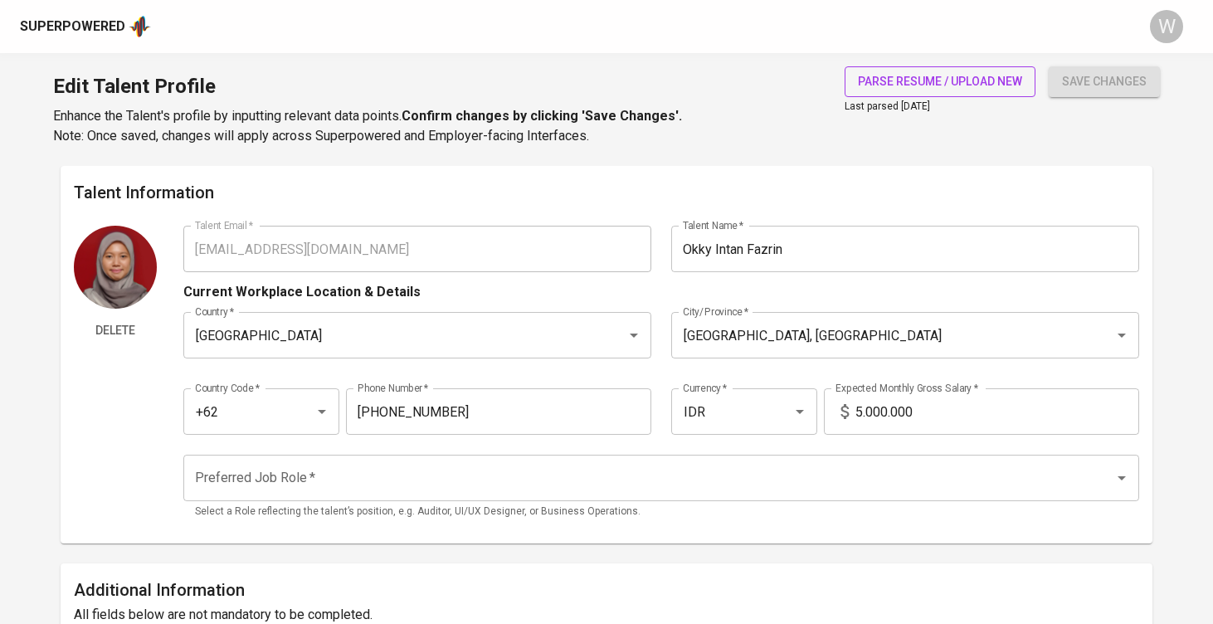
click at [894, 81] on span "parse resume / upload new" at bounding box center [940, 81] width 164 height 21
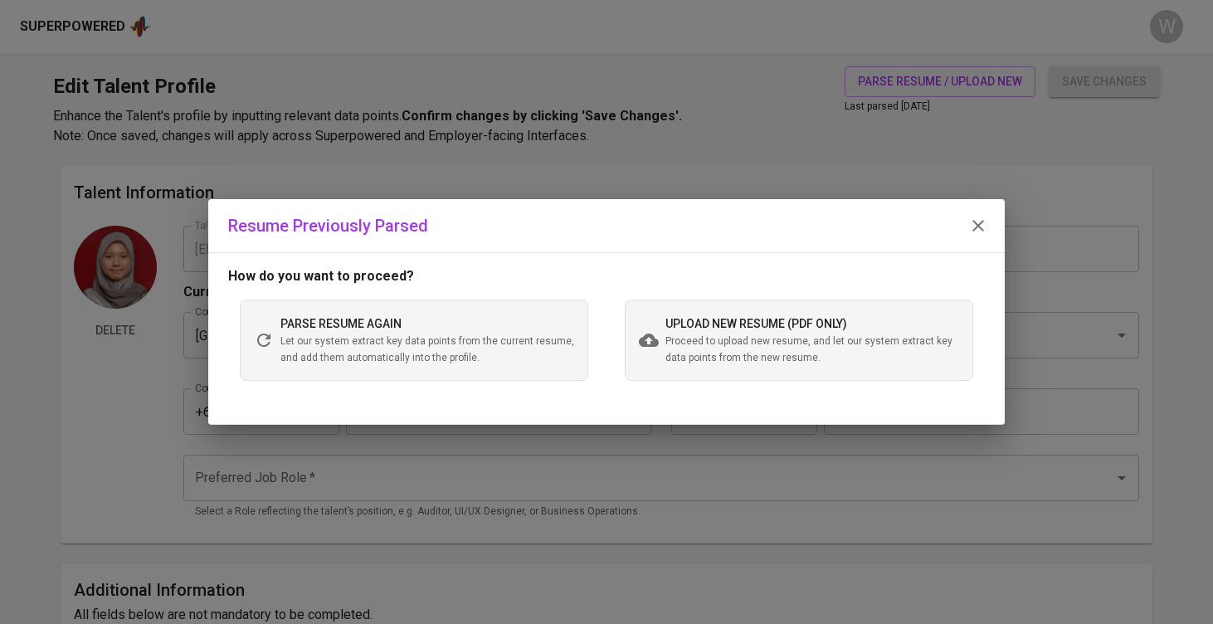
click at [514, 379] on div "parse resume again Let our system extract key data points from the current resu…" at bounding box center [414, 340] width 349 height 81
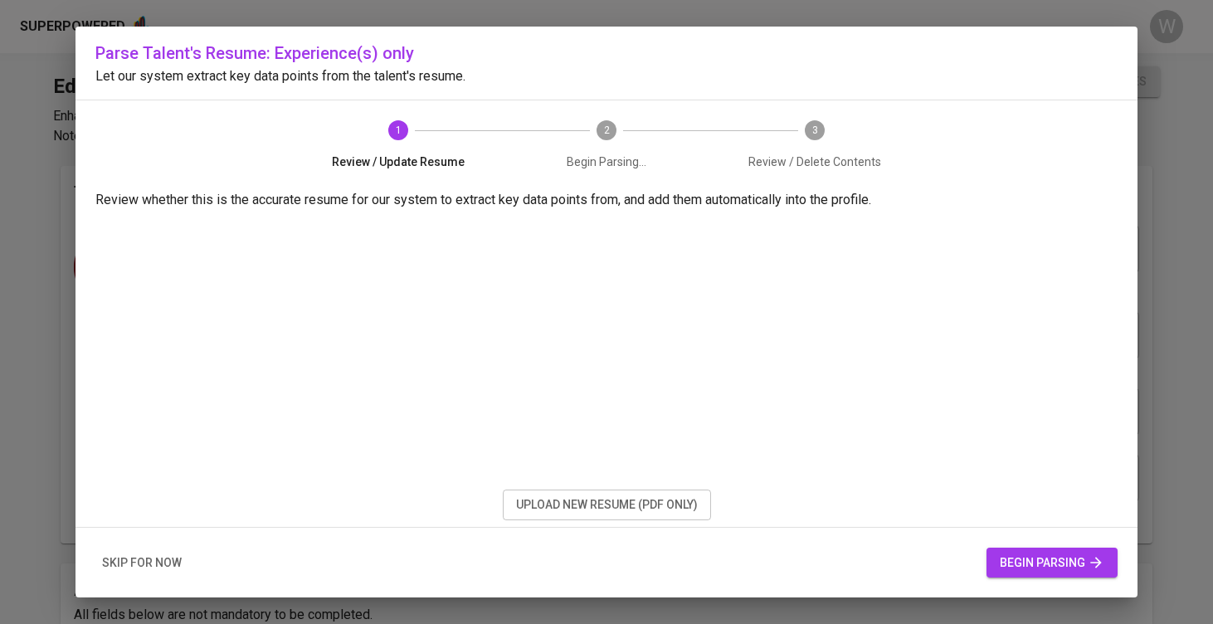
click at [1020, 572] on span "begin parsing" at bounding box center [1052, 563] width 105 height 21
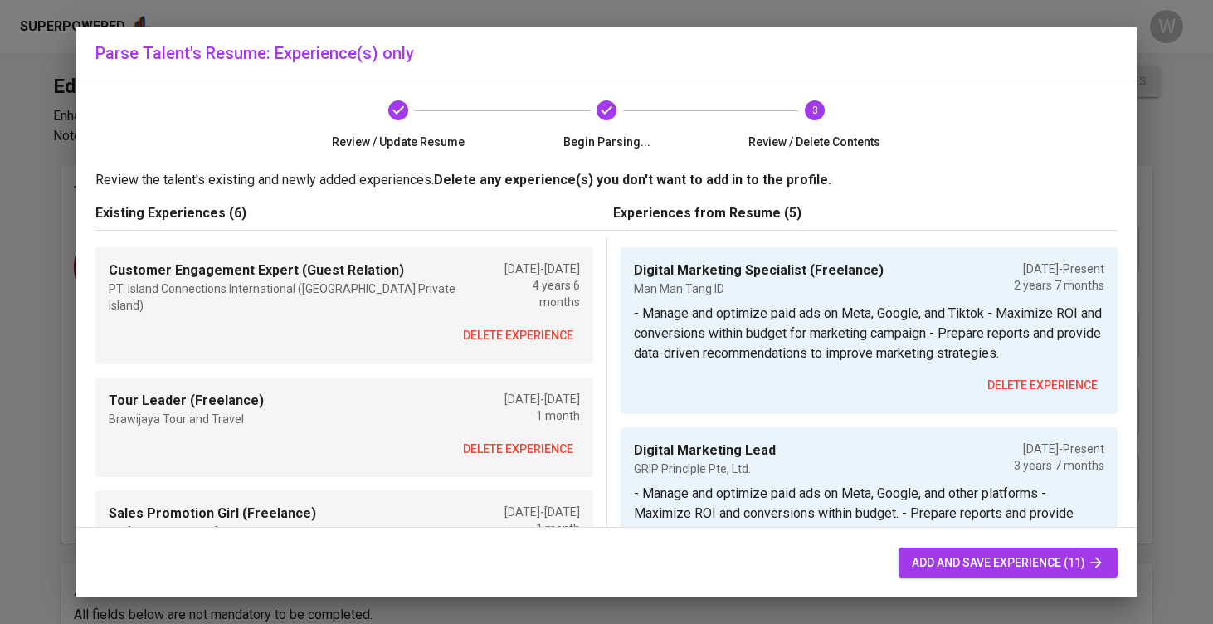
click at [524, 325] on span "delete experience" at bounding box center [518, 335] width 110 height 21
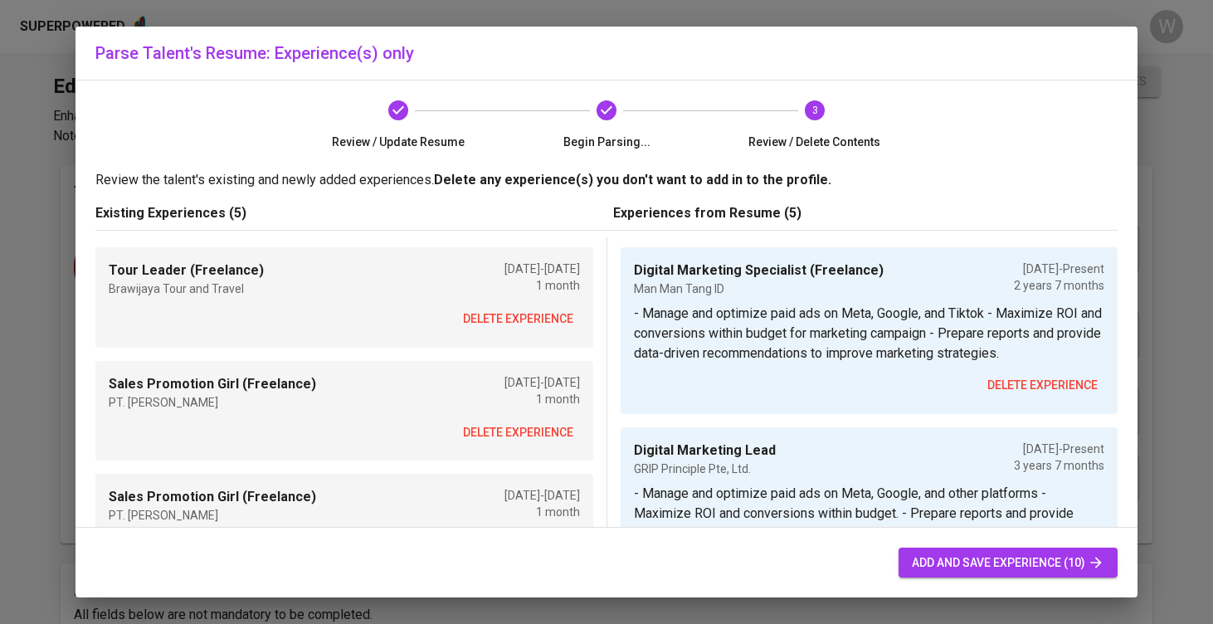
click at [524, 316] on span "delete experience" at bounding box center [518, 319] width 110 height 21
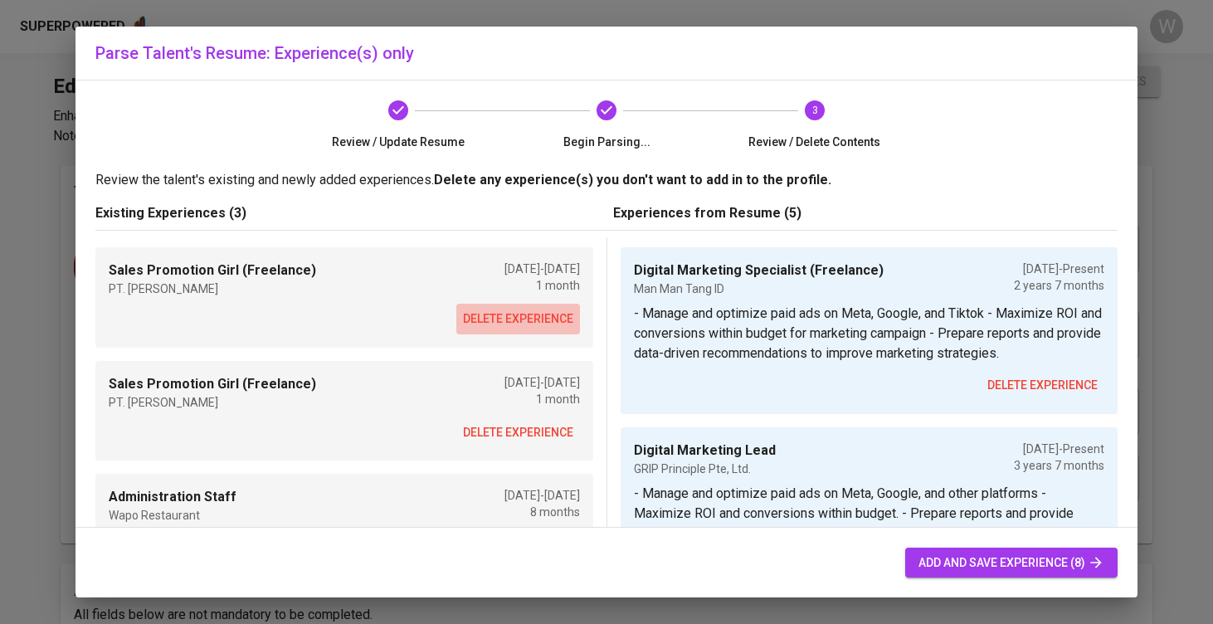
click at [524, 316] on span "delete experience" at bounding box center [518, 319] width 110 height 21
click at [524, 422] on span "delete experience" at bounding box center [518, 432] width 110 height 21
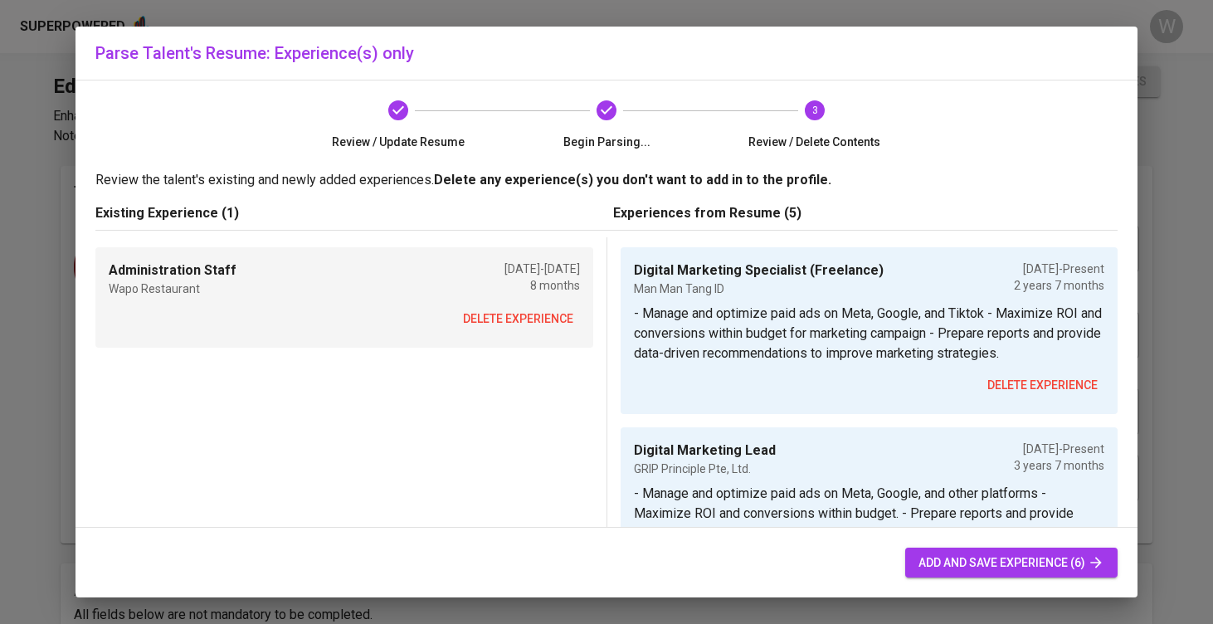
click at [524, 316] on span "delete experience" at bounding box center [518, 319] width 110 height 21
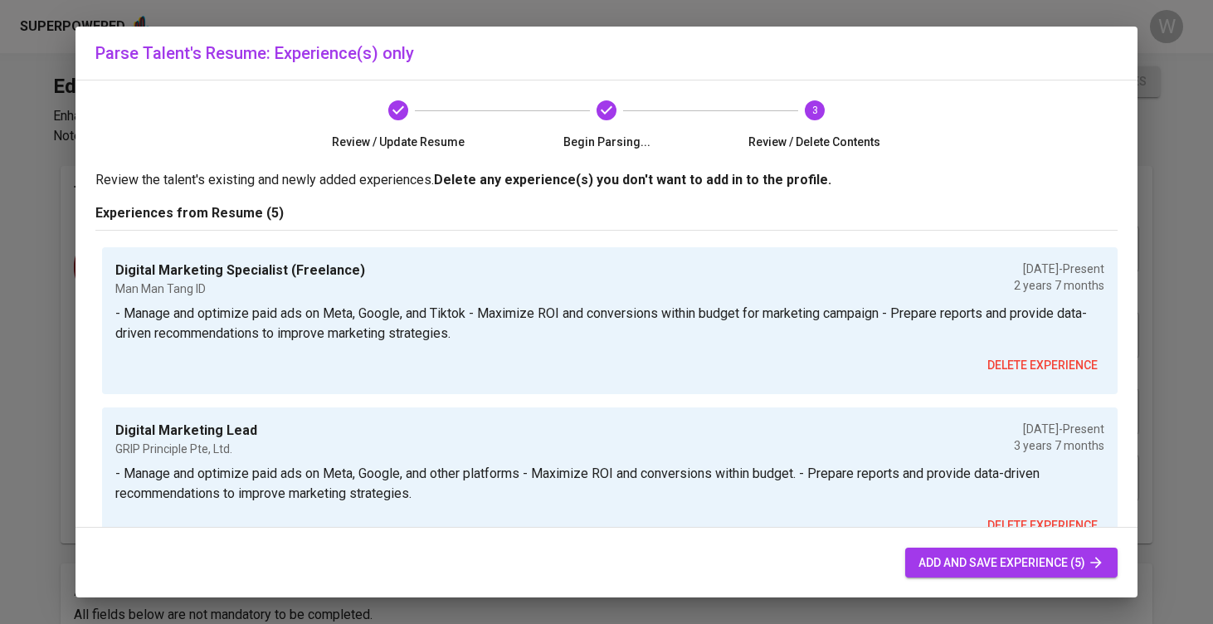
click at [524, 316] on p "- Manage and optimize paid ads on Meta, Google, and Tiktok - Maximize ROI and c…" at bounding box center [609, 324] width 989 height 40
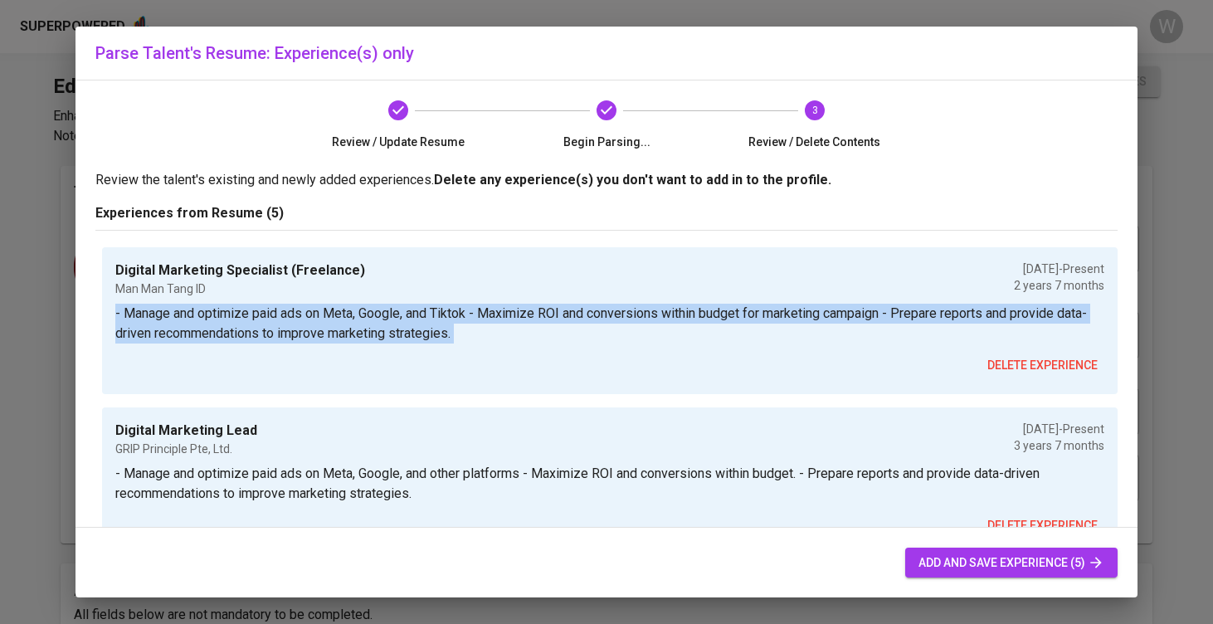
click at [945, 559] on span "add and save experience (5)" at bounding box center [1012, 563] width 186 height 21
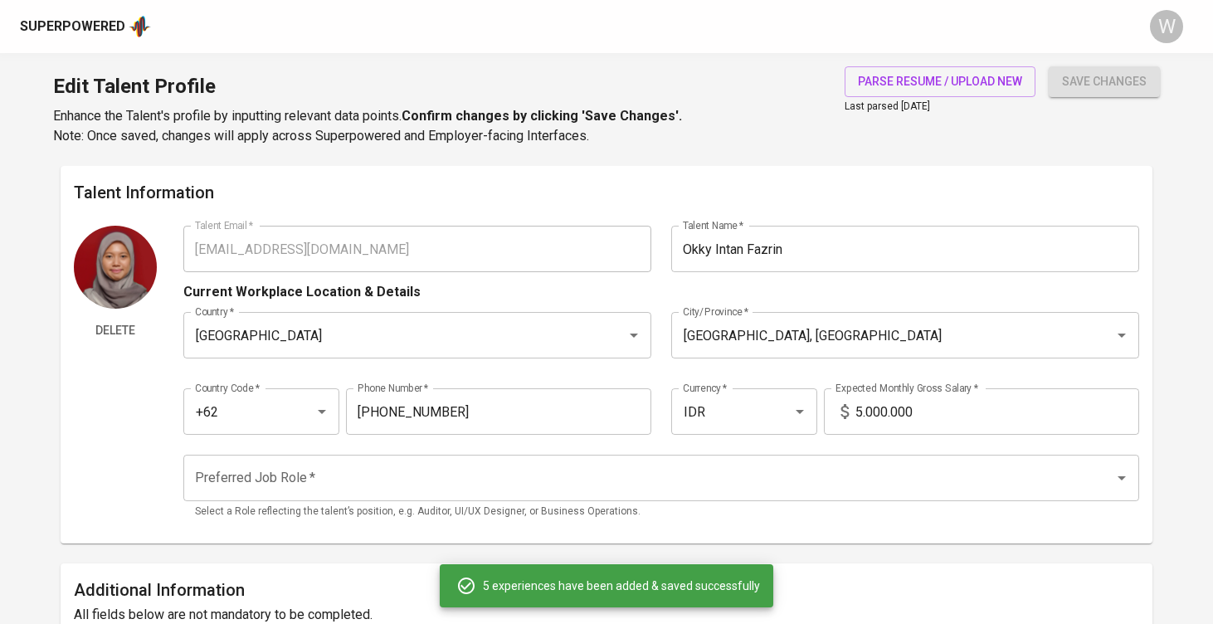
type input "Digital Marketing Specialist (Freelance)"
type input "Man Man Tang ID"
checkbox input "true"
type input "01/01/2023"
type textarea "- Manage and optimize paid ads on Meta, Google, and Tiktok - Maximize ROI and c…"
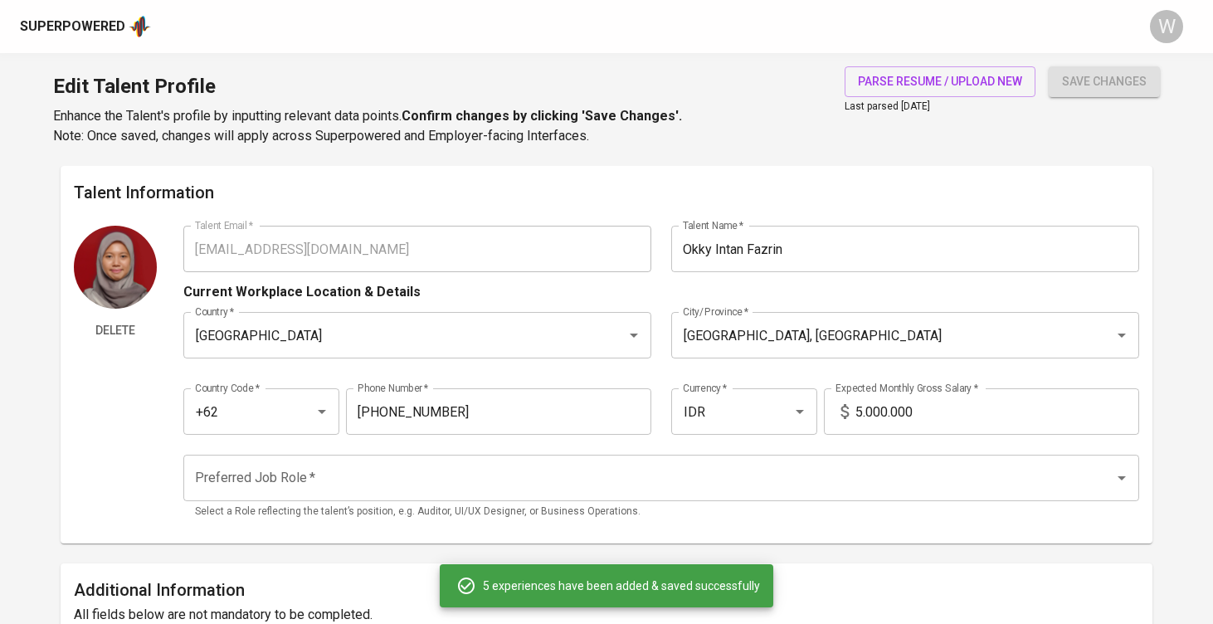
type input "Digital Marketing Lead"
type input "GRIP Principle Pte, Ltd."
checkbox input "true"
type input "01/01/2022"
type textarea "- Manage and optimize paid ads on Meta, Google, and other platforms - Maximize …"
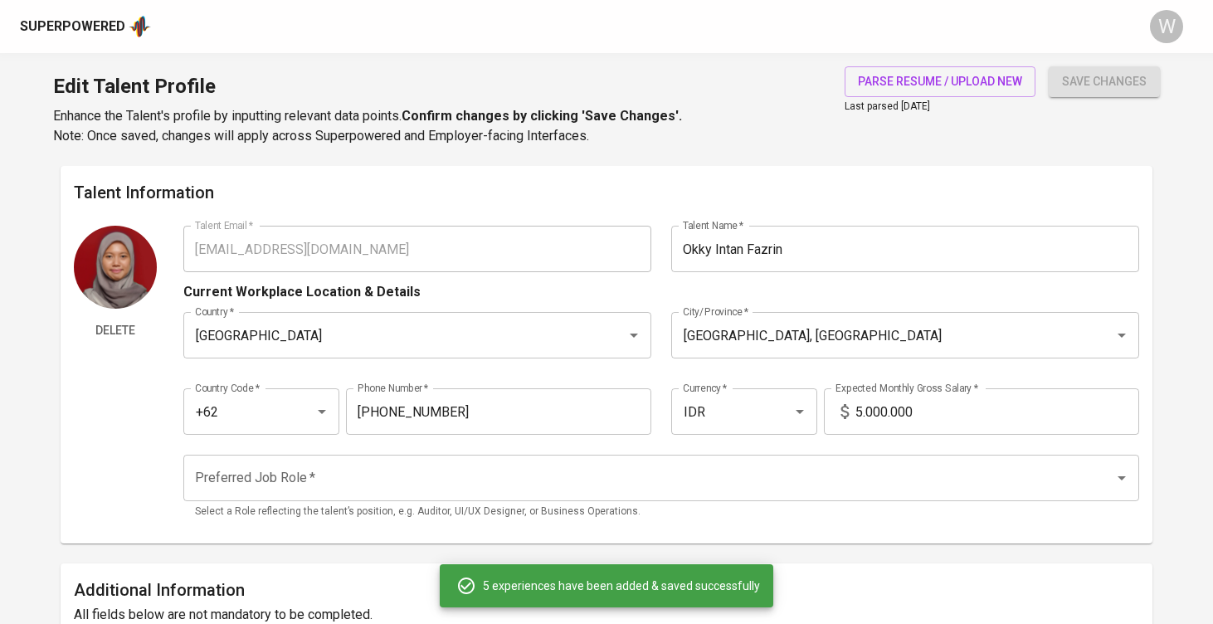
type input "Digital Marketing Specialist"
type input "GRIP Principle Pte, Ltd."
type input "01/01/2021"
type input "12/01/2021"
type textarea "- Prepare Social Media Campaign - Prepare Marketing Asset for Campaign - Mainta…"
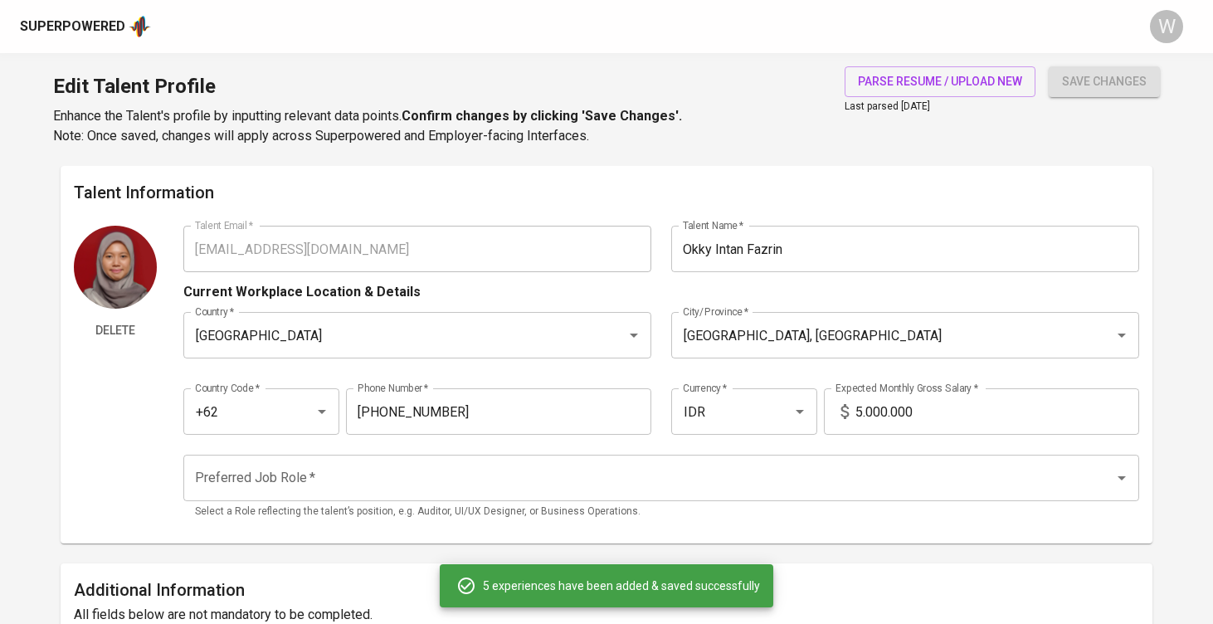
type input "Online Shop Staff (Digital Marketing Branch Area)"
type input "PT. Catur Mitra Sejati Sentosa (Mitral0)"
type input "01/01/2020"
type input "12/01/2020"
type textarea "- Prepare Campaign - Prepare Social Media & Marketing Asset for Campaign - Main…"
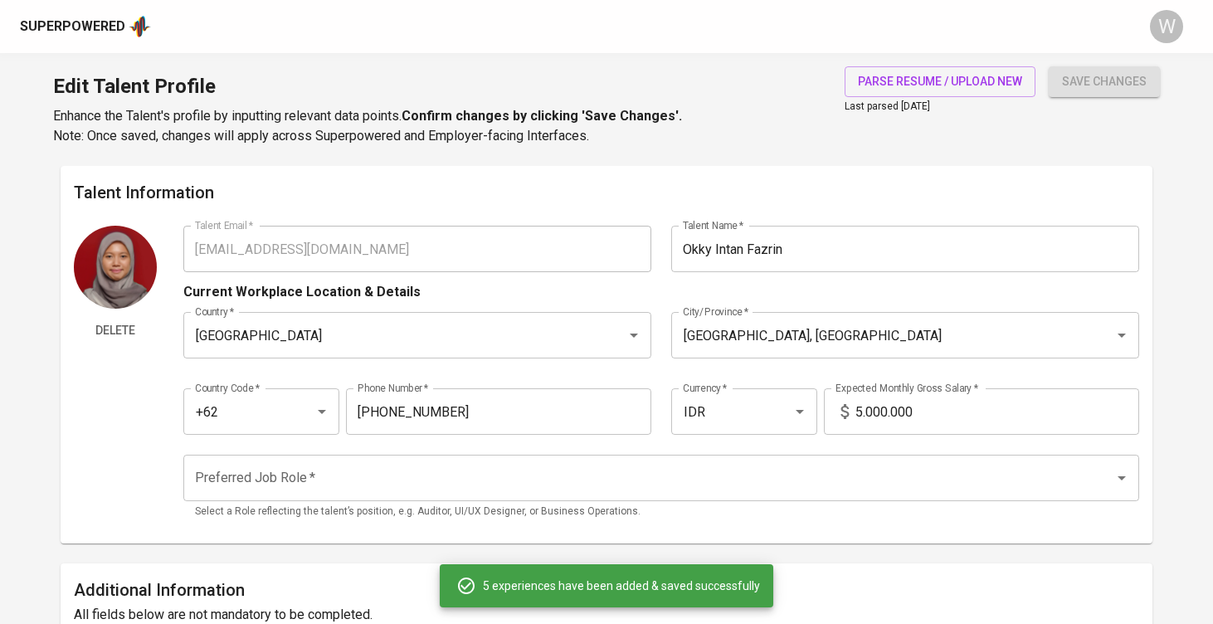
type input "Customer Engagement Expert"
type input "PT. Island Connections International (Telunas Resorts Private Island)"
type input "01/01/2019"
type input "12/01/2019"
type textarea "- Handle payment. - Report guest’s invoice. - Engage with the international gue…"
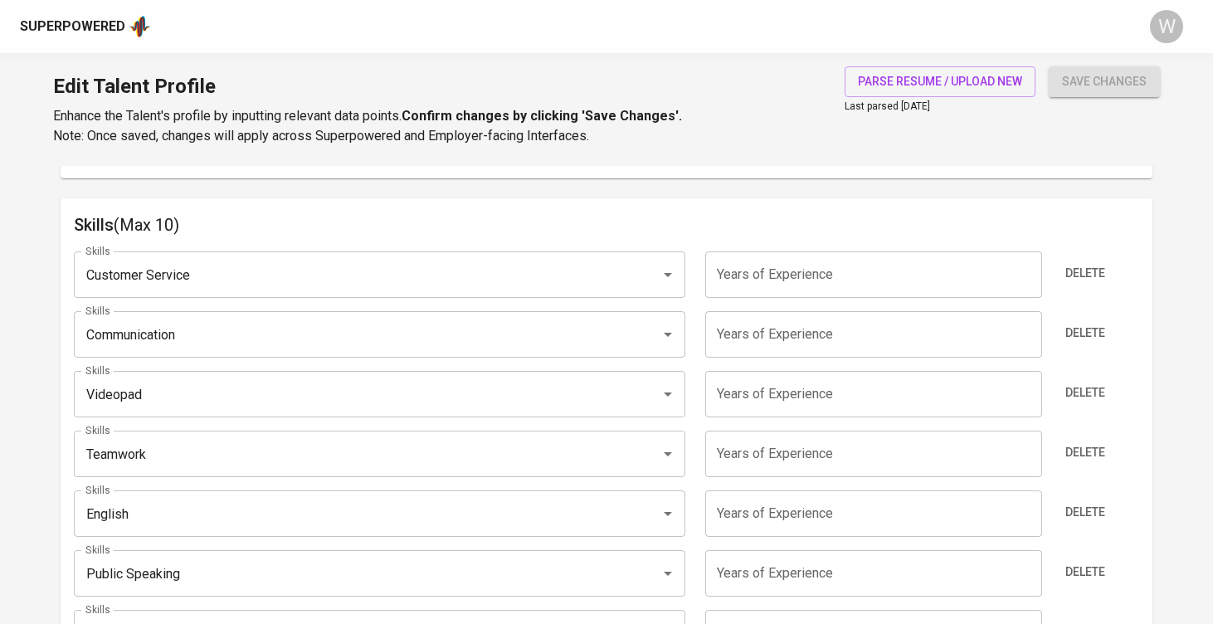
scroll to position [794, 0]
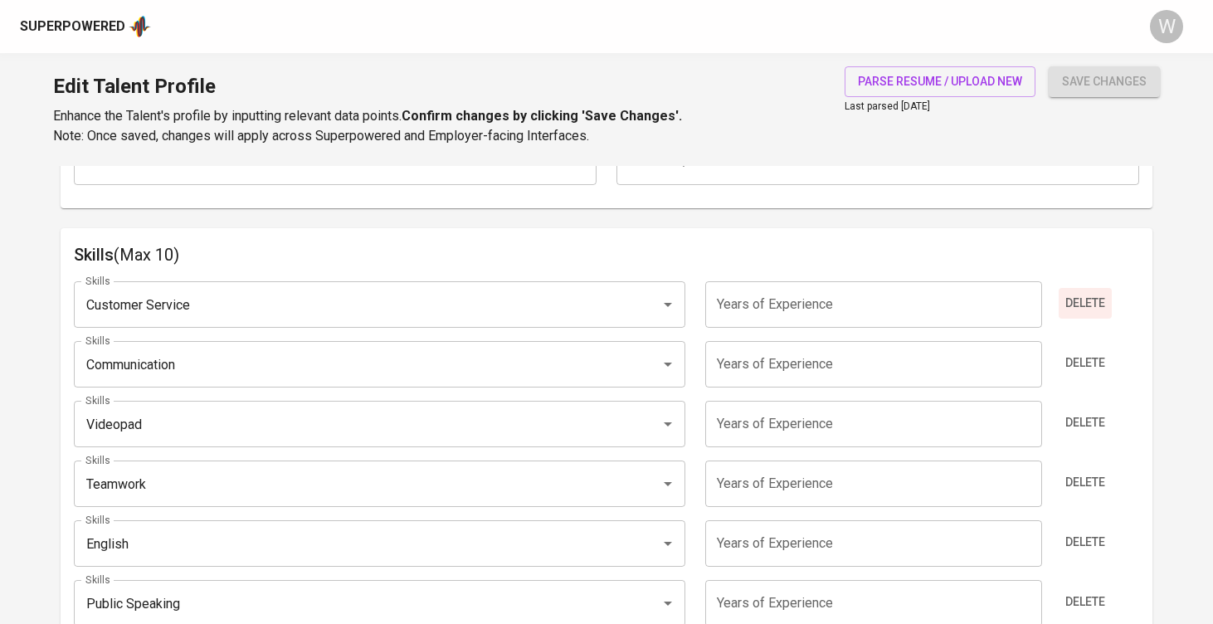
click at [1075, 300] on span "Delete" at bounding box center [1086, 303] width 40 height 21
click at [1075, 353] on span "Delete" at bounding box center [1086, 363] width 40 height 21
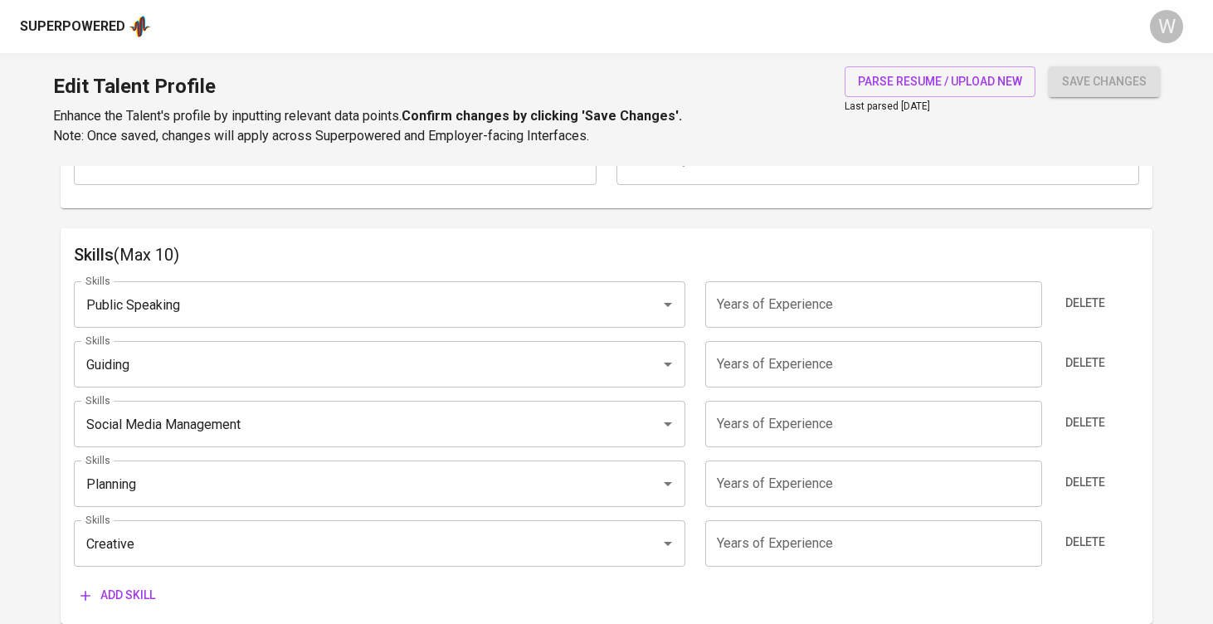
click at [1075, 300] on span "Delete" at bounding box center [1086, 303] width 40 height 21
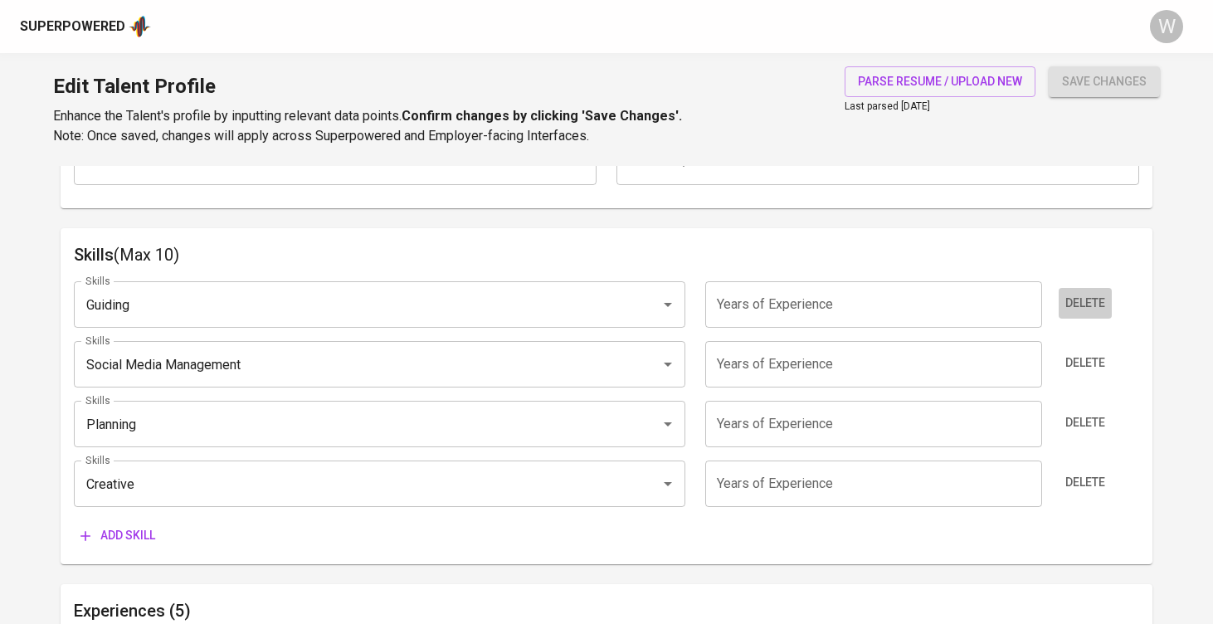
click at [1075, 300] on span "Delete" at bounding box center [1086, 303] width 40 height 21
click at [1075, 353] on span "Delete" at bounding box center [1086, 363] width 40 height 21
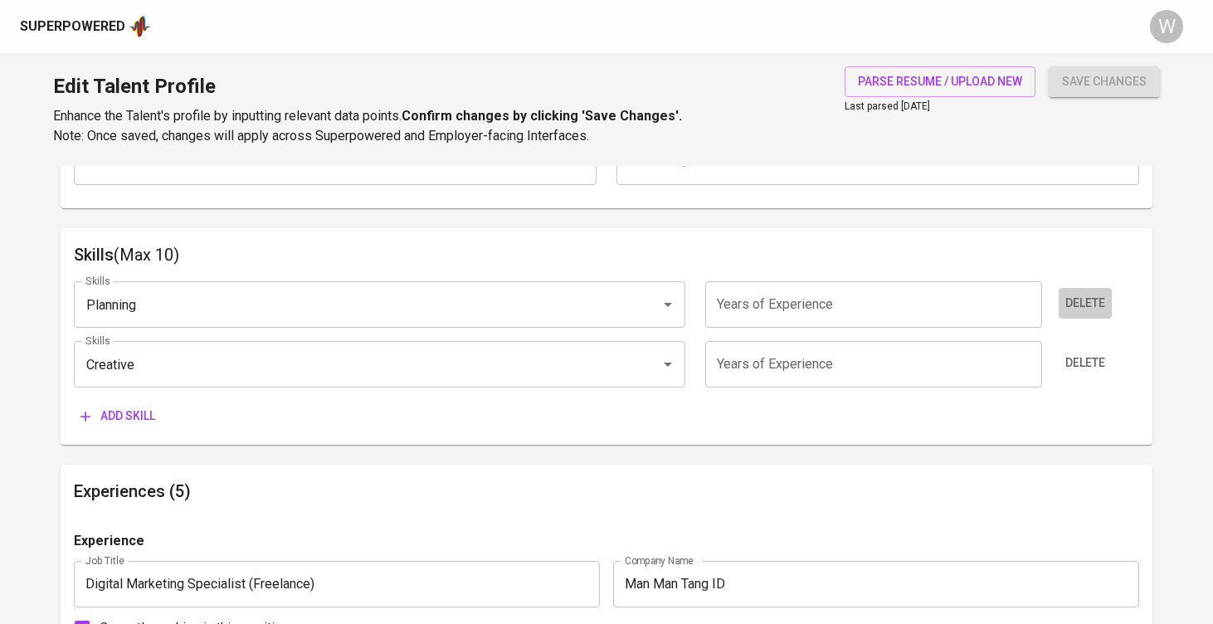
click at [1075, 300] on span "Delete" at bounding box center [1086, 303] width 40 height 21
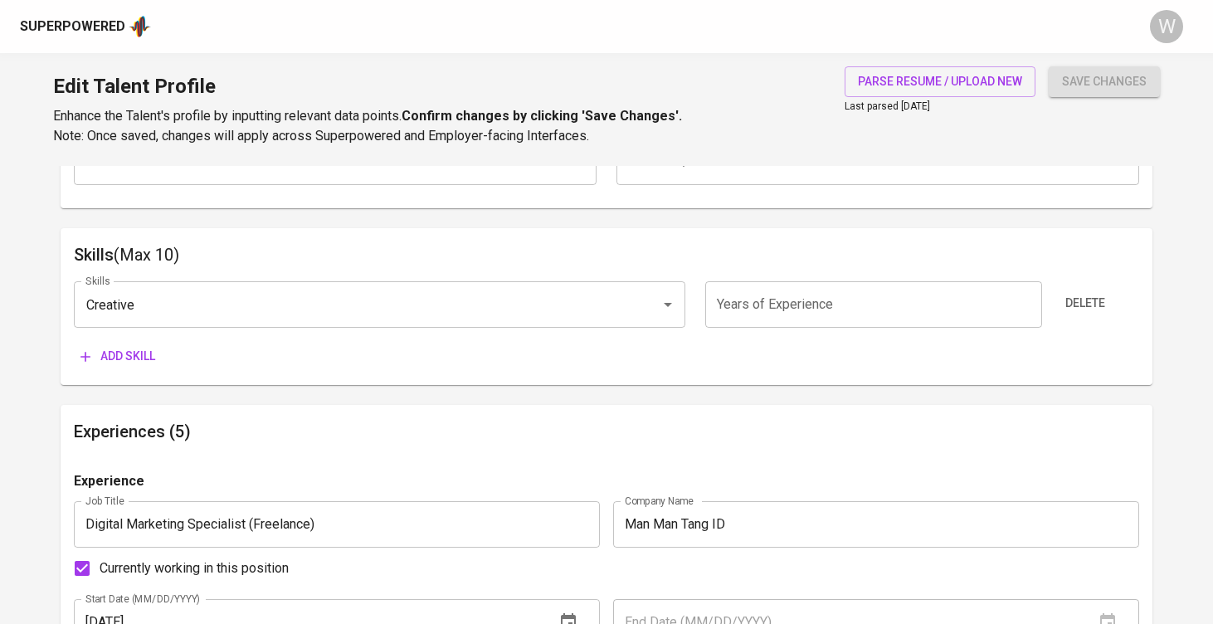
click at [442, 332] on div "Skills Creative Skills Years of Experience Years of Experience Delete Add skill" at bounding box center [607, 320] width 1066 height 104
click at [442, 325] on div "Skills Creative Skills Years of Experience Years of Experience Delete Add skill" at bounding box center [607, 320] width 1066 height 104
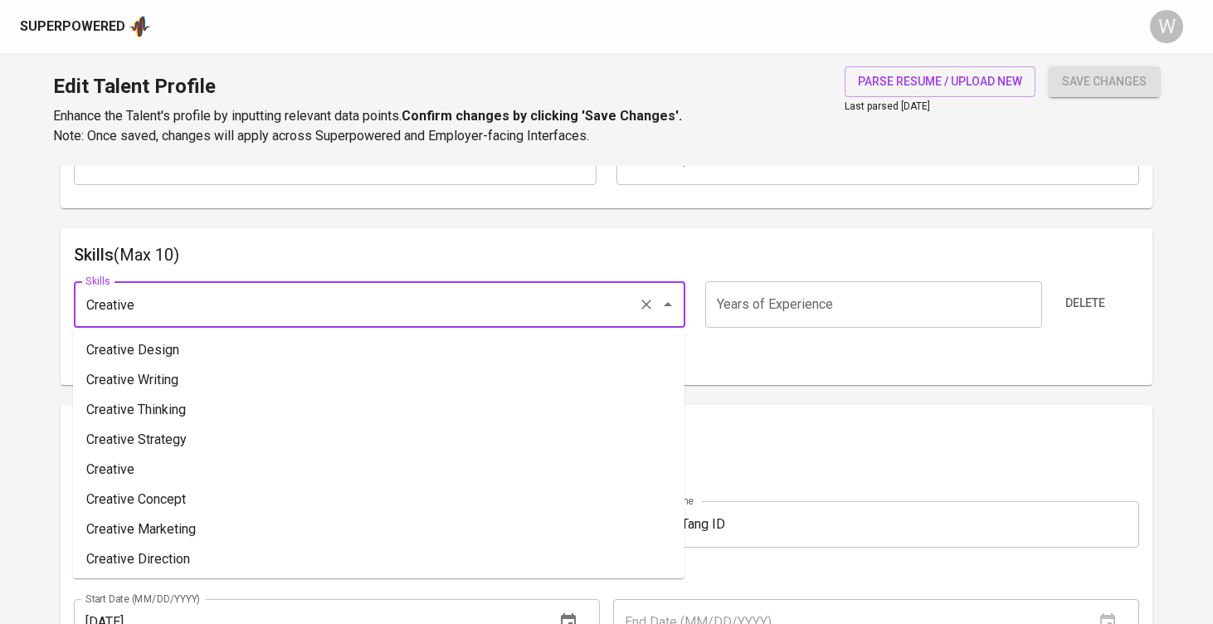
click at [442, 309] on input "Creative" at bounding box center [356, 305] width 550 height 32
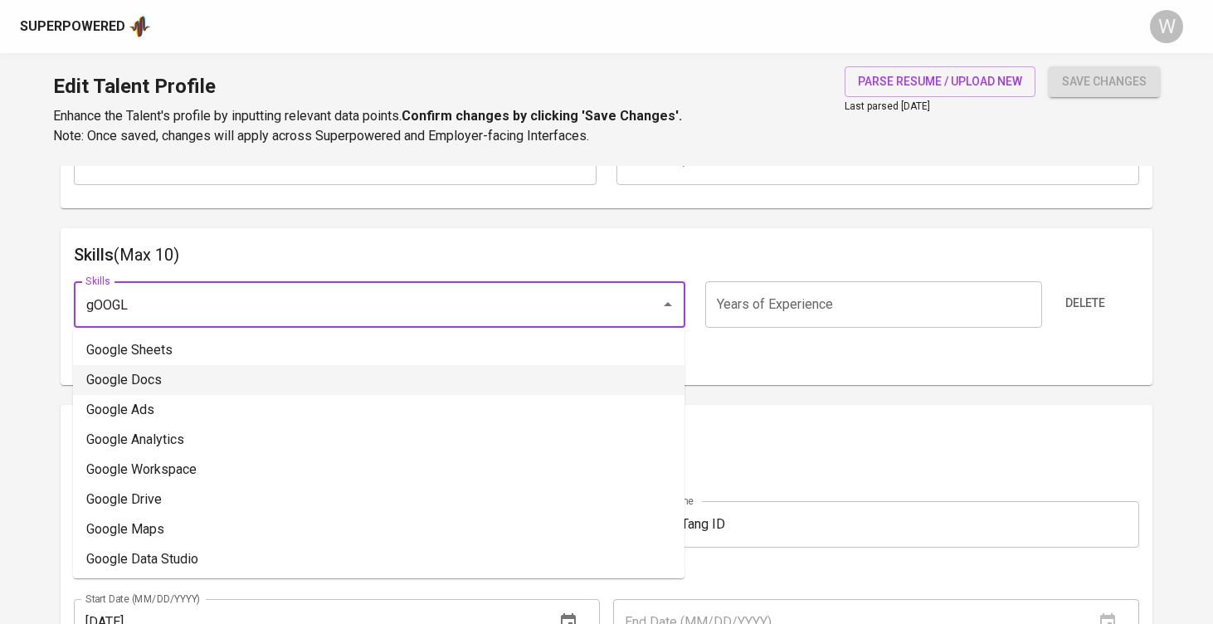
type input "gOOGLE"
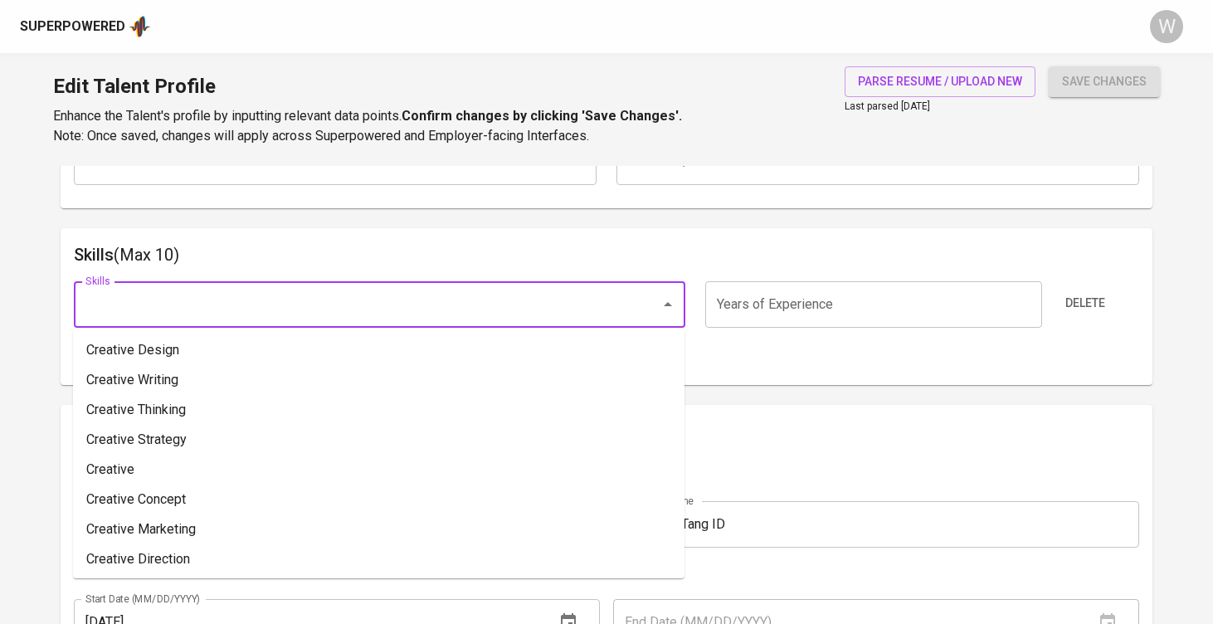
type input "g"
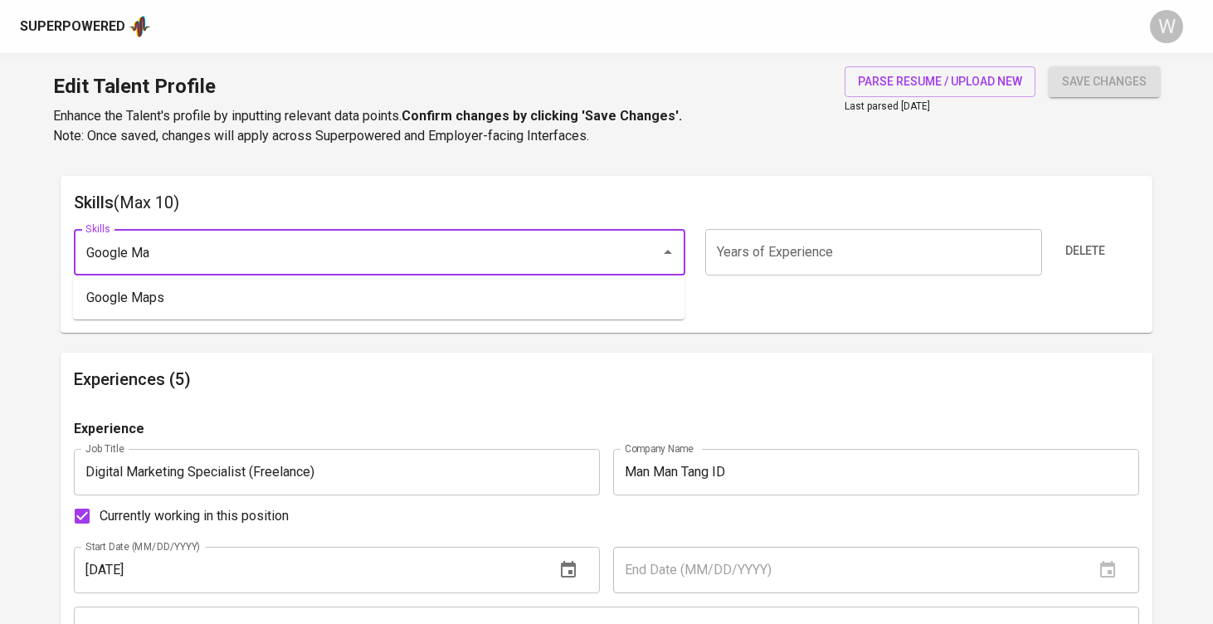
scroll to position [846, 0]
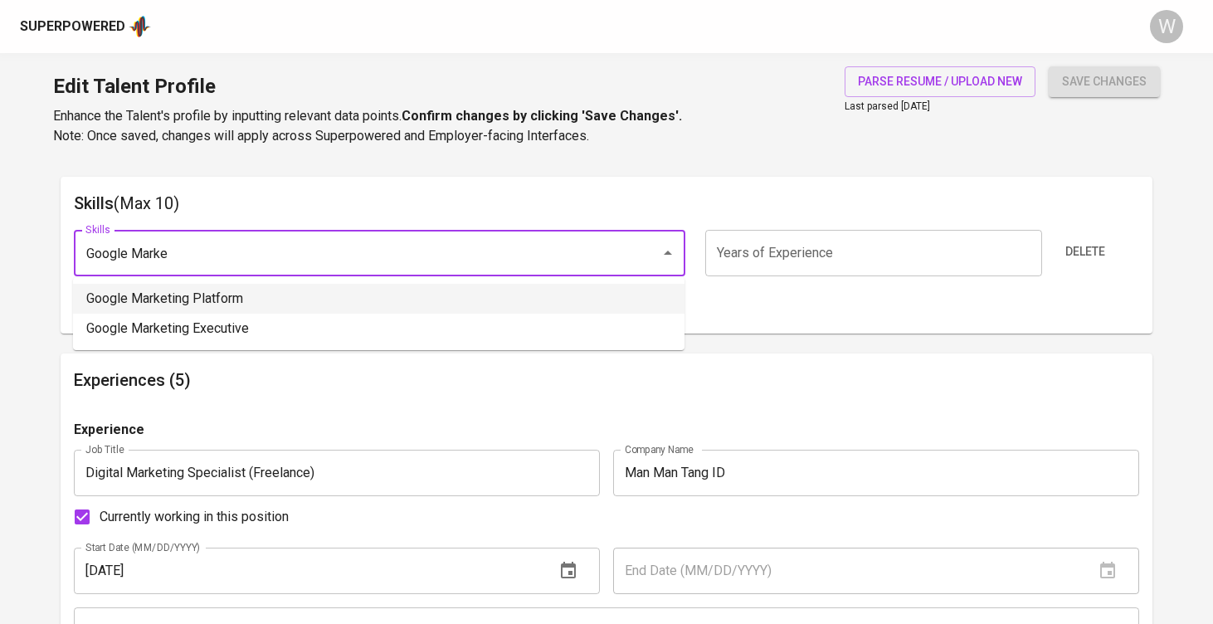
click at [205, 284] on li "Google Marketing Platform" at bounding box center [379, 299] width 612 height 30
type input "Google Marketing Platform"
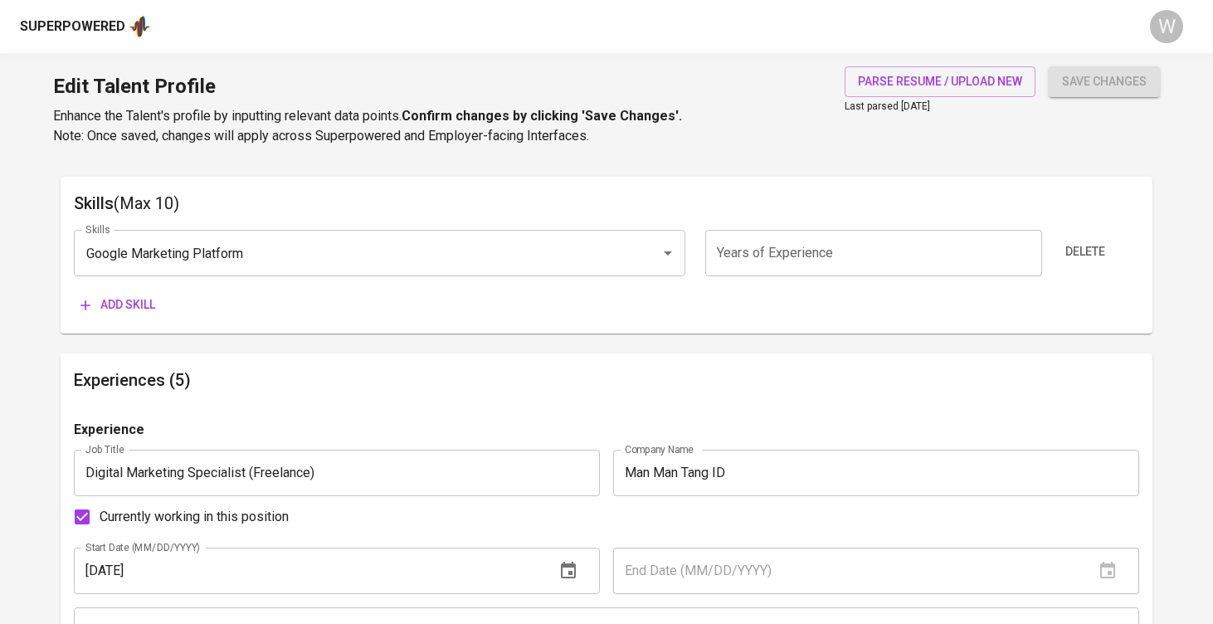
click at [133, 300] on span "Add skill" at bounding box center [118, 305] width 75 height 21
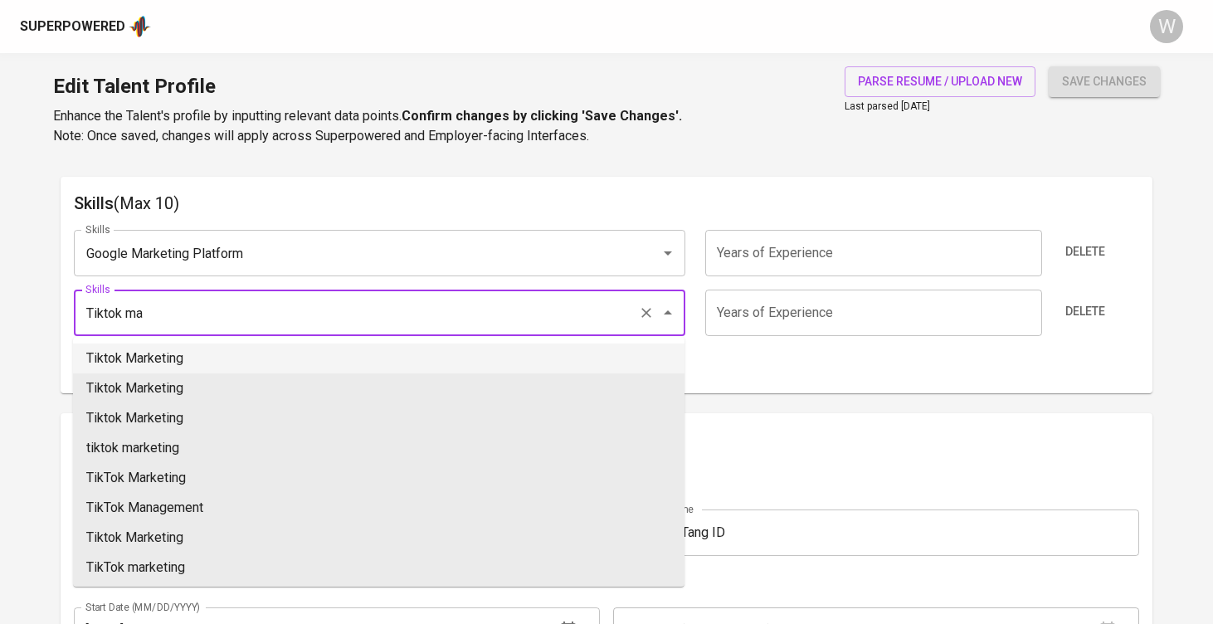
click at [129, 349] on li "Tiktok Marketing" at bounding box center [379, 359] width 612 height 30
type input "Tiktok Marketing"
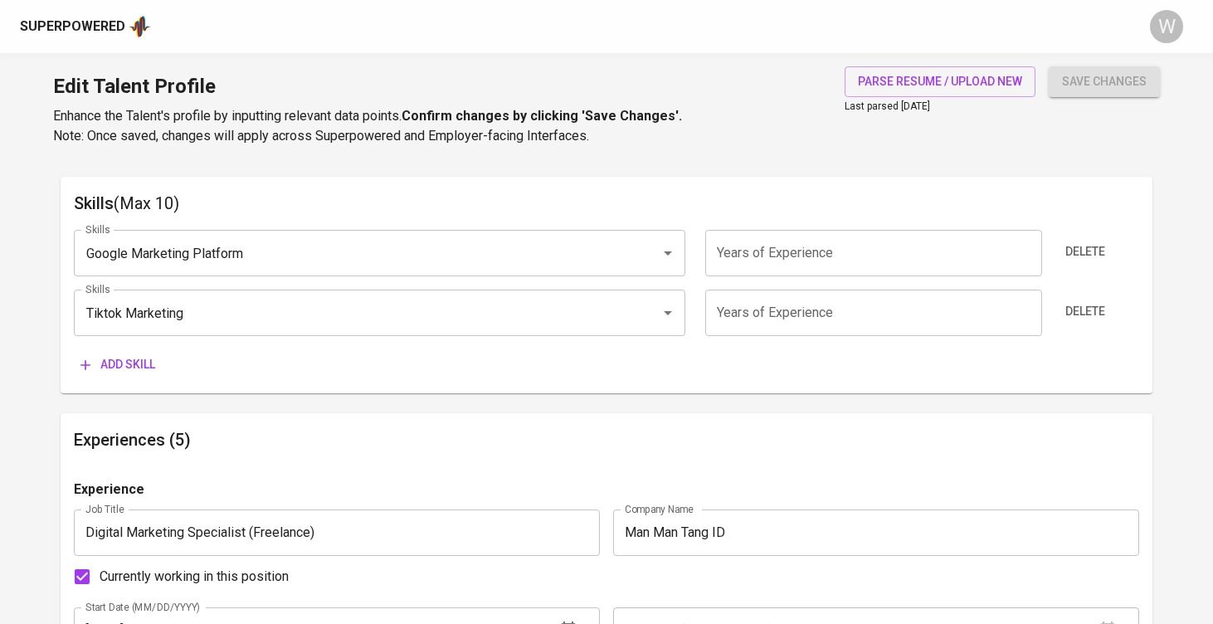
click at [110, 360] on span "Add skill" at bounding box center [118, 364] width 75 height 21
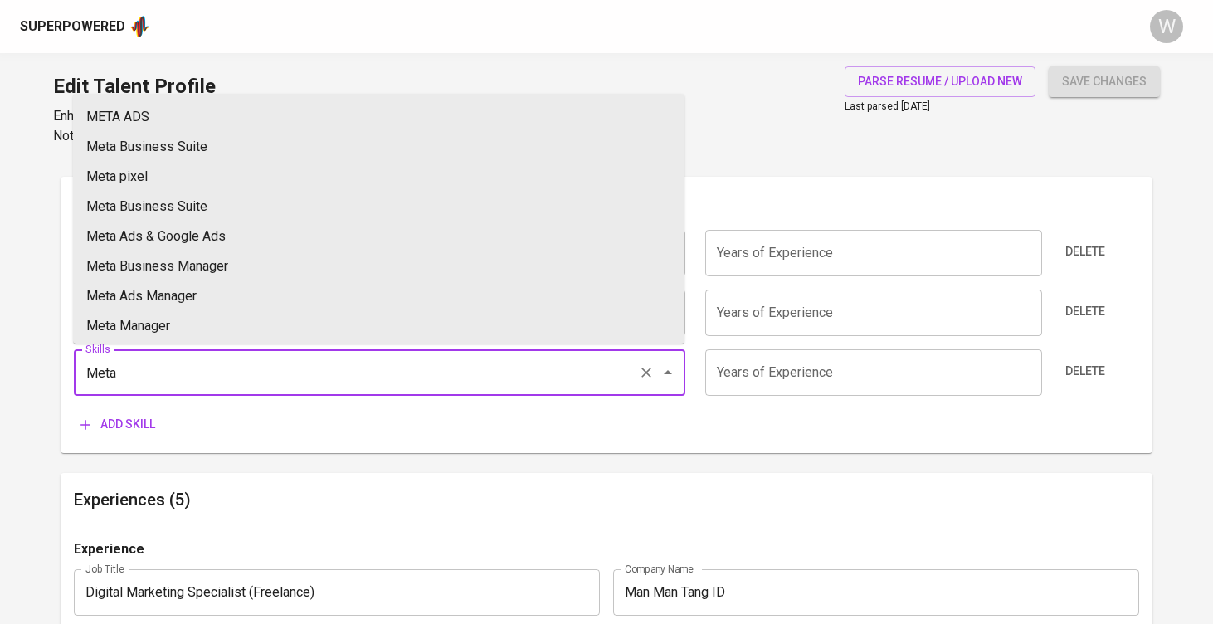
scroll to position [719, 0]
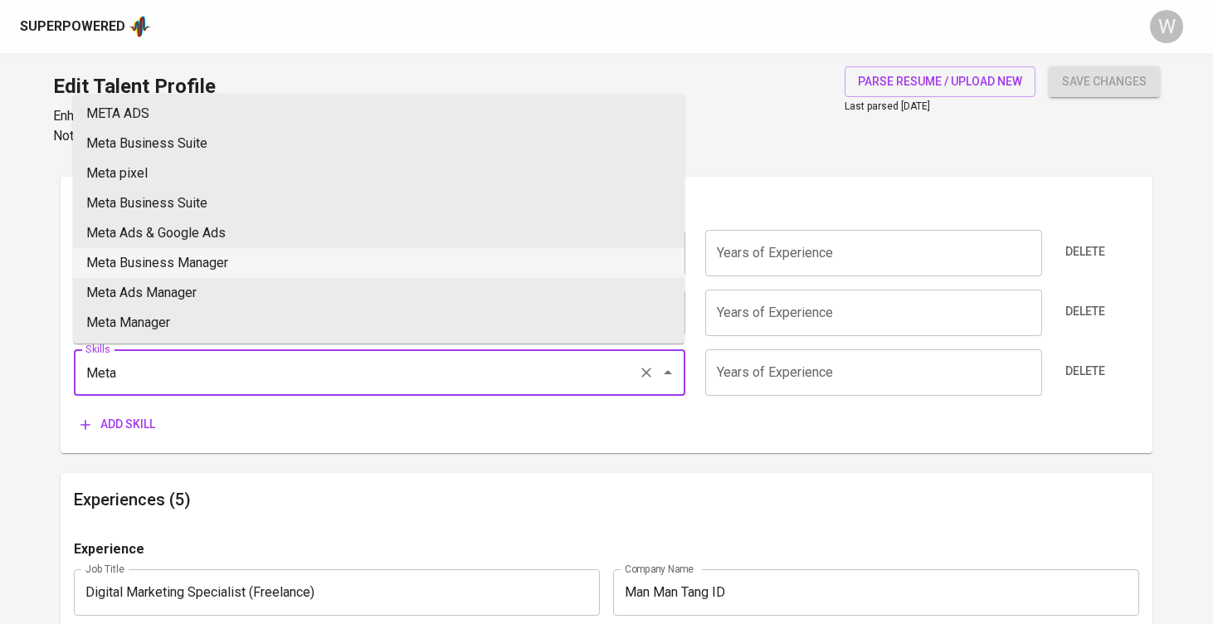
type input "Meta Business Manager"
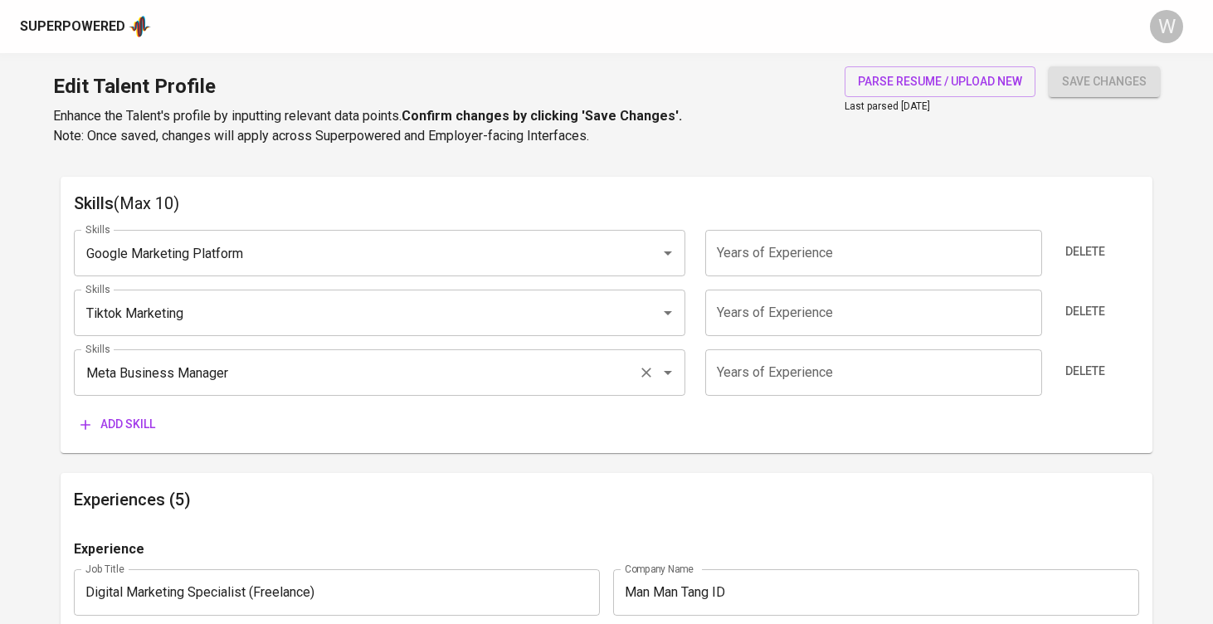
click at [180, 359] on input "Meta Business Manager" at bounding box center [356, 373] width 550 height 32
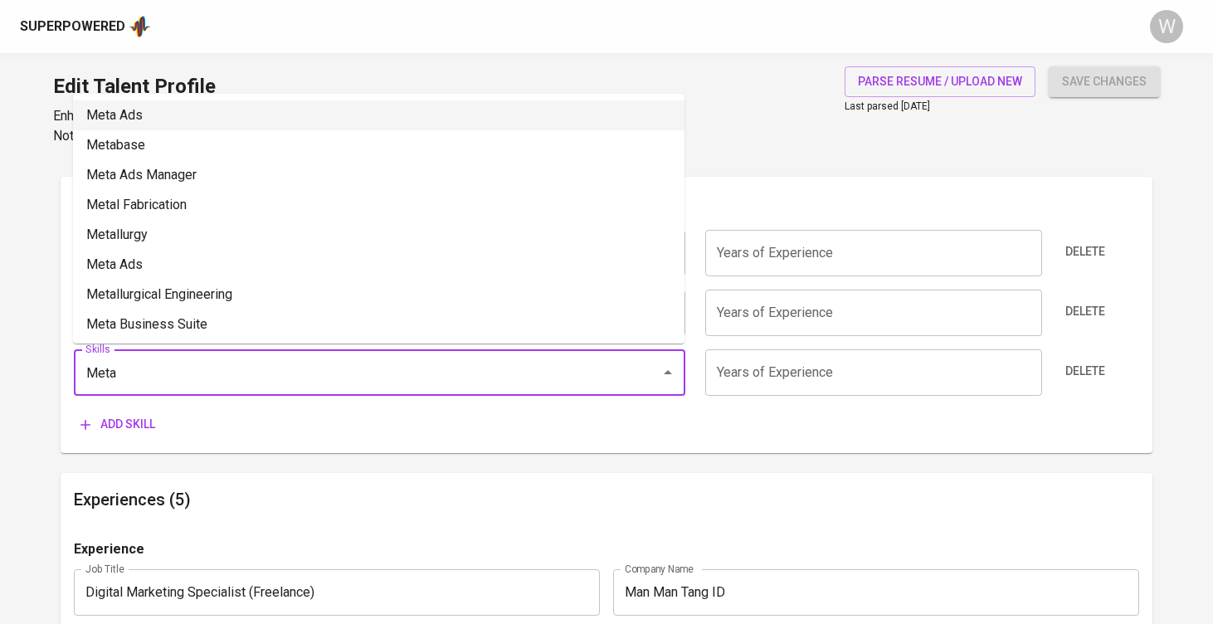
click at [168, 124] on li "Meta Ads" at bounding box center [379, 115] width 612 height 30
type input "Meta Ads"
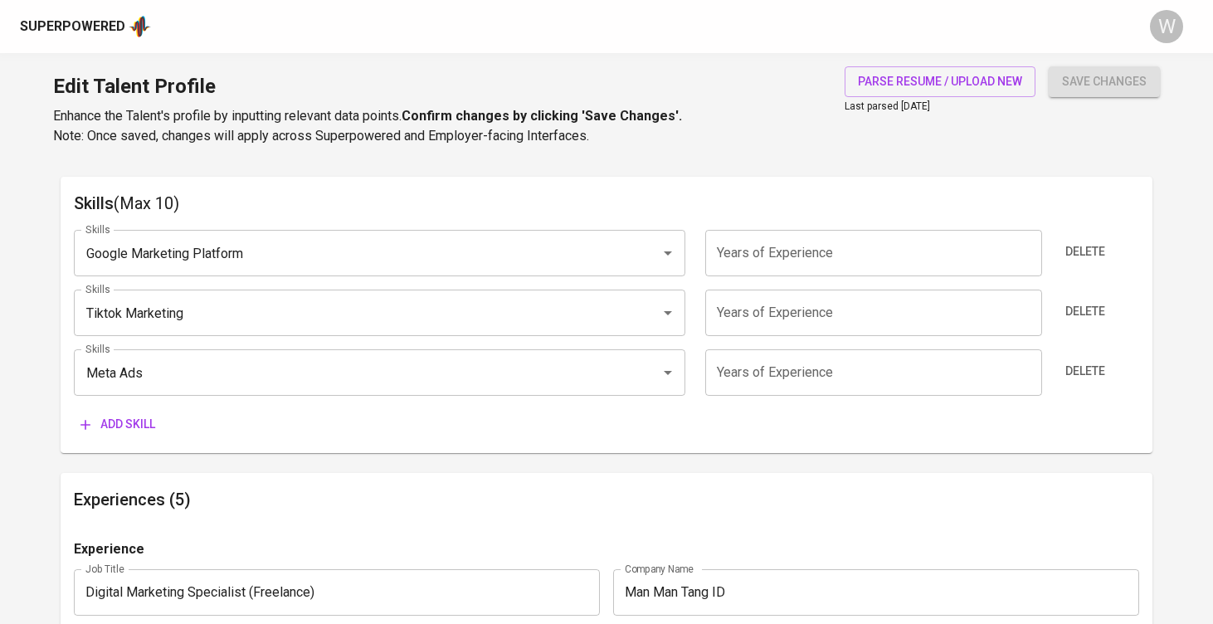
click at [134, 410] on button "Add skill" at bounding box center [118, 424] width 88 height 31
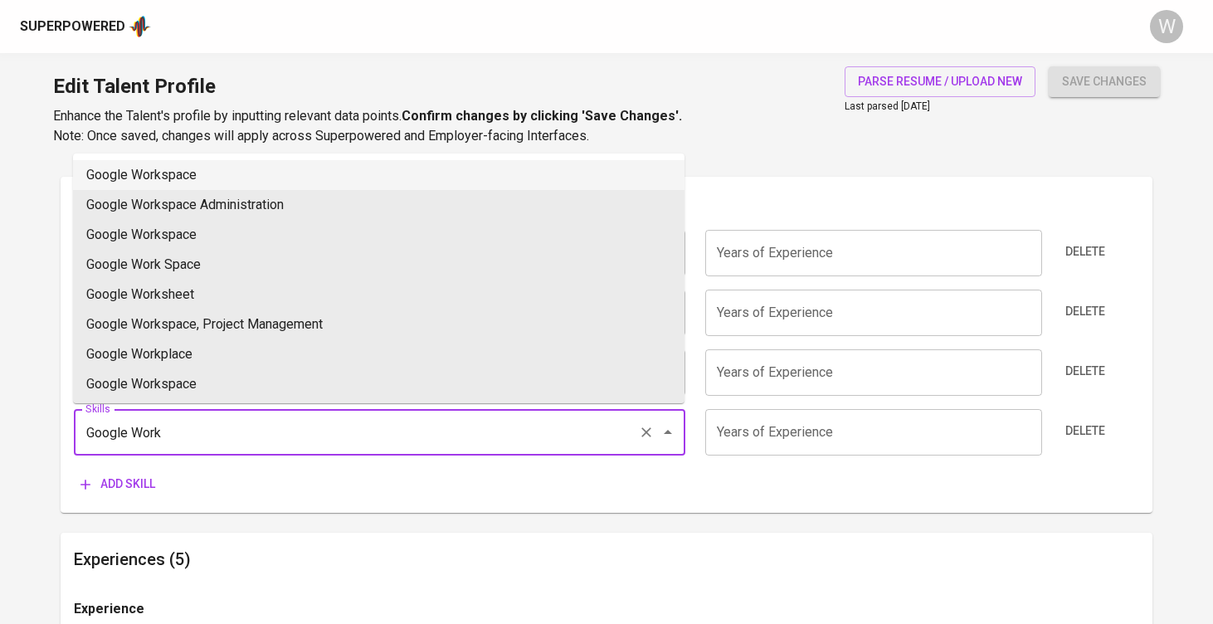
click at [178, 181] on li "Google Workspace" at bounding box center [379, 175] width 612 height 30
type input "Google Workspace"
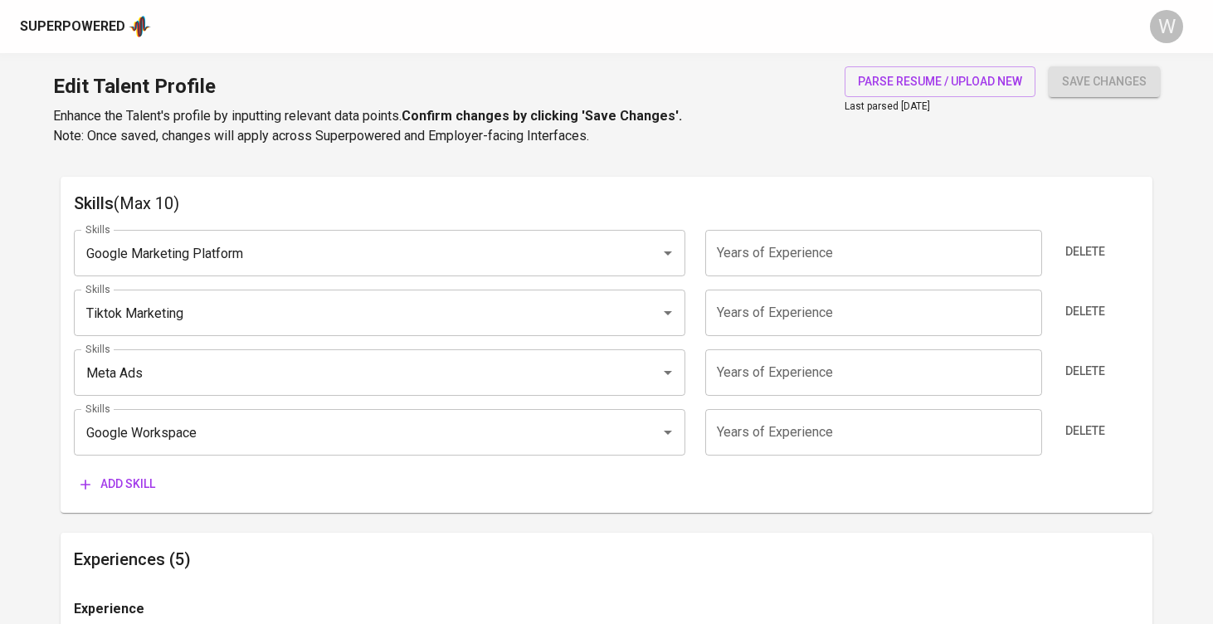
click at [155, 474] on span "Add skill" at bounding box center [118, 484] width 75 height 21
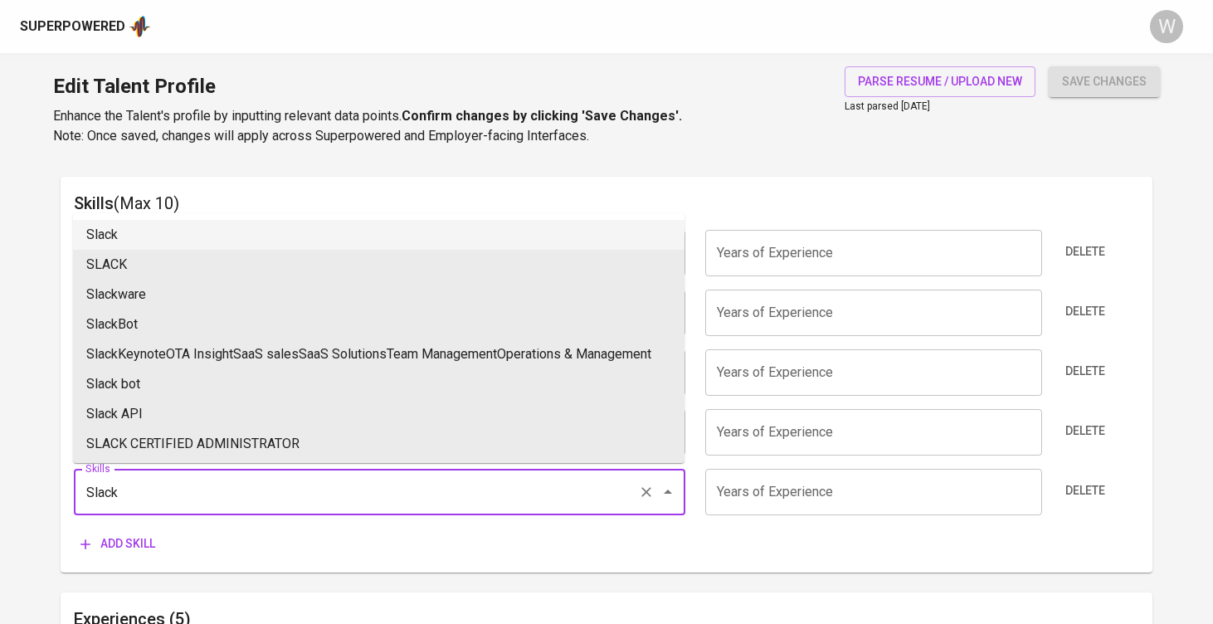
click at [174, 237] on li "Slack" at bounding box center [379, 235] width 612 height 30
type input "Slack"
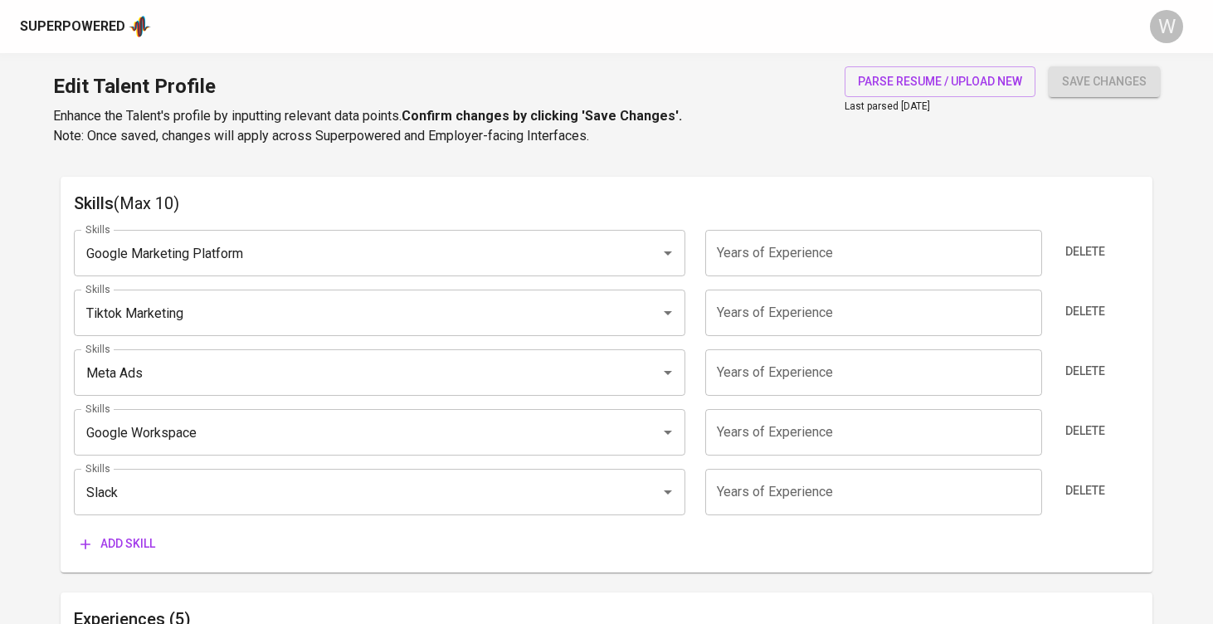
click at [136, 536] on span "Add skill" at bounding box center [118, 544] width 75 height 21
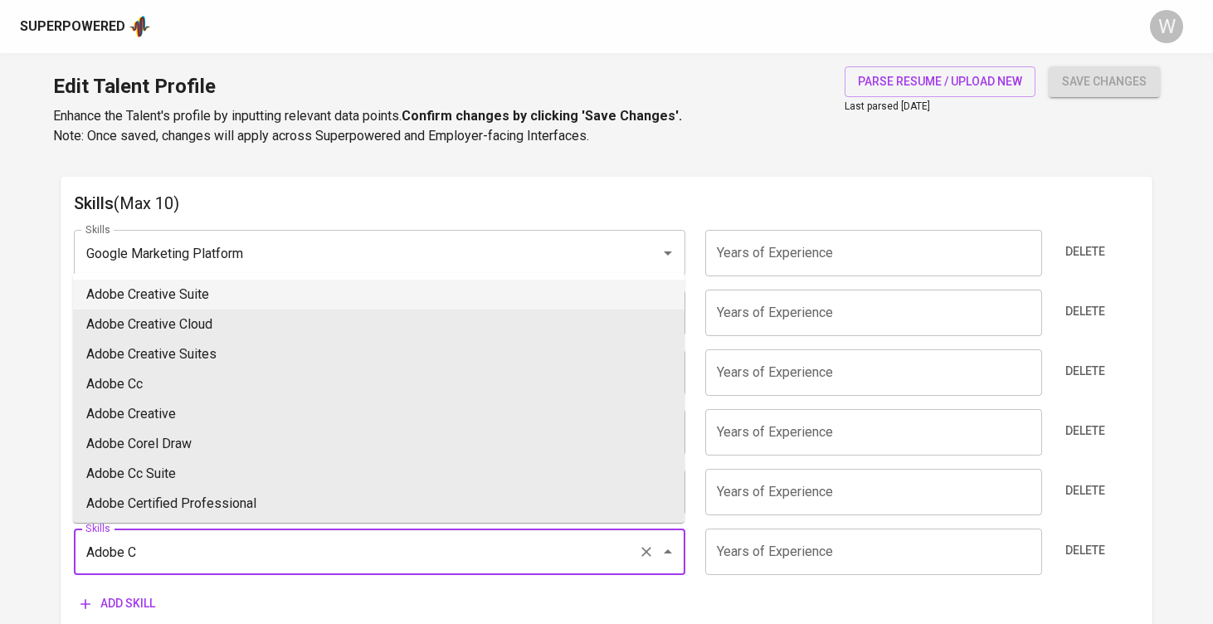
click at [198, 294] on li "Adobe Creative Suite" at bounding box center [379, 295] width 612 height 30
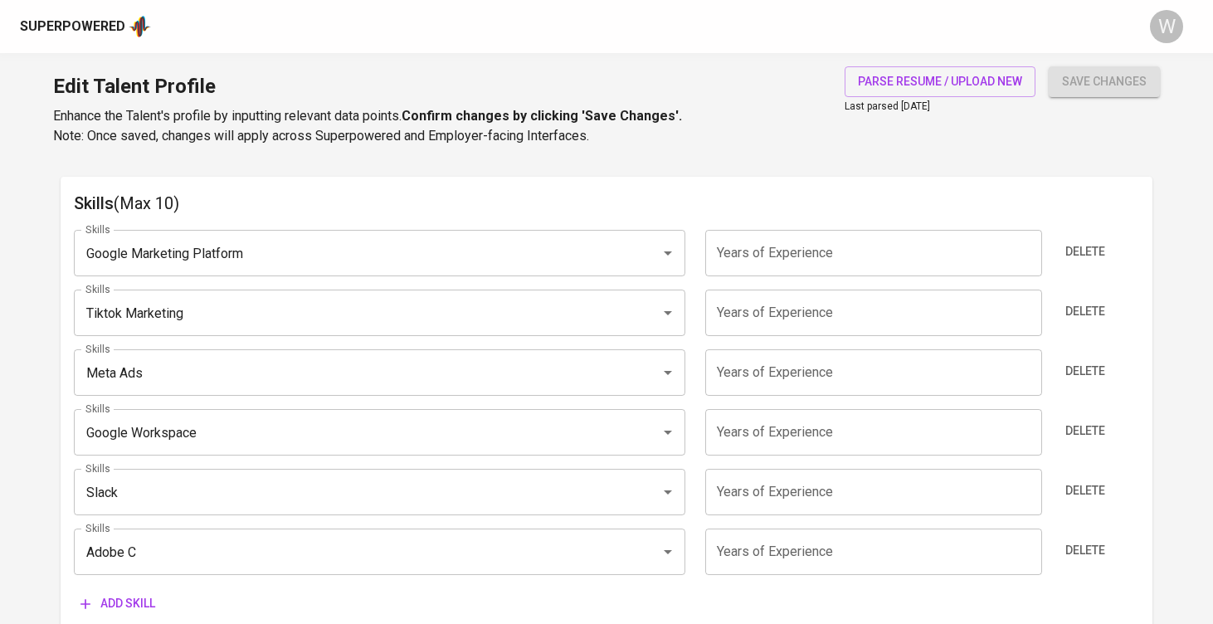
type input "Adobe Creative Suite"
click at [715, 240] on input "number" at bounding box center [874, 253] width 337 height 46
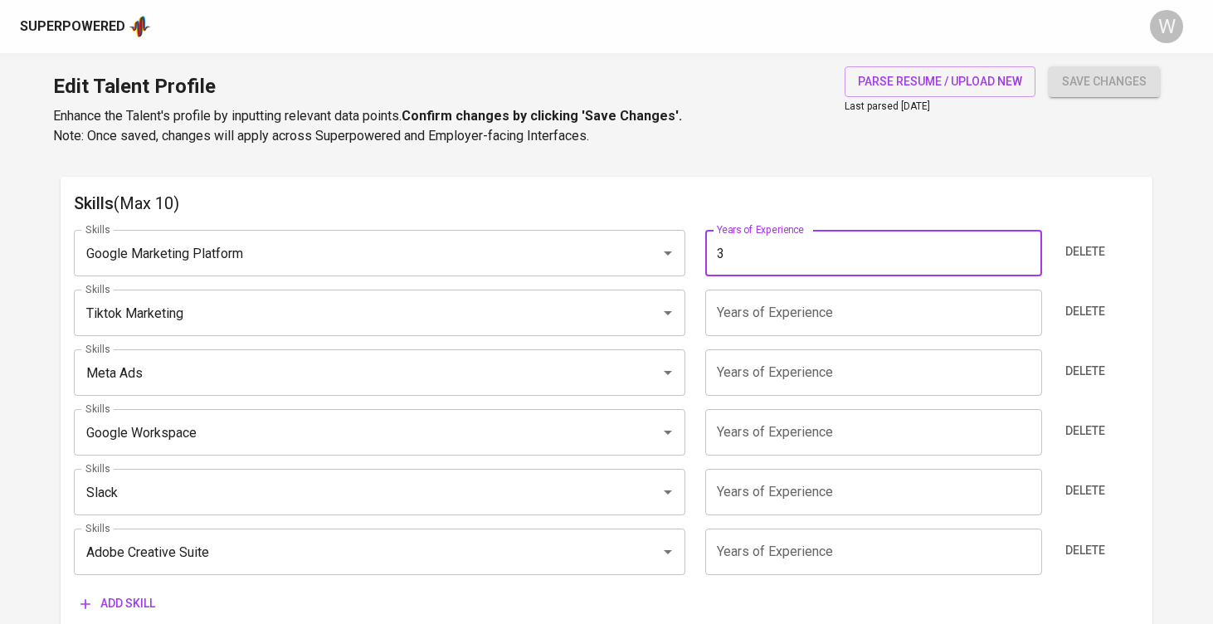
type input "3"
click at [759, 311] on input "number" at bounding box center [874, 313] width 337 height 46
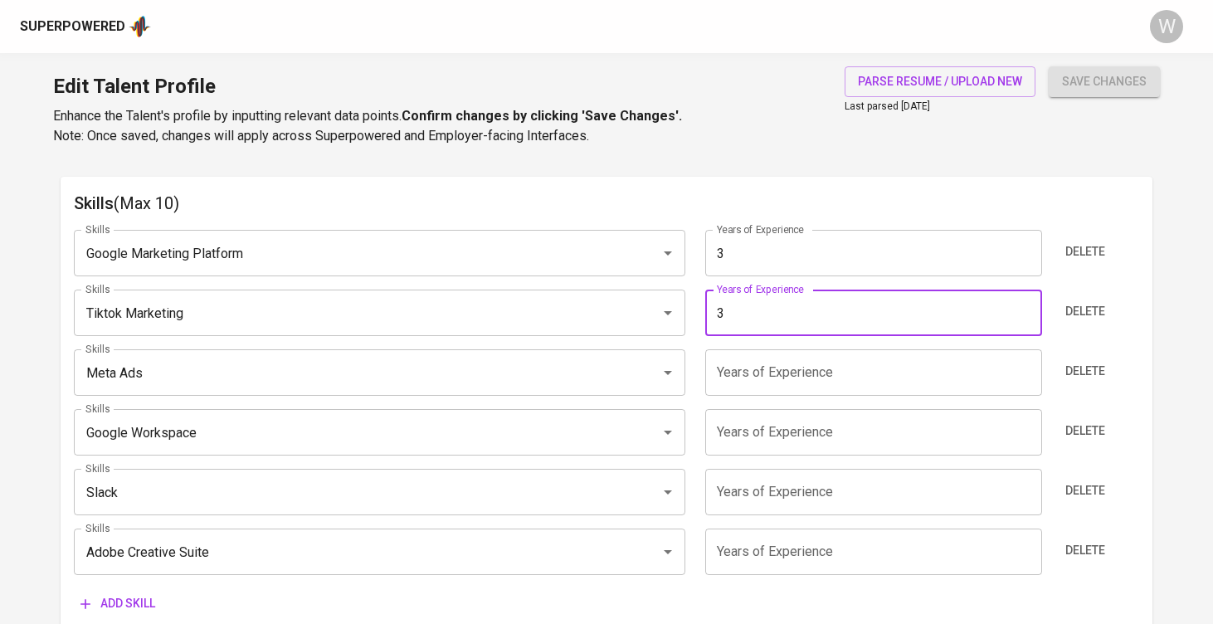
type input "3"
click at [747, 396] on div "Skills Google Marketing Platform Skills Years of Experience 3 Years of Experien…" at bounding box center [607, 418] width 1066 height 403
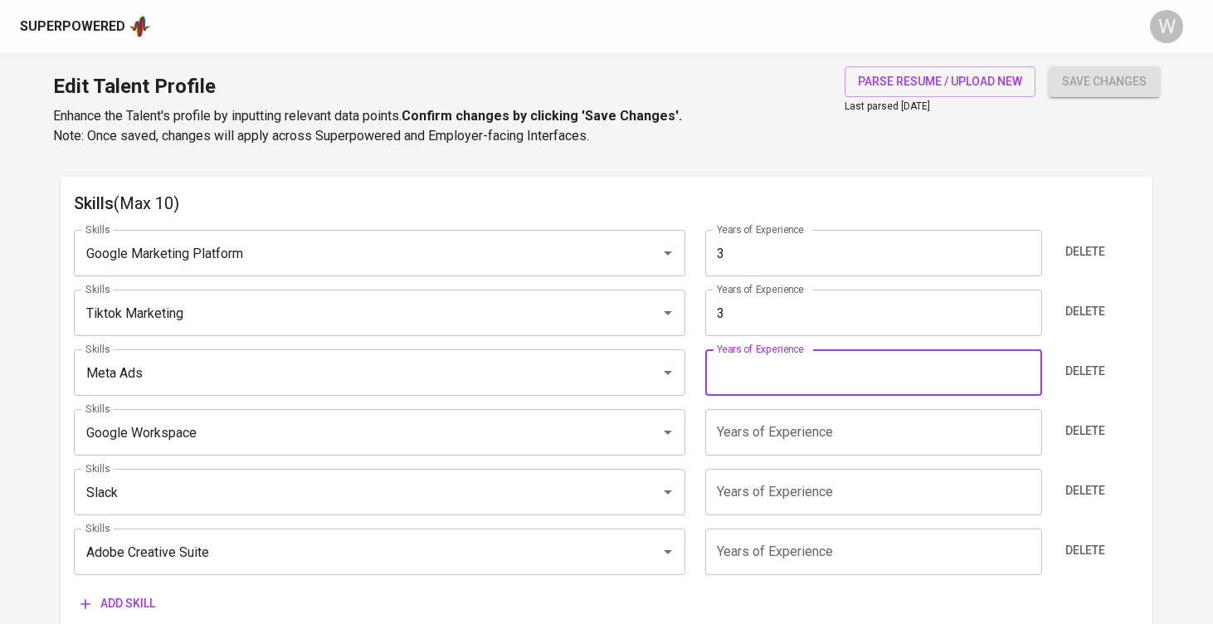
click at [749, 376] on input "number" at bounding box center [874, 372] width 337 height 46
type input "3"
click at [745, 416] on input "number" at bounding box center [874, 432] width 337 height 46
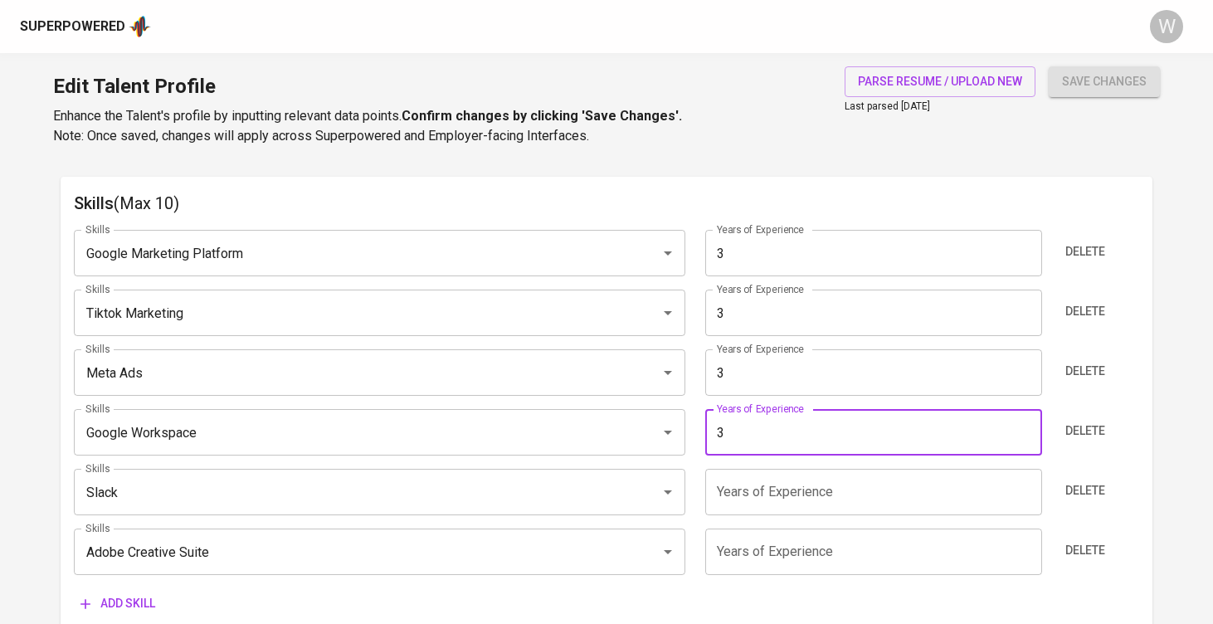
type input "3"
click at [747, 496] on input "number" at bounding box center [874, 492] width 337 height 46
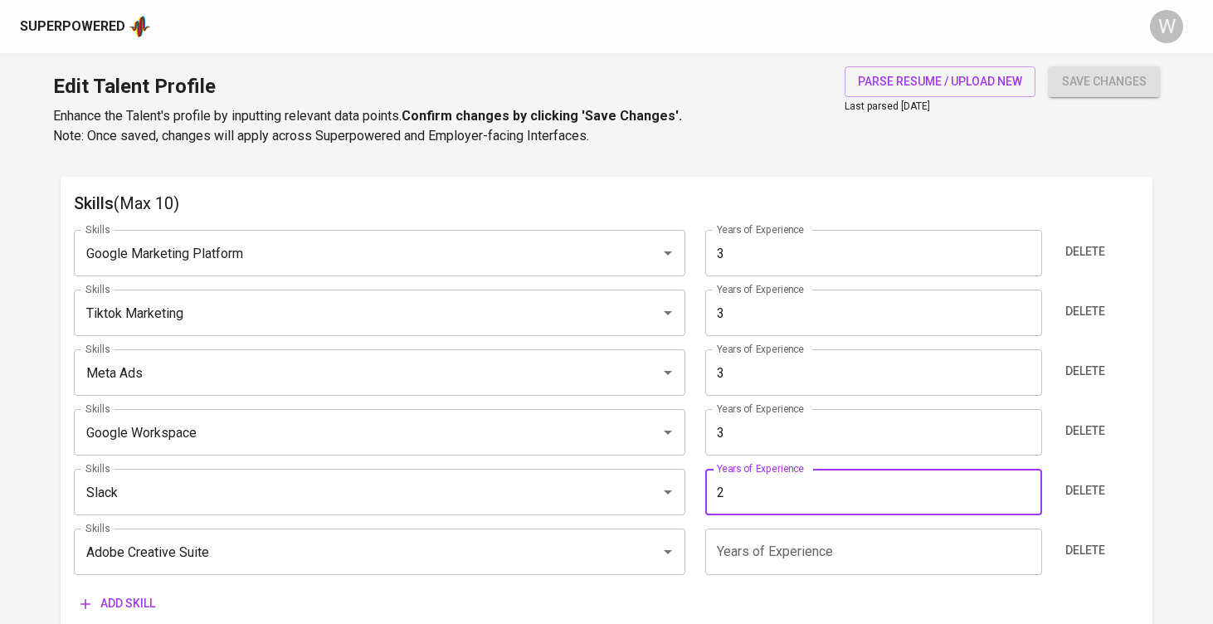
type input "2"
click at [743, 550] on input "number" at bounding box center [874, 552] width 337 height 46
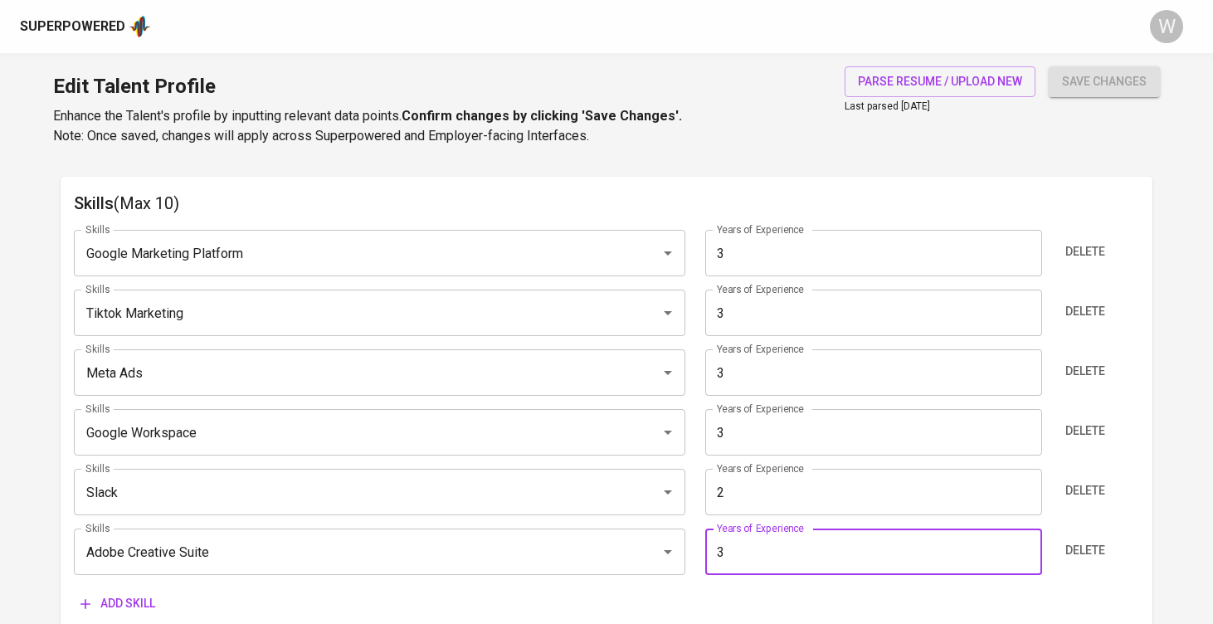
type input "3"
click at [681, 582] on div "Skills Google Marketing Platform Skills Years of Experience 3 Years of Experien…" at bounding box center [607, 418] width 1066 height 403
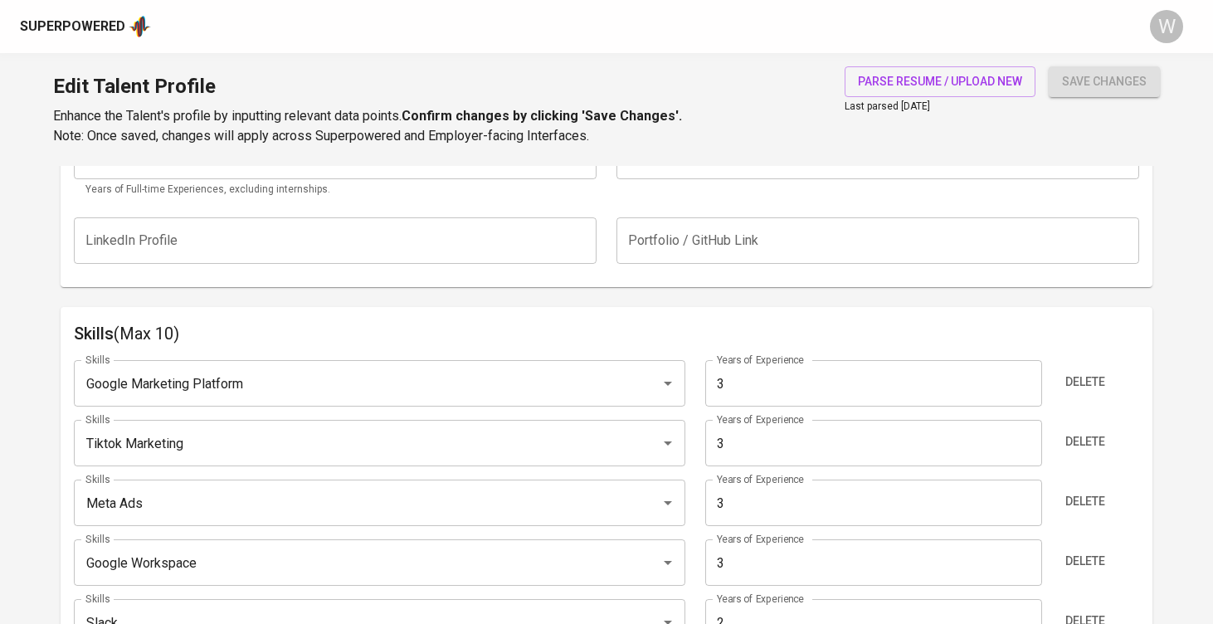
scroll to position [360, 0]
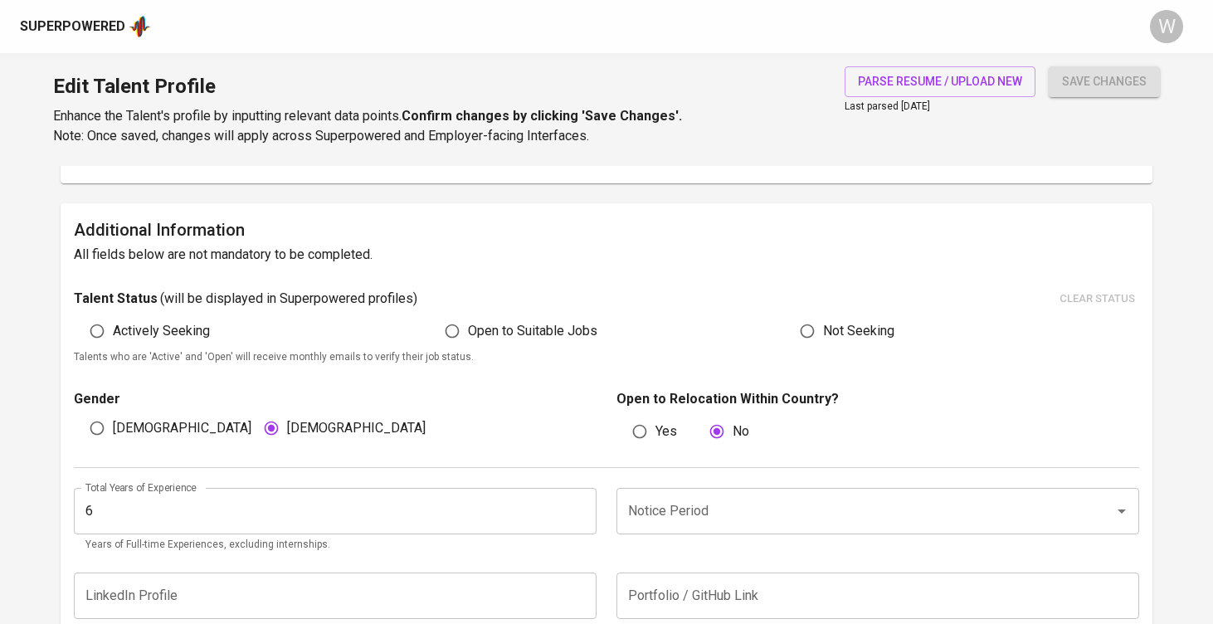
click at [718, 526] on div "Notice Period" at bounding box center [878, 511] width 523 height 46
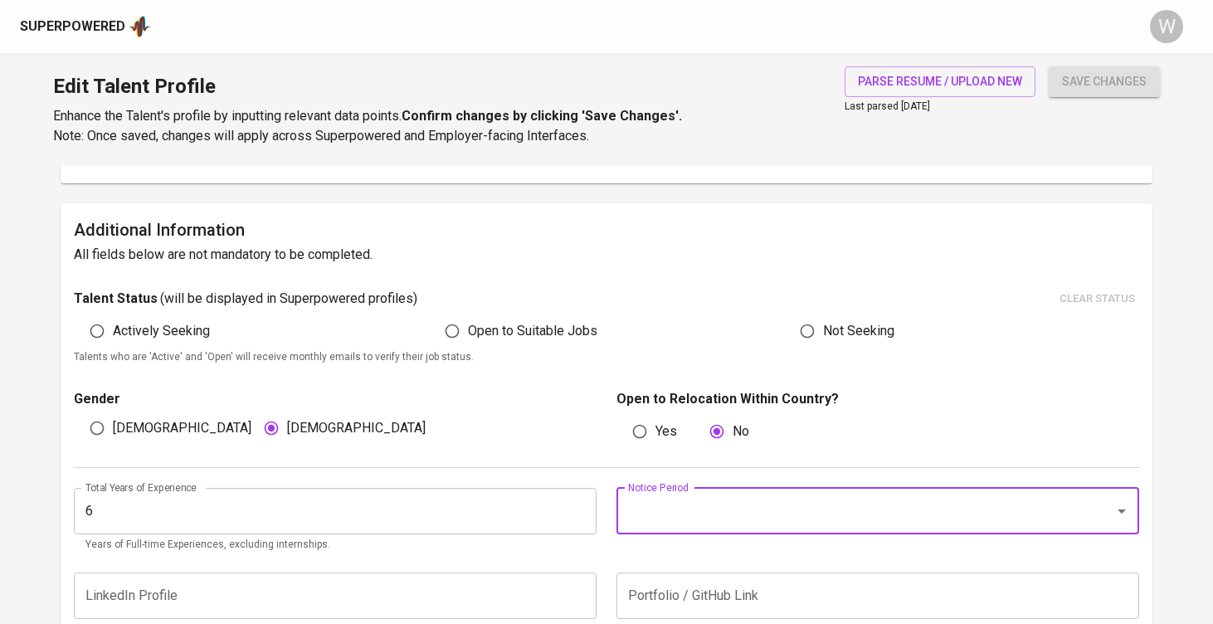
type input "1"
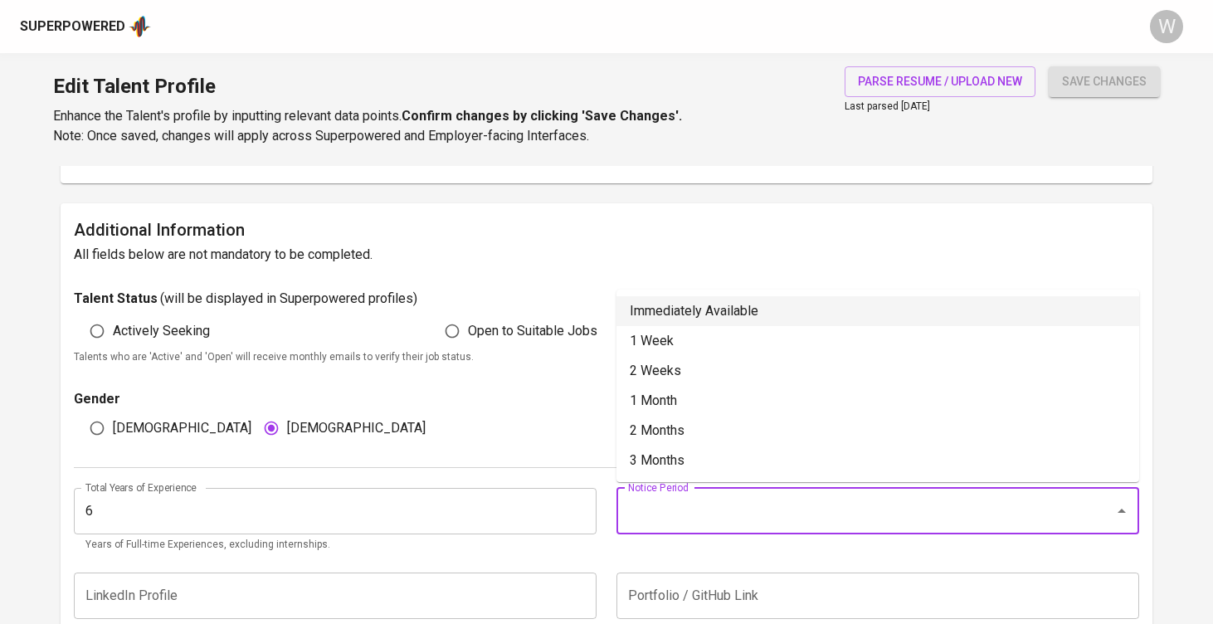
click at [649, 315] on li "Immediately Available" at bounding box center [878, 311] width 523 height 30
type input "Immediately Available"
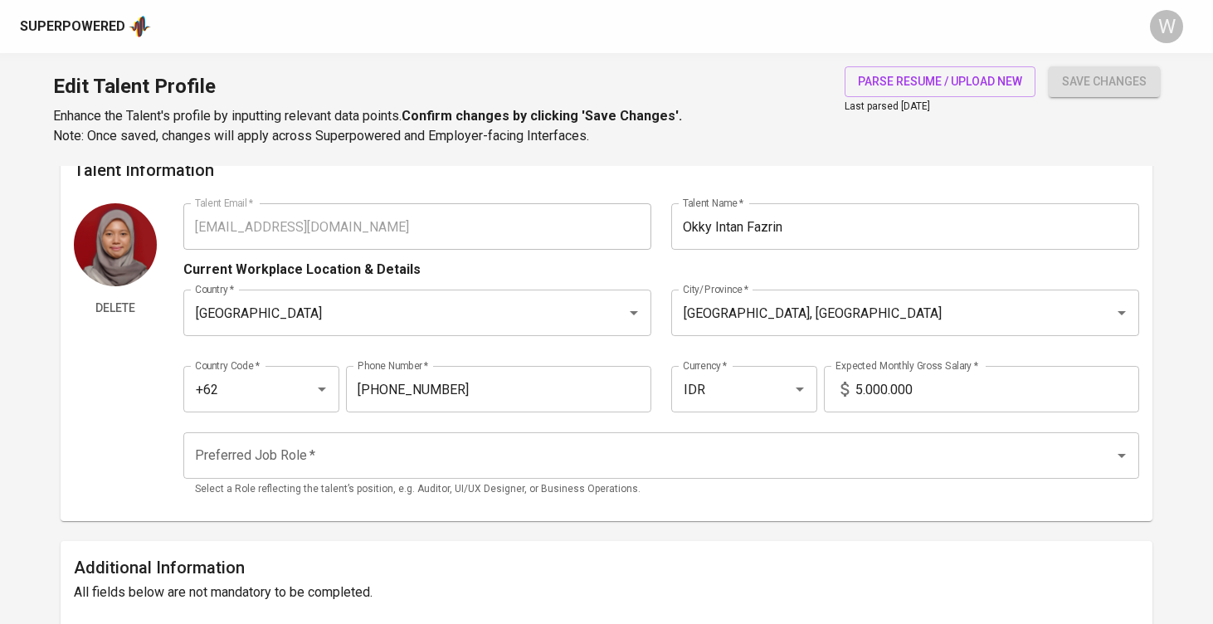
scroll to position [0, 0]
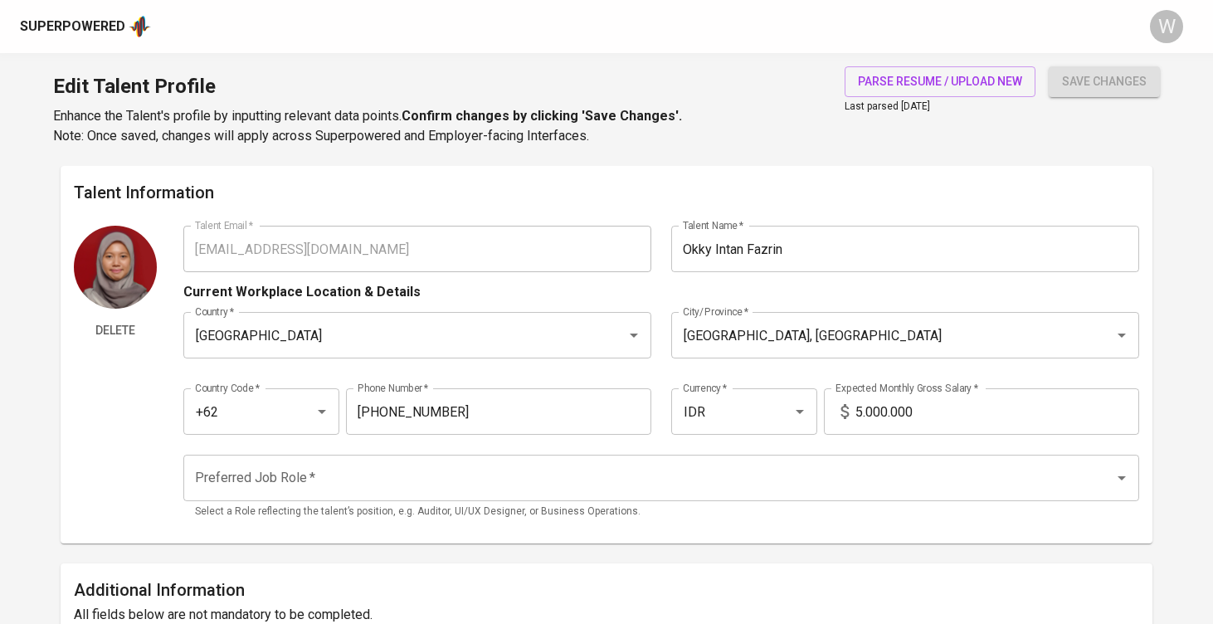
click at [864, 406] on input "5.000.000" at bounding box center [998, 411] width 284 height 46
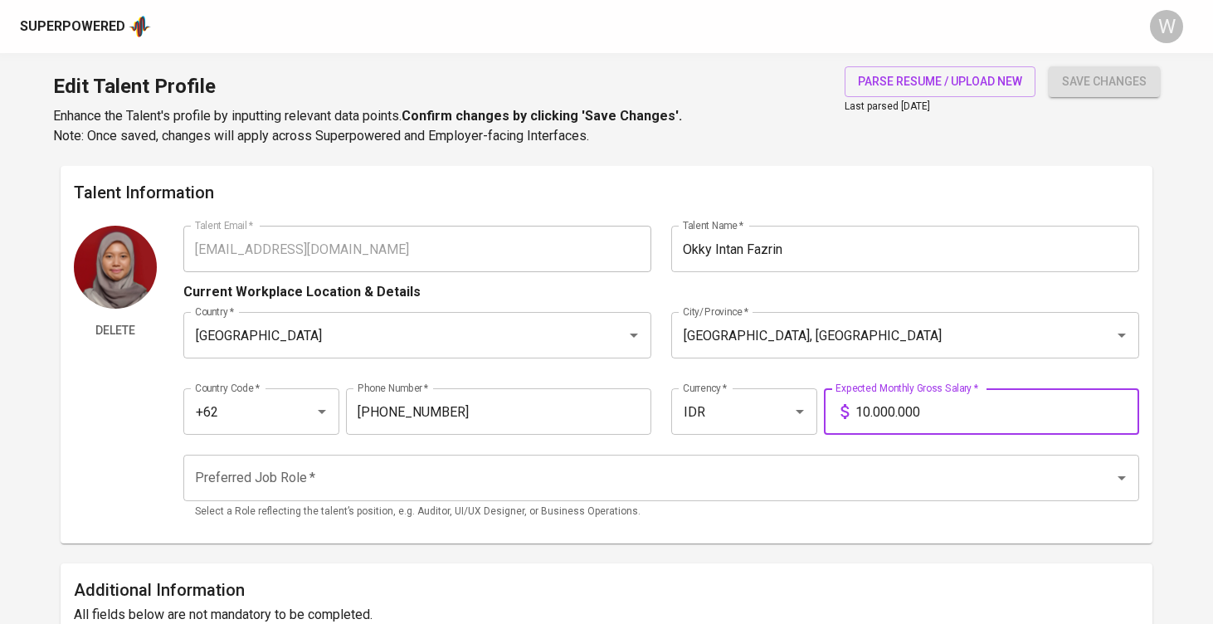
type input "10.000.000"
click at [518, 488] on input "Preferred Job Role   *" at bounding box center [638, 478] width 895 height 32
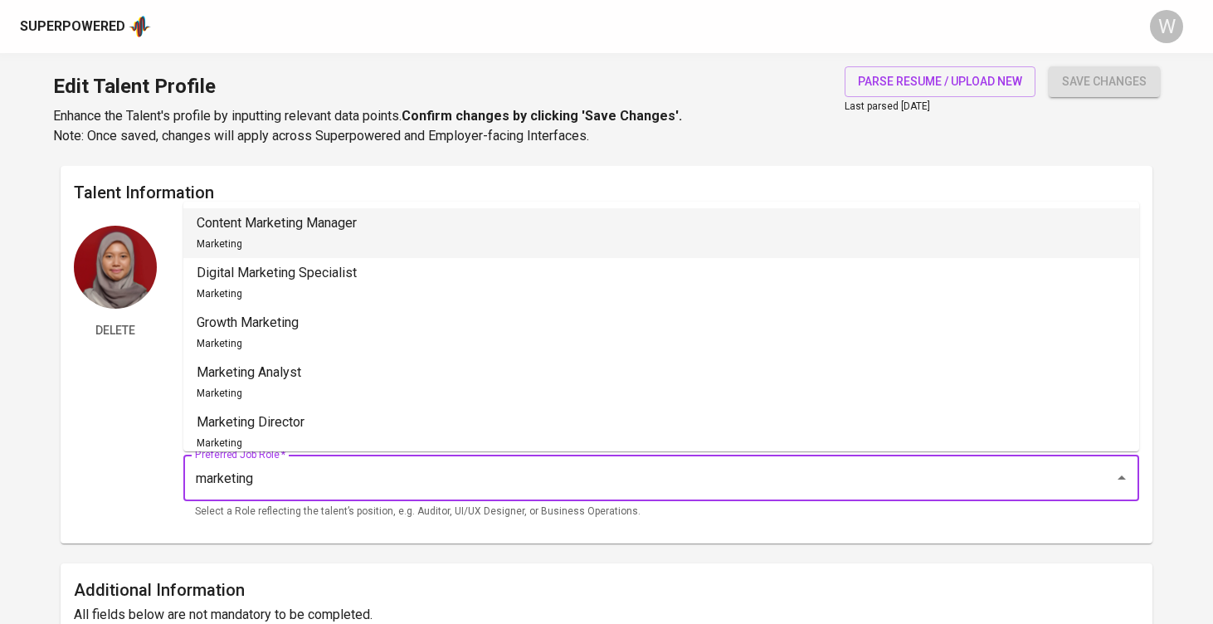
click at [435, 224] on li "Content Marketing Manager Marketing" at bounding box center [661, 233] width 956 height 50
type input "Content Marketing Manager"
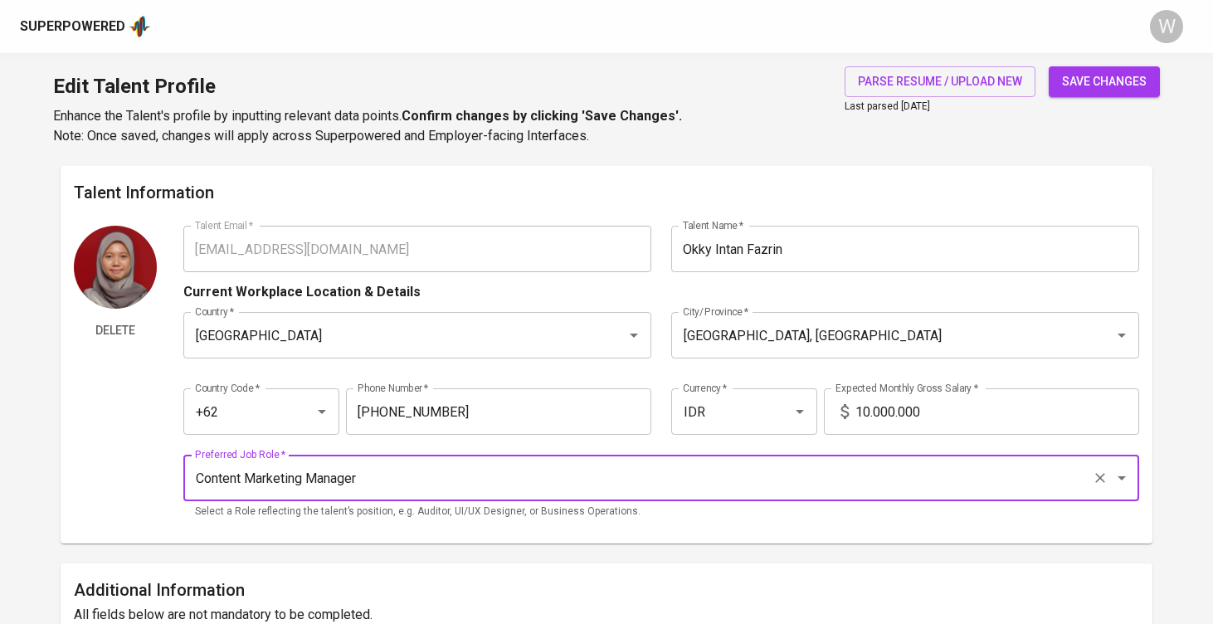
click at [1077, 84] on span "save changes" at bounding box center [1104, 81] width 85 height 21
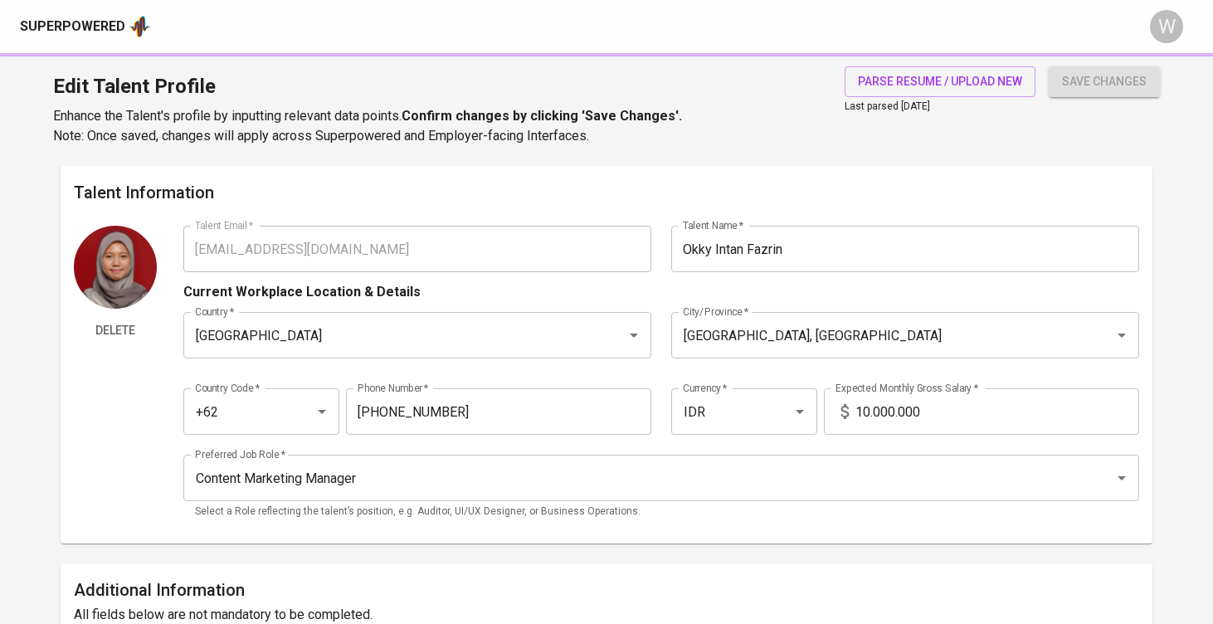
type input "Adobe Creative Suite"
type input "Google Workspace"
type input "Tiktok Marketing"
type input "Google Marketing Platform"
type input "3"
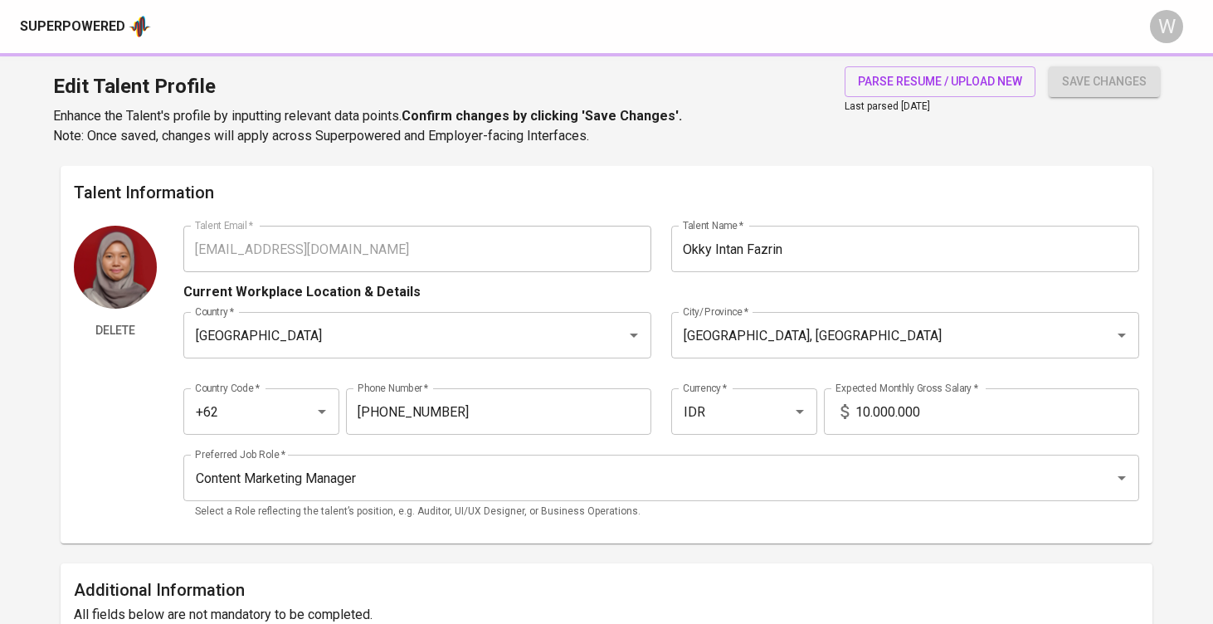
type input "Slack"
type input "2"
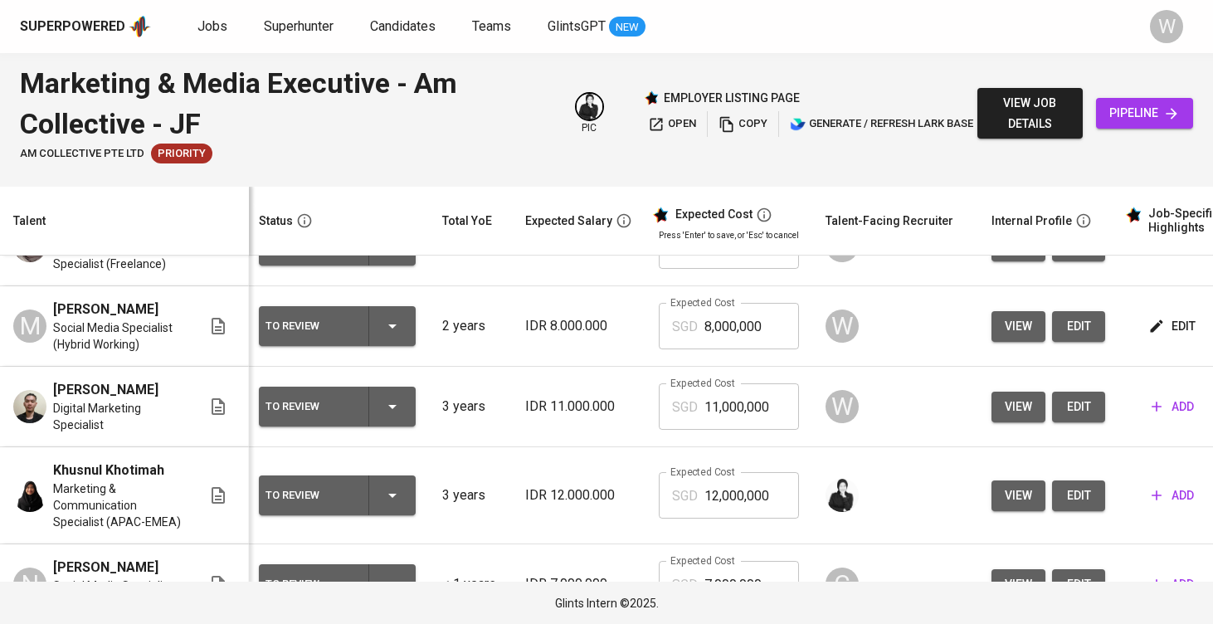
scroll to position [136, 3]
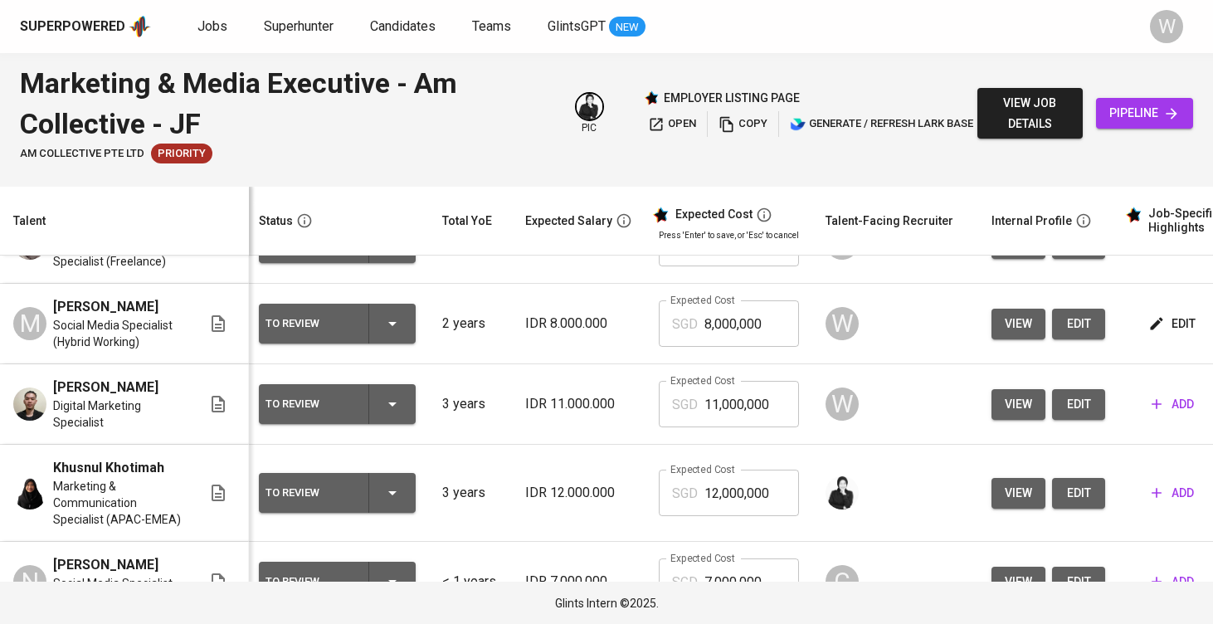
click at [1005, 420] on button "view" at bounding box center [1019, 404] width 54 height 31
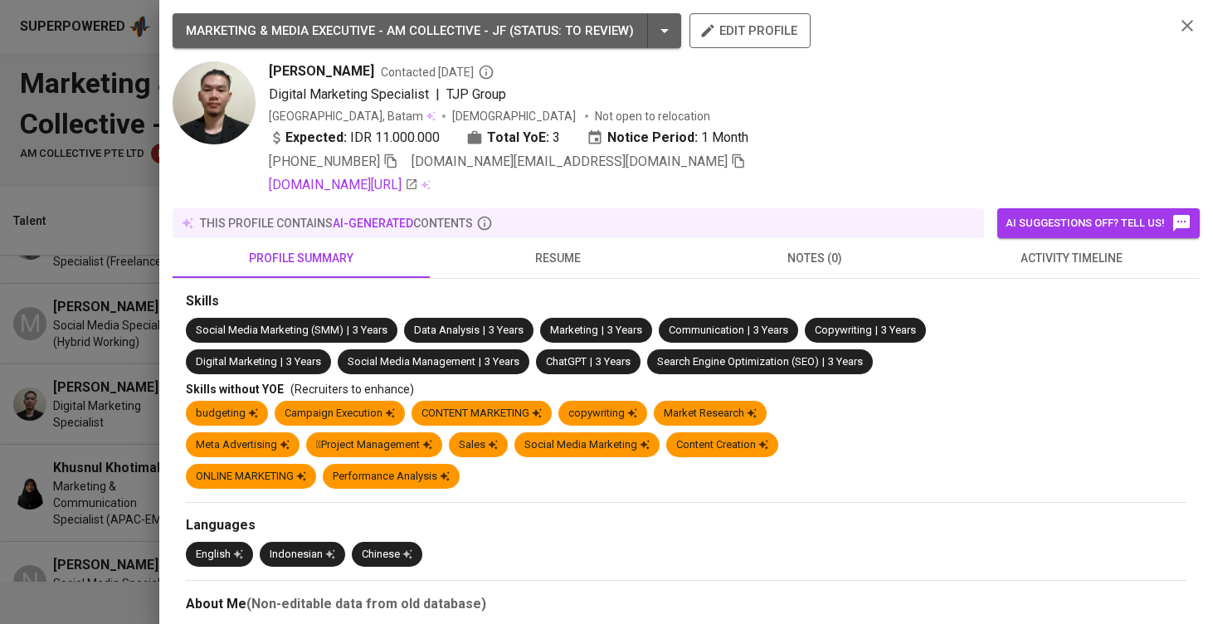
click at [1033, 248] on span "activity timeline" at bounding box center [1072, 258] width 237 height 21
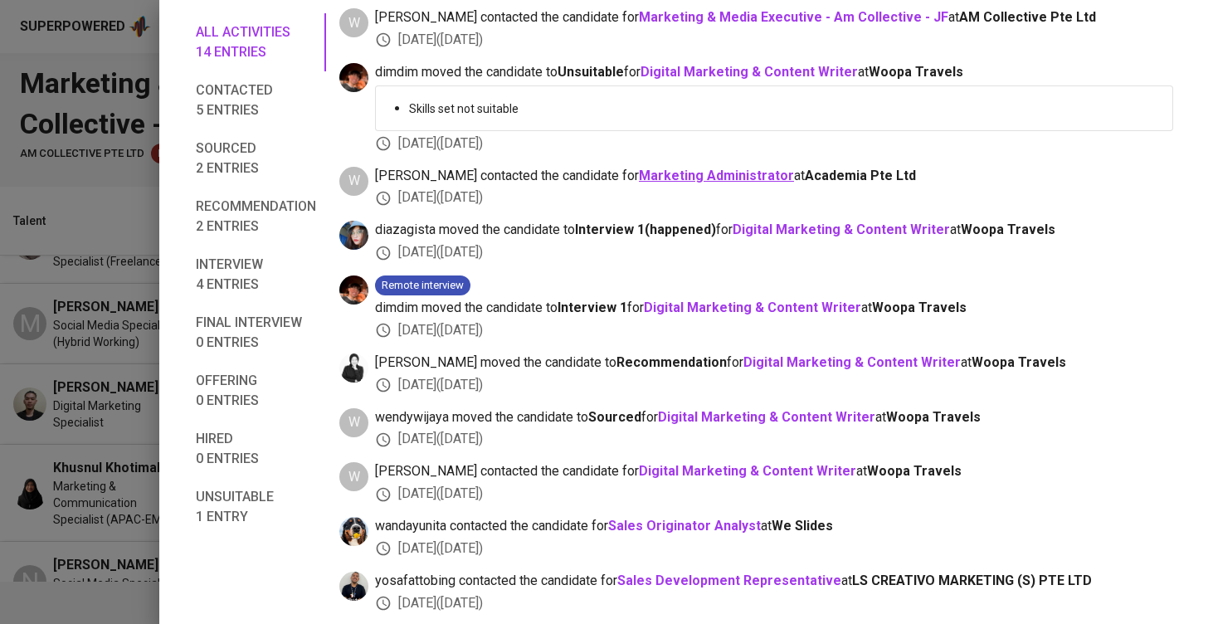
scroll to position [294, 0]
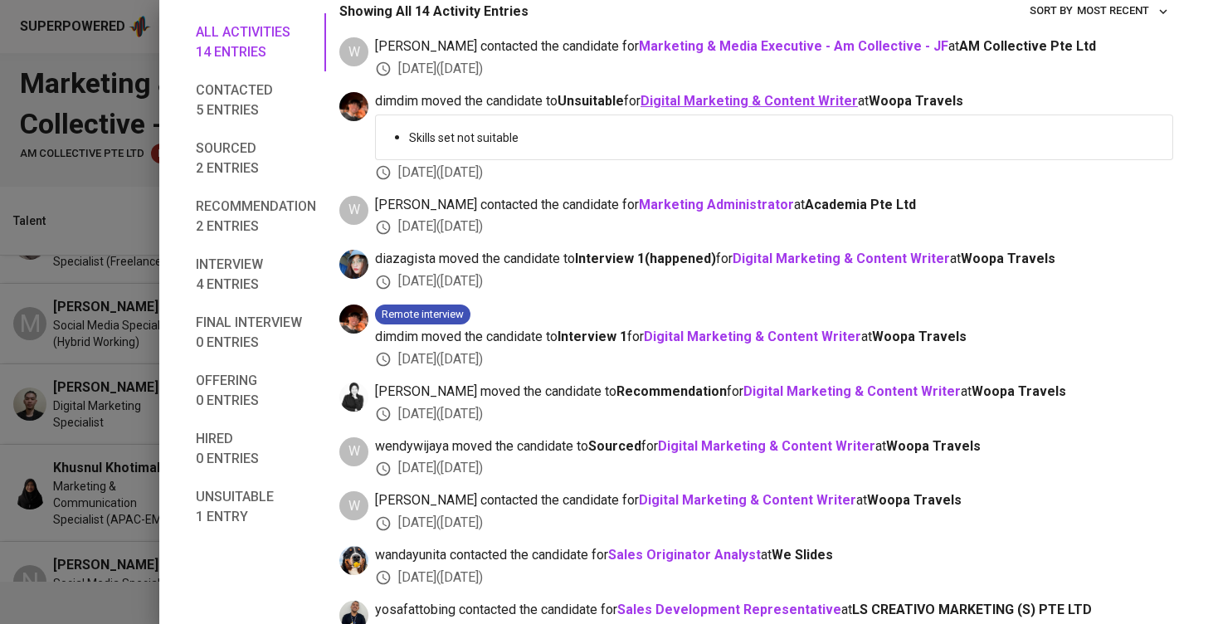
click at [723, 103] on b "Digital Marketing & Content Writer" at bounding box center [749, 101] width 217 height 16
click at [161, 320] on div "MARKETING & MEDIA EXECUTIVE - AM COLLECTIVE - JF ( STATUS : To Review ) edit pr…" at bounding box center [686, 312] width 1054 height 624
click at [139, 337] on div at bounding box center [606, 312] width 1213 height 624
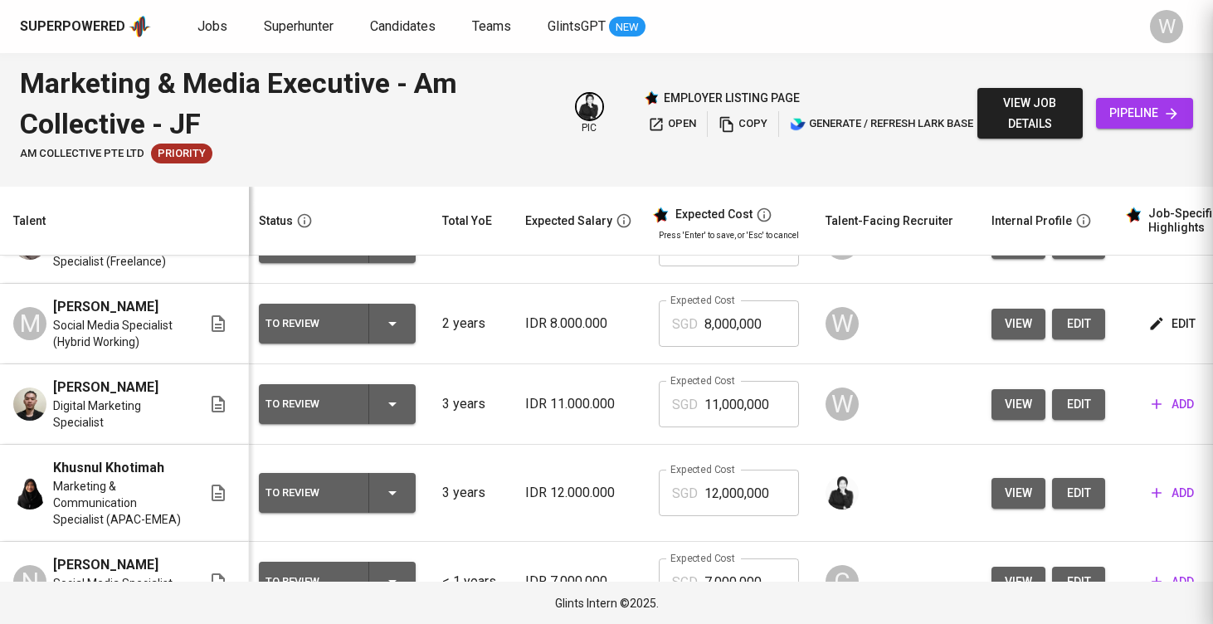
scroll to position [105, 0]
click at [1163, 415] on span "add" at bounding box center [1173, 404] width 42 height 21
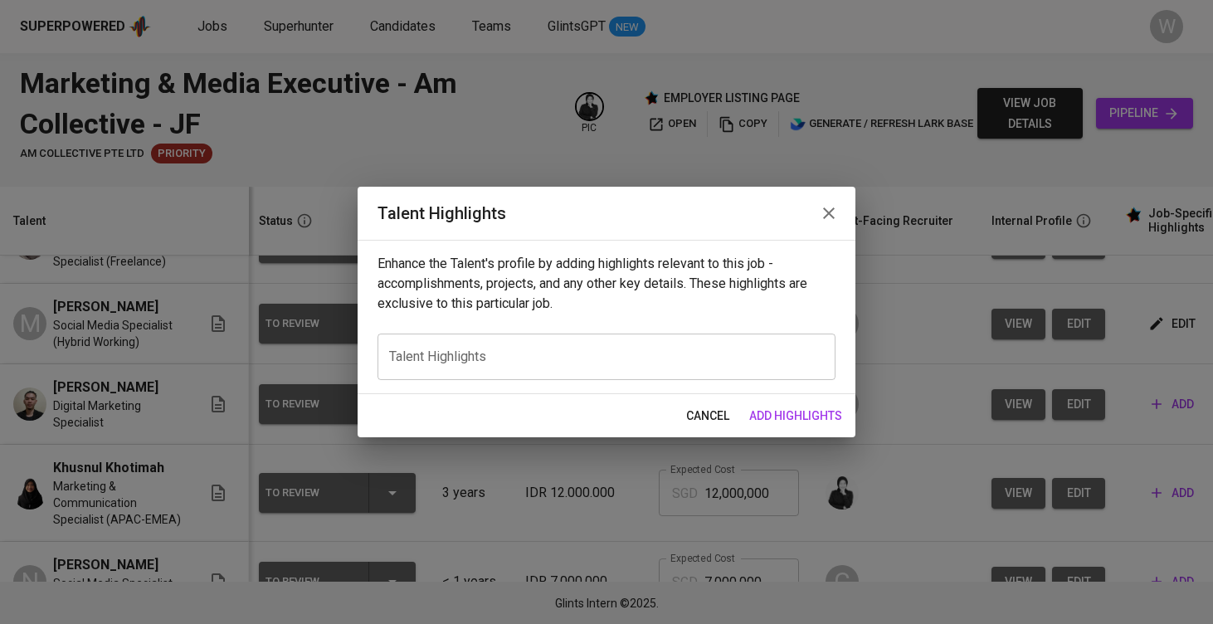
click at [656, 374] on div "x Talent Highlights" at bounding box center [607, 357] width 458 height 46
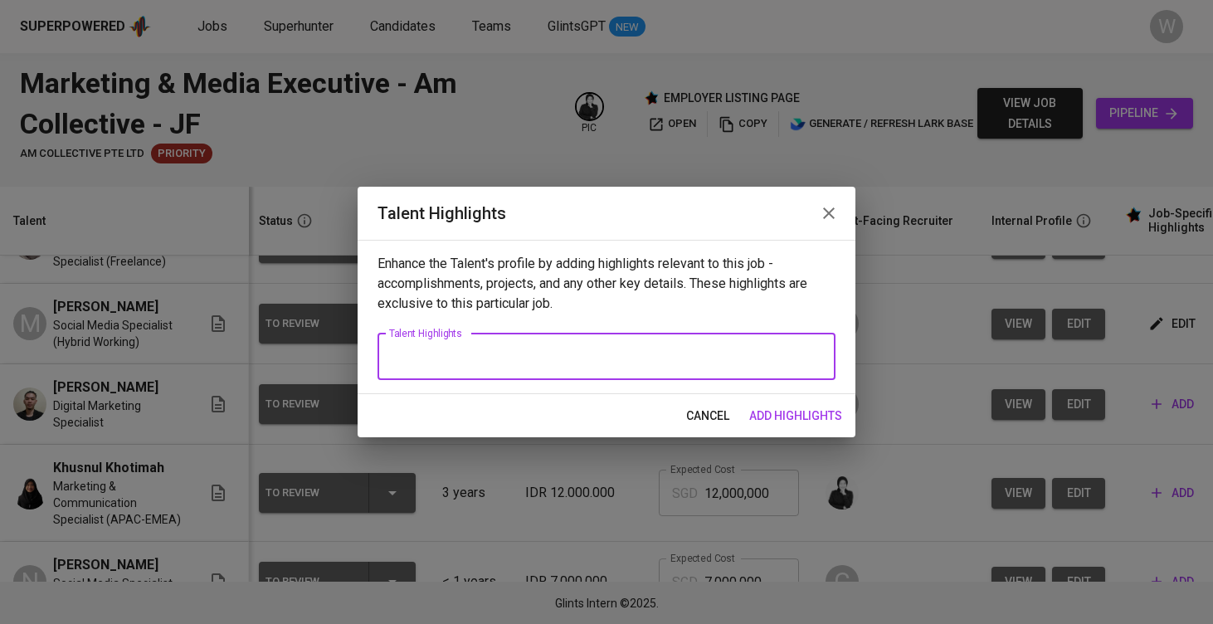
paste textarea "Kelvin Yenson is a Digital Marketing Specialist with three years of professiona…"
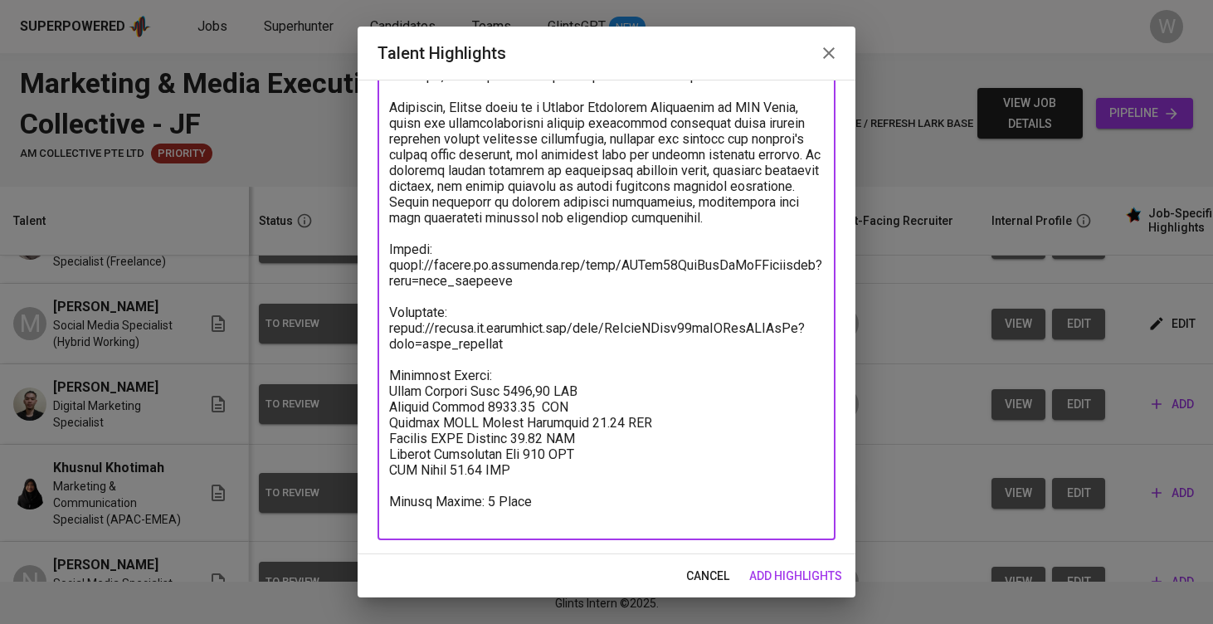
click at [433, 421] on textarea at bounding box center [606, 68] width 435 height 915
drag, startPoint x: 572, startPoint y: 437, endPoint x: 404, endPoint y: 436, distance: 167.7
click at [404, 436] on textarea at bounding box center [606, 68] width 435 height 915
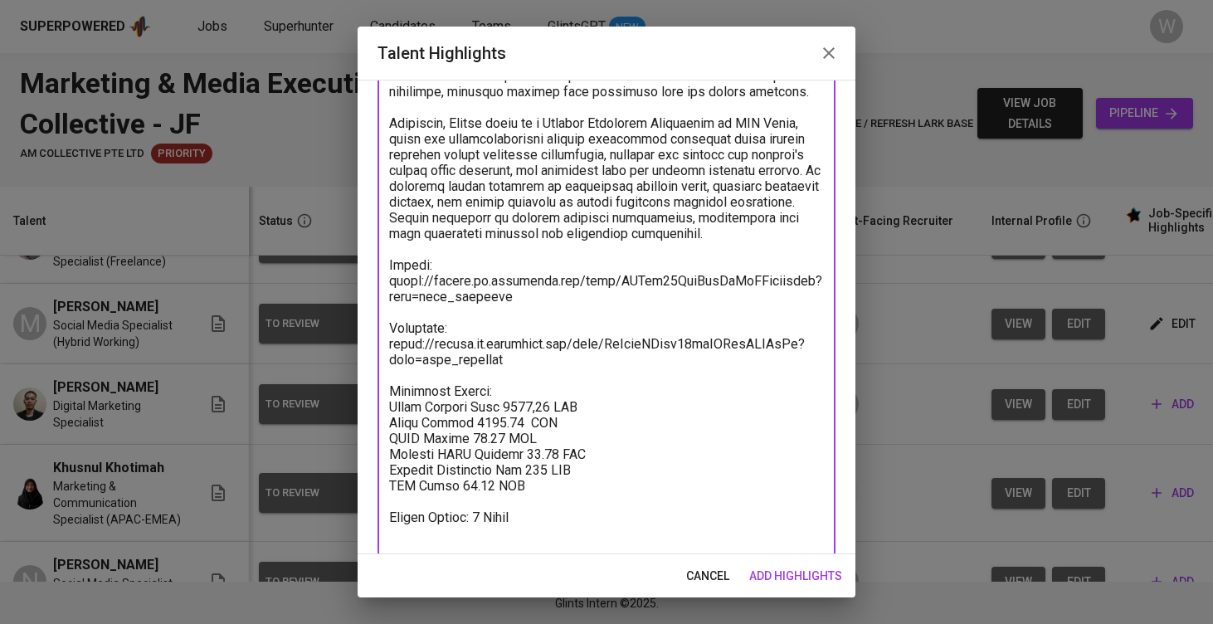
click at [520, 471] on textarea at bounding box center [606, 83] width 435 height 915
drag, startPoint x: 520, startPoint y: 471, endPoint x: 414, endPoint y: 475, distance: 106.3
click at [414, 475] on textarea at bounding box center [606, 83] width 435 height 915
click at [541, 486] on textarea at bounding box center [606, 83] width 435 height 915
click at [460, 499] on textarea at bounding box center [606, 83] width 435 height 915
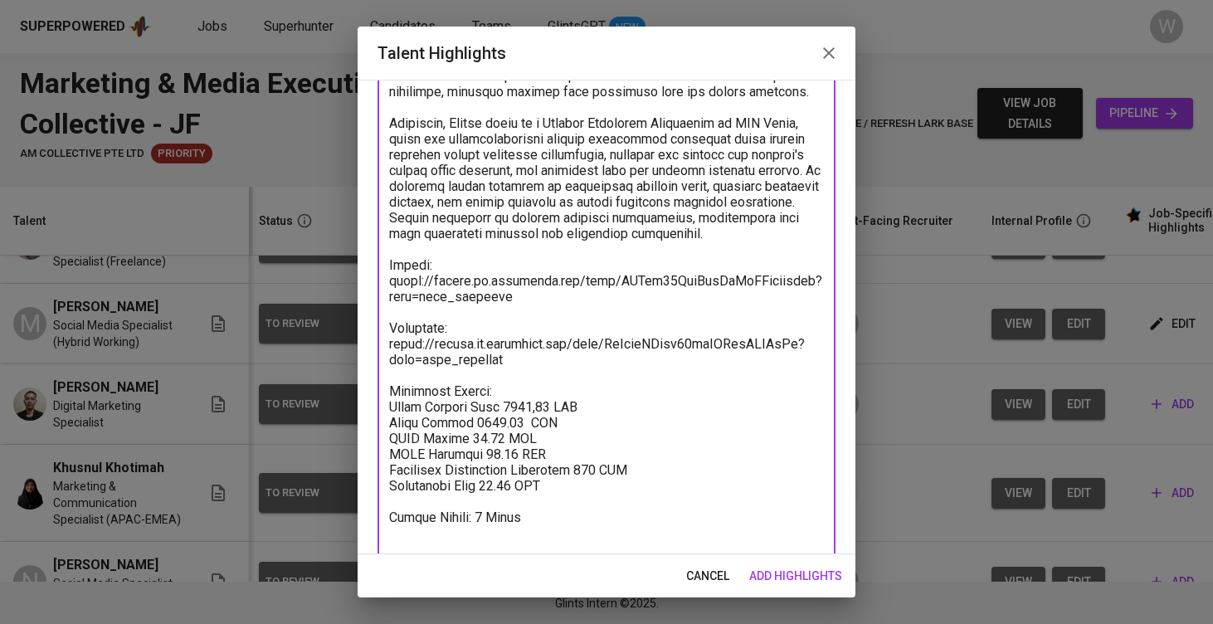
click at [474, 531] on textarea at bounding box center [606, 83] width 435 height 915
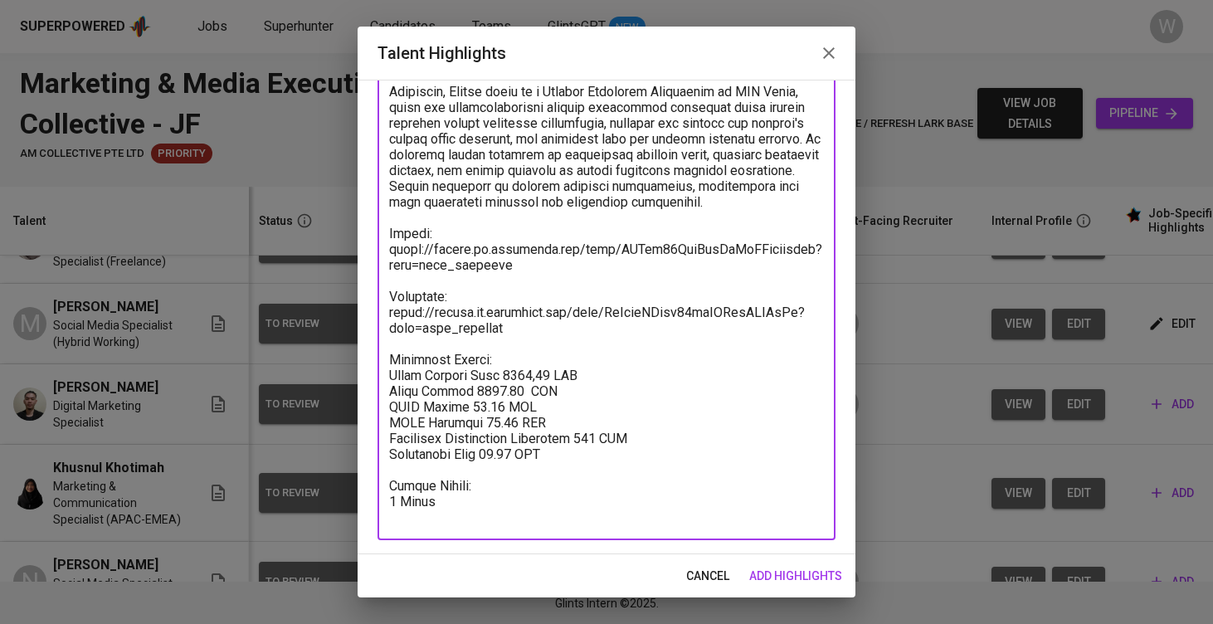
scroll to position [594, 0]
click at [487, 522] on textarea at bounding box center [606, 60] width 435 height 930
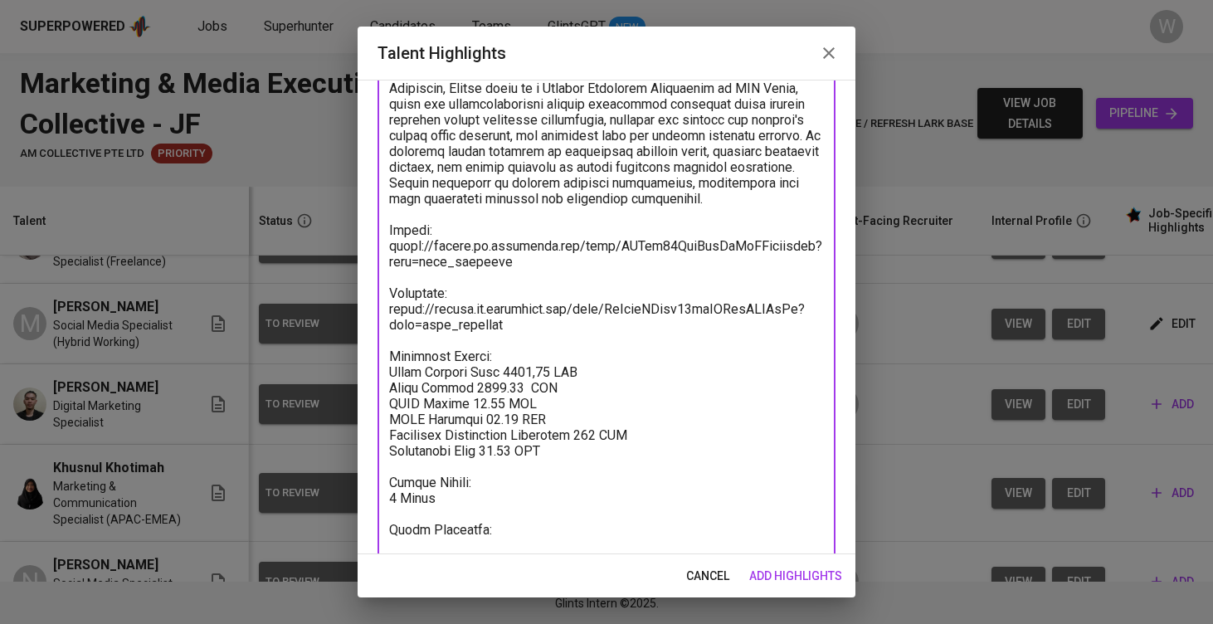
paste textarea "https://glints.sg.larksuite.com/minutes/obsgdr94x8vlu625go3dw38h?from=from_copy…"
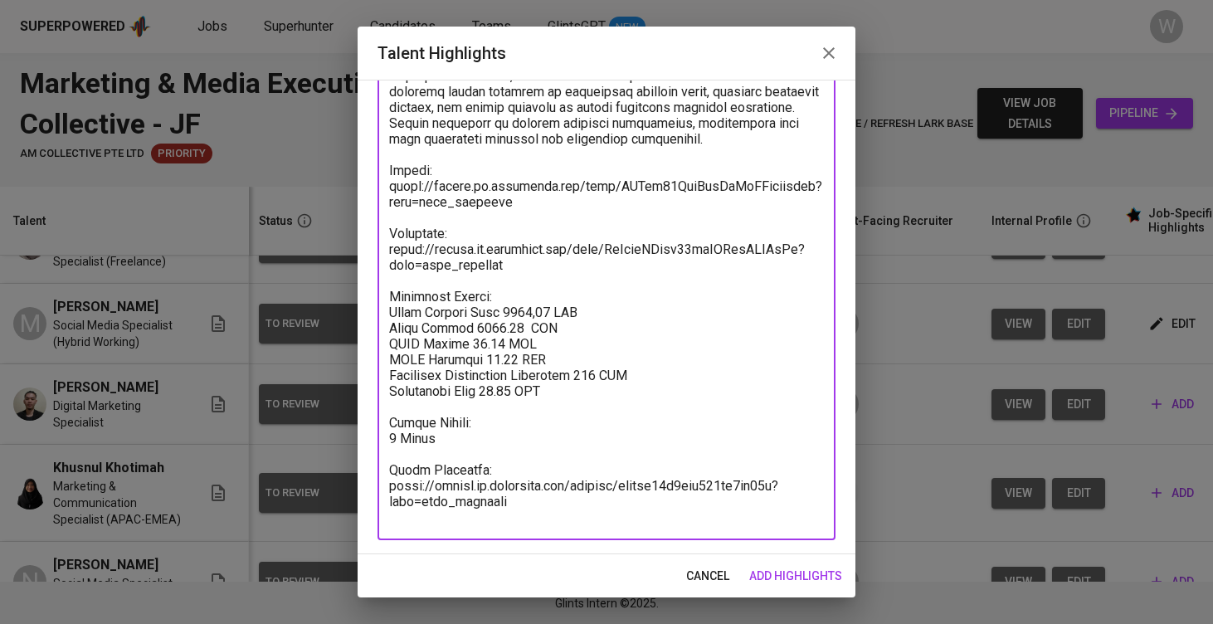
type textarea "Kelvin Yenson is a Digital Marketing Specialist with three years of professiona…"
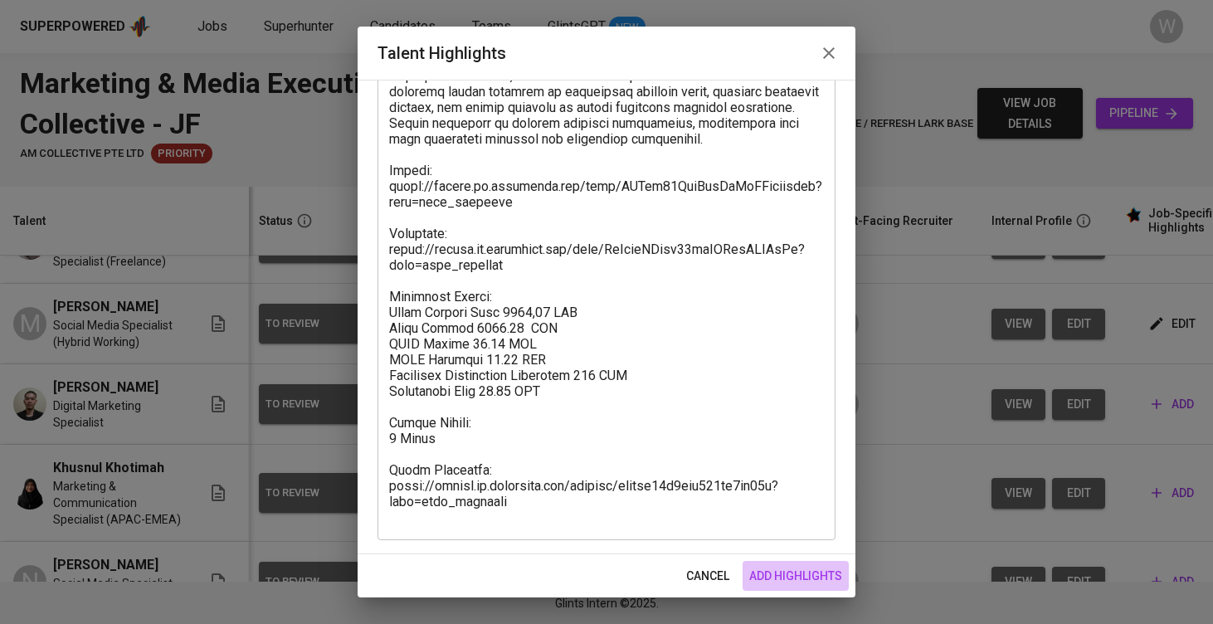
click at [779, 570] on span "add highlights" at bounding box center [796, 576] width 93 height 21
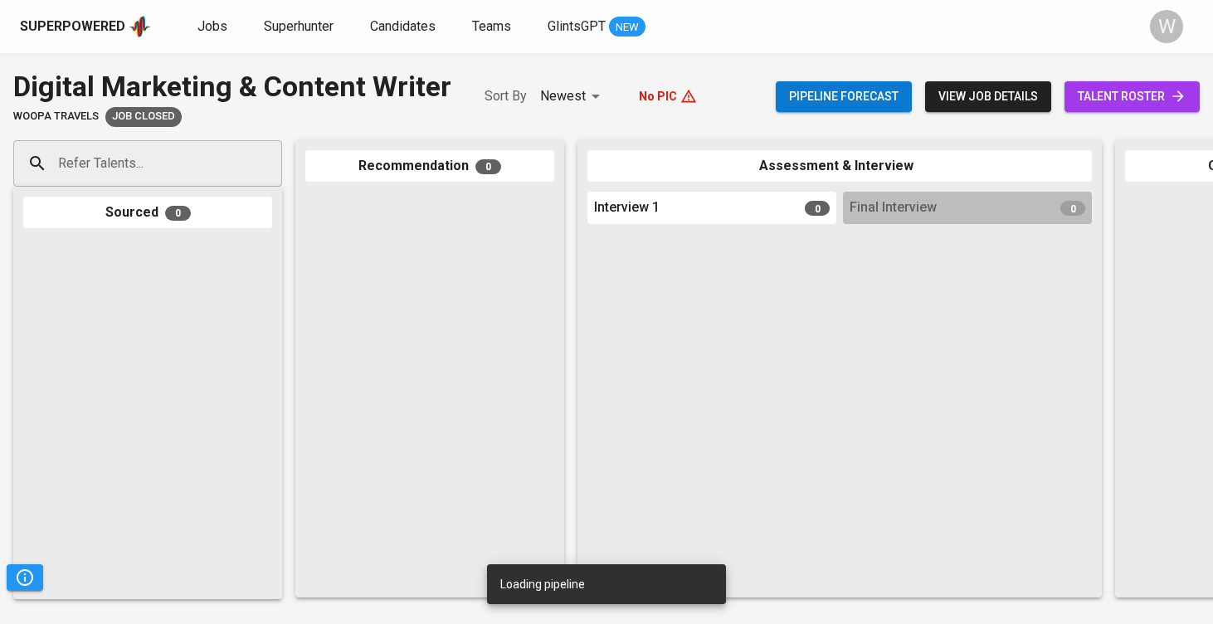
click at [1137, 99] on span "talent roster" at bounding box center [1132, 96] width 109 height 21
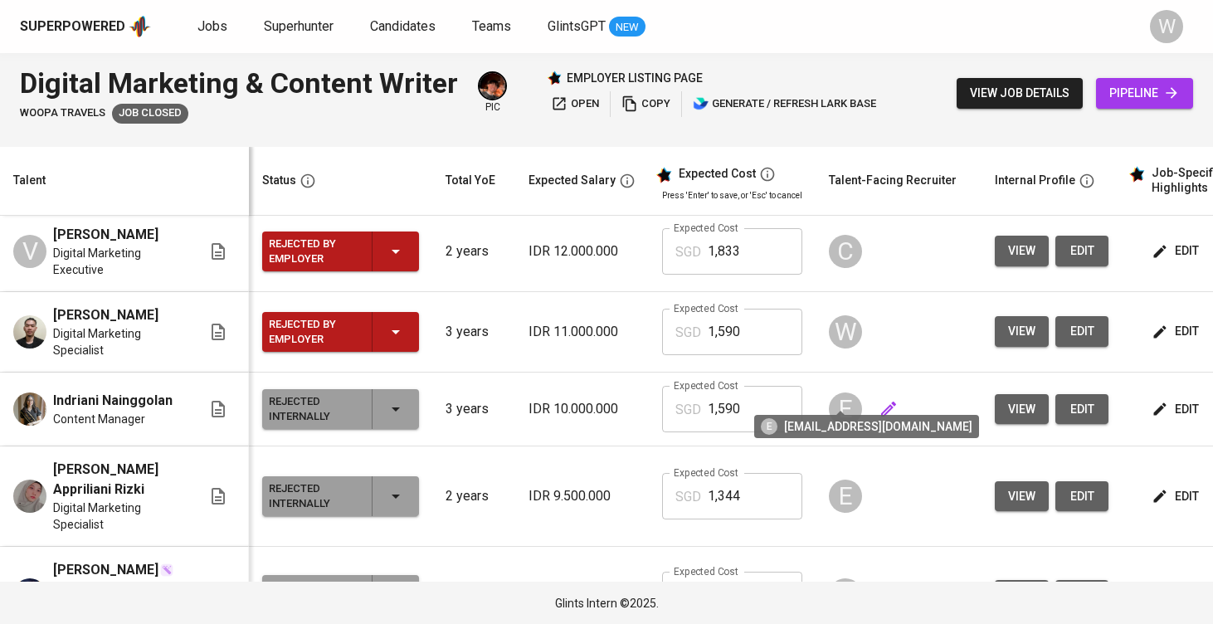
scroll to position [380, 0]
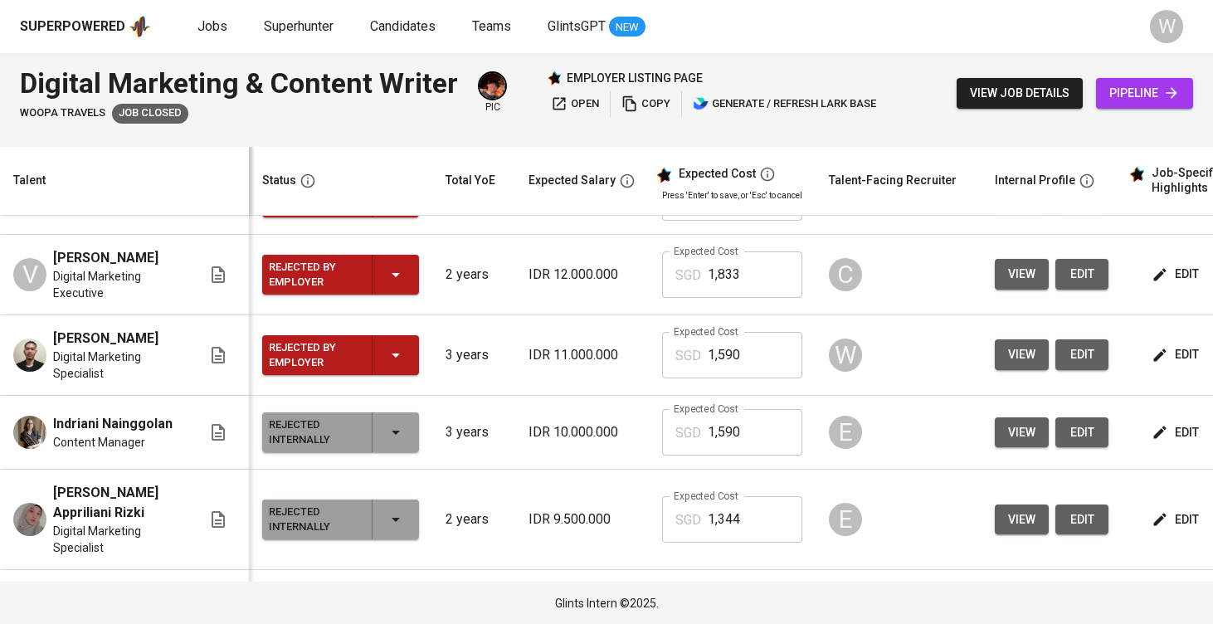
click at [1155, 344] on span "edit" at bounding box center [1177, 354] width 44 height 21
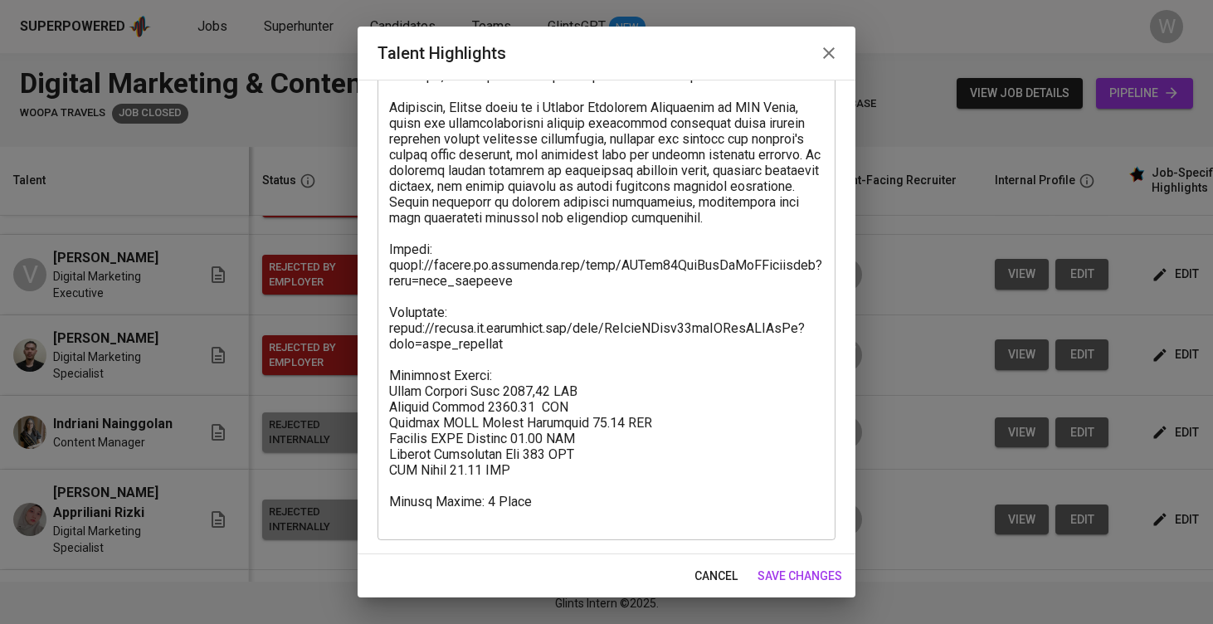
scroll to position [579, 0]
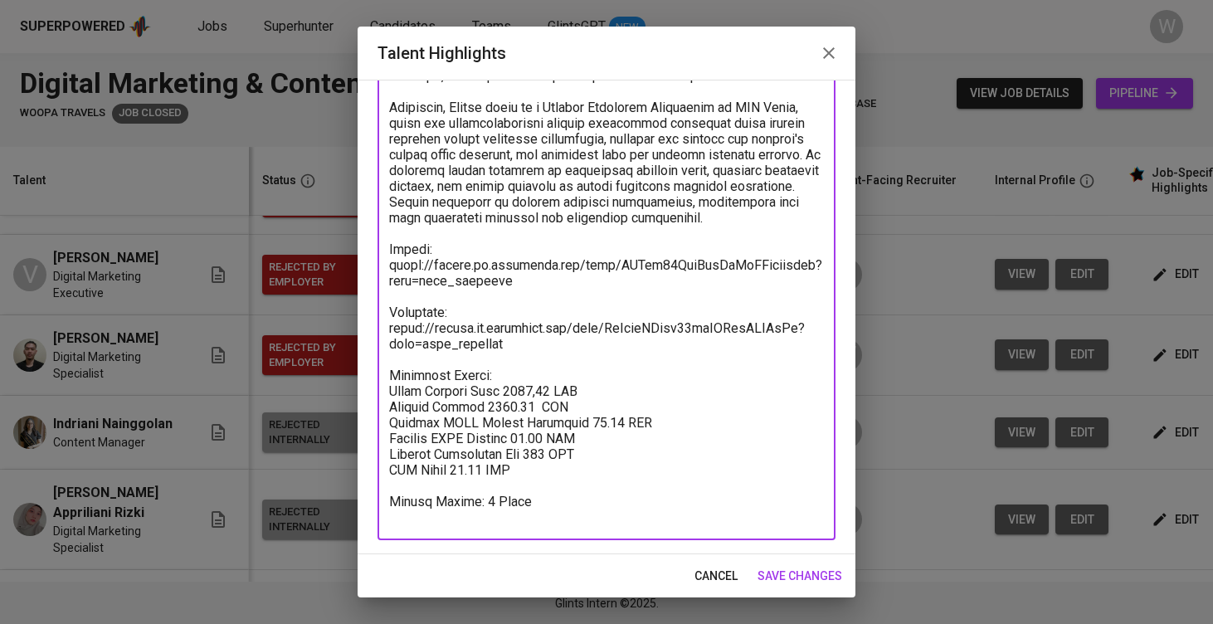
click at [680, 343] on textarea at bounding box center [606, 68] width 435 height 915
click at [774, 569] on span "save changes" at bounding box center [800, 576] width 85 height 21
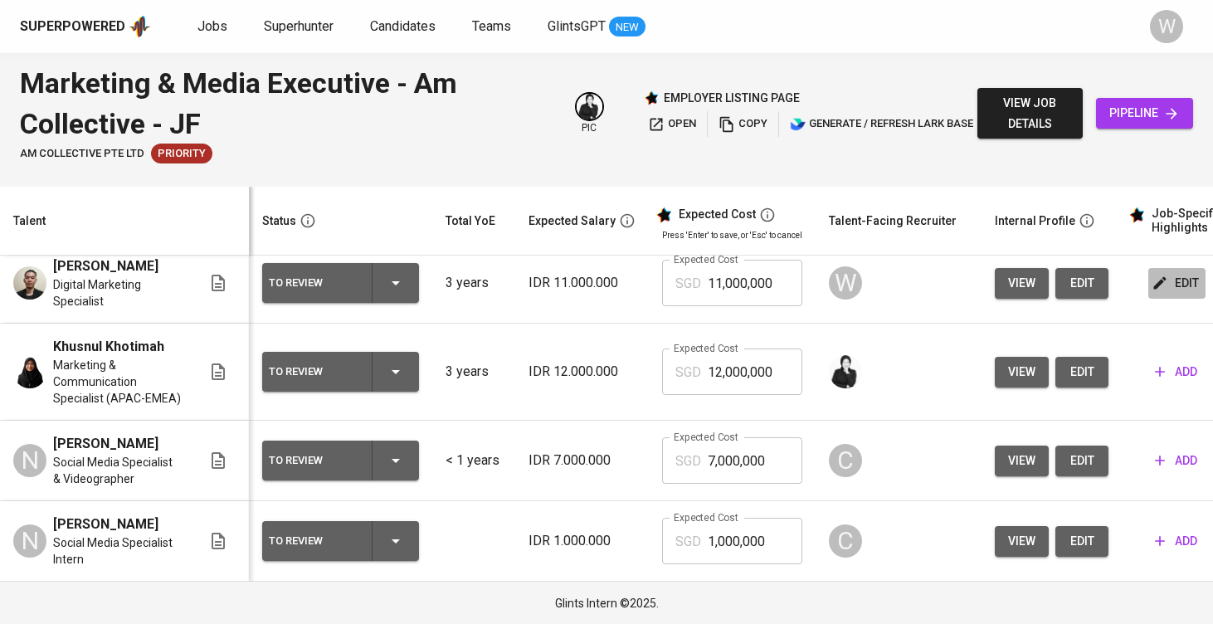
click at [1174, 283] on span "edit" at bounding box center [1177, 283] width 44 height 21
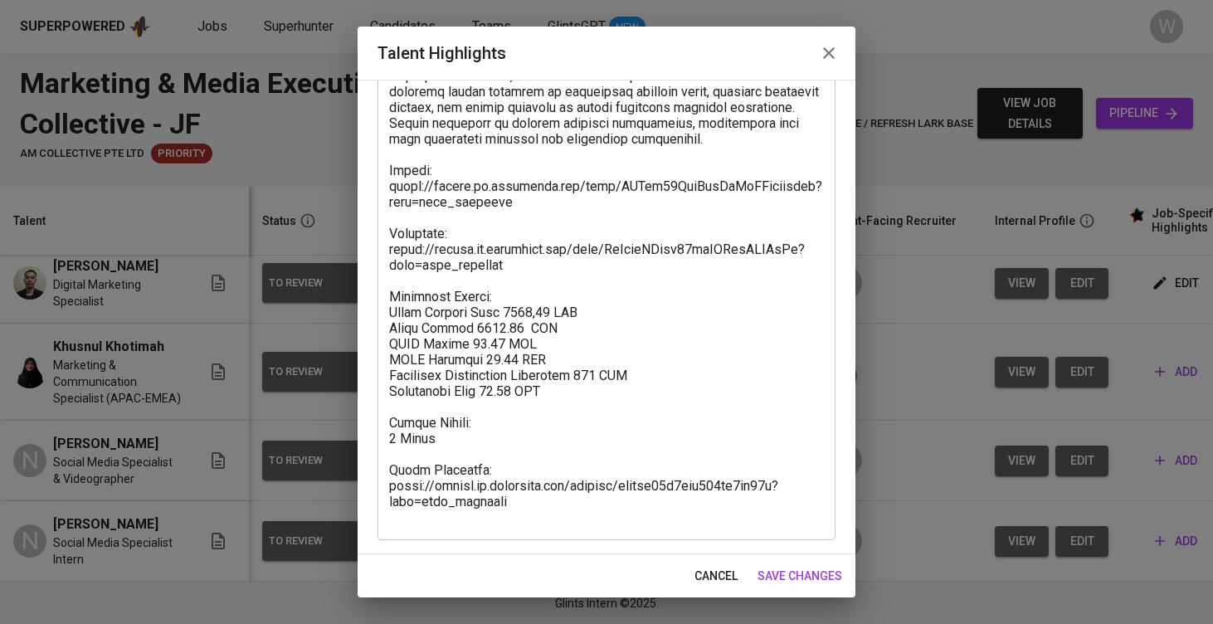
scroll to position [657, 0]
click at [510, 346] on textarea at bounding box center [606, 29] width 435 height 994
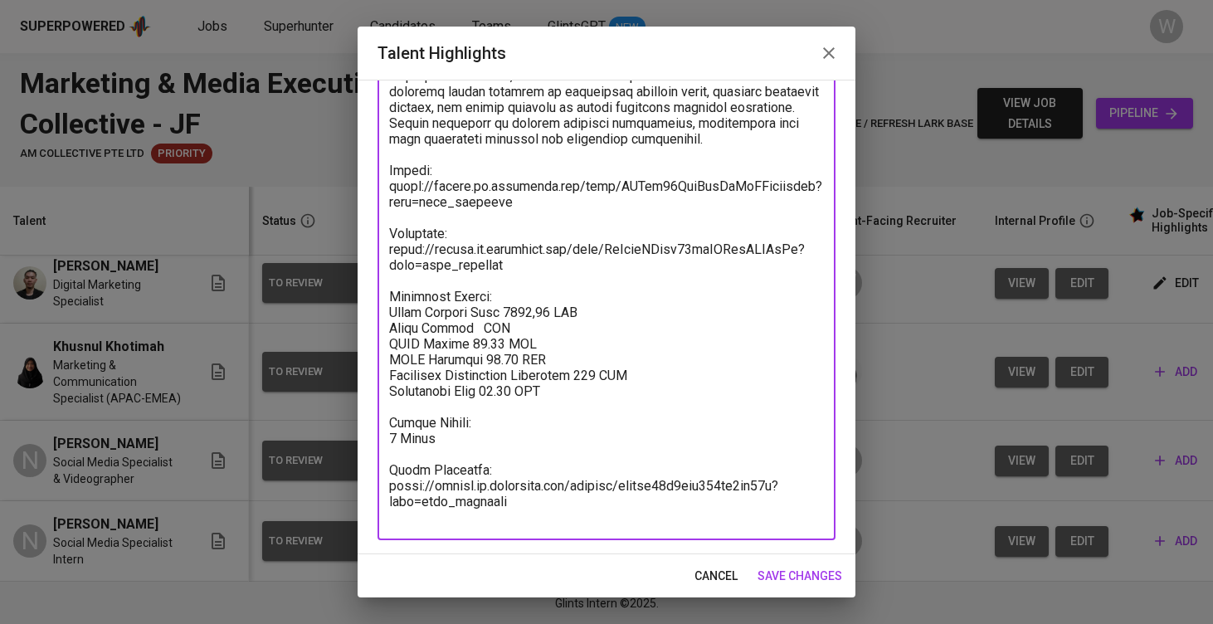
paste textarea "1,201.11"
click at [497, 357] on textarea at bounding box center [606, 29] width 435 height 994
click at [525, 378] on textarea at bounding box center [606, 29] width 435 height 994
paste textarea "72.02"
click at [597, 391] on textarea at bounding box center [606, 29] width 435 height 994
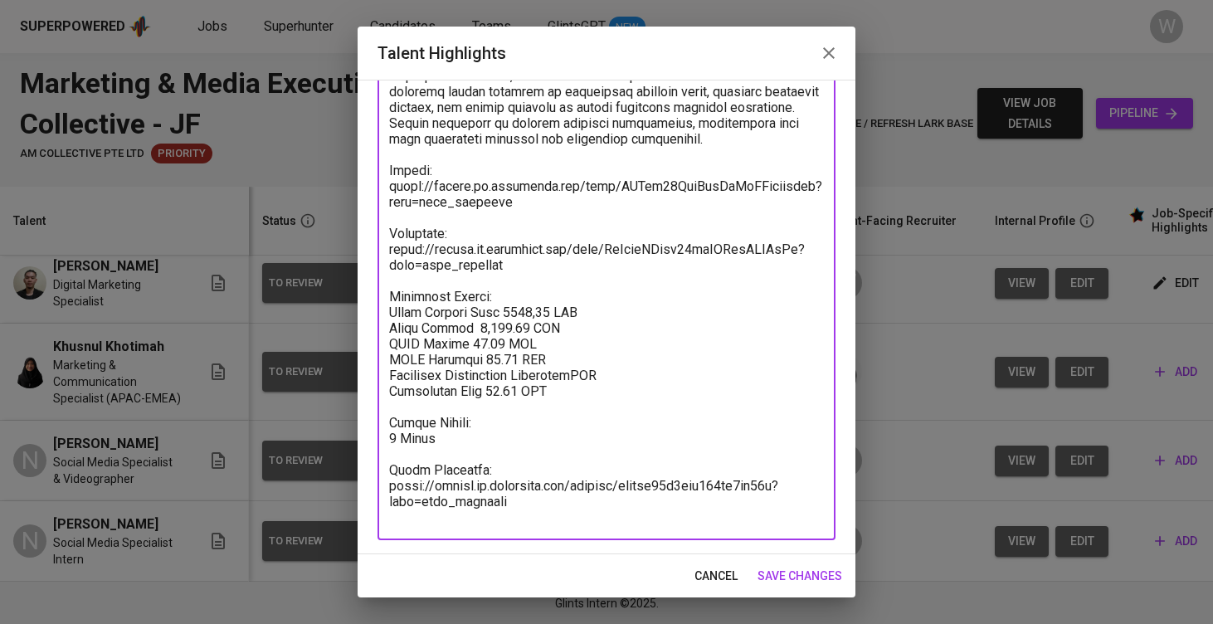
paste textarea "100.09"
click at [536, 408] on textarea at bounding box center [606, 29] width 435 height 994
click at [547, 330] on textarea at bounding box center [606, 29] width 435 height 994
type textarea "[PERSON_NAME] is a Digital Marketing Specialist with three years of professiona…"
click at [827, 591] on div "cancel save changes" at bounding box center [607, 576] width 498 height 44
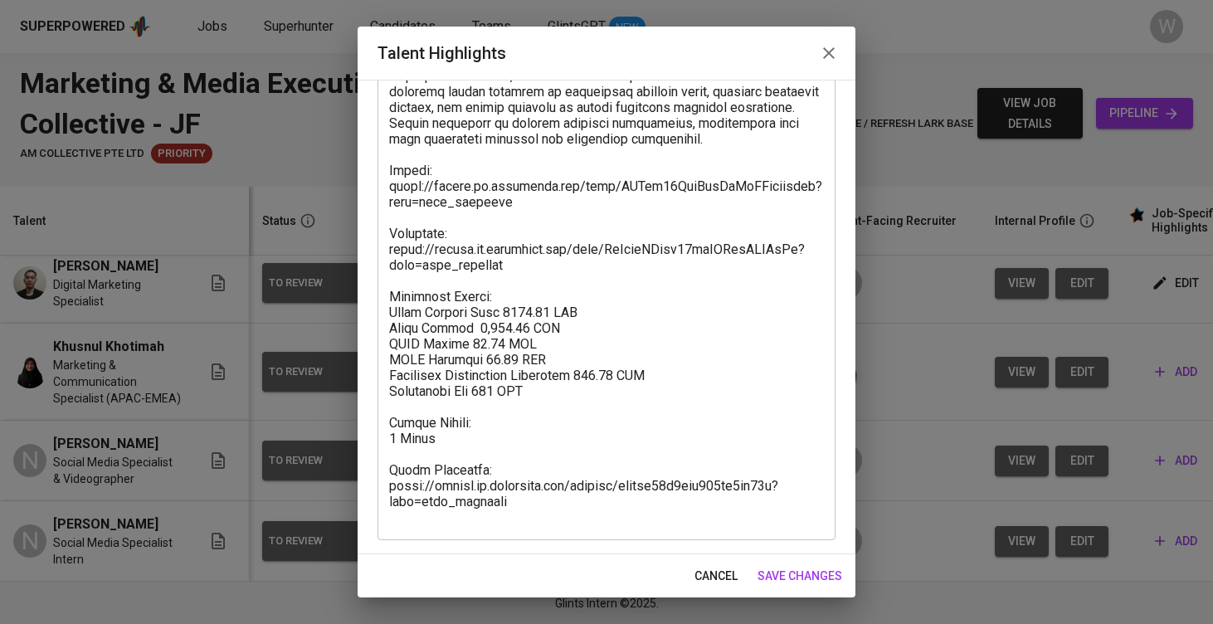
click at [822, 579] on span "save changes" at bounding box center [800, 576] width 85 height 21
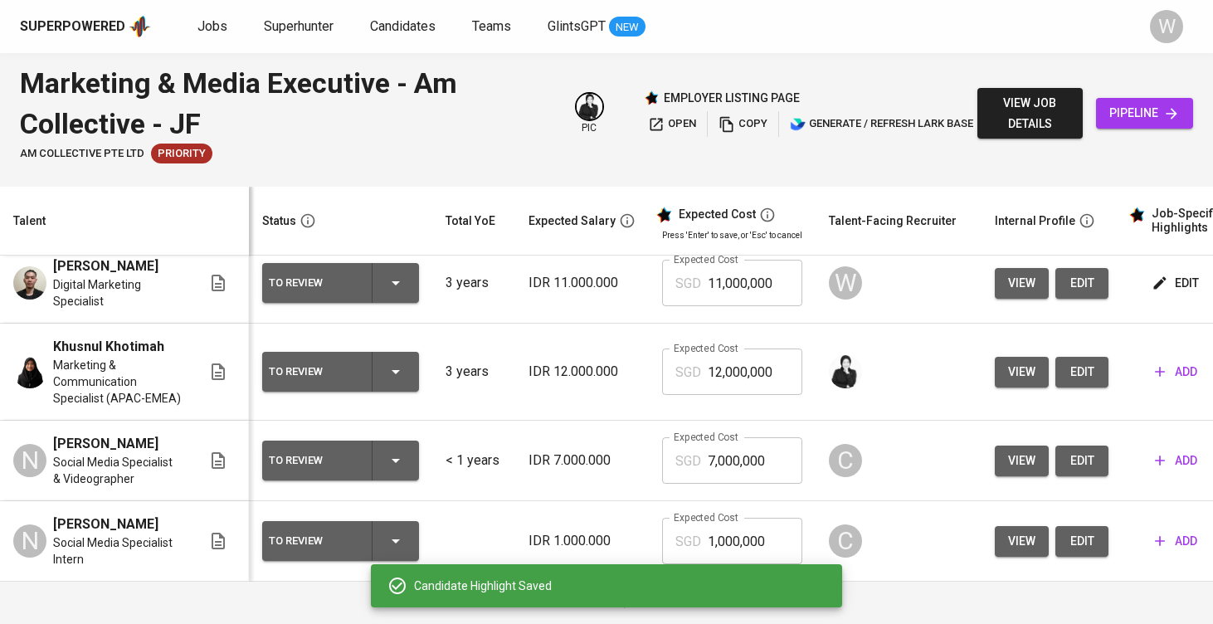
click at [751, 266] on input "11,000,000" at bounding box center [755, 283] width 95 height 46
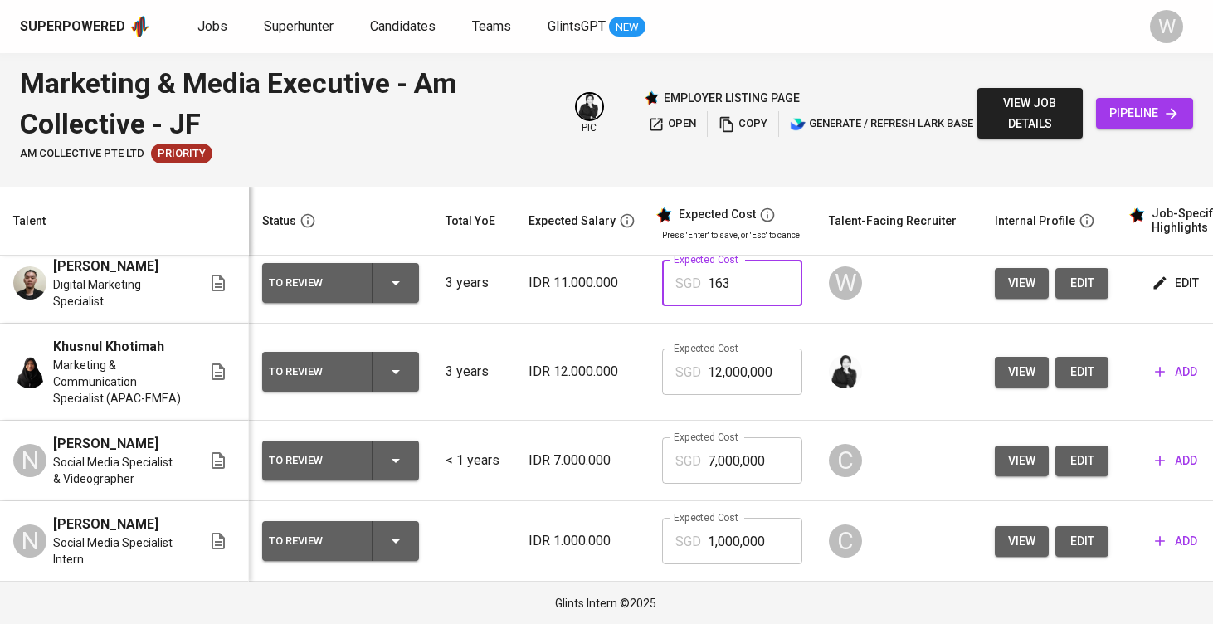
type input "1,634"
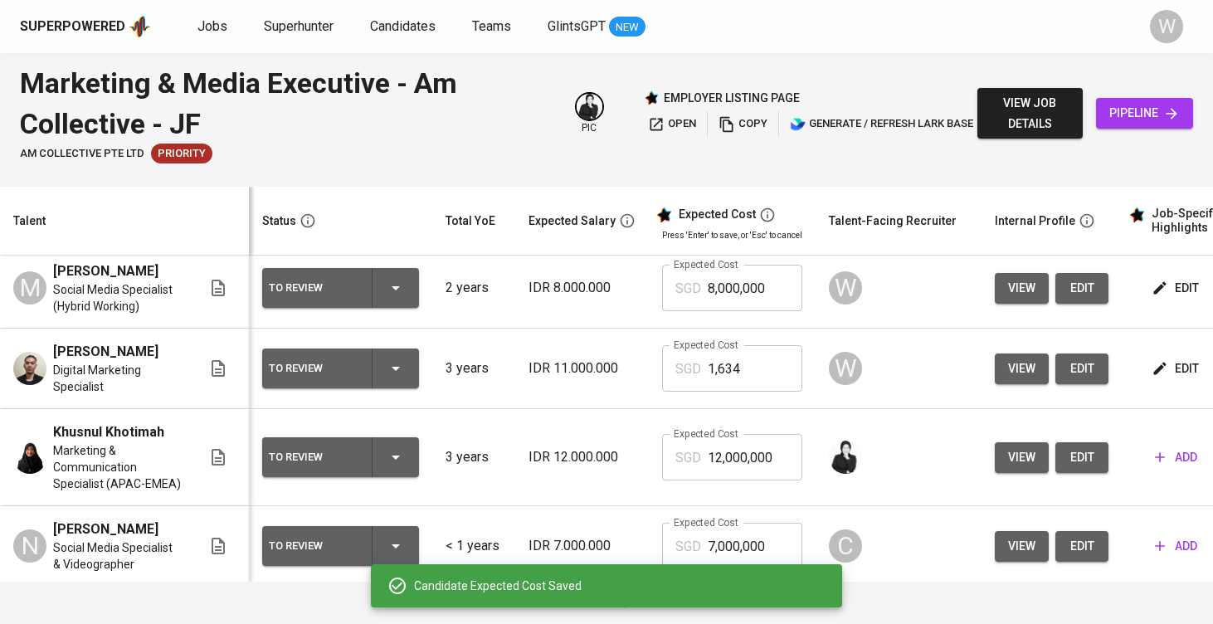
scroll to position [171, 0]
click at [1161, 370] on td "edit" at bounding box center [1196, 370] width 149 height 81
click at [1155, 378] on button "edit" at bounding box center [1177, 369] width 57 height 31
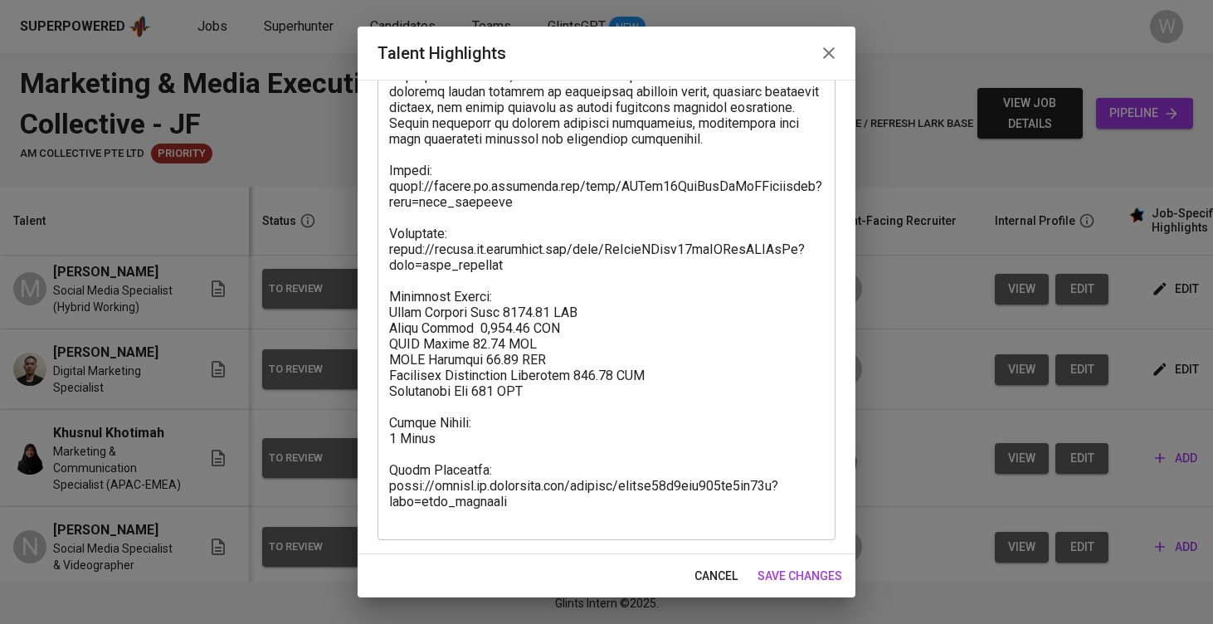
scroll to position [657, 0]
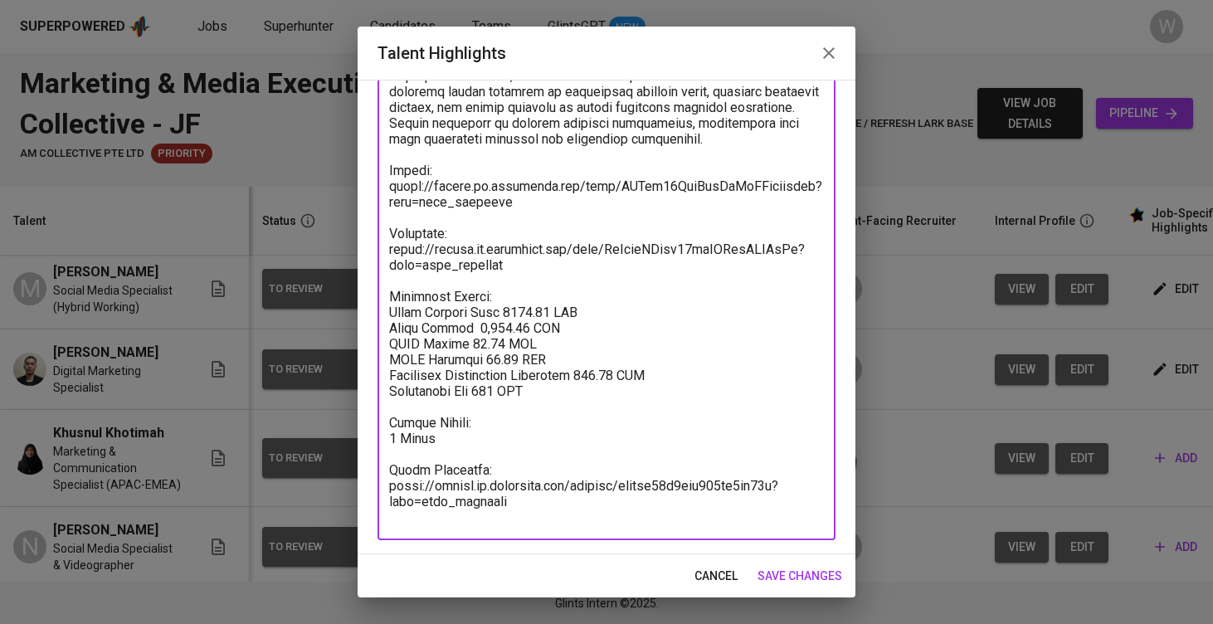
drag, startPoint x: 550, startPoint y: 405, endPoint x: 378, endPoint y: 315, distance: 193.8
click at [378, 315] on div "x Talent Highlights" at bounding box center [607, 28] width 458 height 1024
click at [817, 593] on div "cancel save changes" at bounding box center [607, 576] width 498 height 44
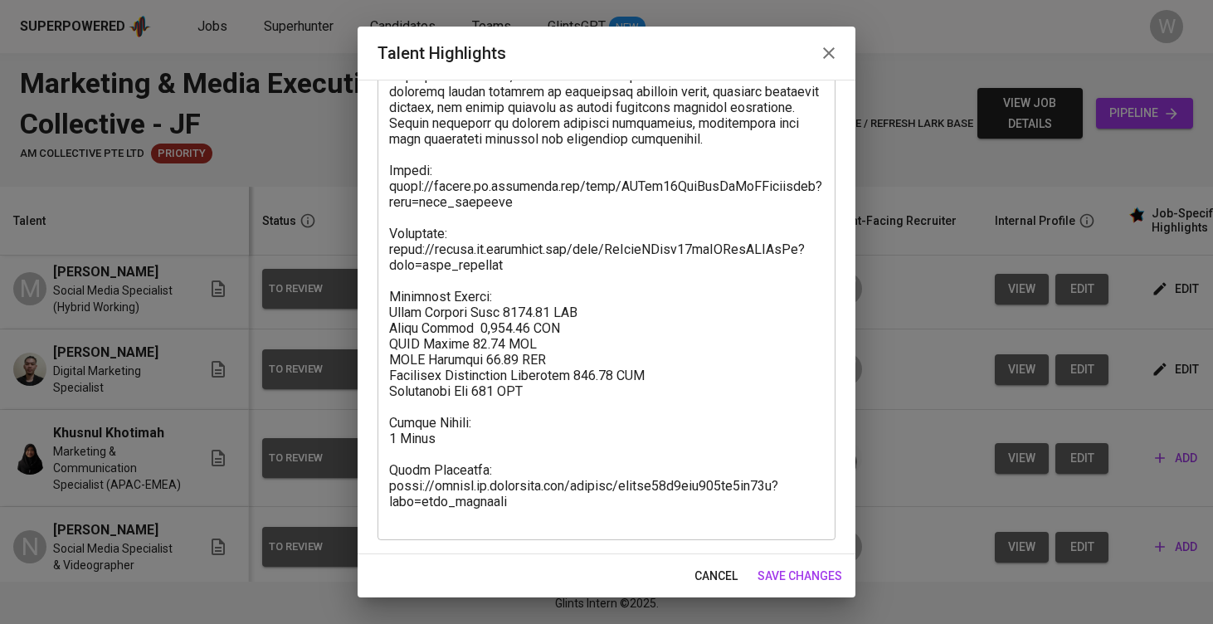
click at [822, 580] on span "save changes" at bounding box center [800, 576] width 85 height 21
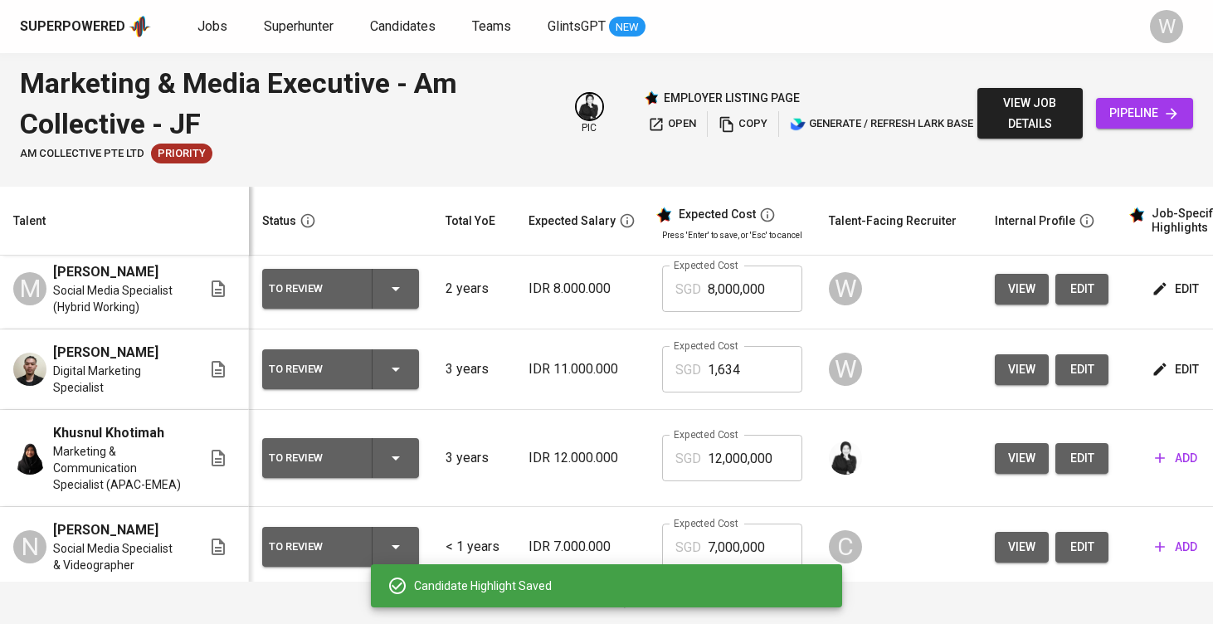
click at [1172, 295] on span "edit" at bounding box center [1177, 289] width 44 height 21
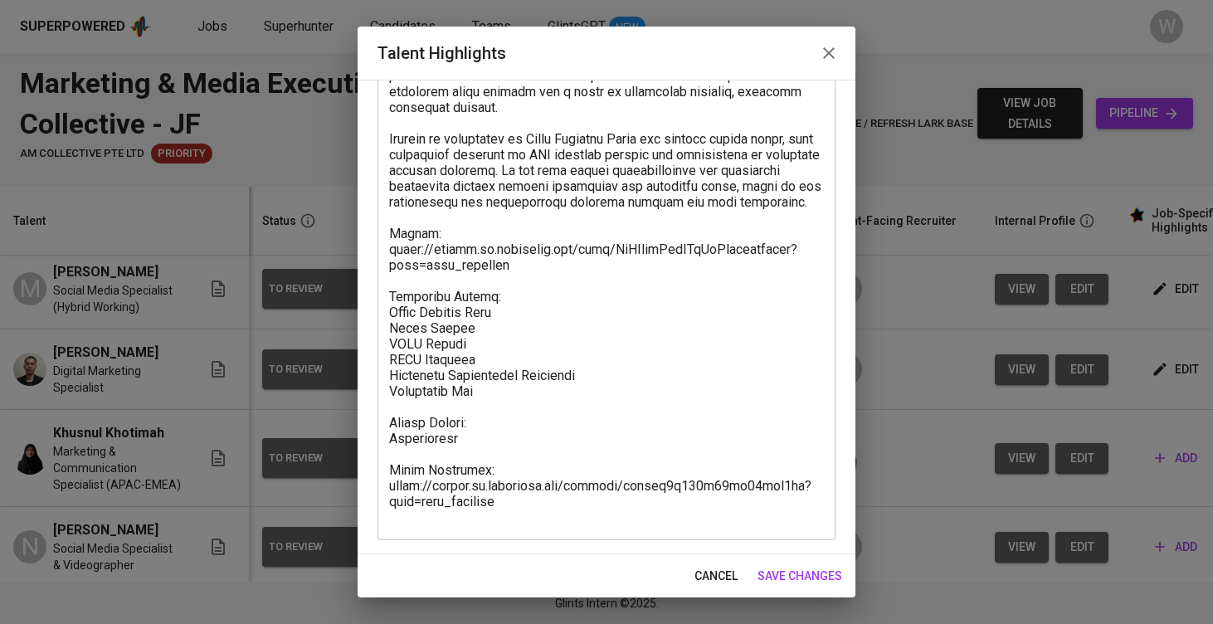
scroll to position [358, 0]
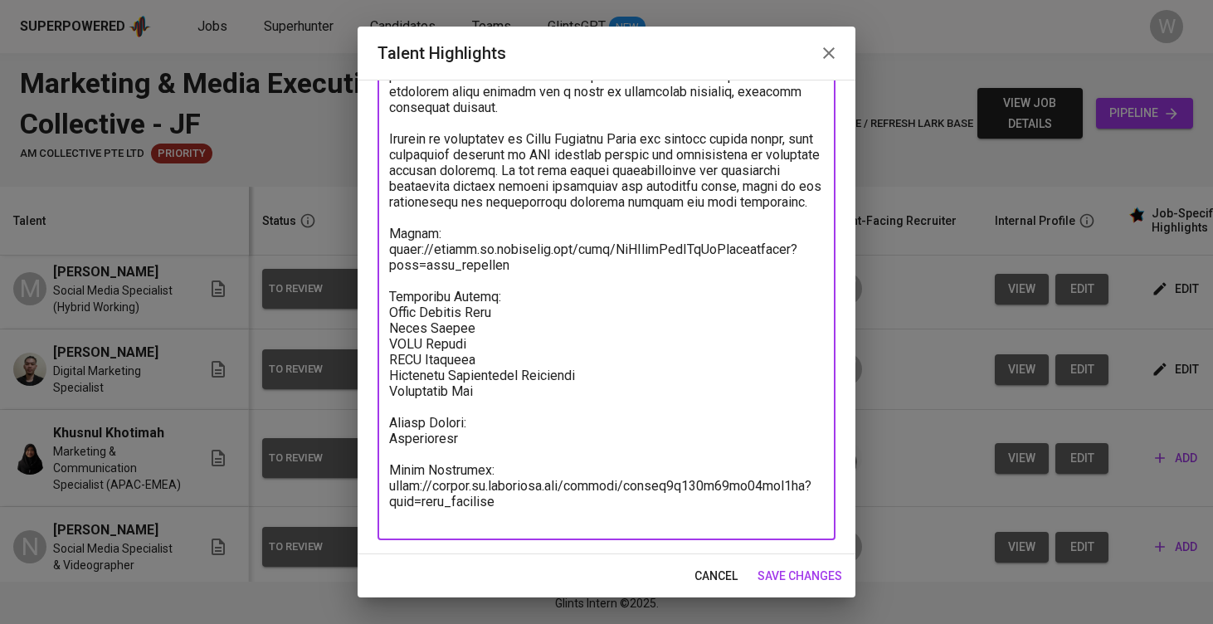
drag, startPoint x: 493, startPoint y: 405, endPoint x: 380, endPoint y: 316, distance: 143.6
click at [380, 316] on div "x Talent Highlights" at bounding box center [607, 178] width 458 height 725
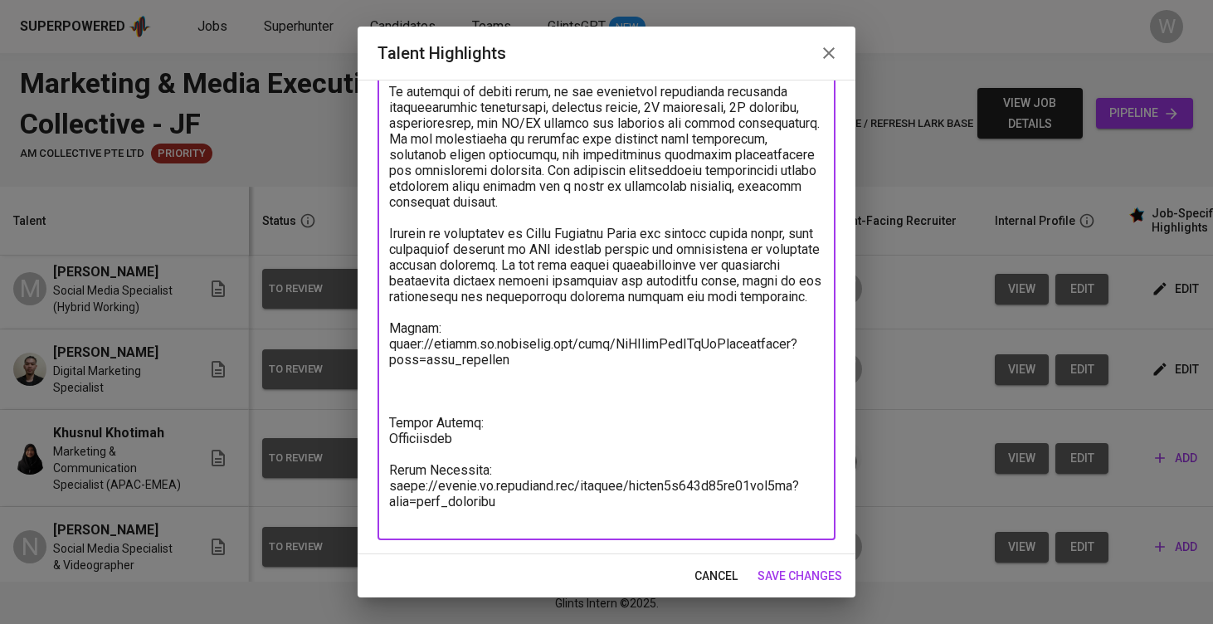
scroll to position [263, 0]
paste textarea "Breakdown Salary: Total Payroll Cost 1633.22 SGD Basic Salary 1,201.11 SGD BPJS…"
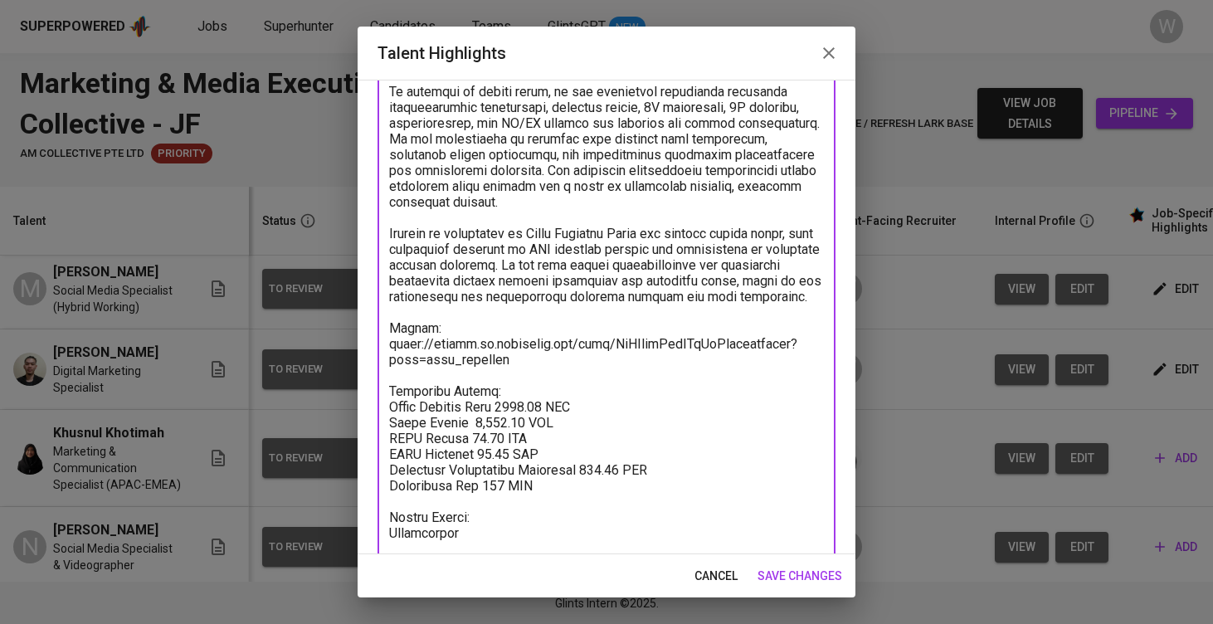
type textarea "Chandra has around two years of experience in digital and media creative roles,…"
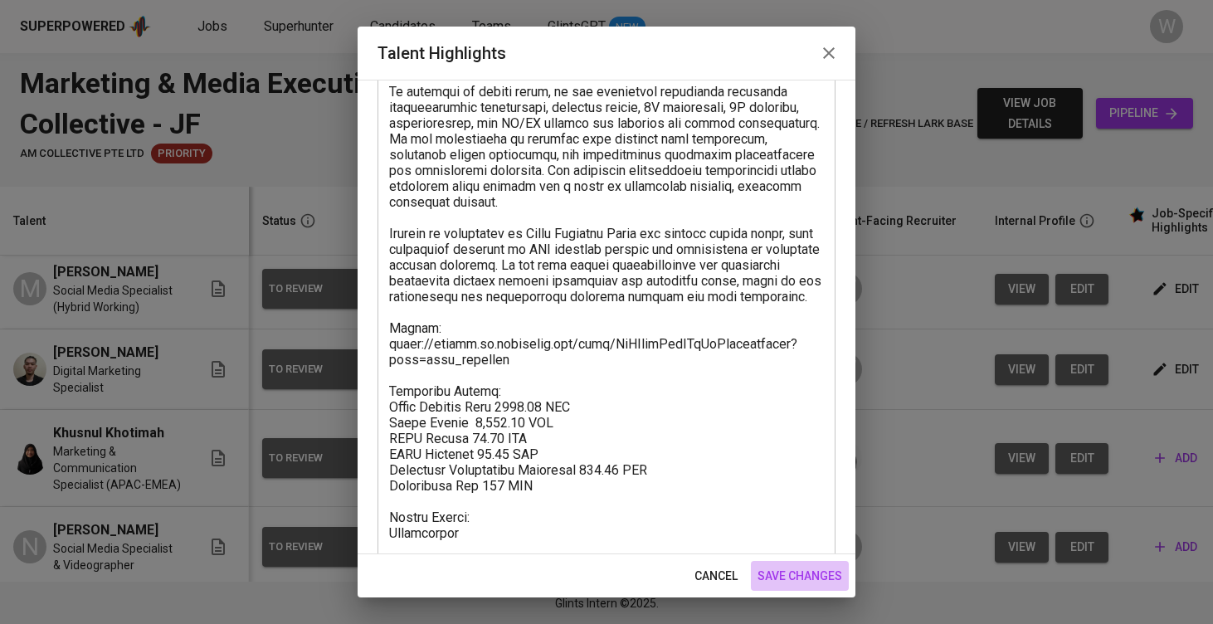
click at [785, 574] on span "save changes" at bounding box center [800, 576] width 85 height 21
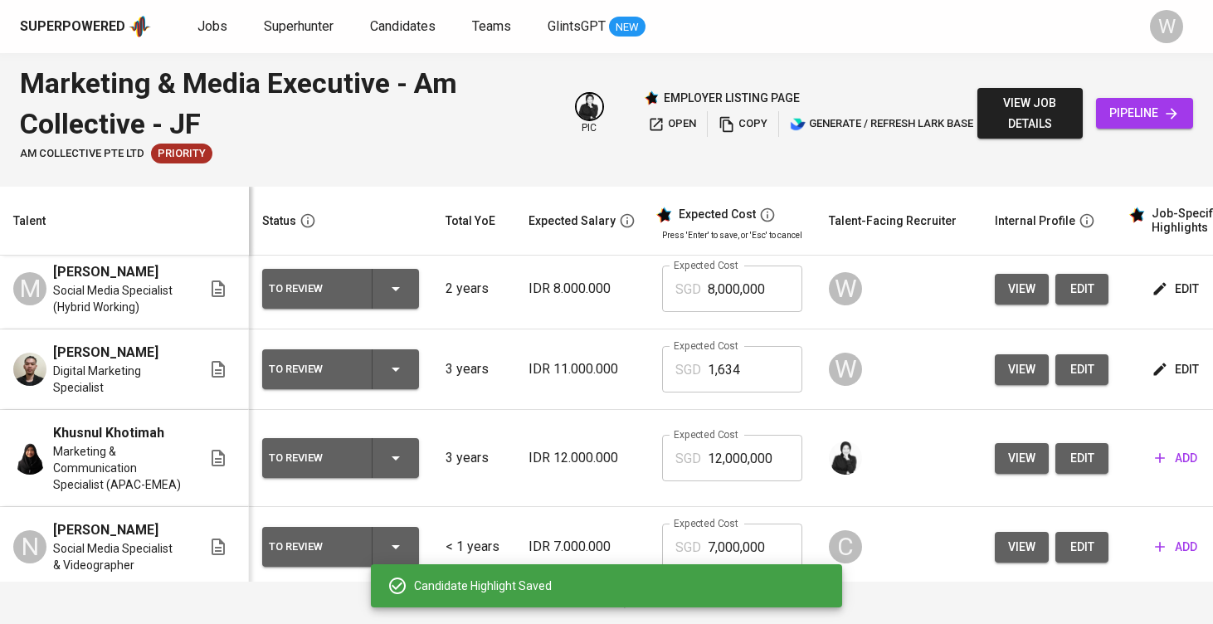
click at [743, 393] on input "1,634" at bounding box center [755, 369] width 95 height 46
click at [741, 300] on input "8,000,000" at bounding box center [755, 289] width 95 height 46
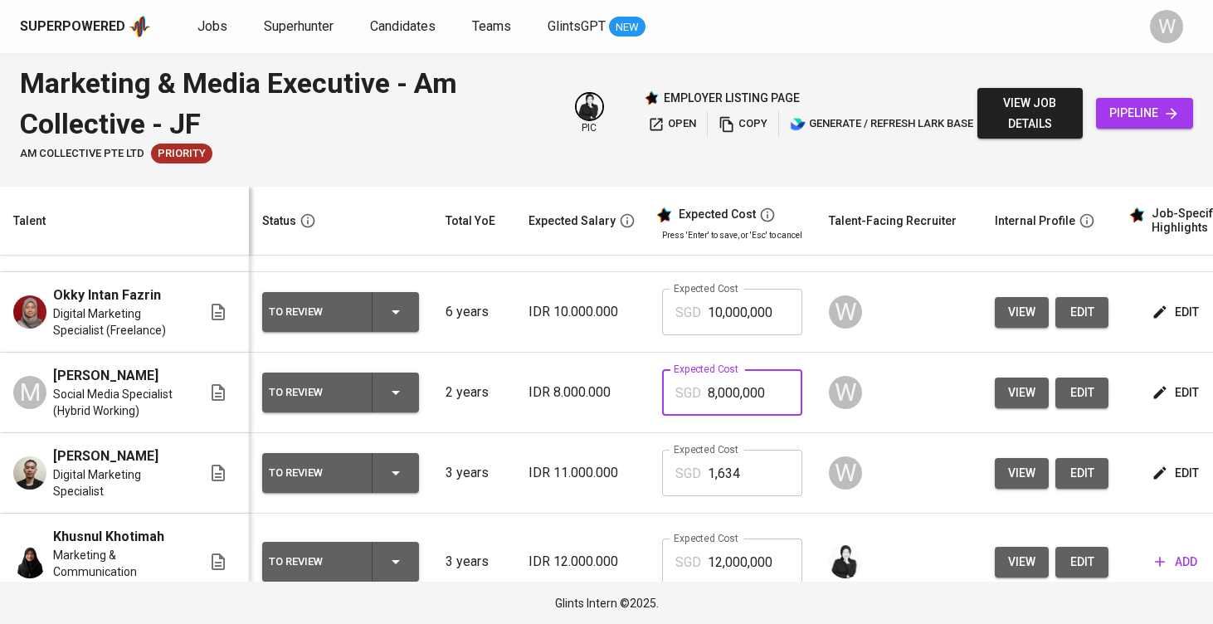
scroll to position [38, 0]
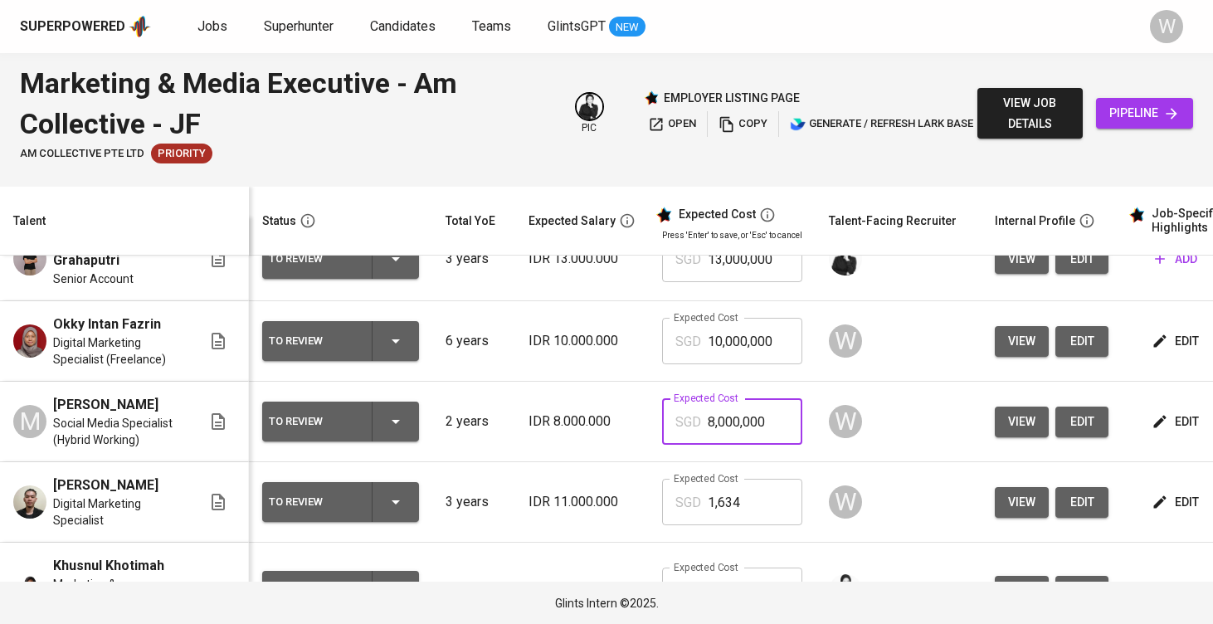
click at [1160, 418] on button "edit" at bounding box center [1177, 422] width 57 height 31
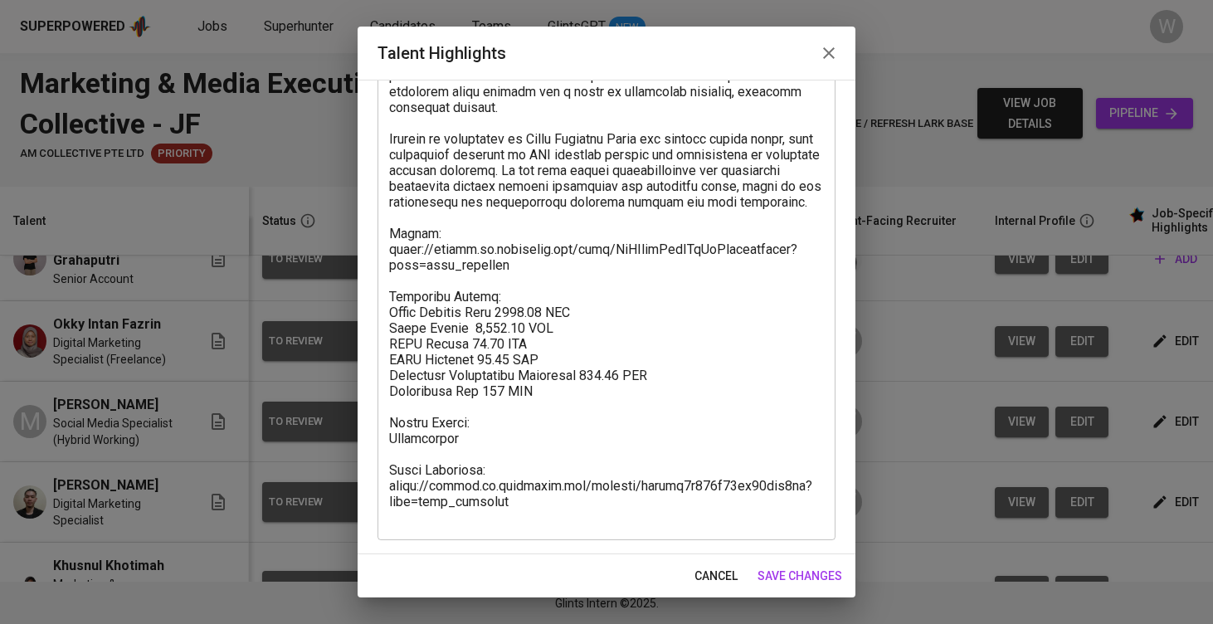
scroll to position [358, 0]
click at [795, 559] on div "cancel save changes" at bounding box center [607, 576] width 498 height 44
click at [795, 565] on button "save changes" at bounding box center [800, 576] width 98 height 31
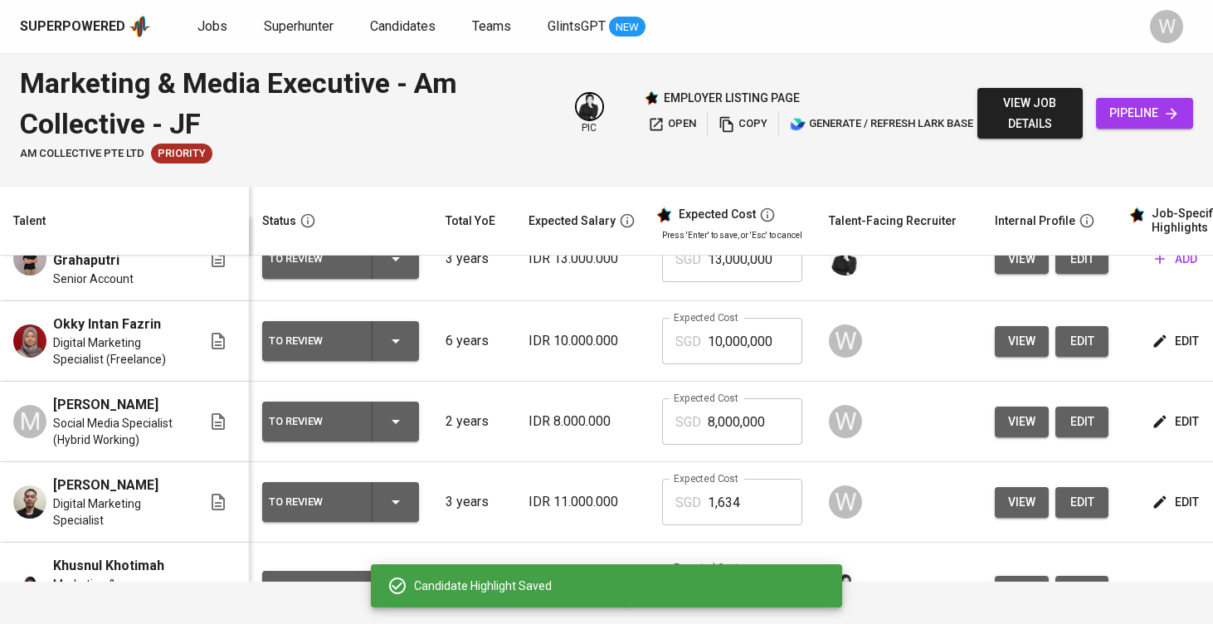
click at [1175, 260] on span "add" at bounding box center [1176, 259] width 42 height 21
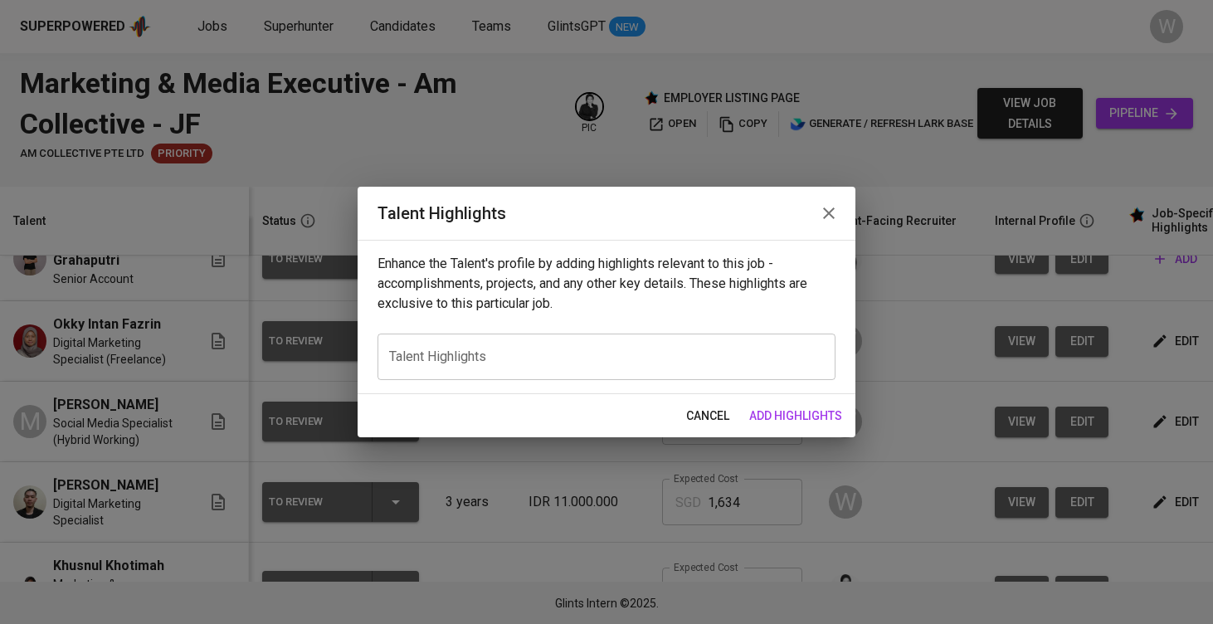
click at [731, 409] on button "cancel" at bounding box center [708, 416] width 56 height 31
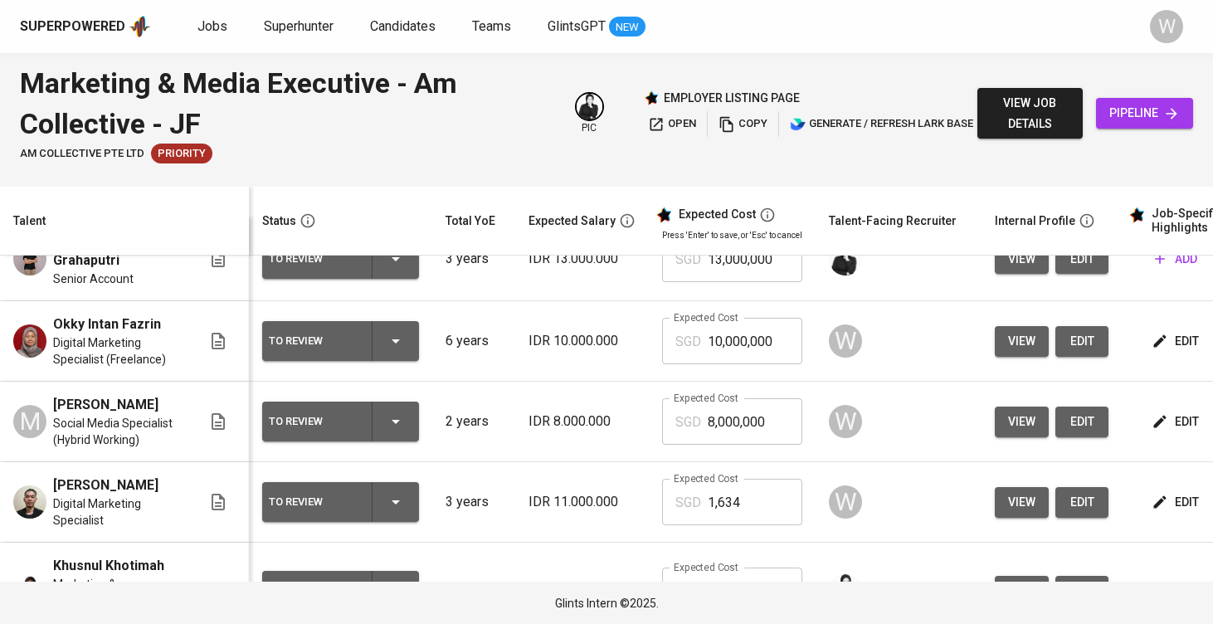
click at [1164, 330] on button "edit" at bounding box center [1177, 341] width 57 height 31
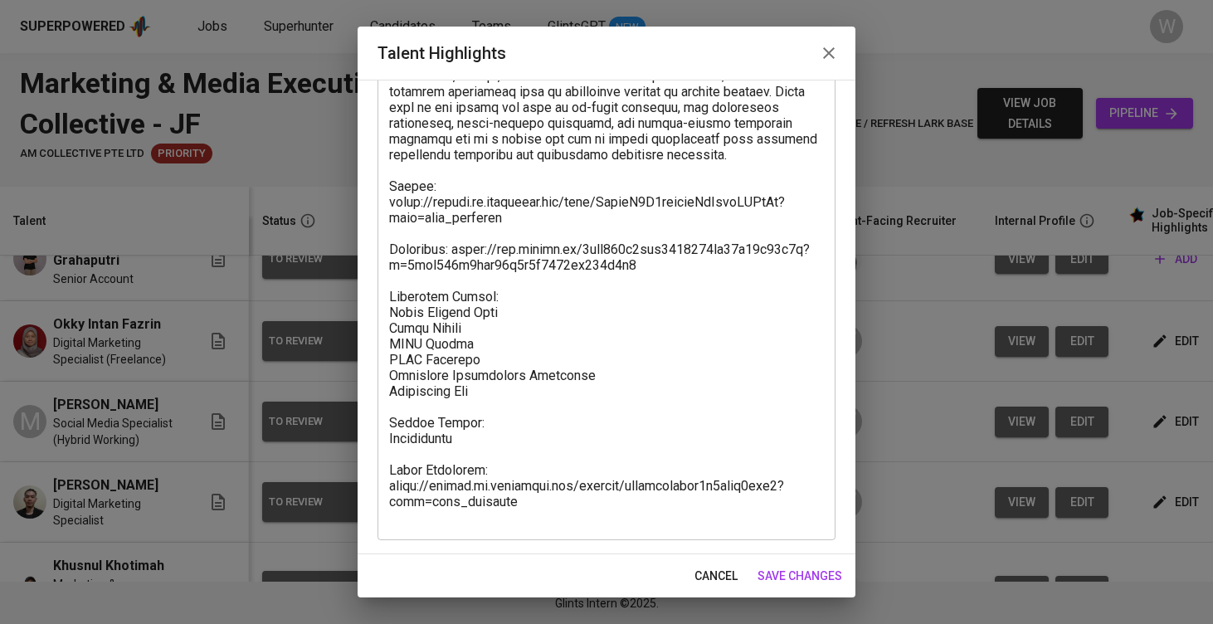
scroll to position [673, 0]
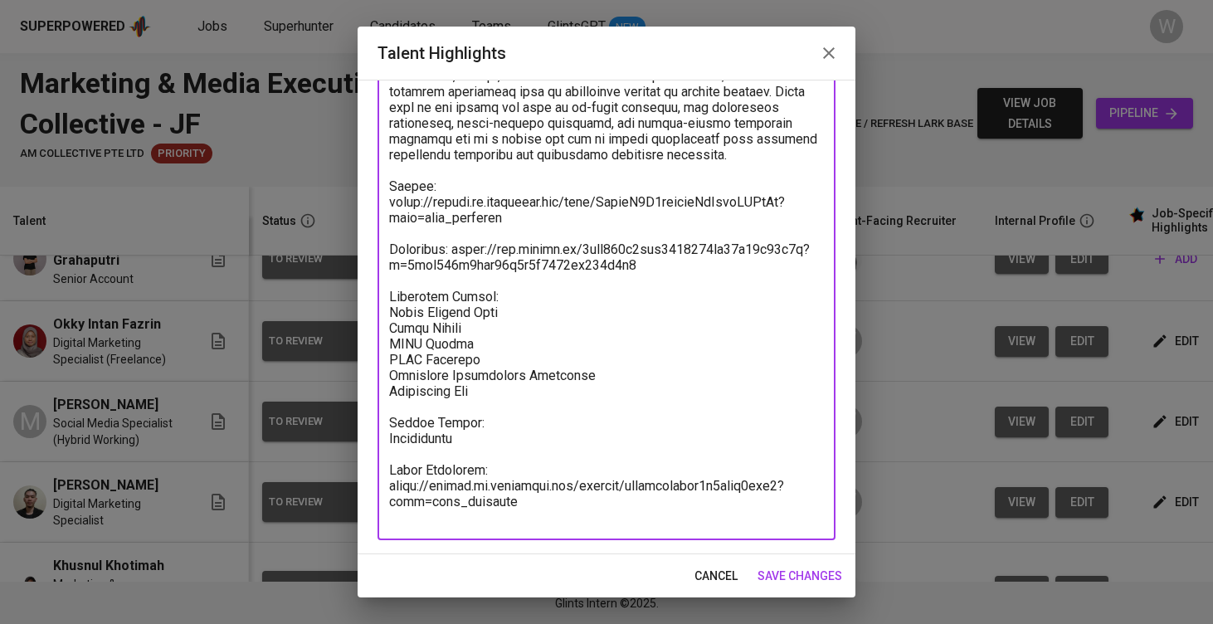
drag, startPoint x: 497, startPoint y: 397, endPoint x: 391, endPoint y: 298, distance: 145.1
click at [391, 298] on textarea at bounding box center [606, 20] width 435 height 1009
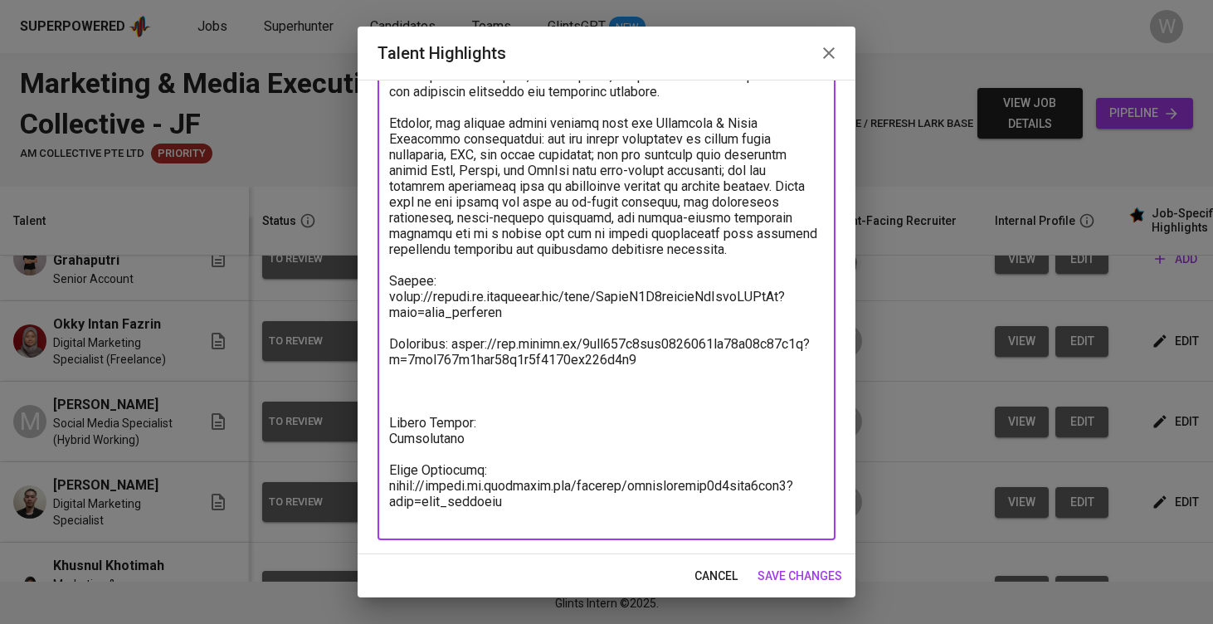
scroll to position [579, 0]
paste textarea "Breakdown Salary: Total Payroll Cost 1633.22 SGD Basic Salary 1,201.11 SGD BPJS…"
type textarea "Oky is a digital marketing specialist with a strong background in managing camp…"
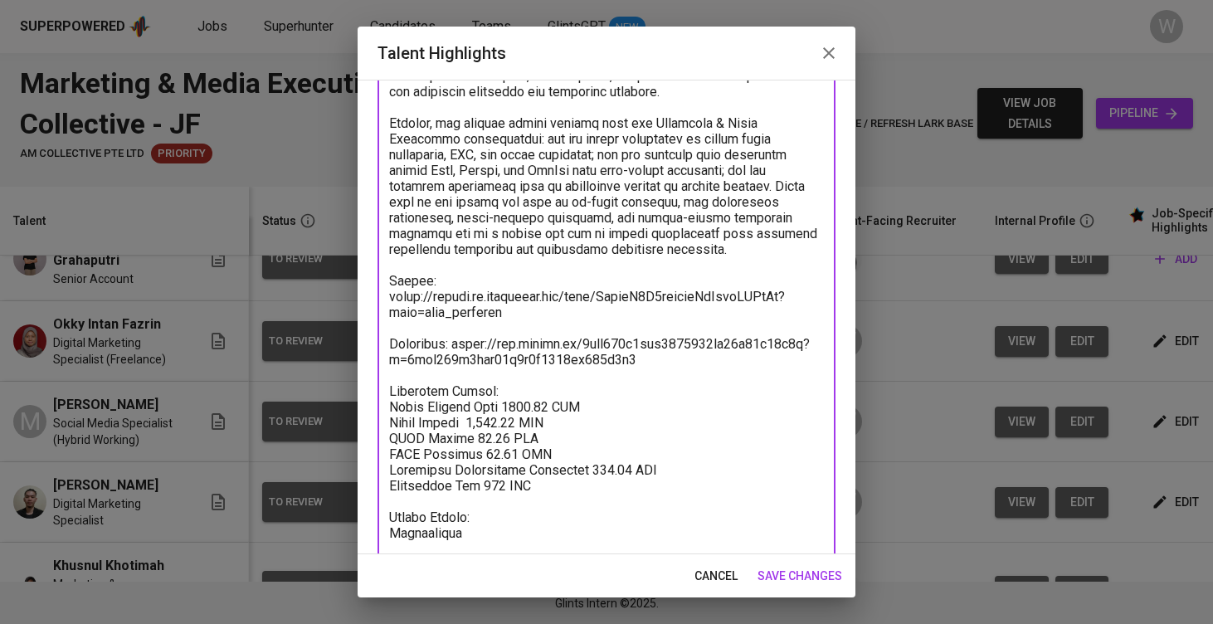
click at [780, 550] on textarea at bounding box center [606, 115] width 435 height 1009
click at [779, 567] on span "save changes" at bounding box center [800, 576] width 85 height 21
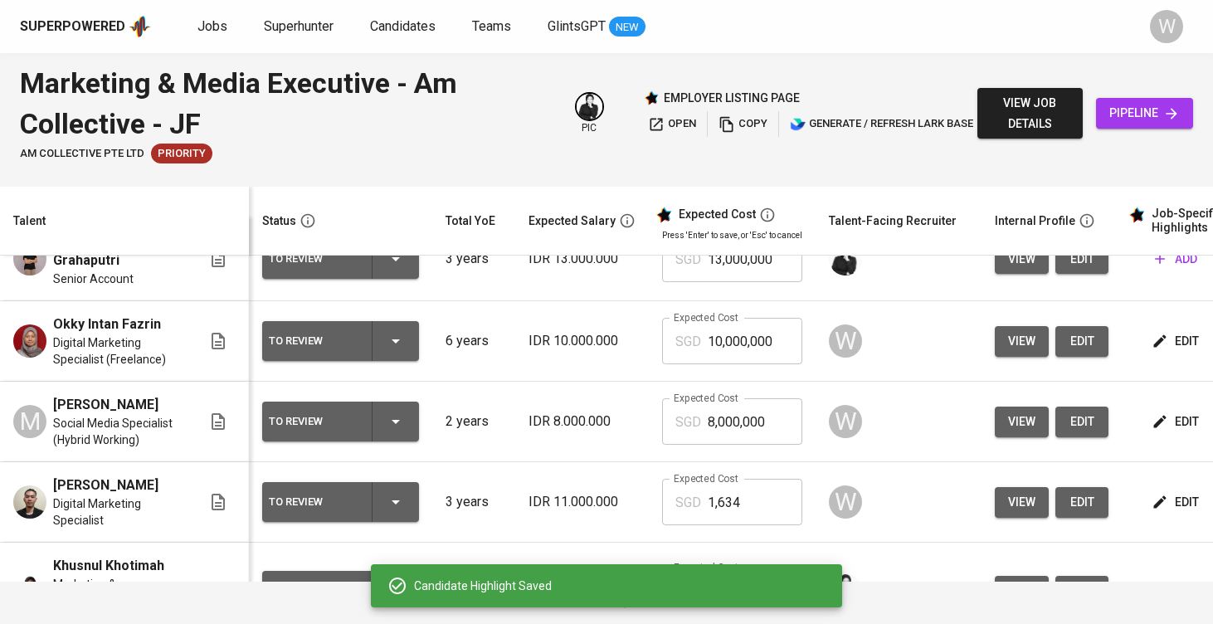
click at [756, 345] on input "10,000,000" at bounding box center [755, 341] width 95 height 46
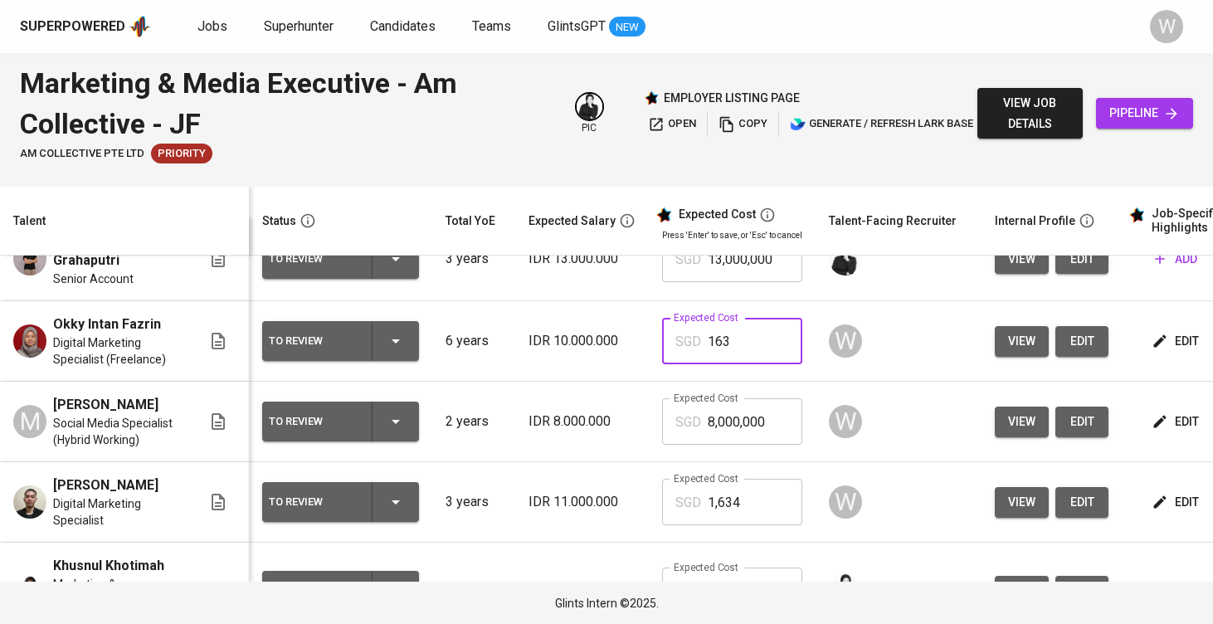
type input "1,634"
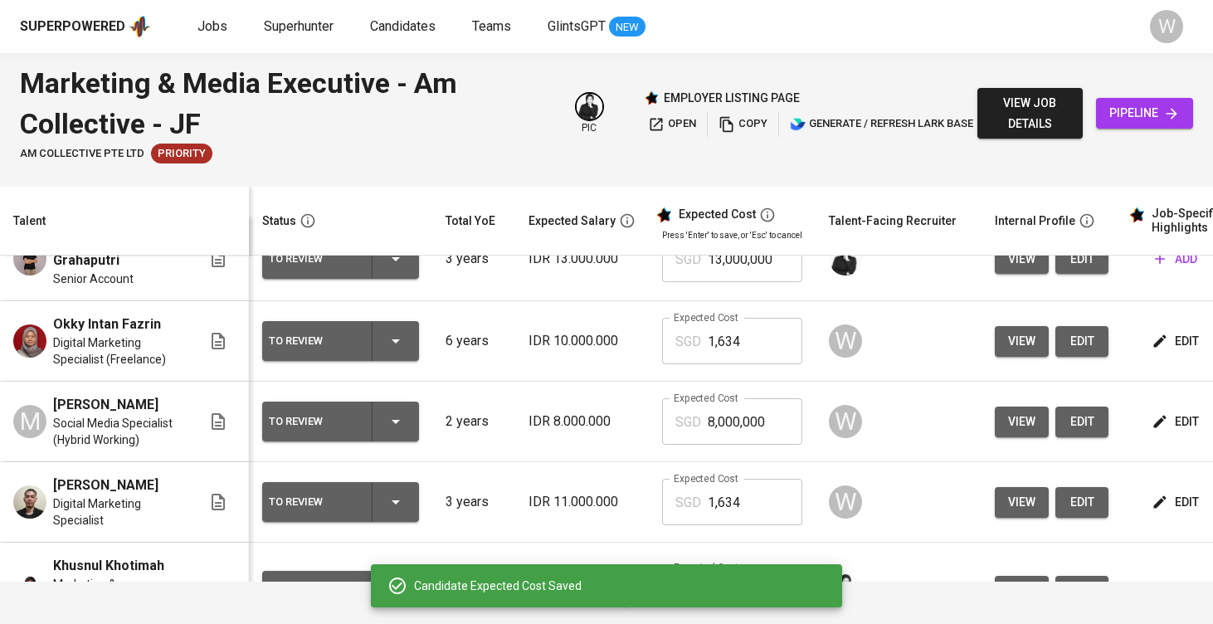
click at [1177, 432] on span "edit" at bounding box center [1177, 422] width 44 height 21
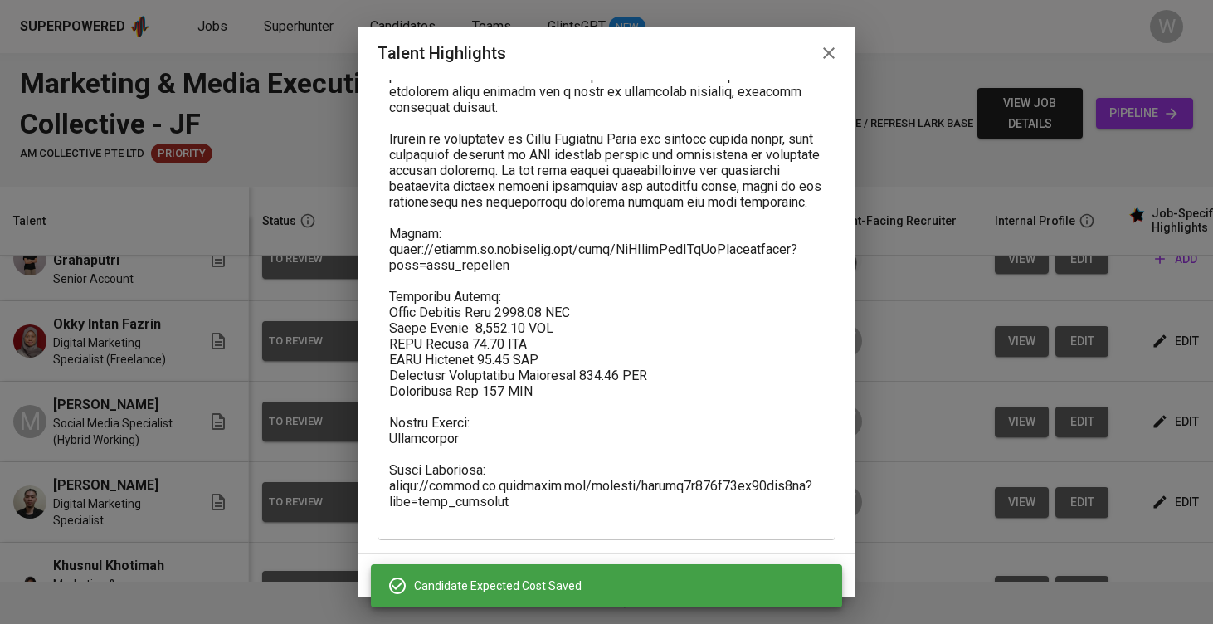
scroll to position [358, 0]
click at [520, 344] on textarea at bounding box center [606, 179] width 435 height 694
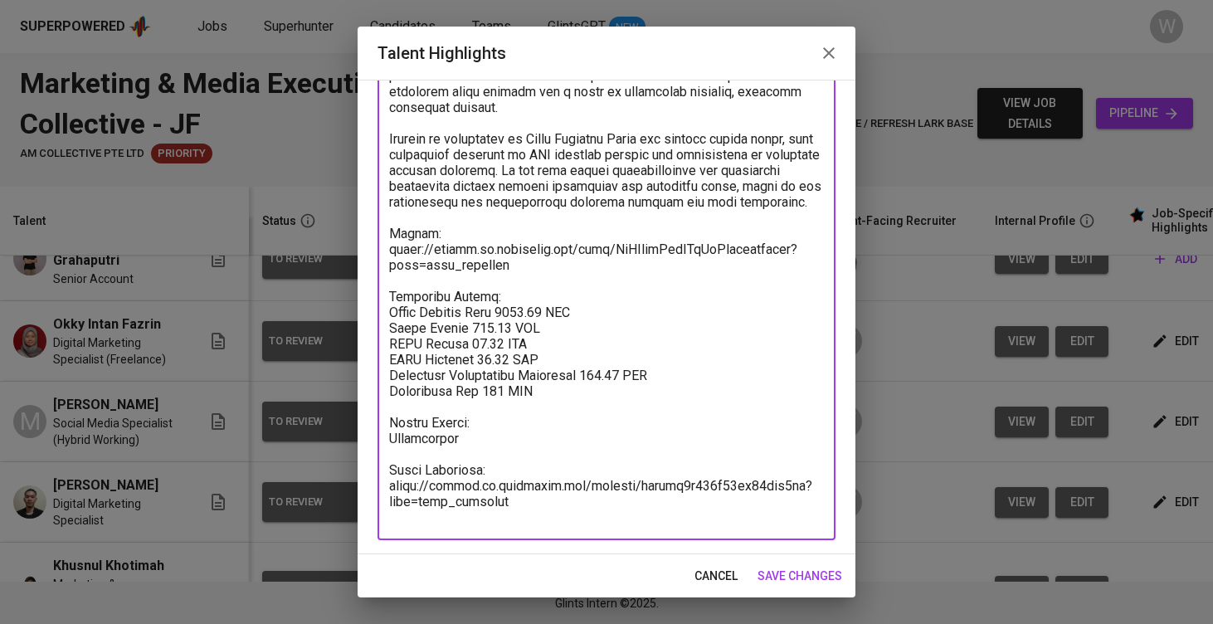
click at [522, 377] on textarea at bounding box center [606, 179] width 435 height 694
click at [615, 391] on textarea at bounding box center [606, 179] width 435 height 694
click at [543, 329] on textarea at bounding box center [606, 179] width 435 height 694
type textarea "Chandra has around two years of experience in digital and media creative roles,…"
click at [796, 568] on span "save changes" at bounding box center [800, 576] width 85 height 21
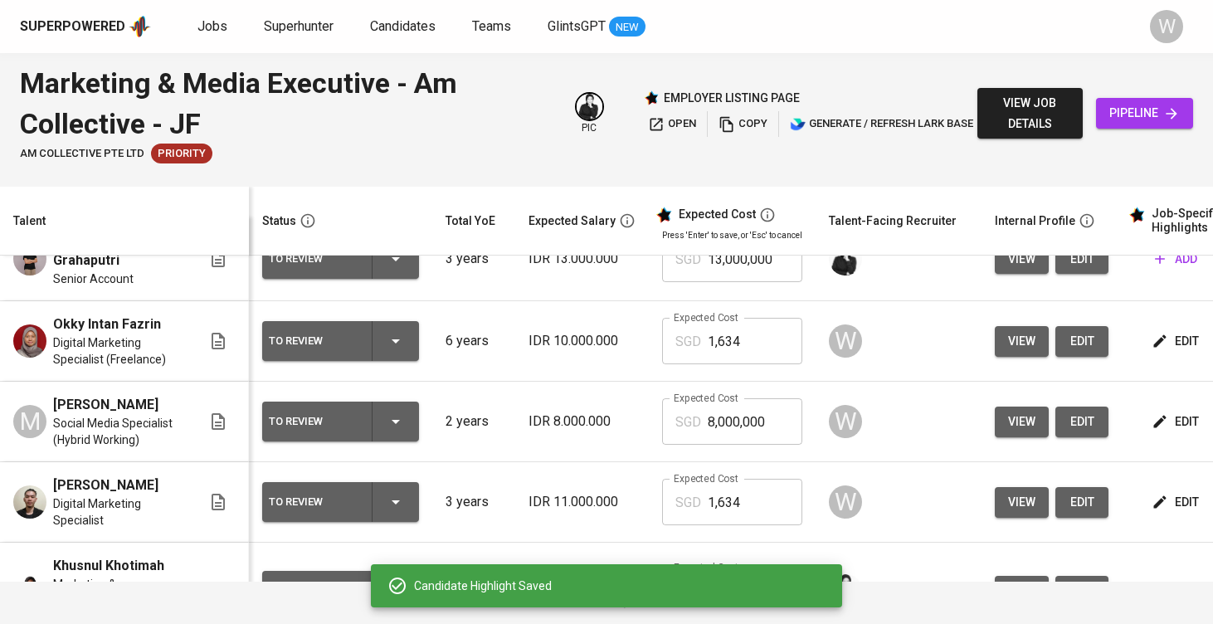
click at [749, 426] on input "8,000,000" at bounding box center [755, 421] width 95 height 46
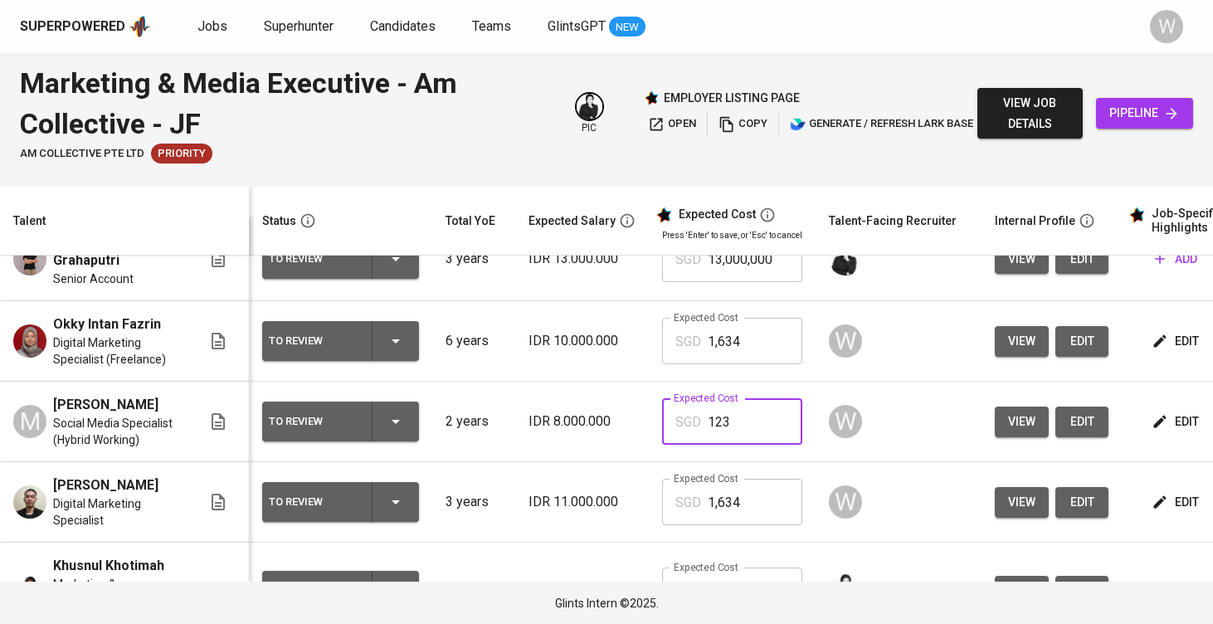
type input "1,231"
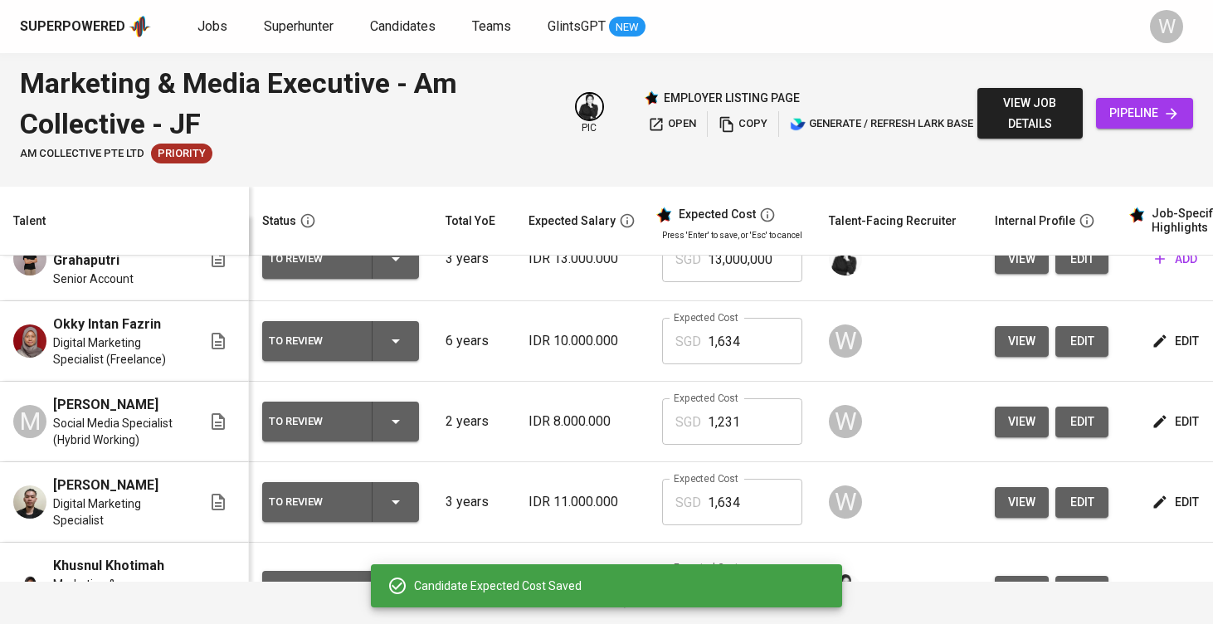
click at [1090, 330] on button "edit" at bounding box center [1082, 341] width 53 height 31
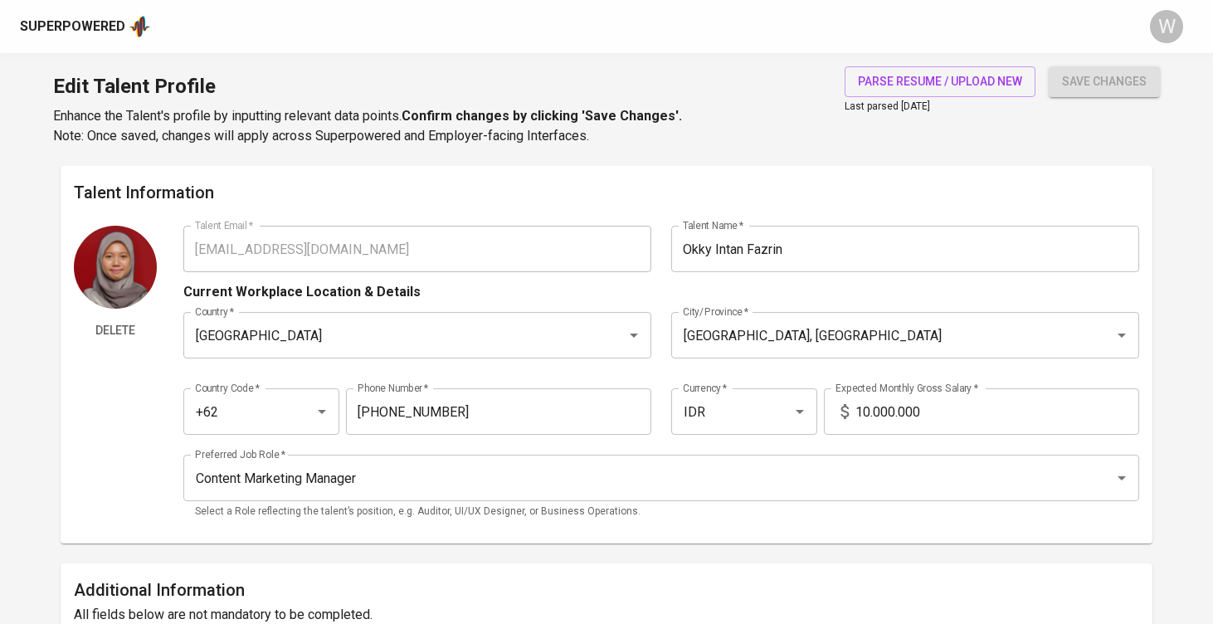
click at [868, 416] on input "10.000.000" at bounding box center [998, 411] width 284 height 46
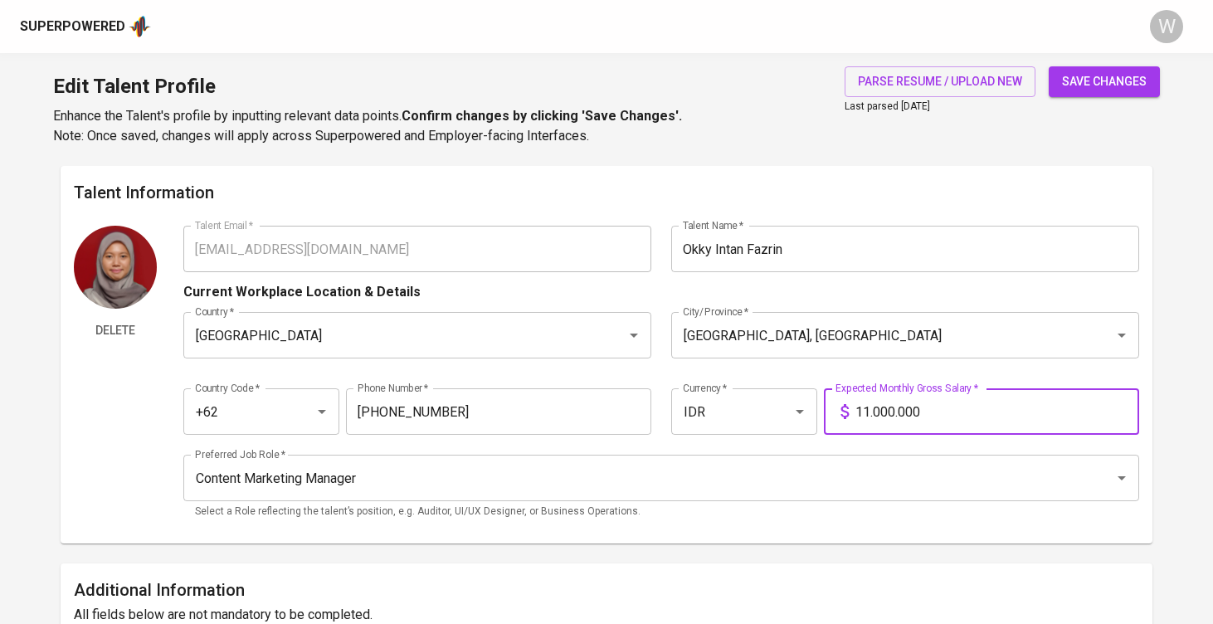
type input "11.000.000"
click at [1105, 81] on button "save changes" at bounding box center [1104, 81] width 111 height 31
